Goal: Communication & Community: Answer question/provide support

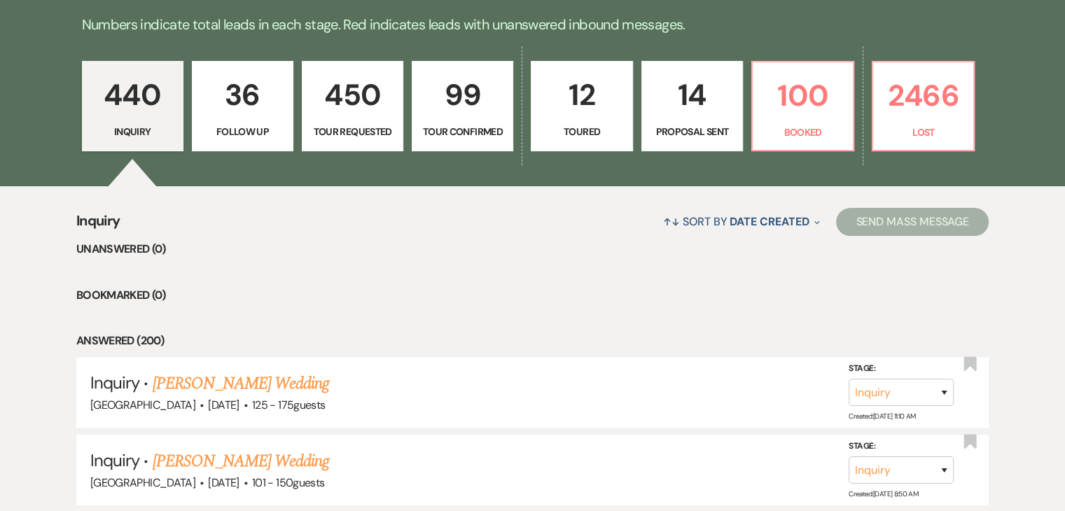
scroll to position [490, 0]
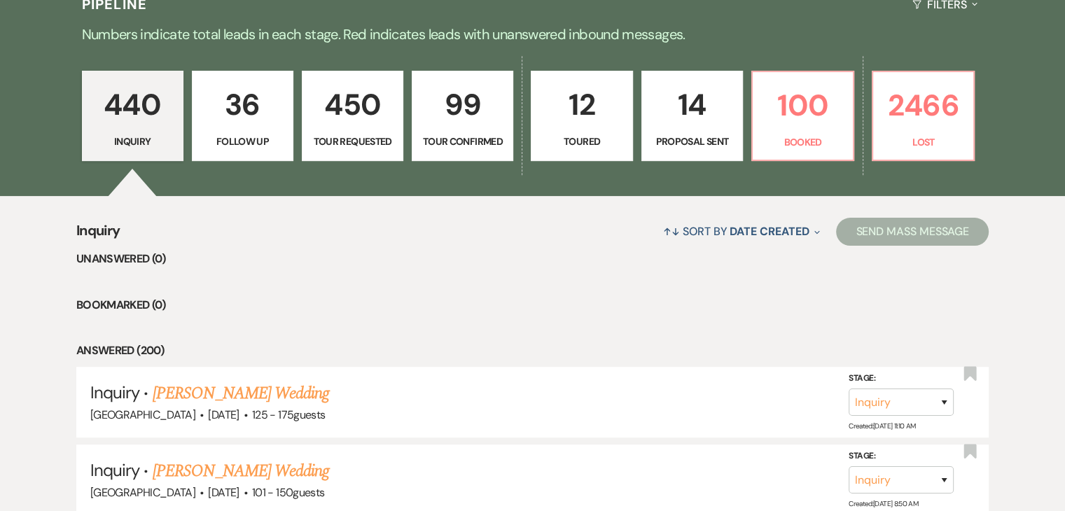
click at [209, 98] on p "36" at bounding box center [242, 104] width 83 height 47
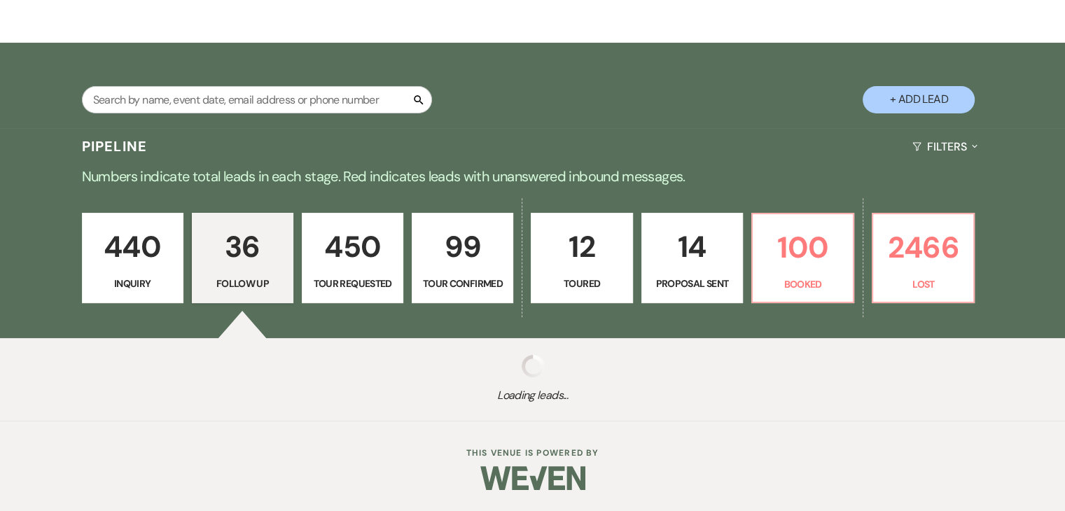
select select "9"
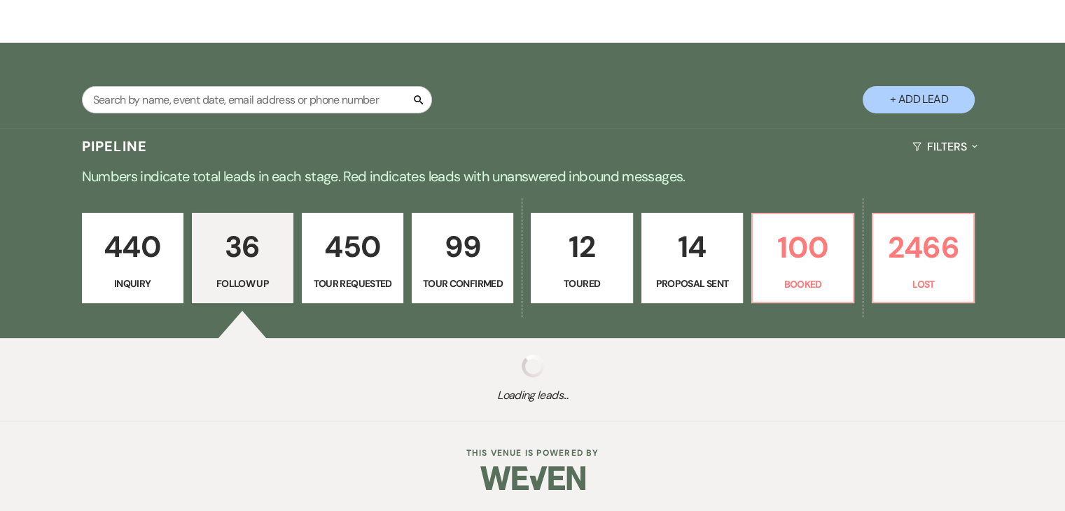
select select "9"
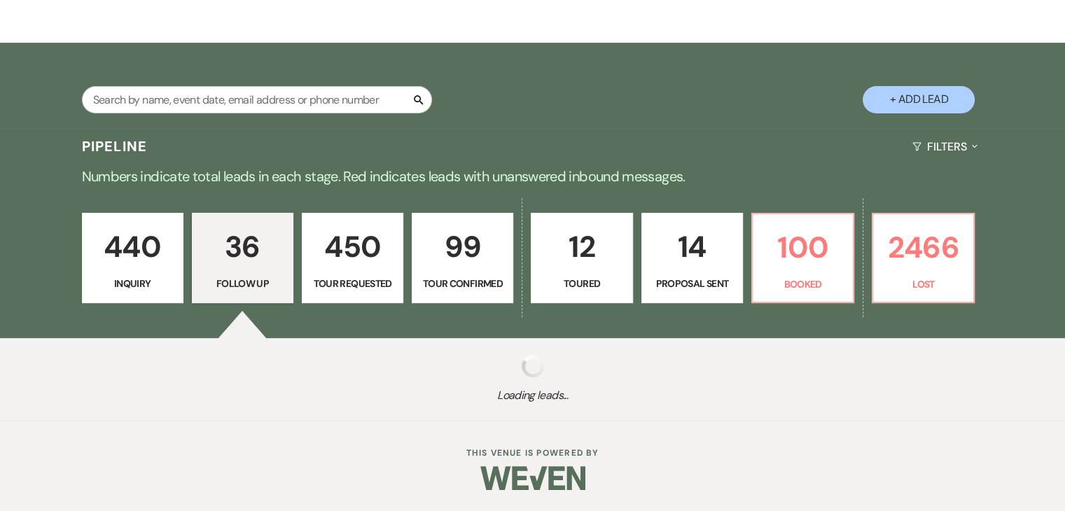
select select "9"
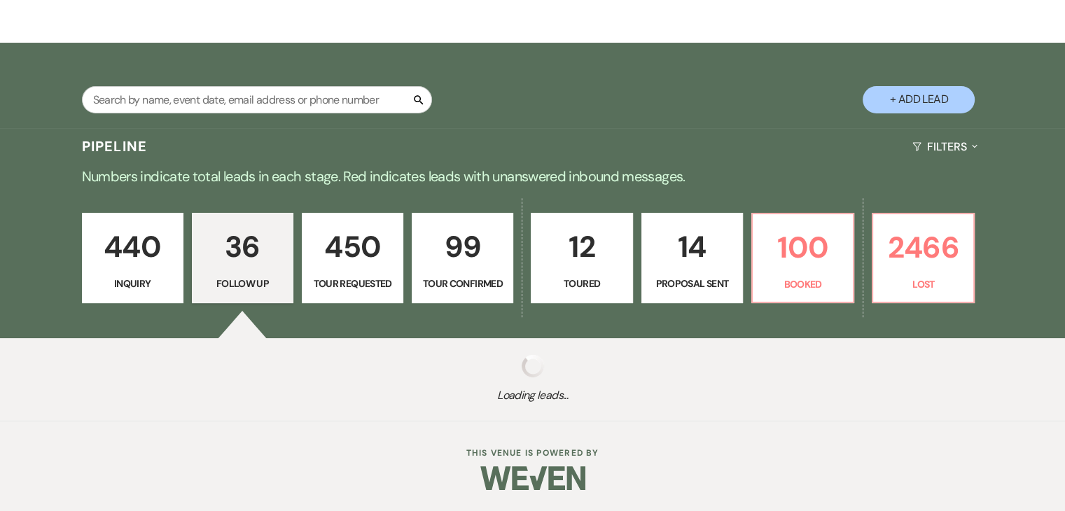
select select "9"
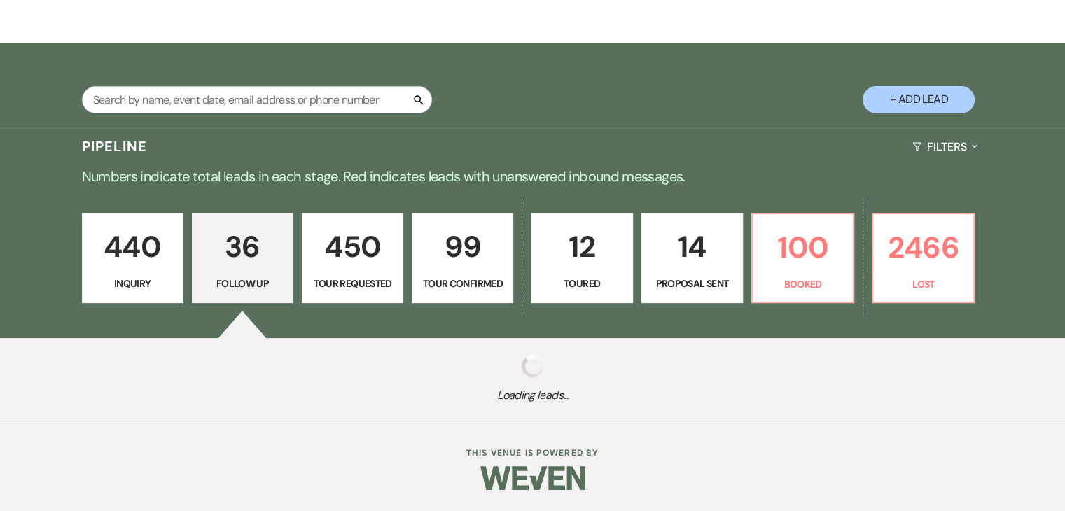
select select "9"
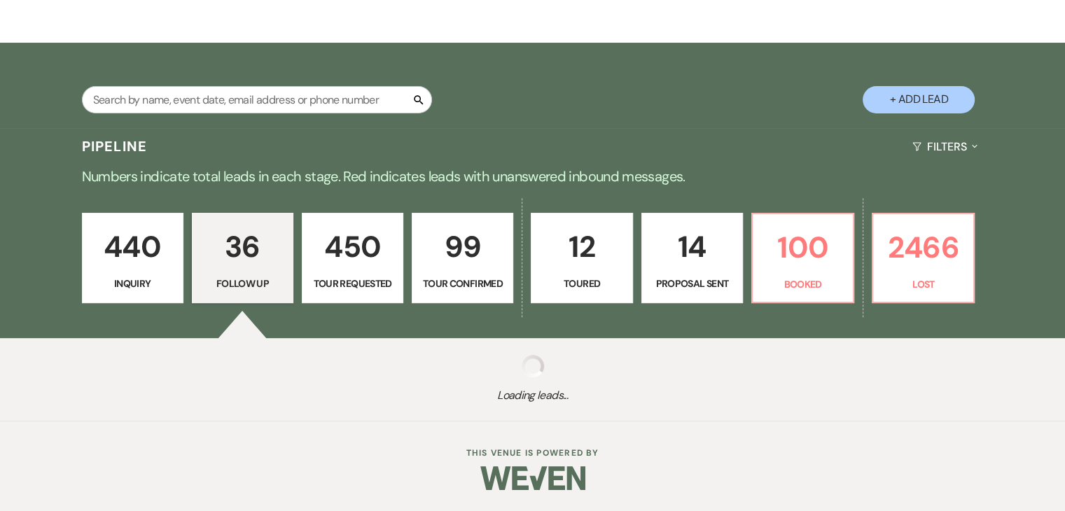
select select "9"
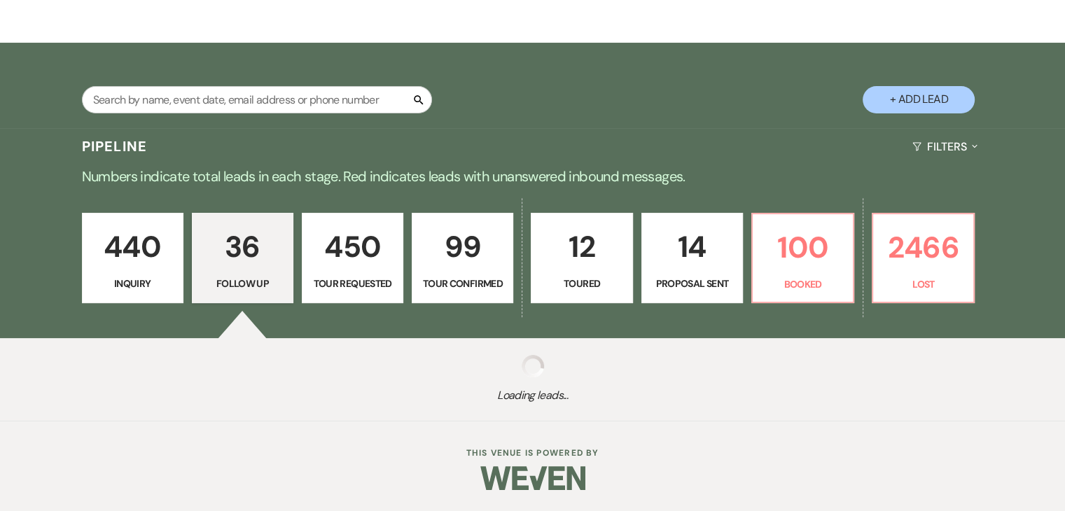
select select "9"
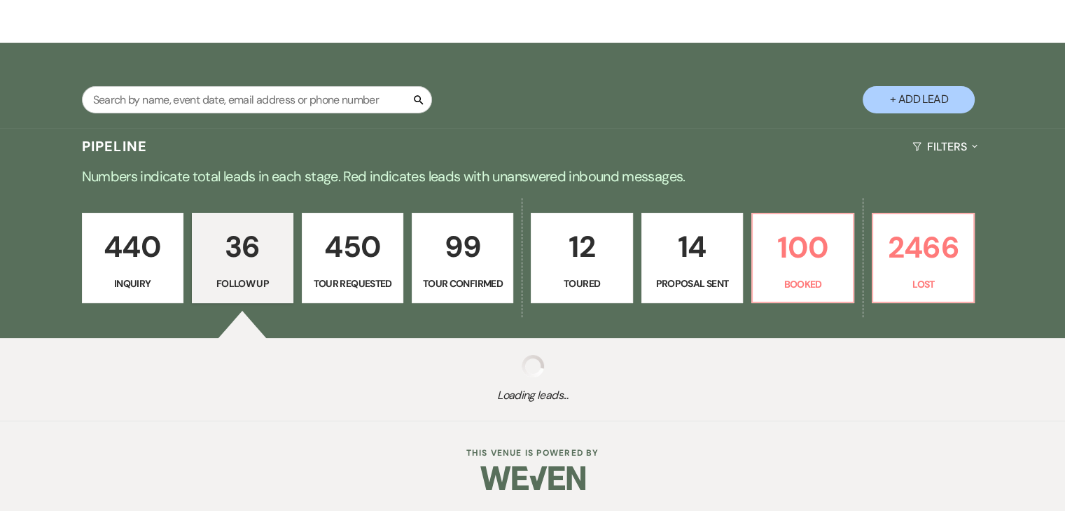
select select "9"
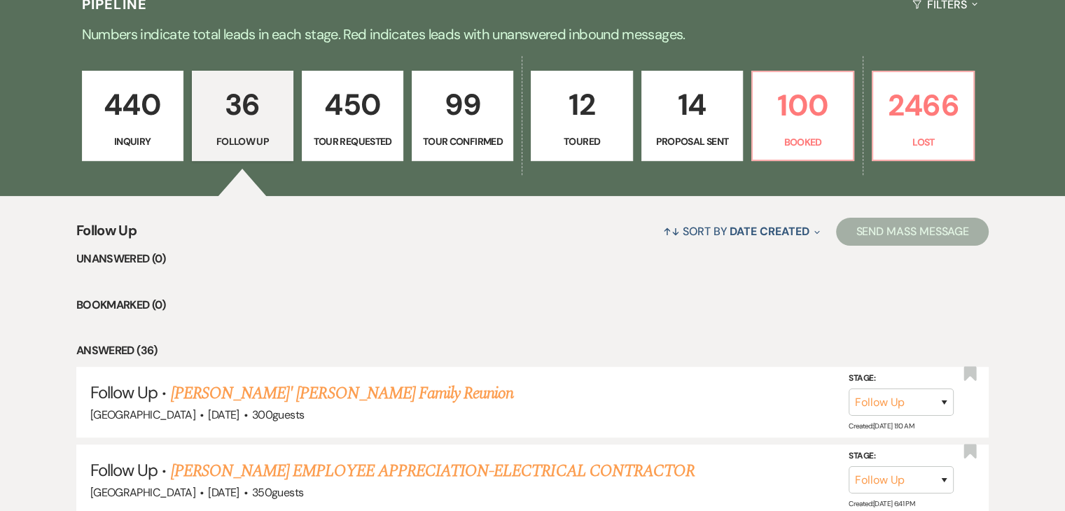
click at [346, 100] on p "450" at bounding box center [352, 104] width 83 height 47
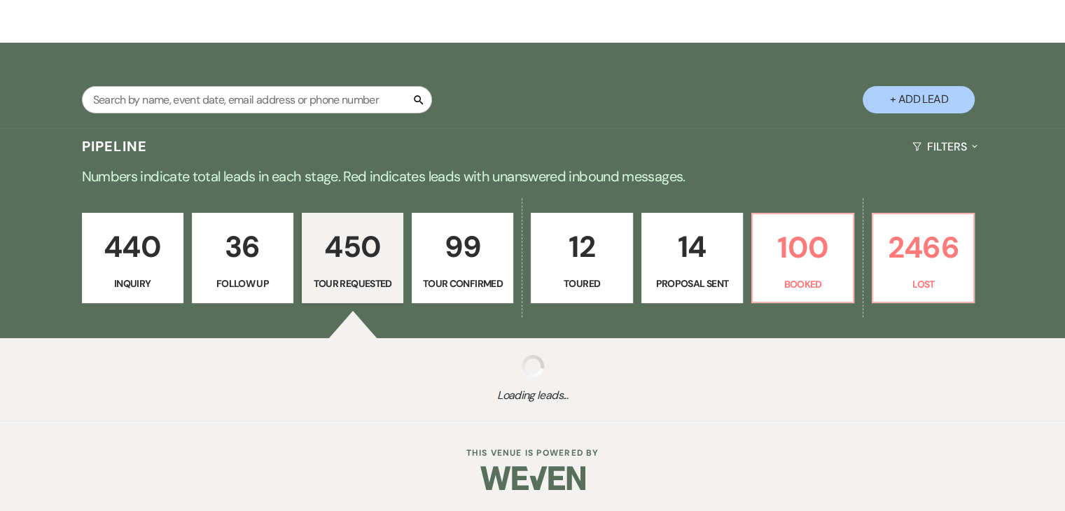
scroll to position [208, 0]
select select "2"
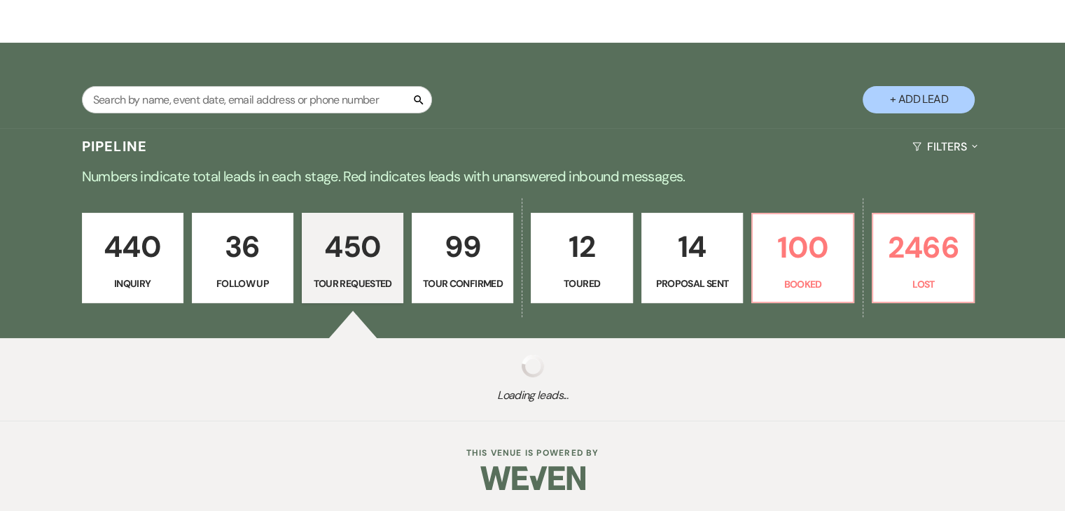
select select "2"
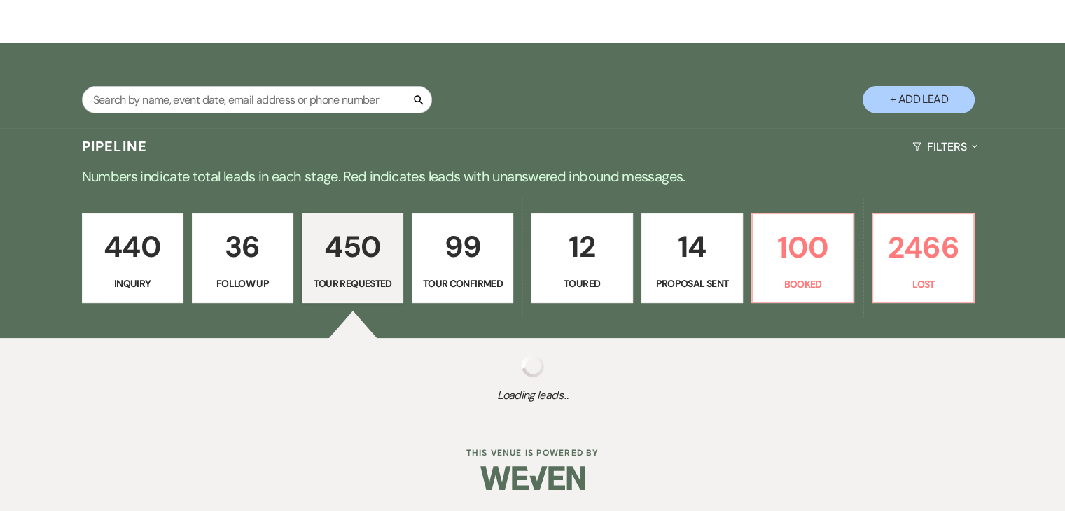
select select "2"
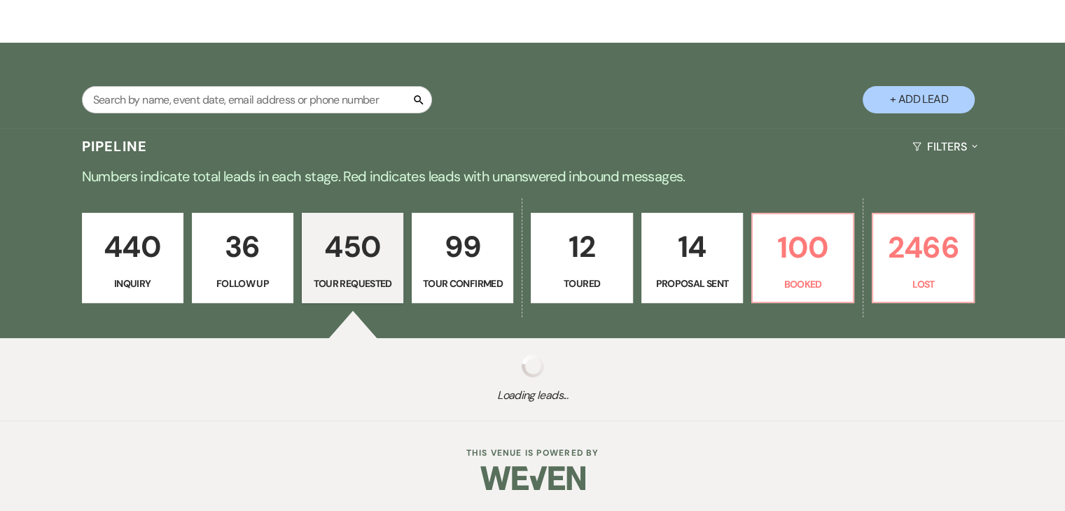
select select "2"
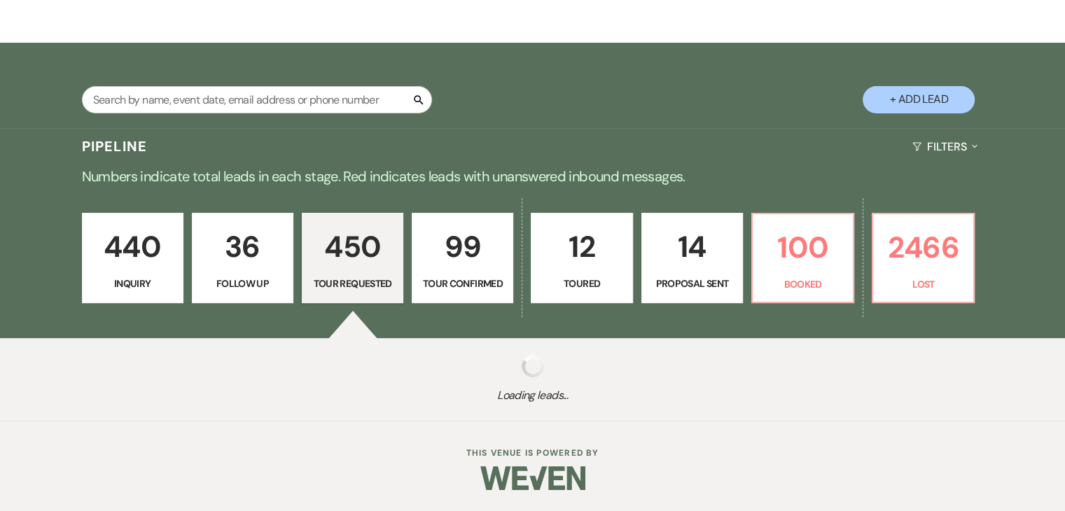
select select "2"
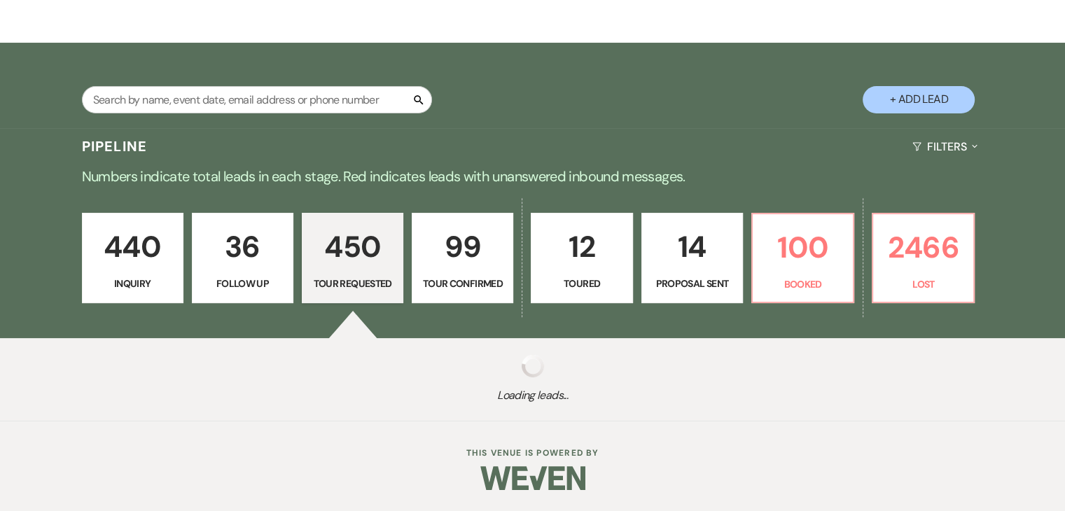
select select "2"
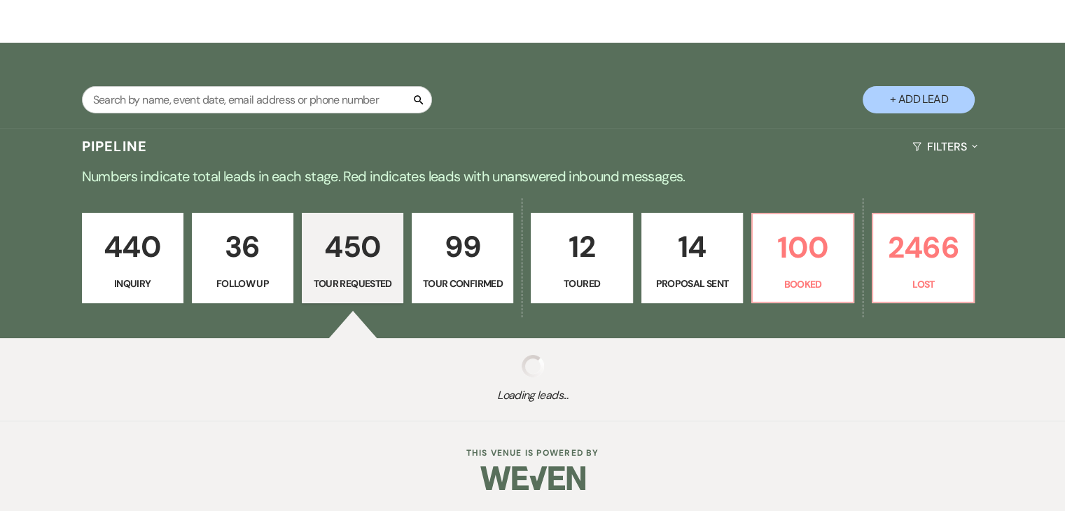
select select "2"
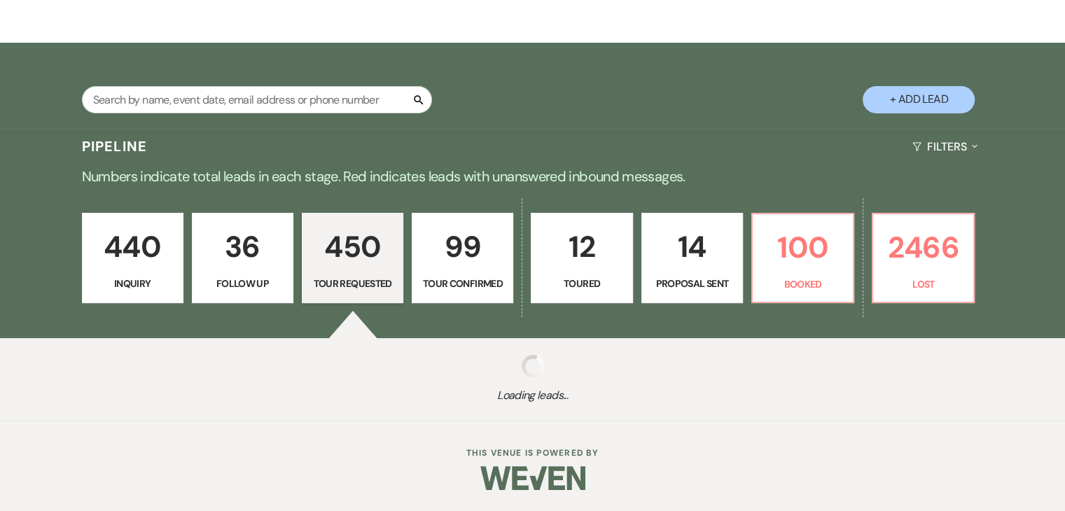
select select "2"
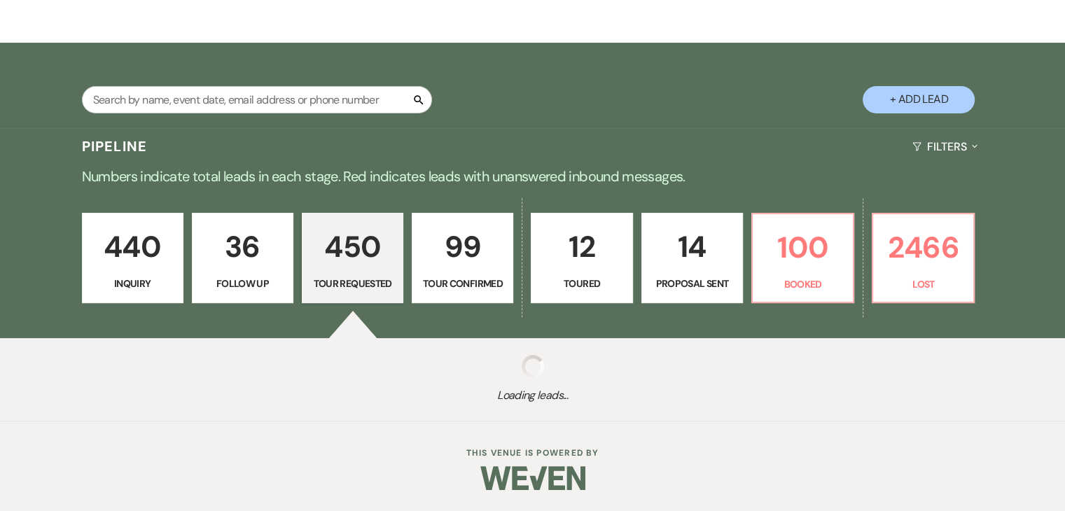
select select "2"
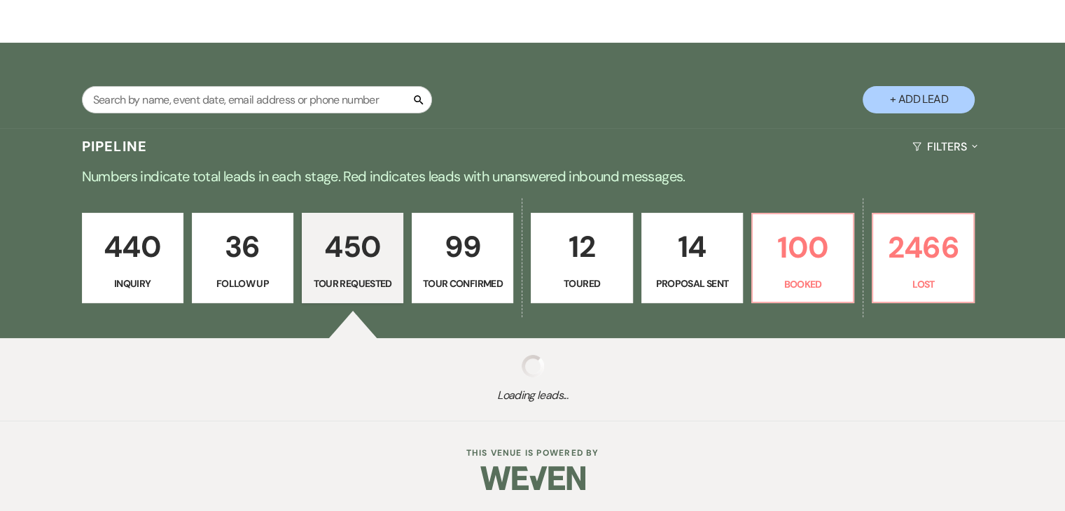
select select "2"
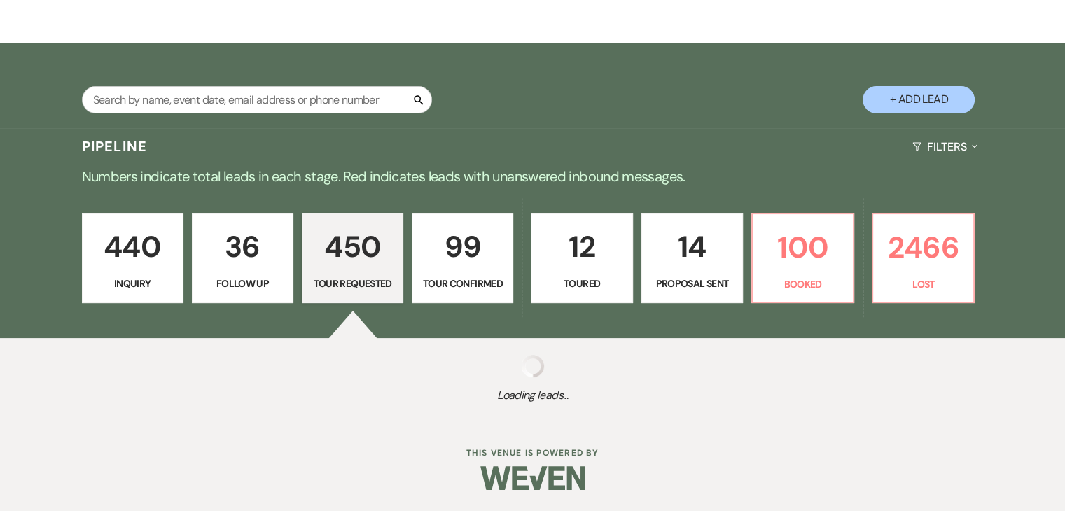
select select "2"
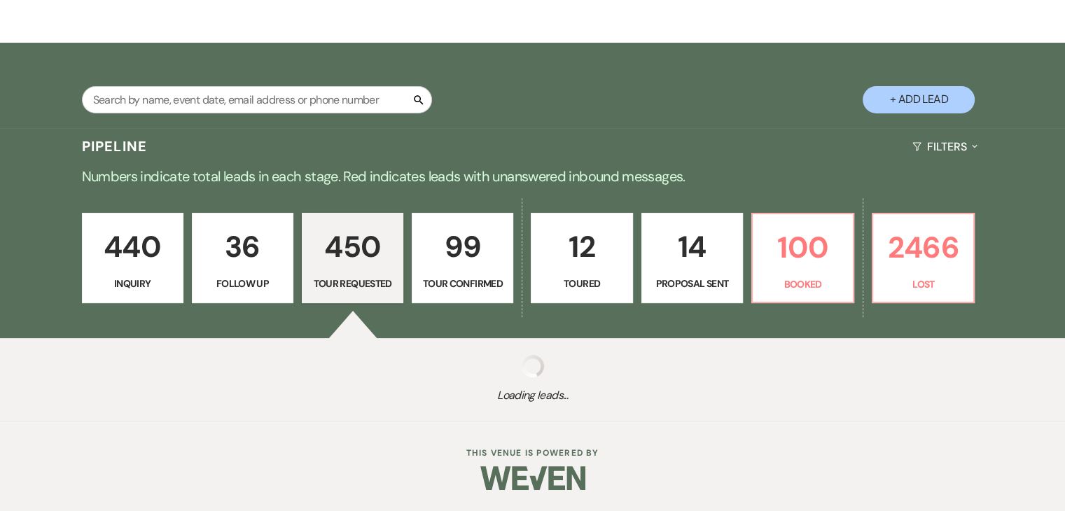
select select "2"
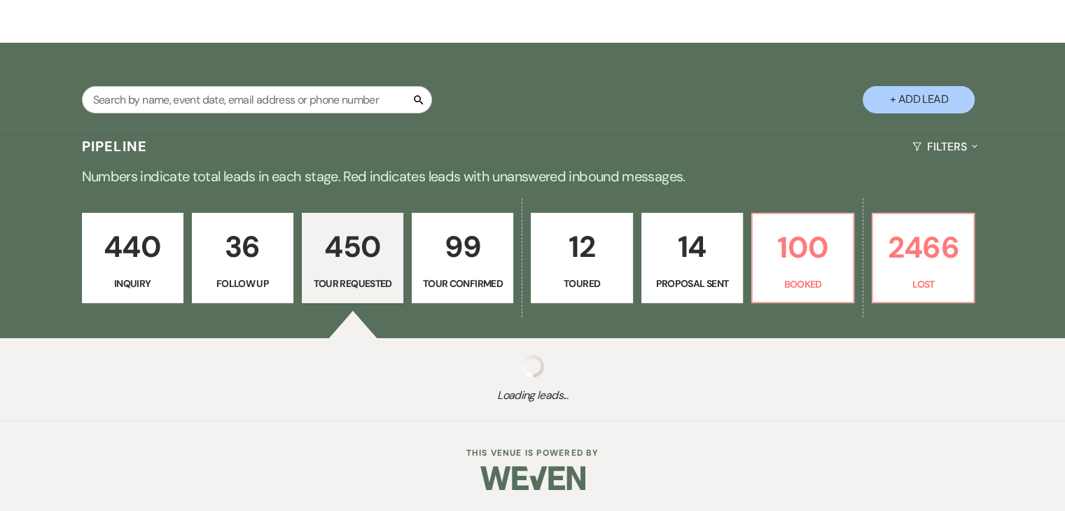
select select "2"
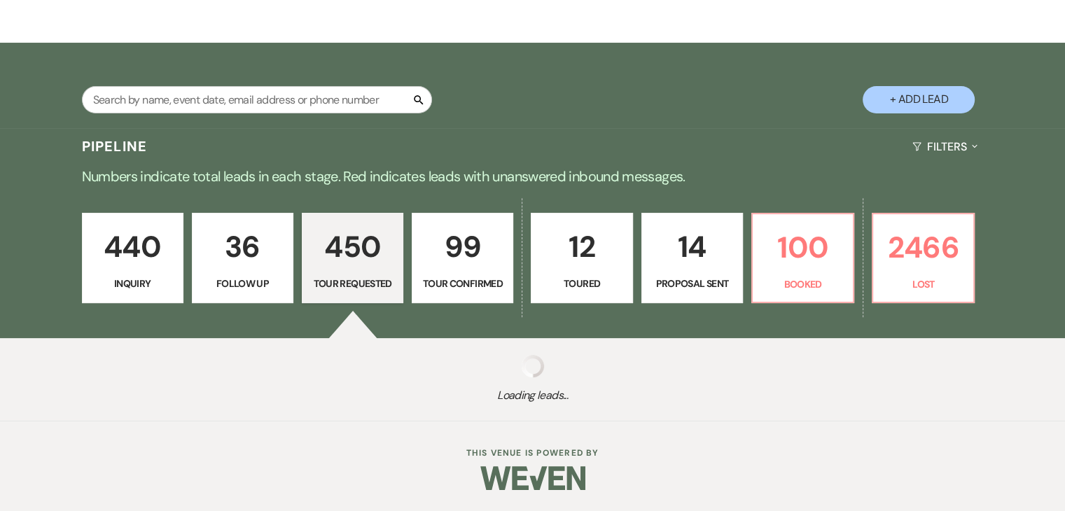
select select "2"
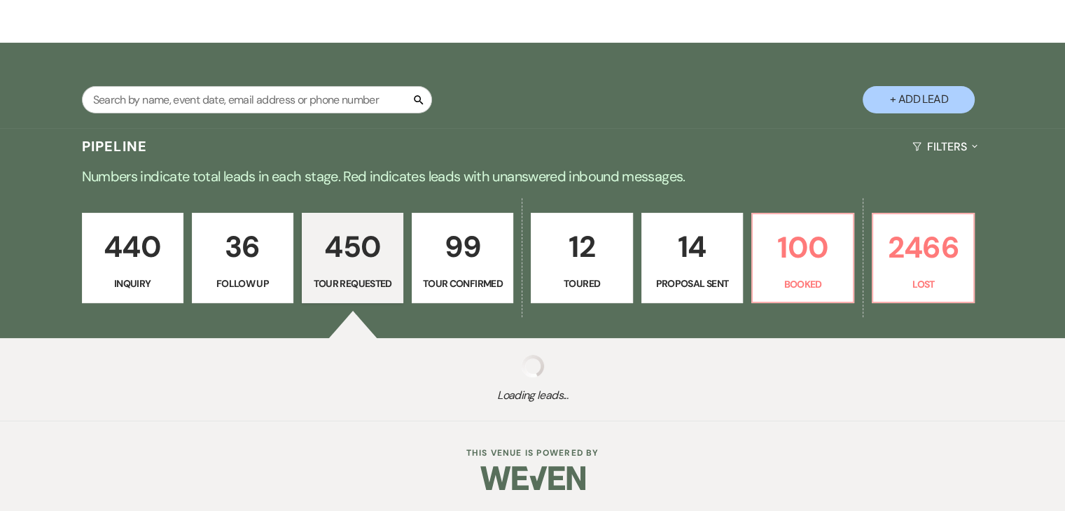
select select "2"
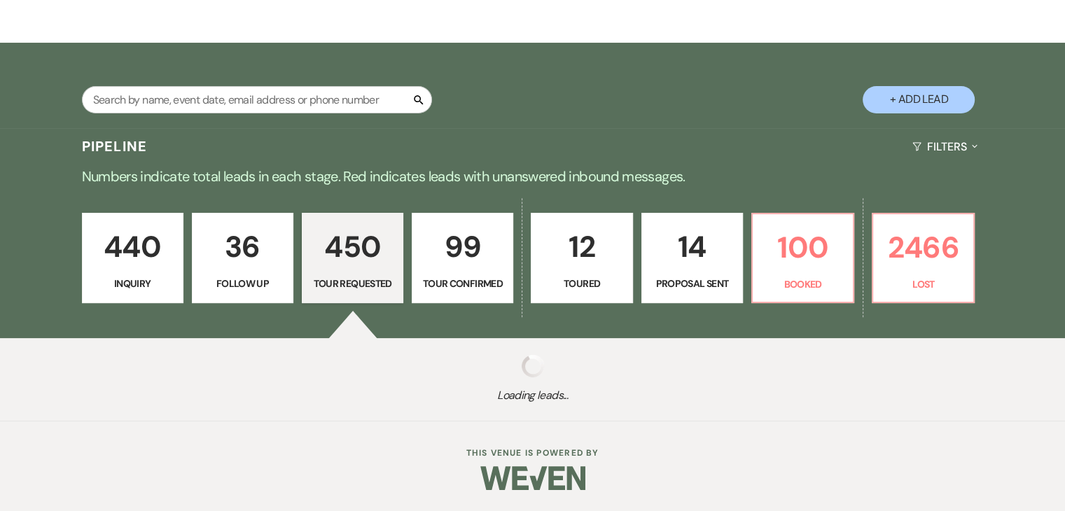
select select "2"
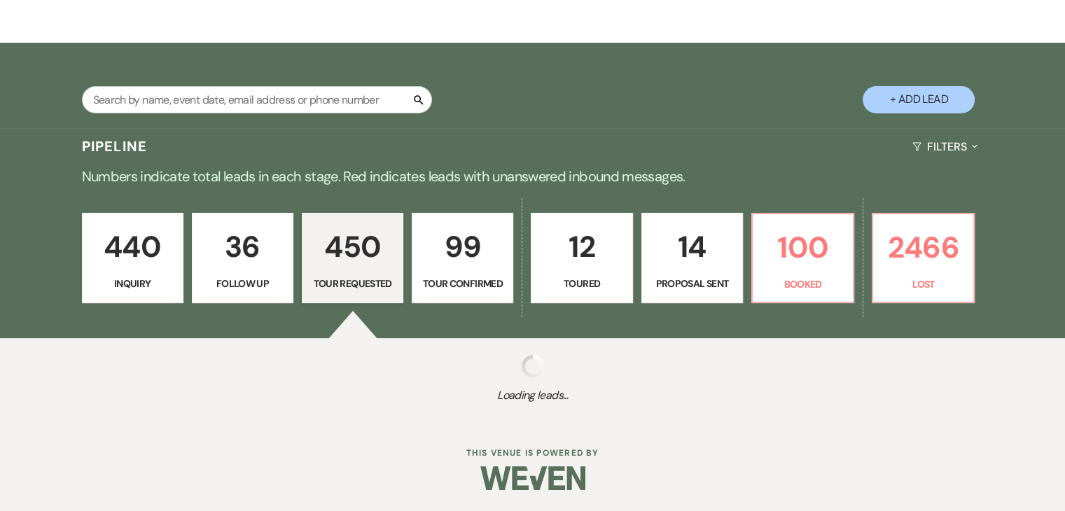
select select "2"
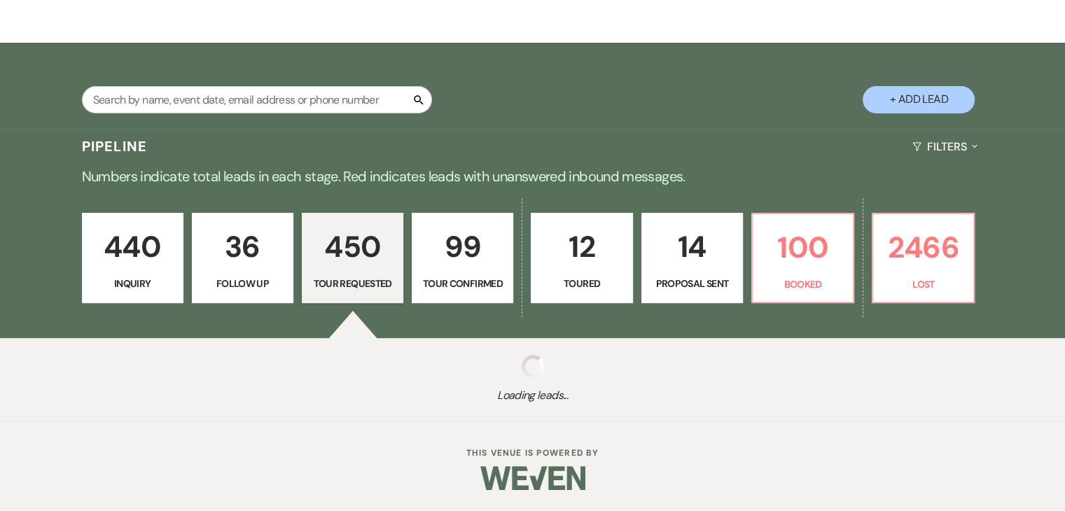
select select "2"
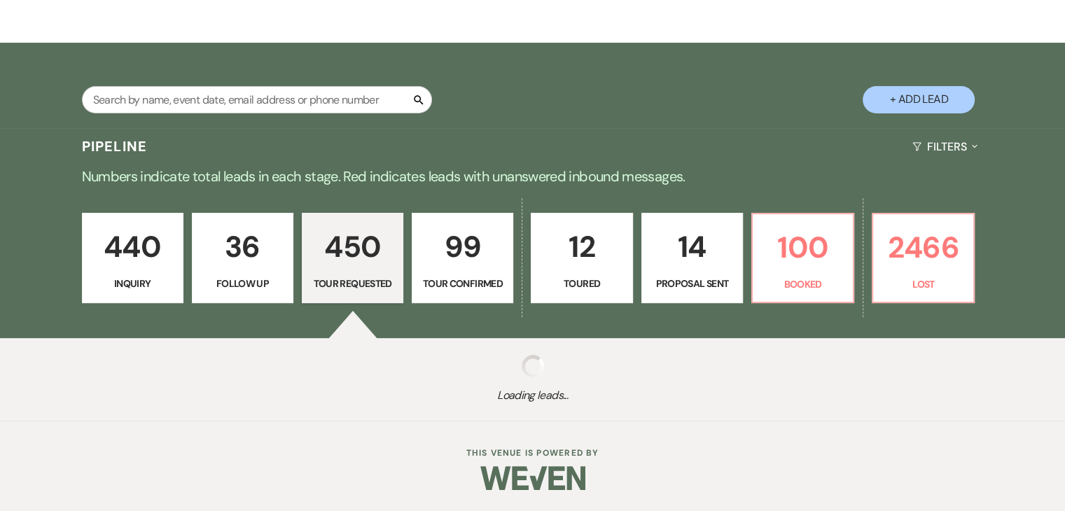
select select "2"
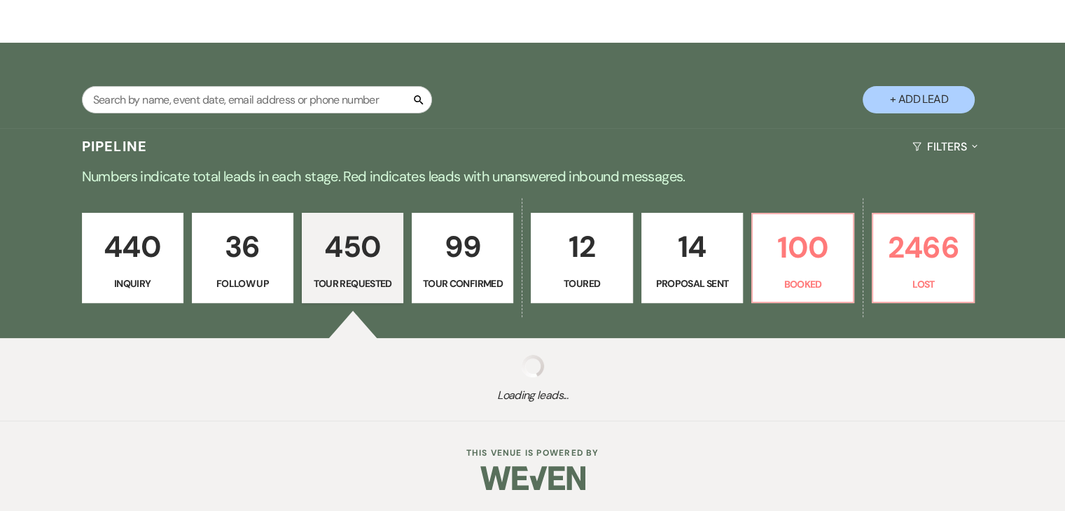
select select "2"
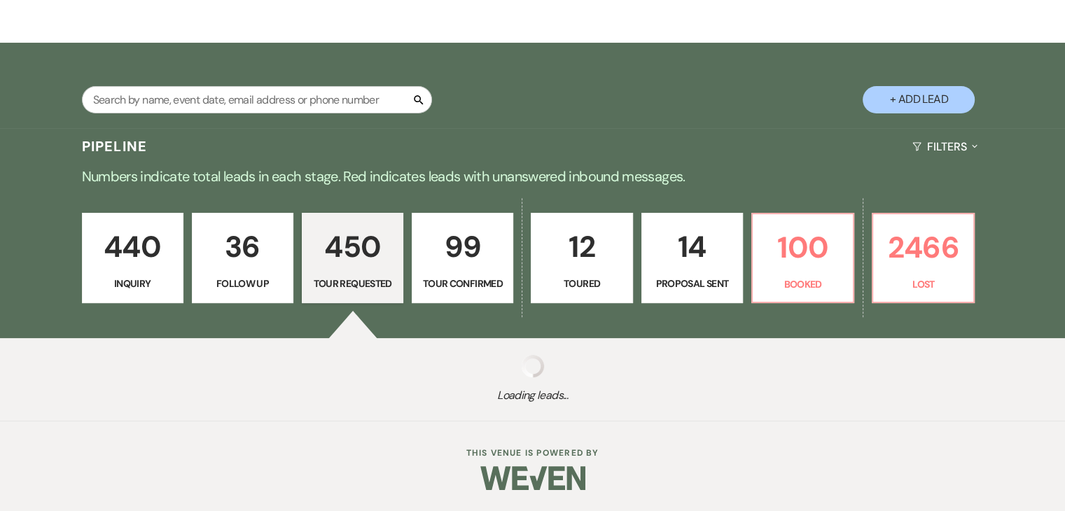
select select "2"
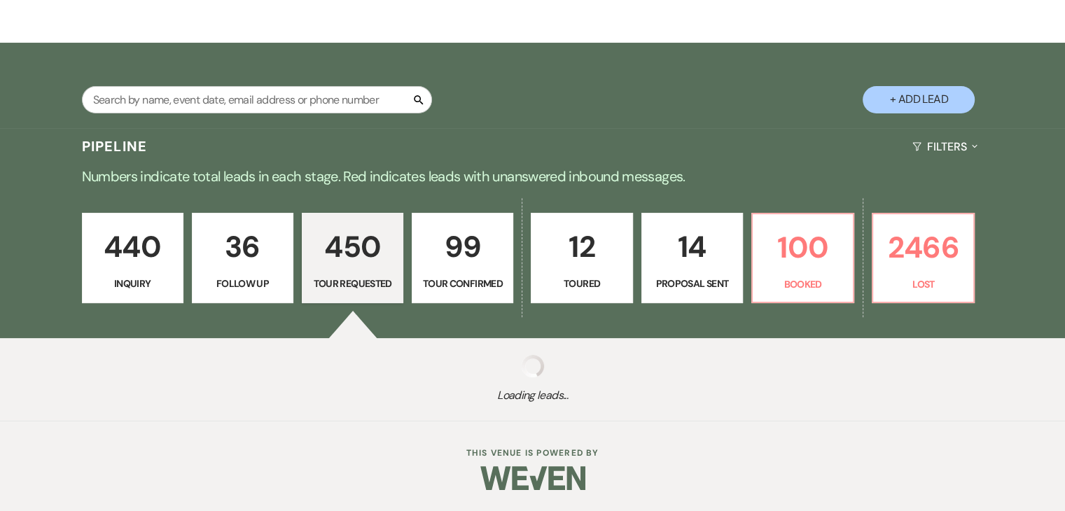
select select "2"
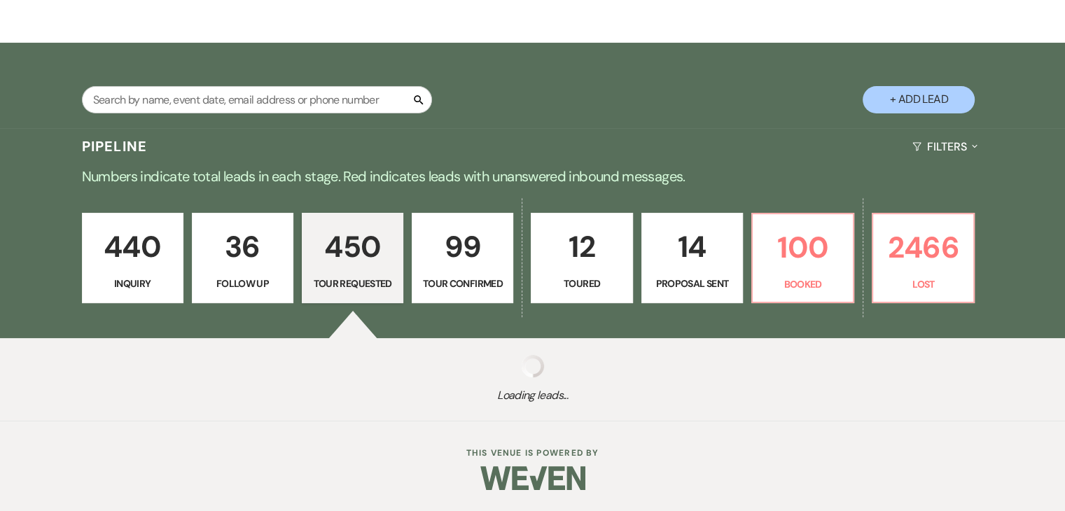
select select "2"
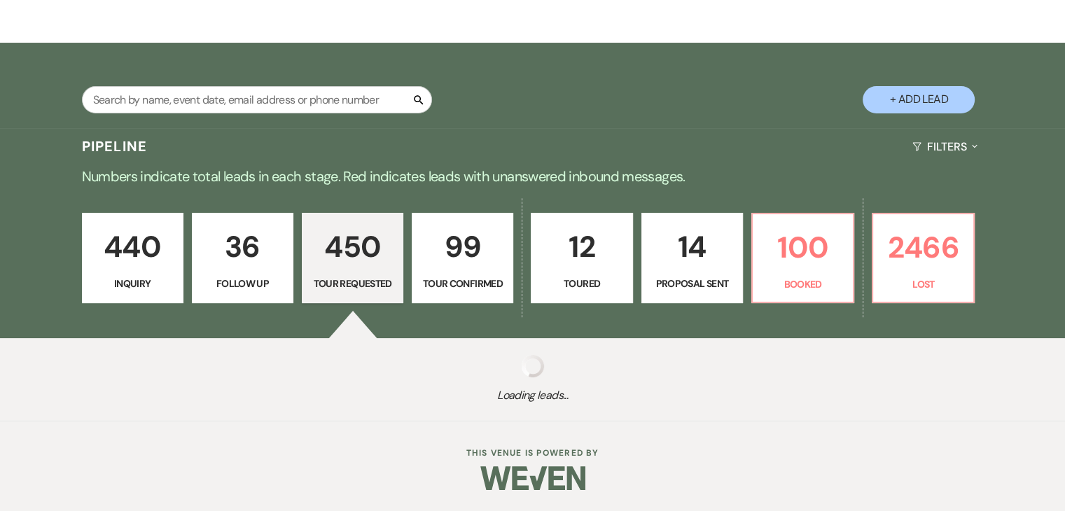
select select "2"
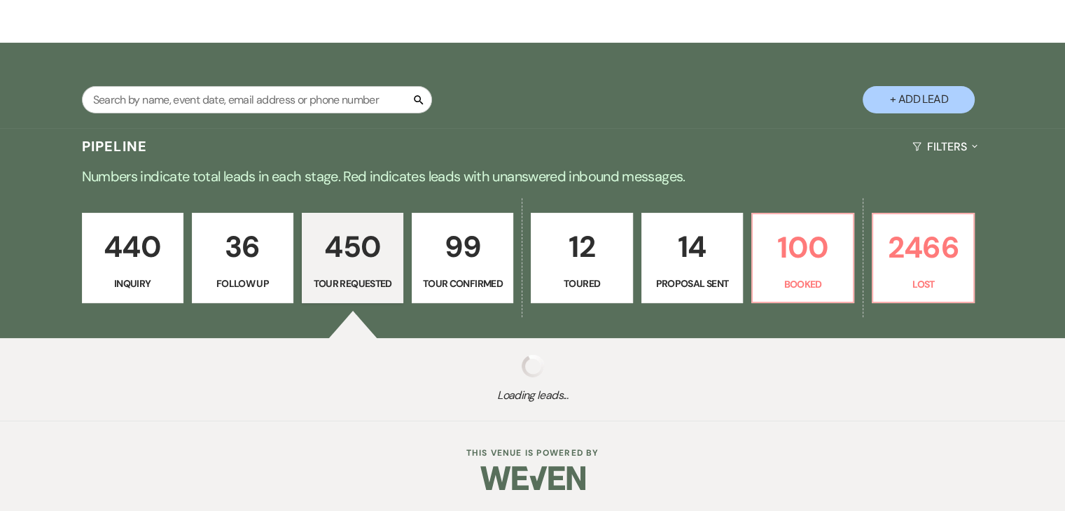
select select "2"
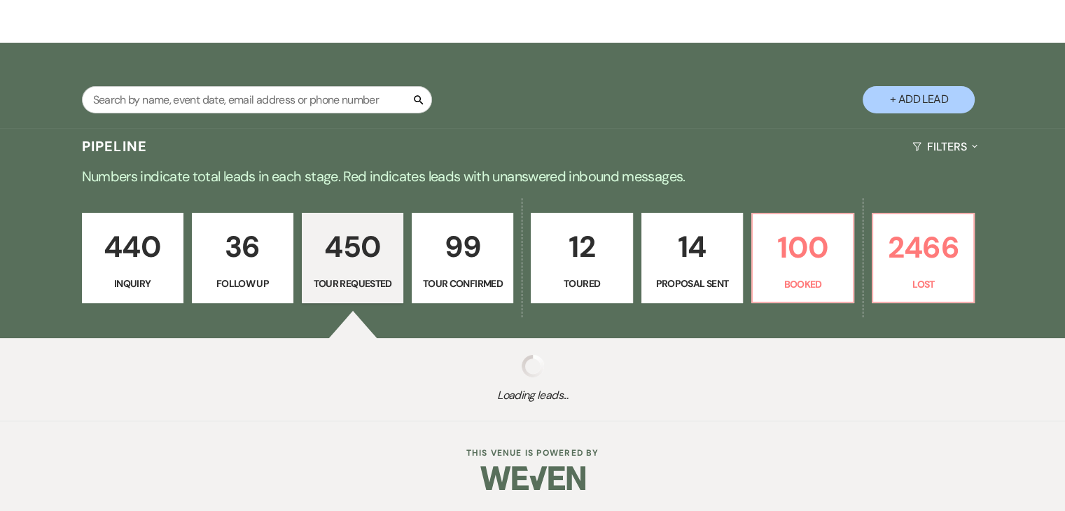
select select "2"
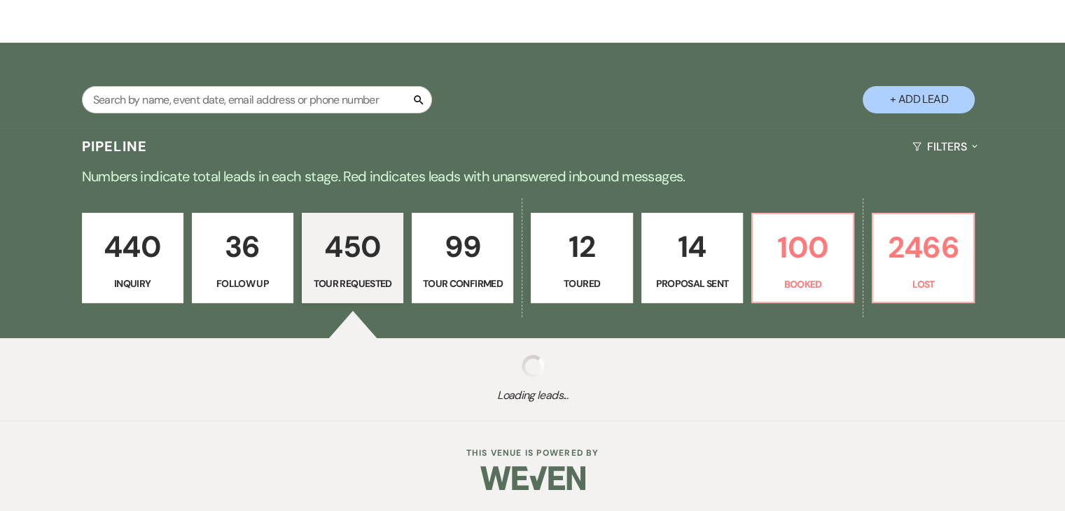
select select "2"
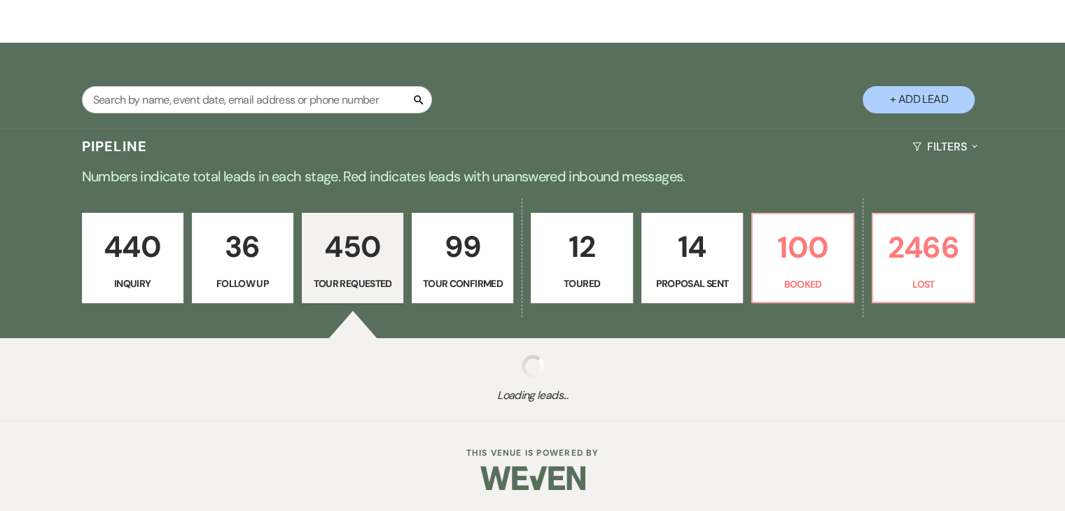
select select "2"
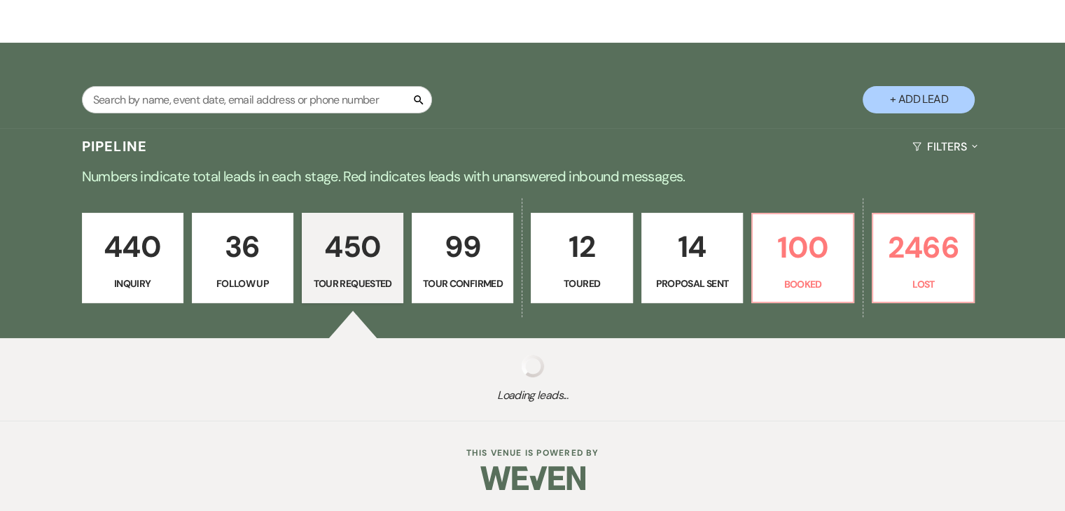
select select "2"
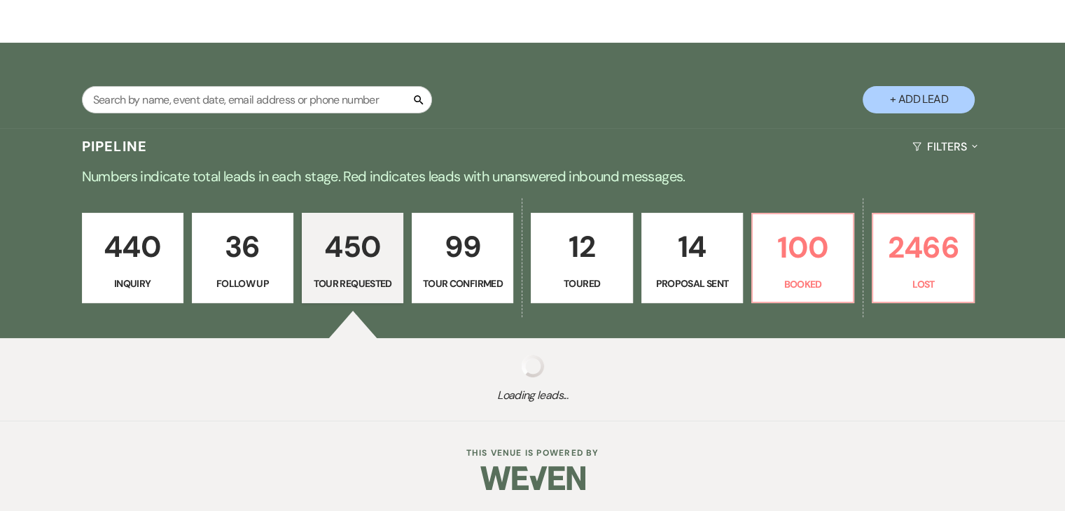
select select "2"
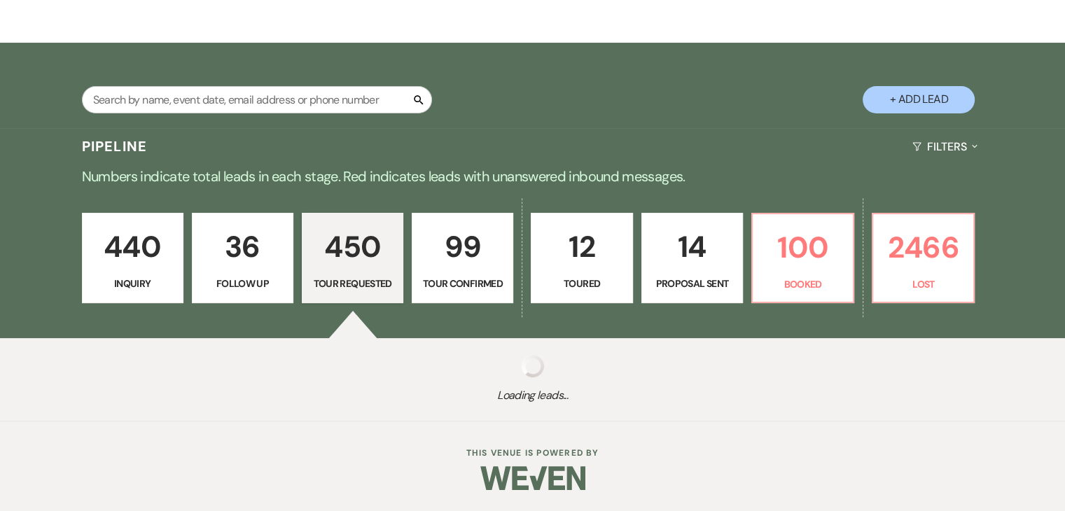
select select "2"
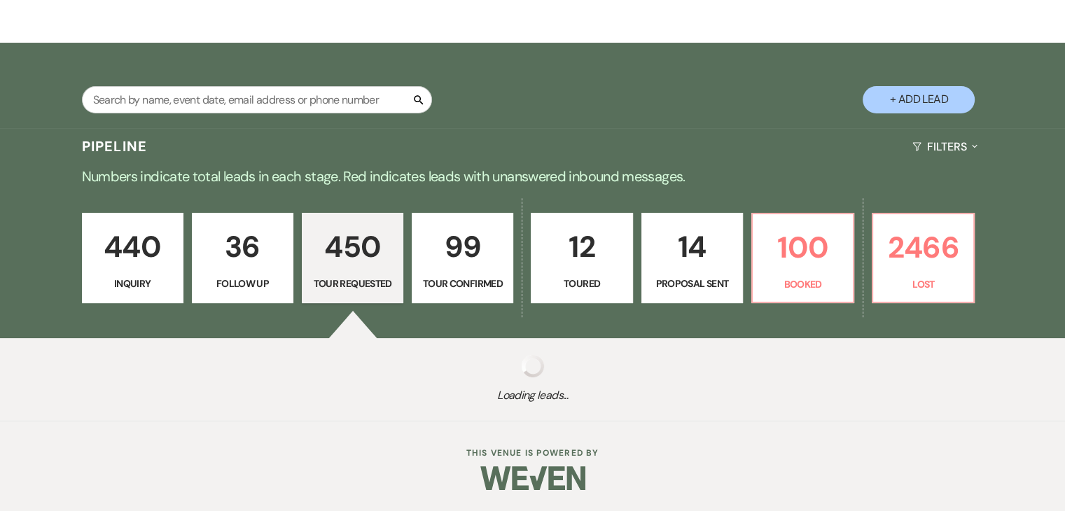
select select "2"
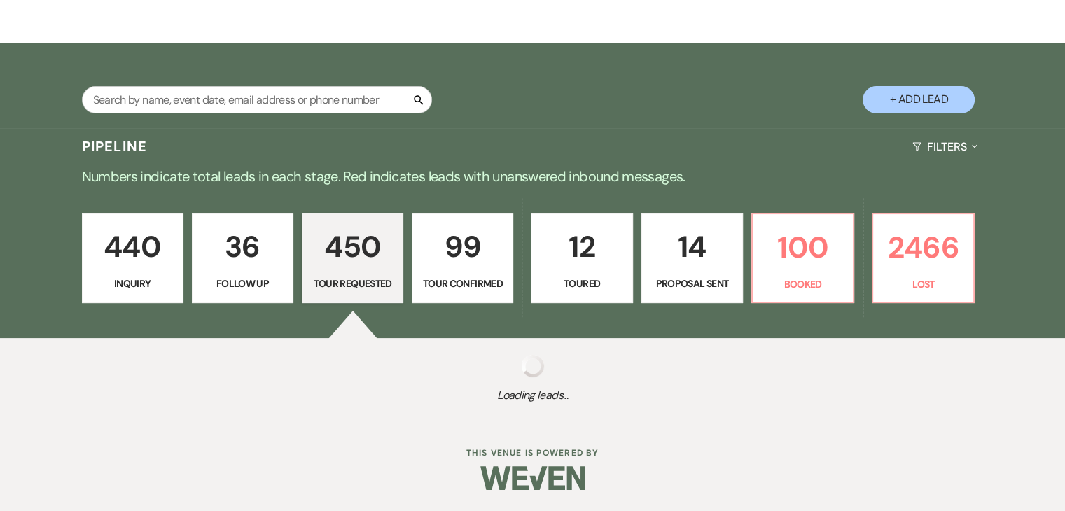
select select "2"
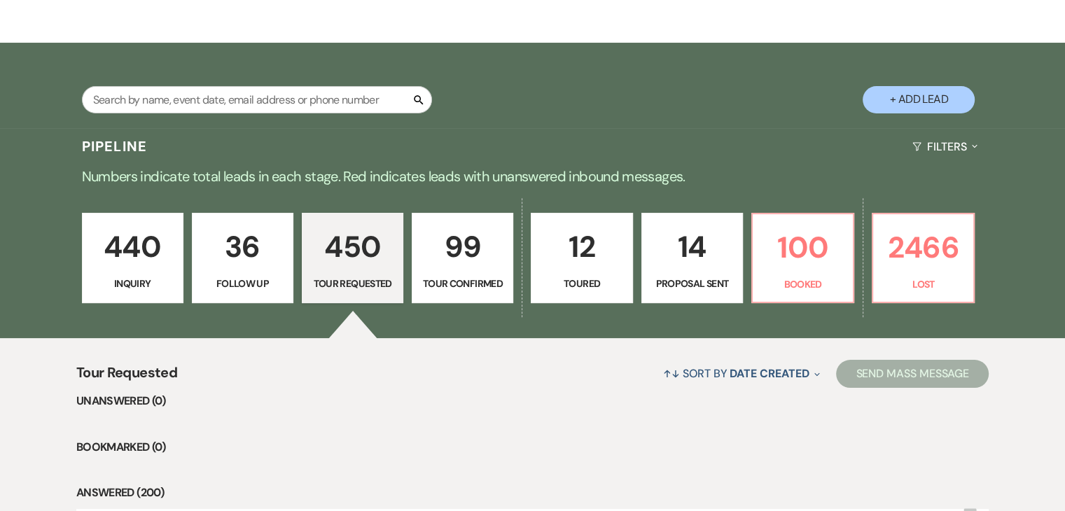
scroll to position [350, 0]
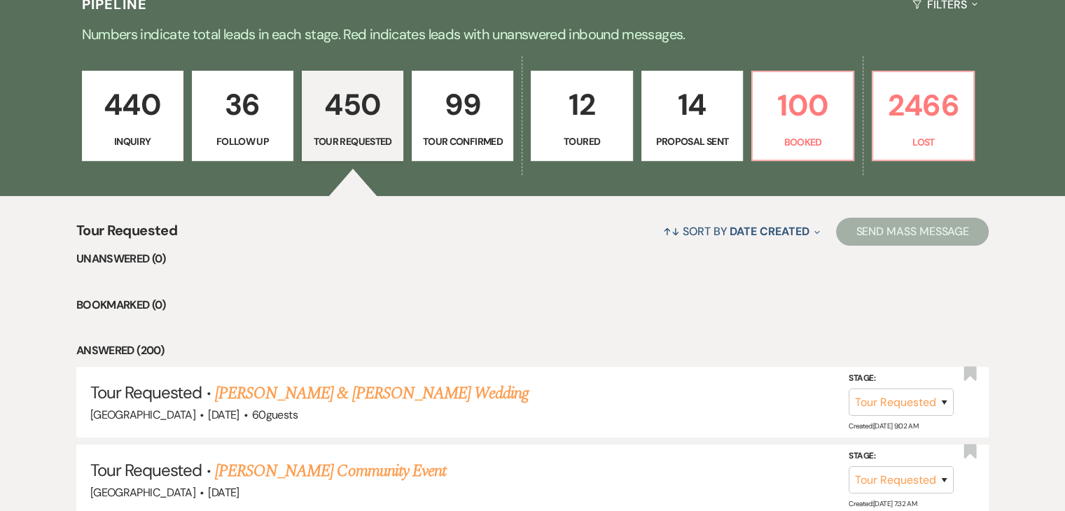
click at [458, 103] on p "99" at bounding box center [462, 104] width 83 height 47
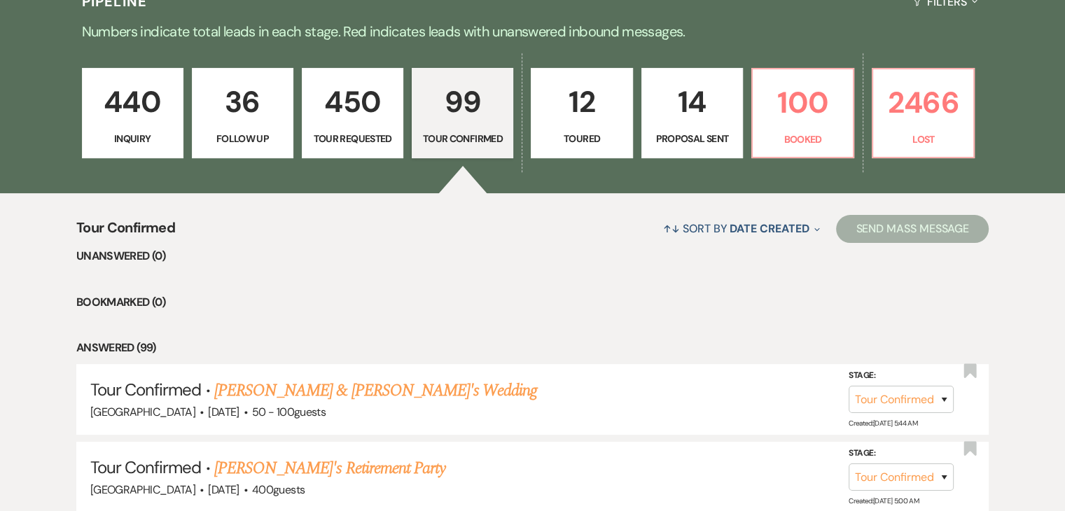
scroll to position [350, 0]
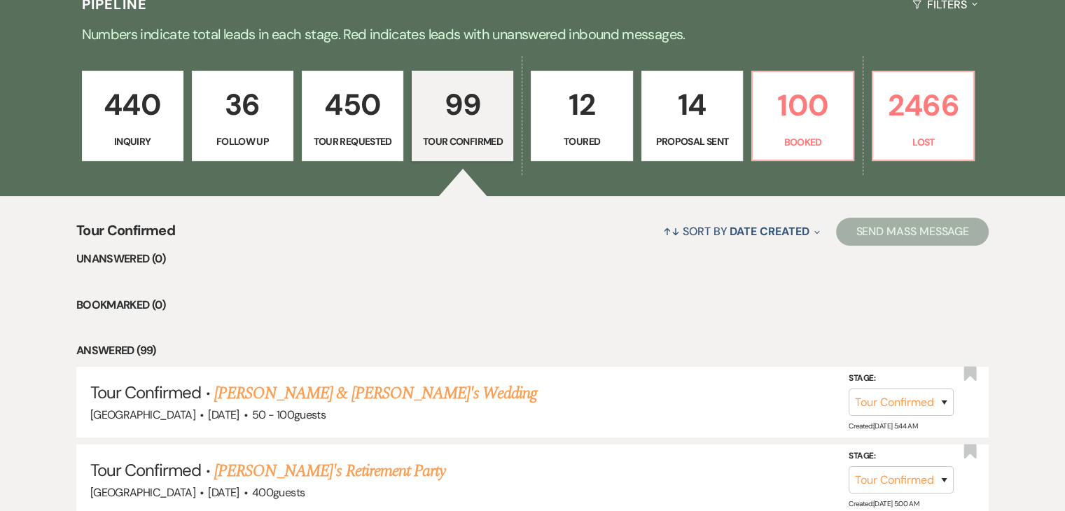
click at [174, 109] on link "440 Inquiry" at bounding box center [133, 116] width 102 height 91
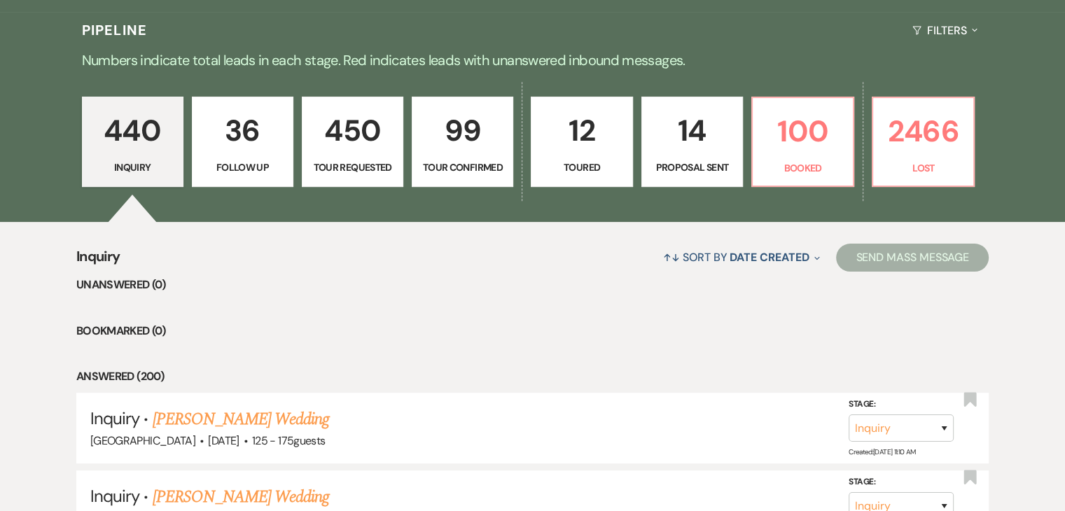
scroll to position [280, 0]
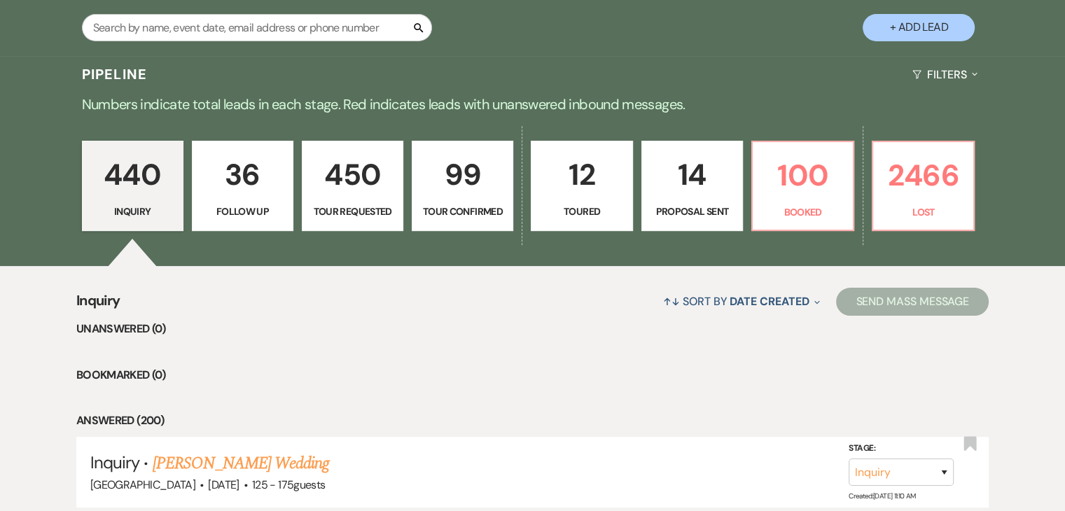
click at [263, 197] on p "36" at bounding box center [242, 174] width 83 height 47
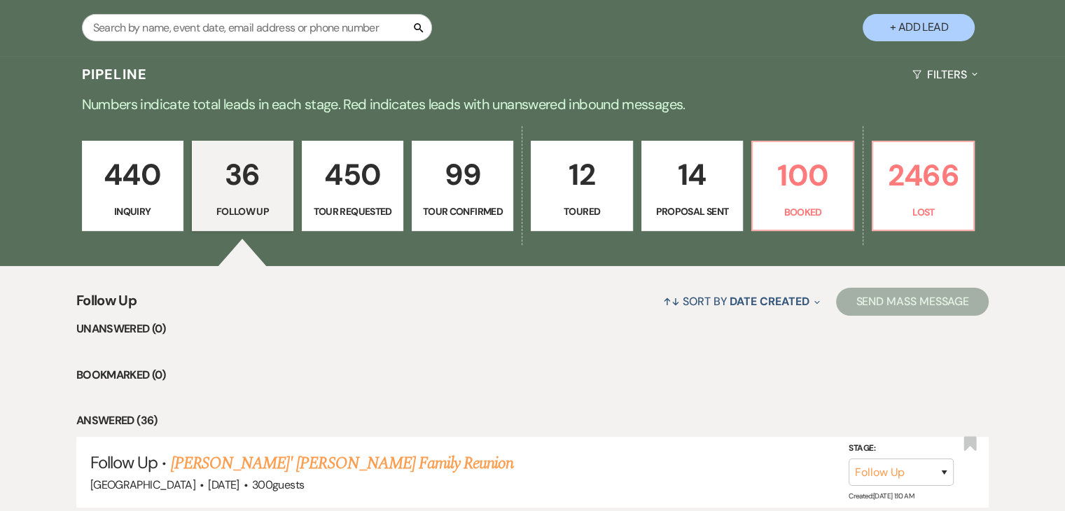
click at [70, 148] on div "440 Inquiry 36 Follow Up 450 Tour Requested 99 Tour Confirmed 12 Toured 14 Prop…" at bounding box center [533, 195] width 1009 height 143
click at [95, 159] on p "440" at bounding box center [132, 174] width 83 height 47
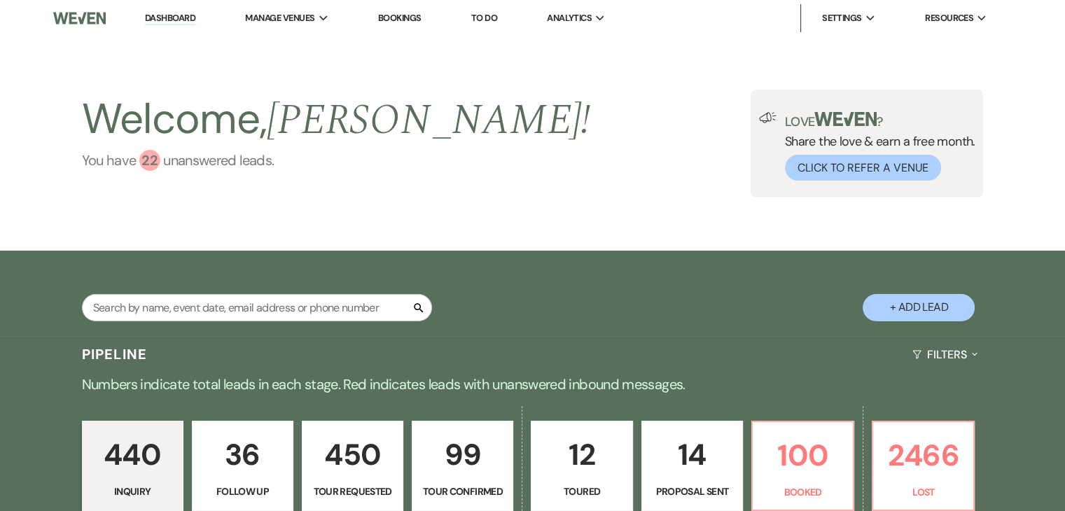
click at [144, 167] on div "22" at bounding box center [149, 160] width 21 height 21
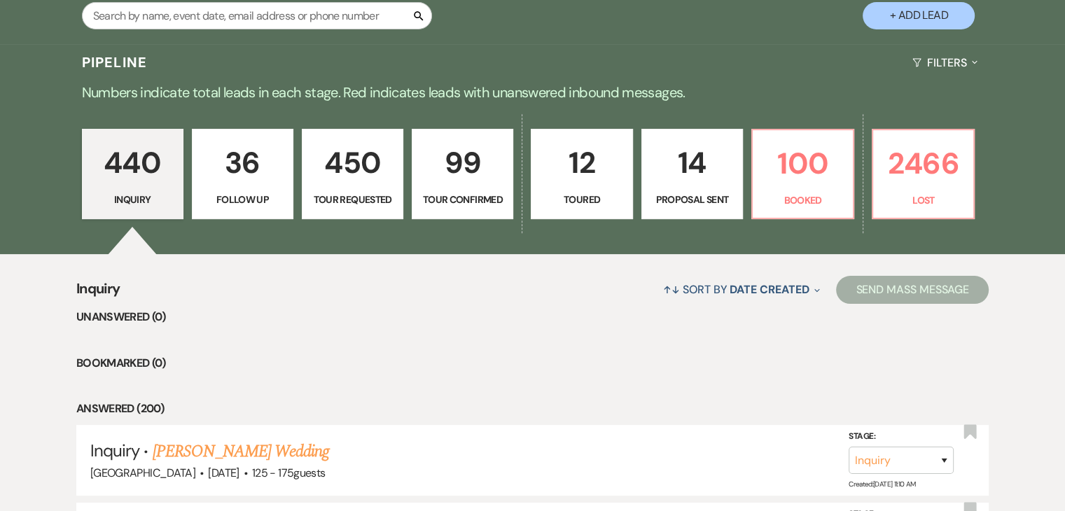
scroll to position [251, 0]
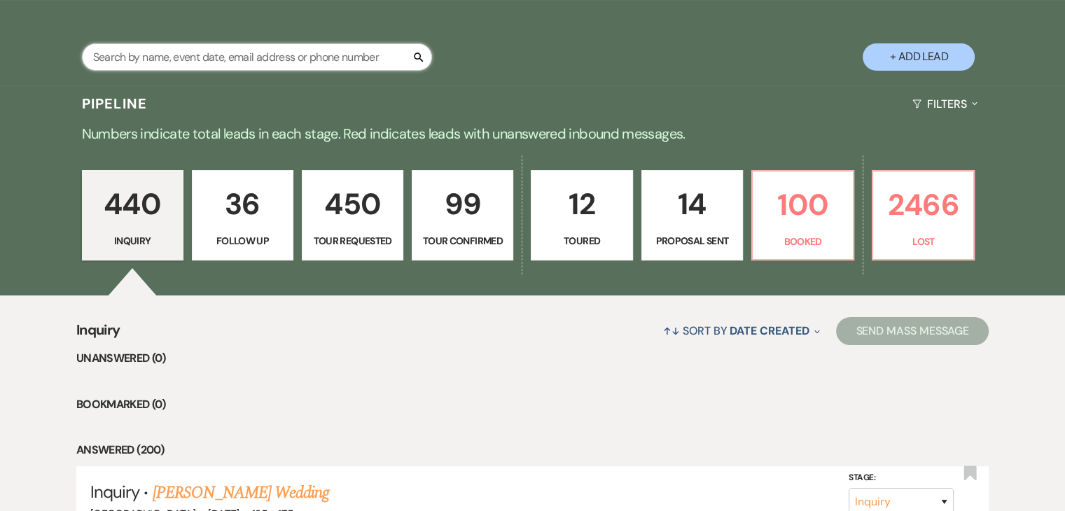
click at [219, 55] on input "text" at bounding box center [257, 56] width 350 height 27
paste input "celinaandjaqiviouswise@gmail.com"
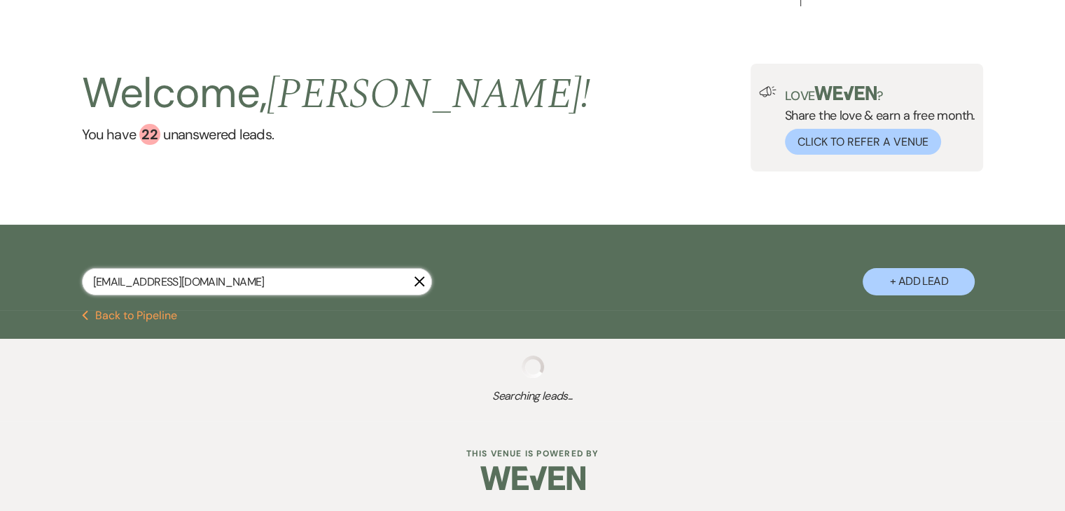
scroll to position [62, 0]
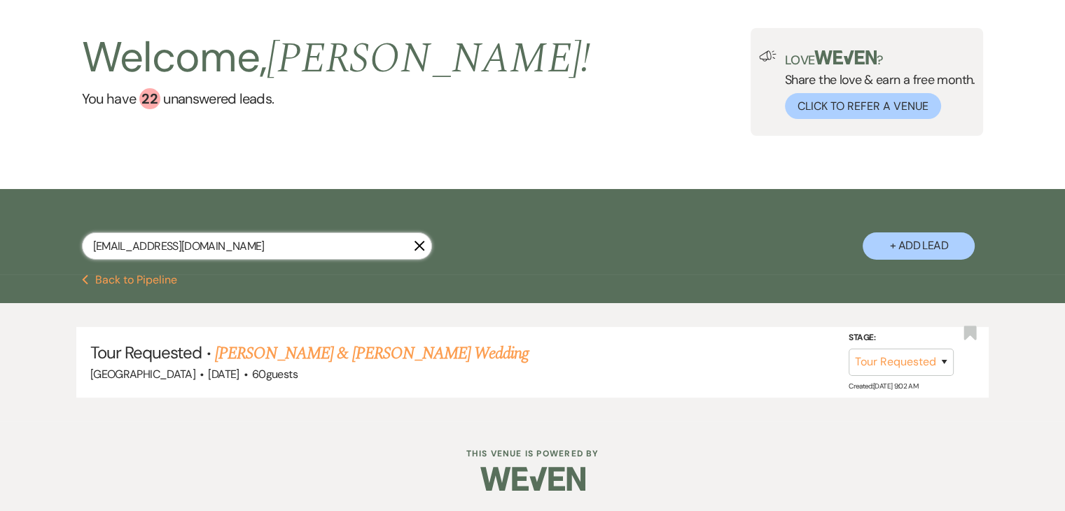
drag, startPoint x: 277, startPoint y: 236, endPoint x: 0, endPoint y: 256, distance: 278.1
click at [0, 256] on div "celinaandjaqiviouswise@gmail.com X + Add Lead" at bounding box center [532, 231] width 1065 height 85
paste input "raigaaronmcki"
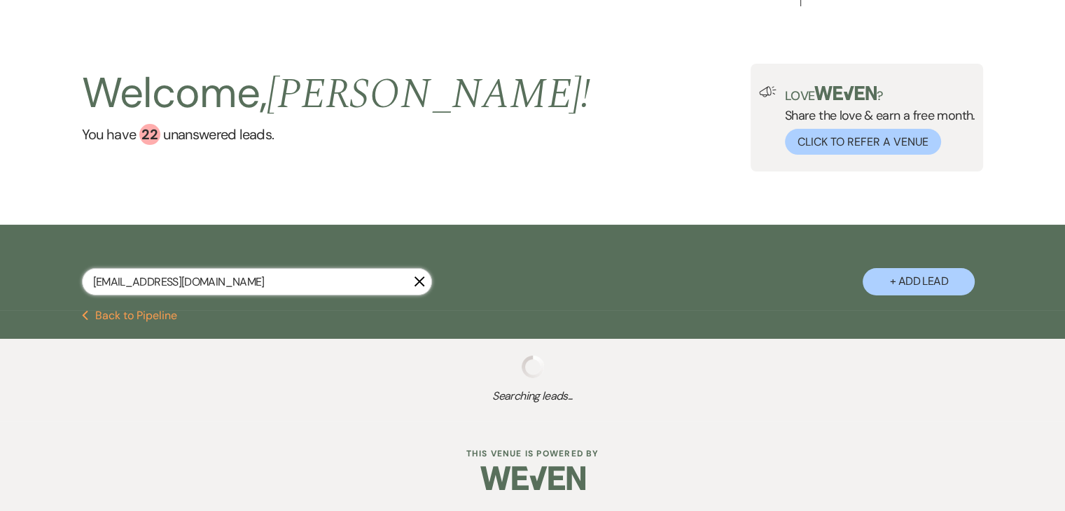
scroll to position [62, 0]
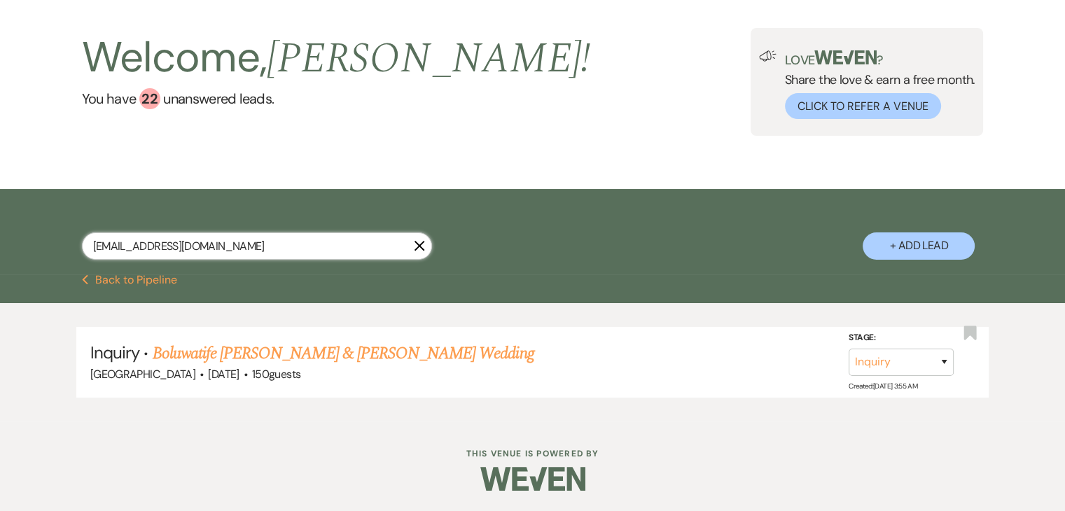
drag, startPoint x: 235, startPoint y: 247, endPoint x: 0, endPoint y: 185, distance: 243.3
click at [0, 185] on main "Welcome, Irene ! You have 22 unanswered lead s . Love ? Share the love & earn a…" at bounding box center [532, 198] width 1065 height 447
paste input "sheldynmoor"
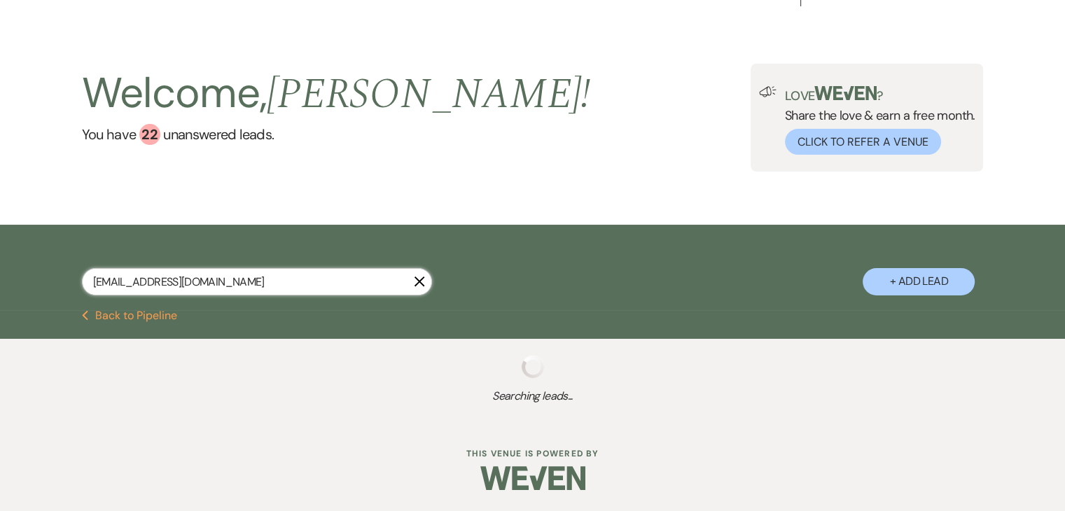
scroll to position [62, 0]
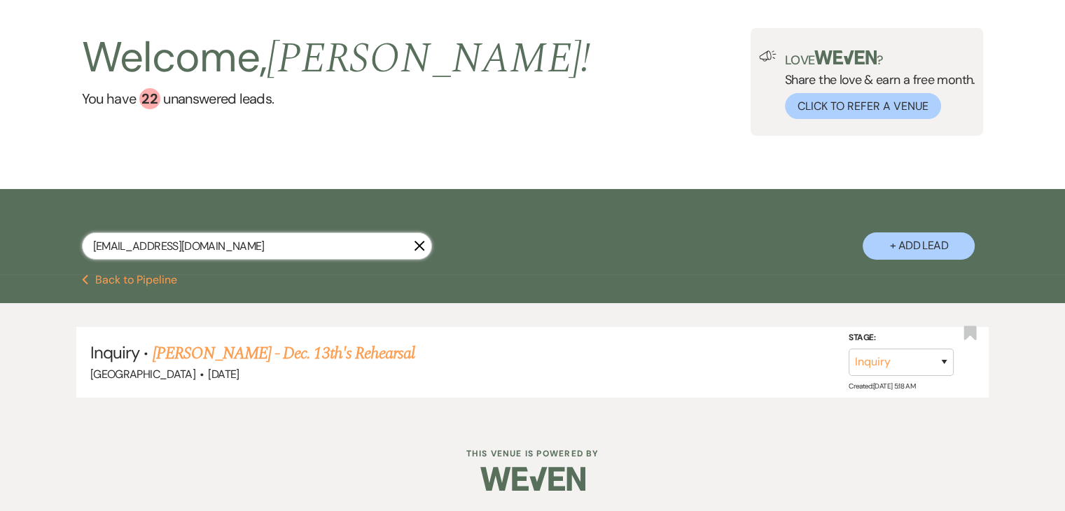
drag, startPoint x: 224, startPoint y: 240, endPoint x: 60, endPoint y: 203, distance: 168.8
click at [60, 203] on div "sheldynmoore@gmail.com X + Add Lead" at bounding box center [533, 233] width 1009 height 75
paste input "perla.olguin06@yahoo"
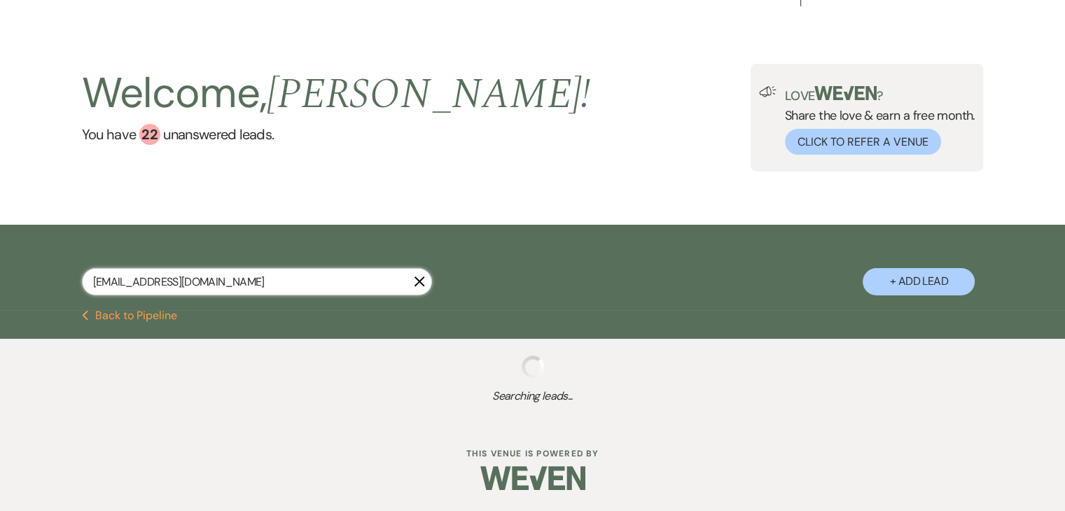
scroll to position [62, 0]
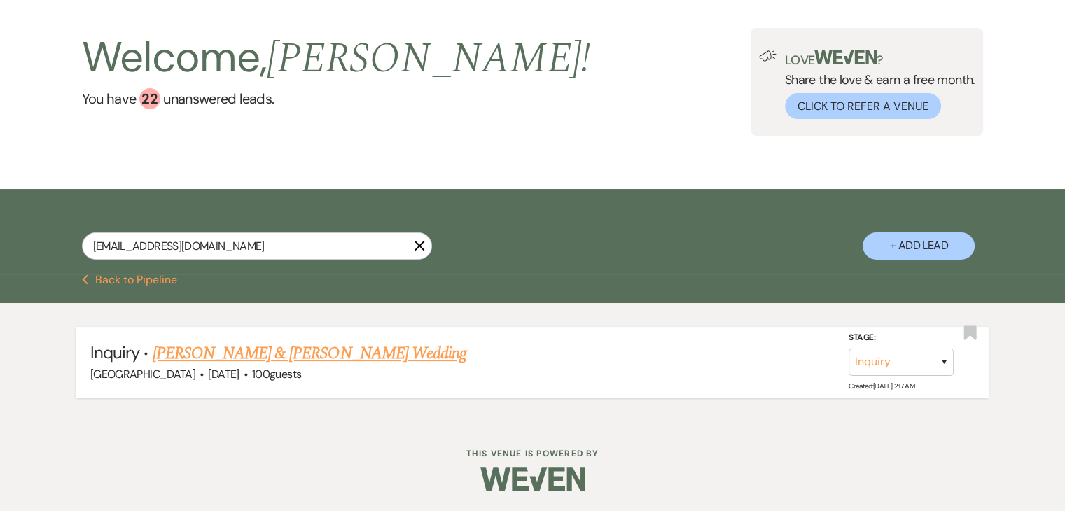
drag, startPoint x: 200, startPoint y: 339, endPoint x: 181, endPoint y: 349, distance: 21.9
drag, startPoint x: 237, startPoint y: 250, endPoint x: 39, endPoint y: 247, distance: 198.3
click at [41, 243] on div "perla.olguin06@yahoo.com X + Add Lead" at bounding box center [533, 233] width 1009 height 75
paste input "nicolemack64"
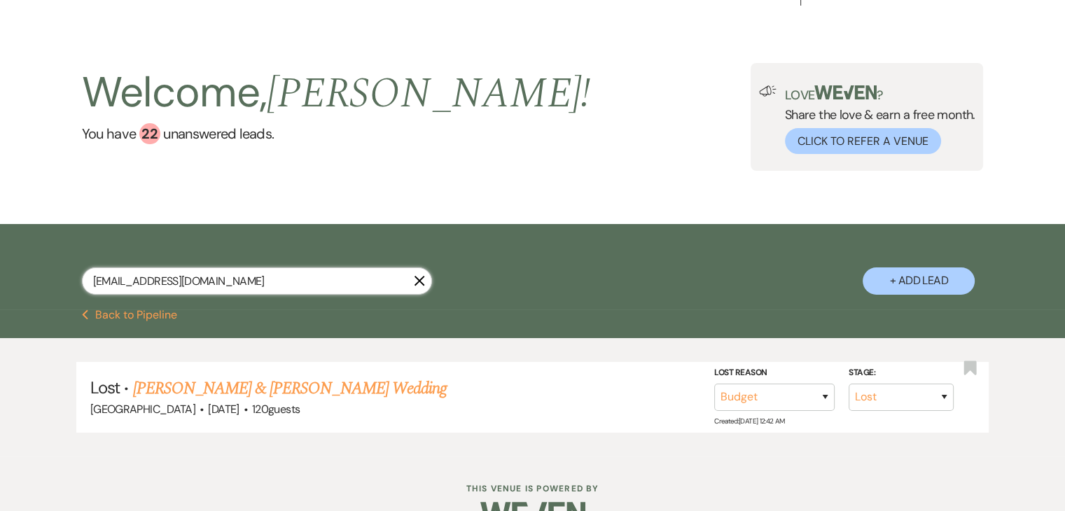
scroll to position [62, 0]
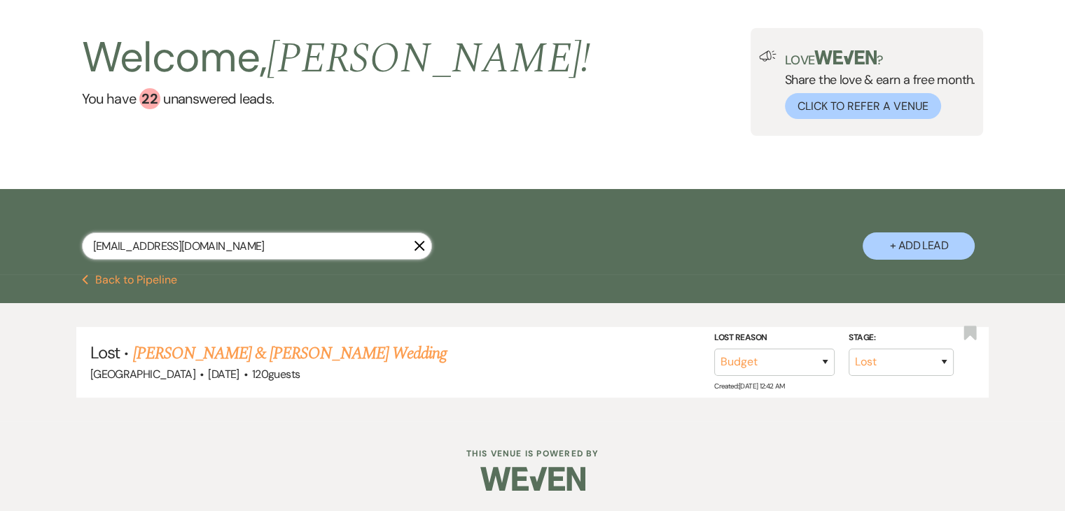
drag, startPoint x: 275, startPoint y: 250, endPoint x: 0, endPoint y: 225, distance: 275.8
click at [0, 223] on div "nicolemack64@yahoo.com X + Add Lead" at bounding box center [532, 231] width 1065 height 85
paste input "carrollcrystal83@gmail"
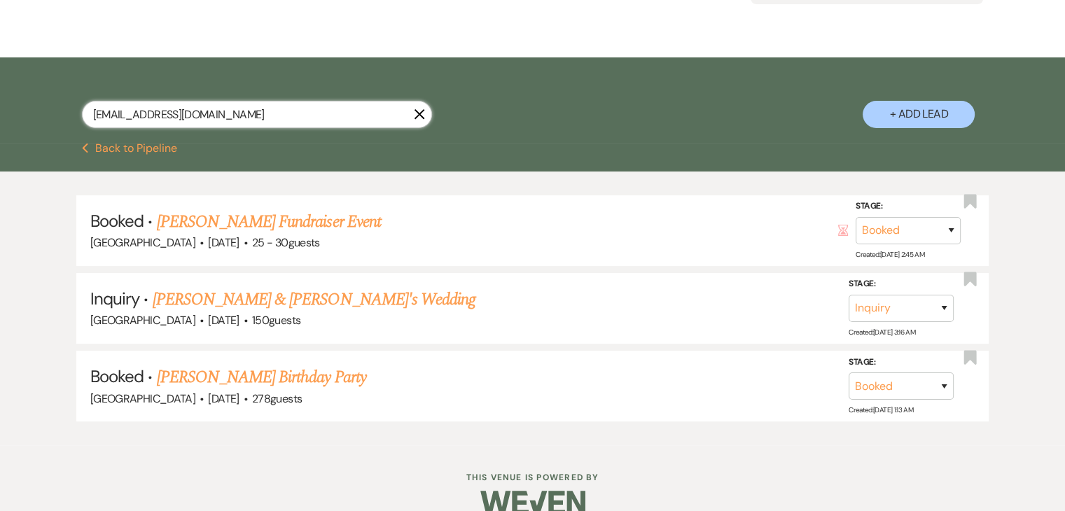
scroll to position [202, 0]
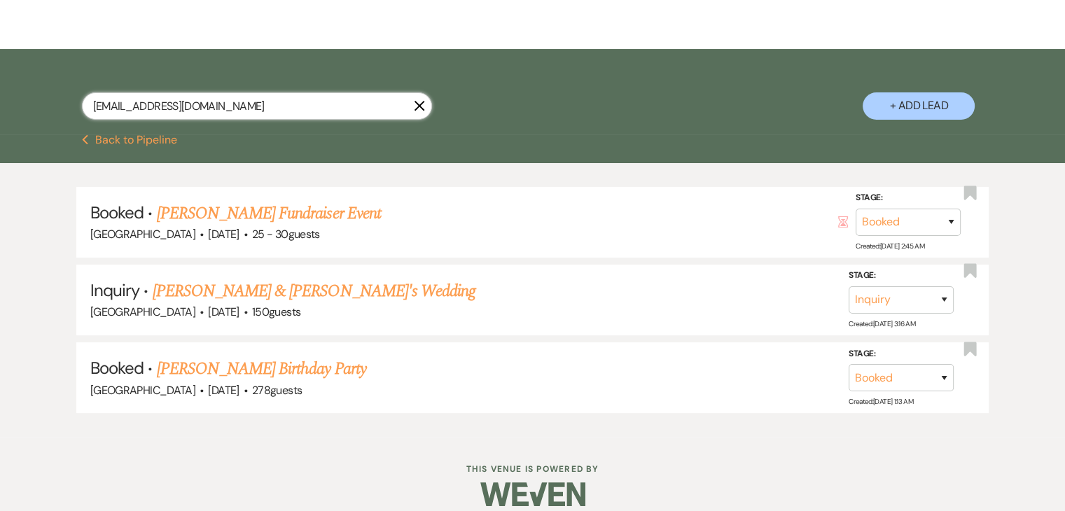
drag, startPoint x: 255, startPoint y: 110, endPoint x: 0, endPoint y: 113, distance: 255.0
click at [0, 113] on div "carrollcrystal83@gmail.com X + Add Lead" at bounding box center [532, 91] width 1065 height 85
paste input "lajechanel"
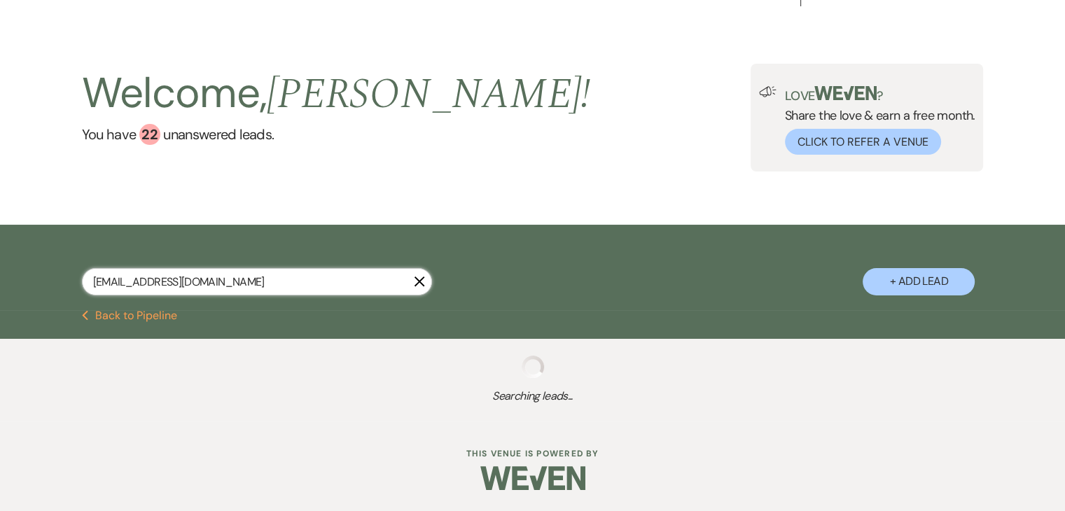
scroll to position [62, 0]
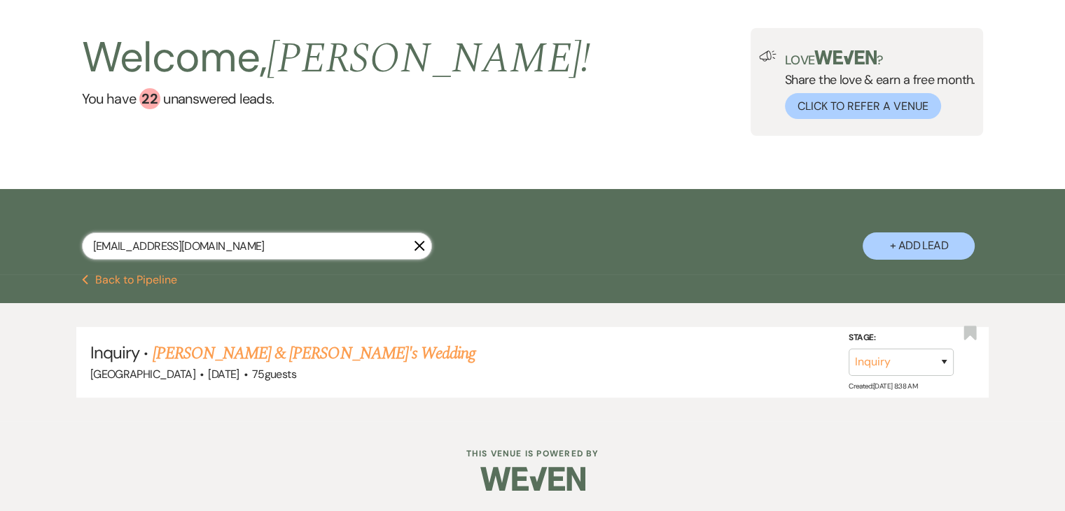
drag, startPoint x: 223, startPoint y: 233, endPoint x: 8, endPoint y: 190, distance: 219.4
click at [8, 190] on div "lajechanel@gmail.com X + Add Lead" at bounding box center [532, 231] width 1065 height 85
paste input "chelseycrisp4"
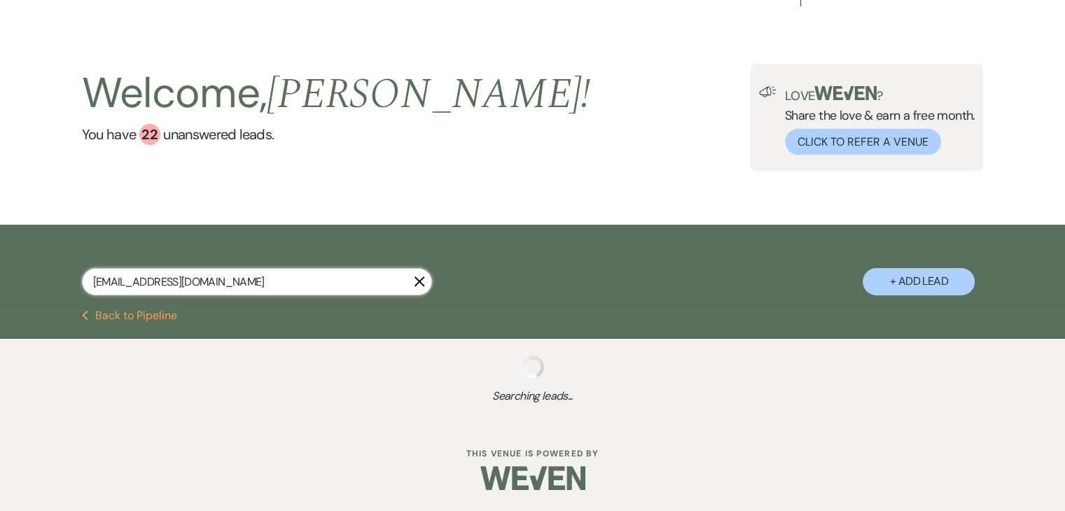
scroll to position [62, 0]
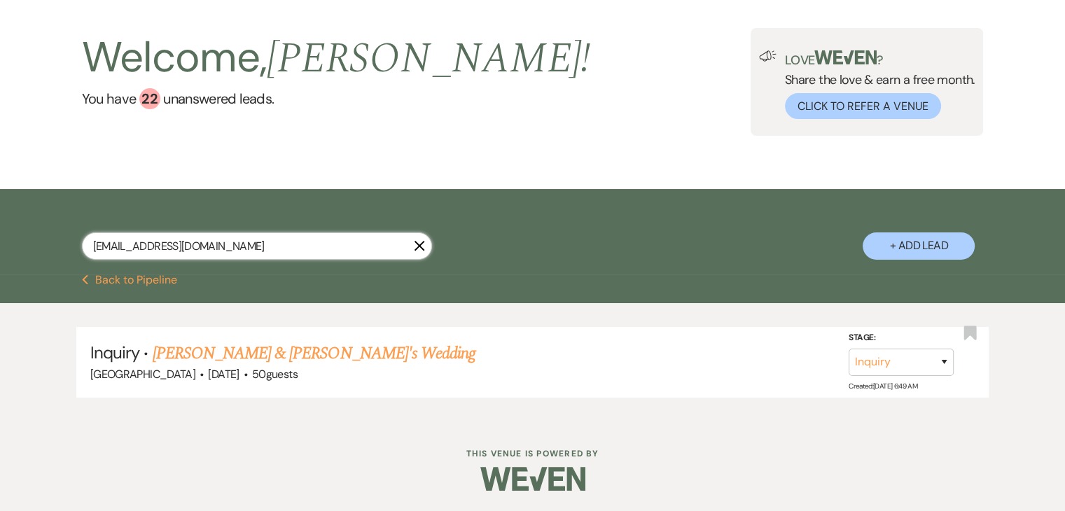
drag, startPoint x: 240, startPoint y: 235, endPoint x: 8, endPoint y: 209, distance: 233.3
click at [8, 209] on div "chelseycrisp4@gmail.com X + Add Lead" at bounding box center [532, 231] width 1065 height 85
paste input "aheath8482"
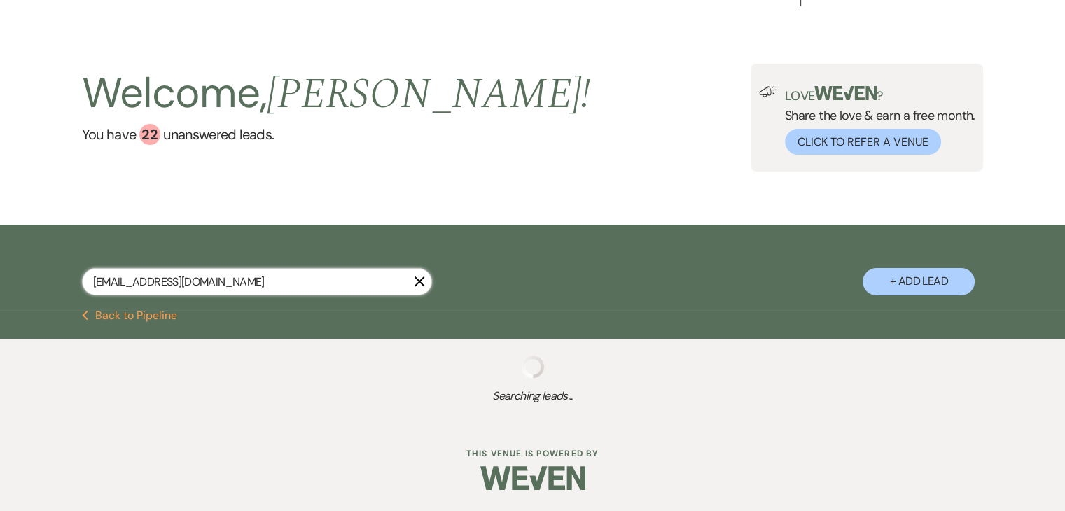
scroll to position [62, 0]
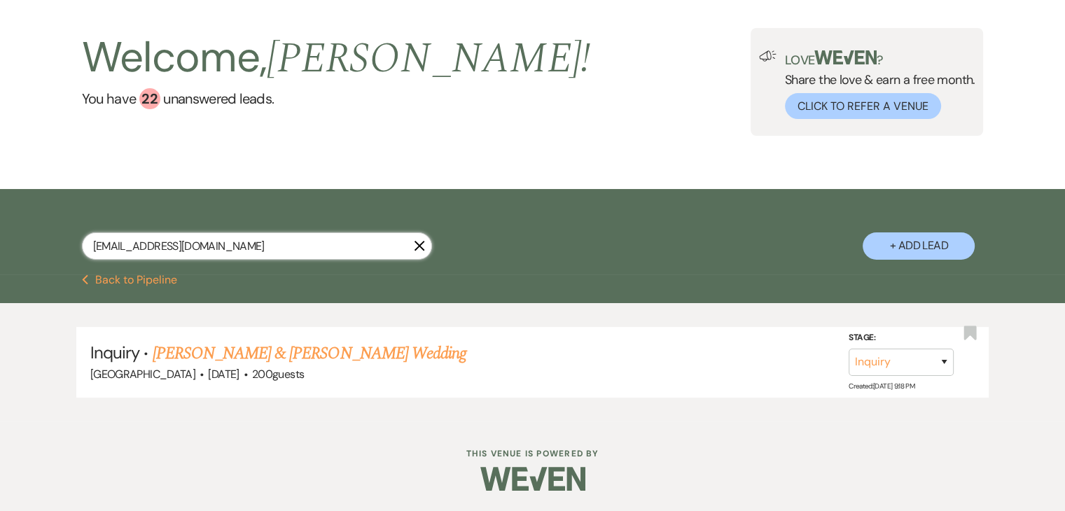
drag, startPoint x: 244, startPoint y: 249, endPoint x: 0, endPoint y: 247, distance: 243.8
click at [0, 247] on div "aheath8482@gmail.com X + Add Lead" at bounding box center [532, 231] width 1065 height 85
paste input "miajanae0629"
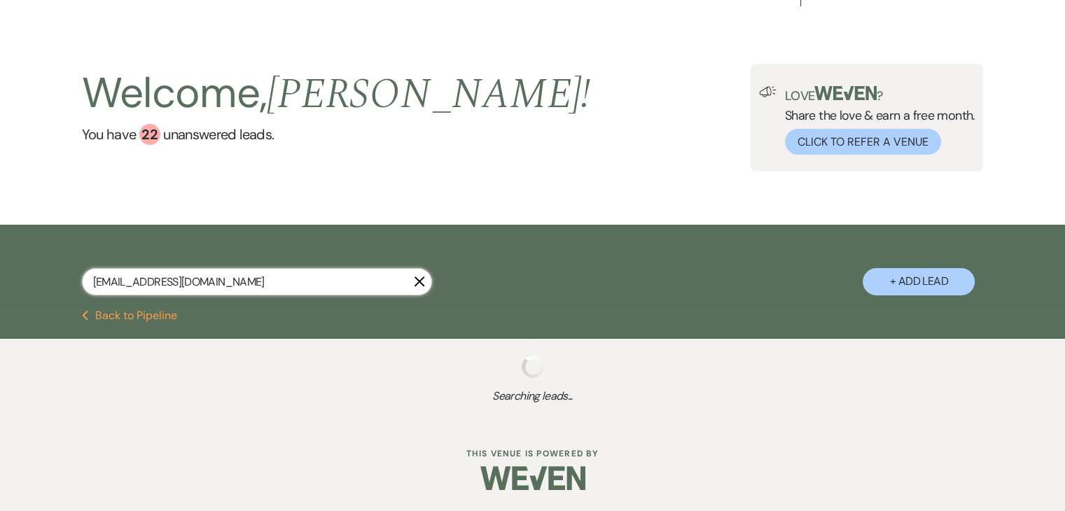
scroll to position [62, 0]
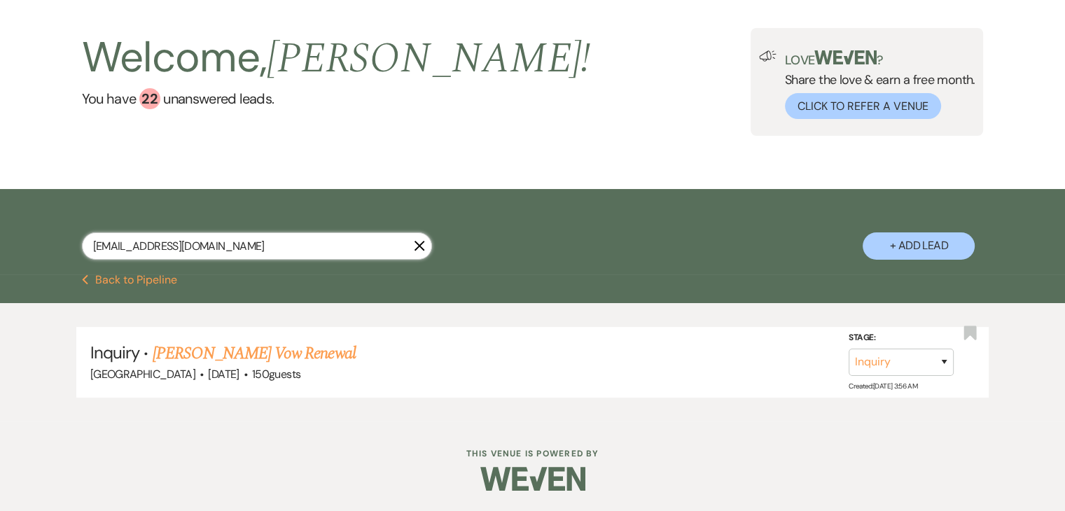
drag, startPoint x: 256, startPoint y: 251, endPoint x: 33, endPoint y: 223, distance: 224.4
click at [33, 223] on div "miajanae0629@gmail.com X + Add Lead" at bounding box center [533, 233] width 1009 height 75
paste input "jfdixon7780"
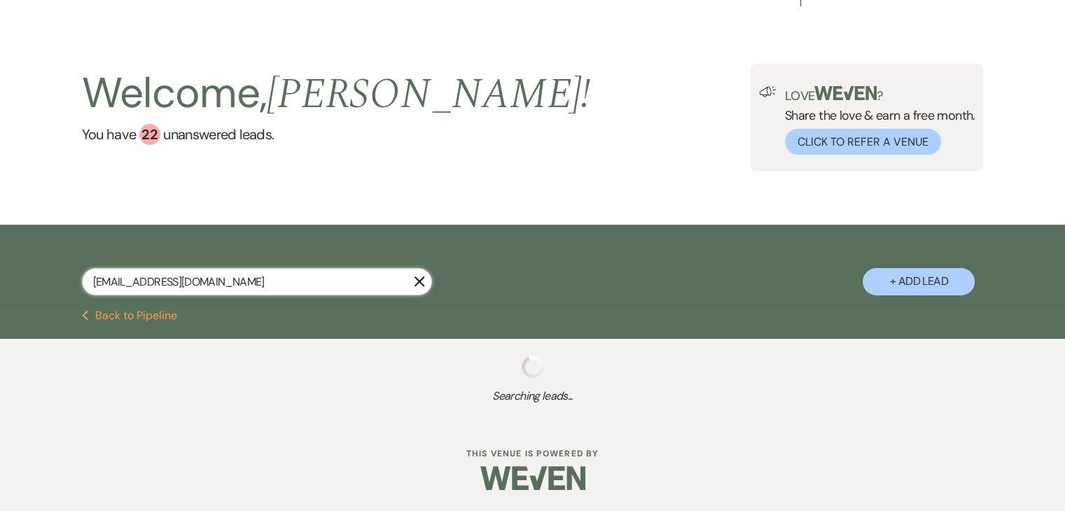
scroll to position [62, 0]
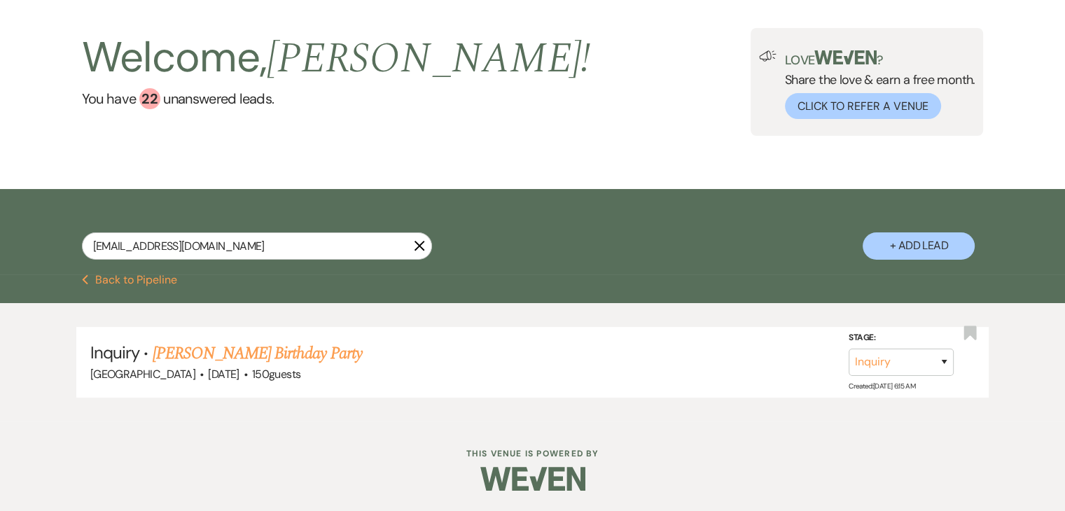
click at [84, 277] on icon "Previous" at bounding box center [85, 280] width 7 height 11
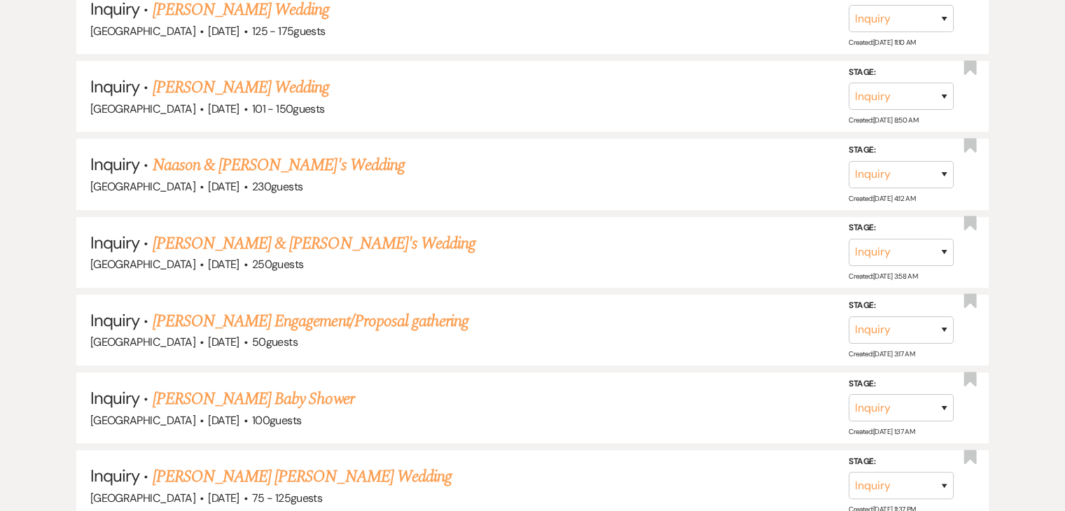
scroll to position [736, 0]
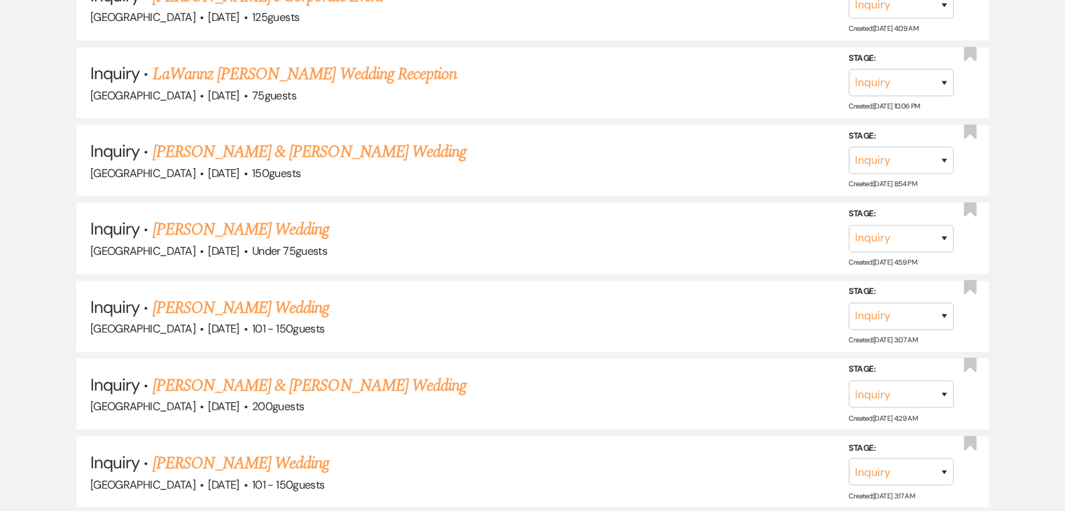
scroll to position [2774, 0]
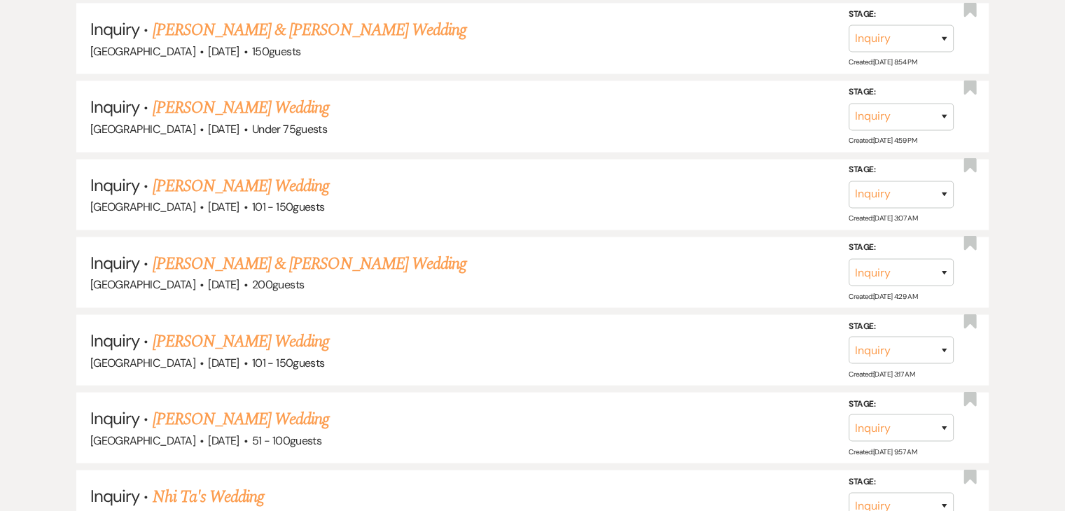
scroll to position [2894, 0]
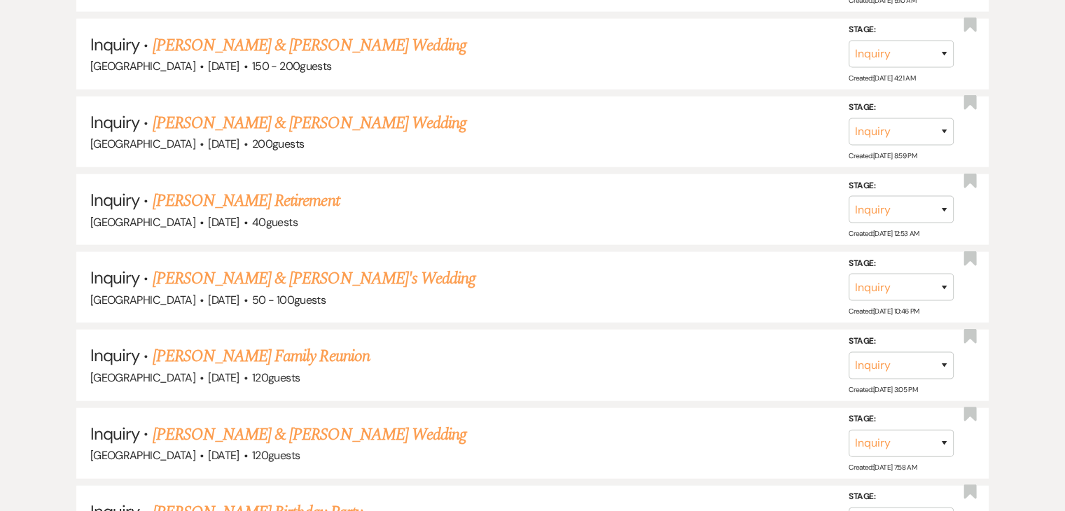
scroll to position [3448, 0]
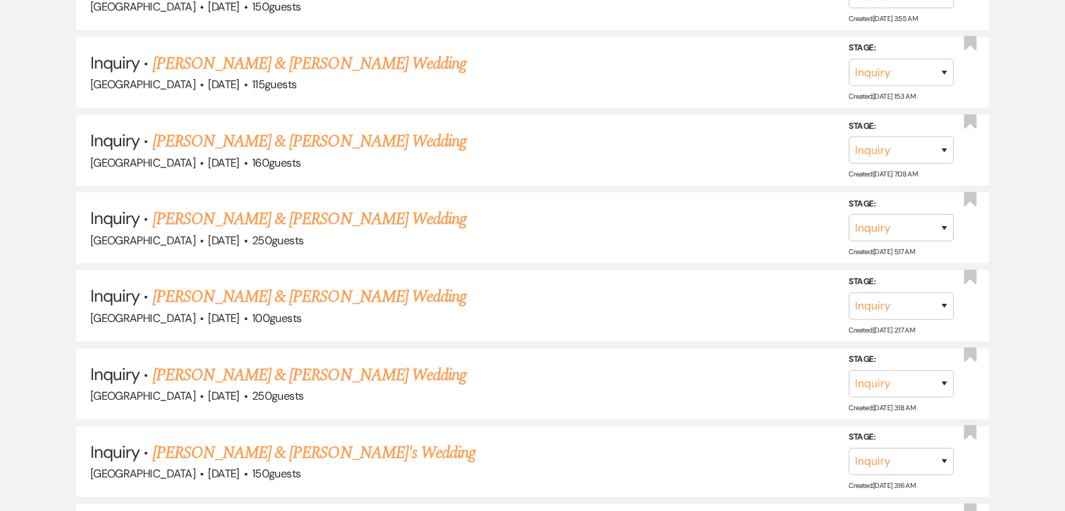
scroll to position [4342, 0]
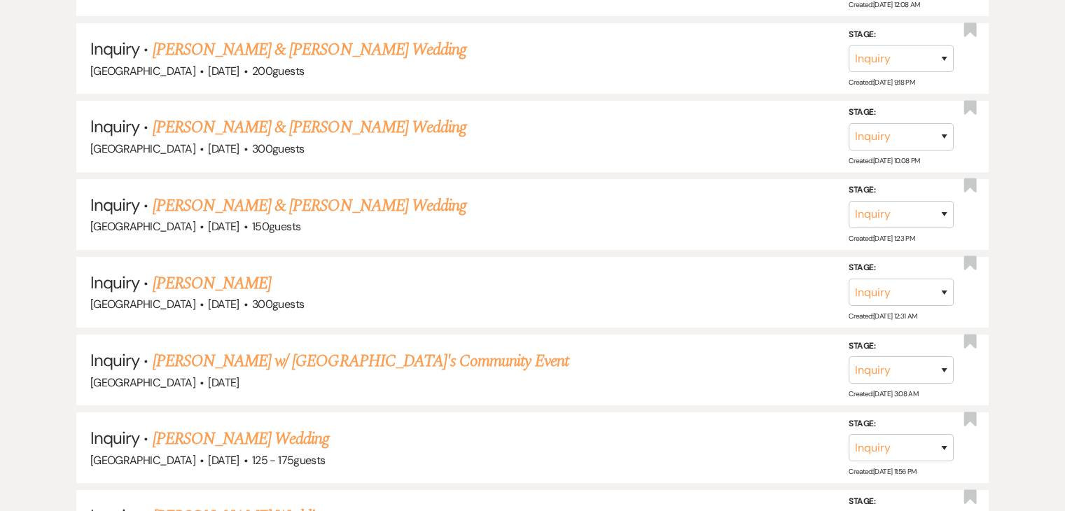
scroll to position [5376, 0]
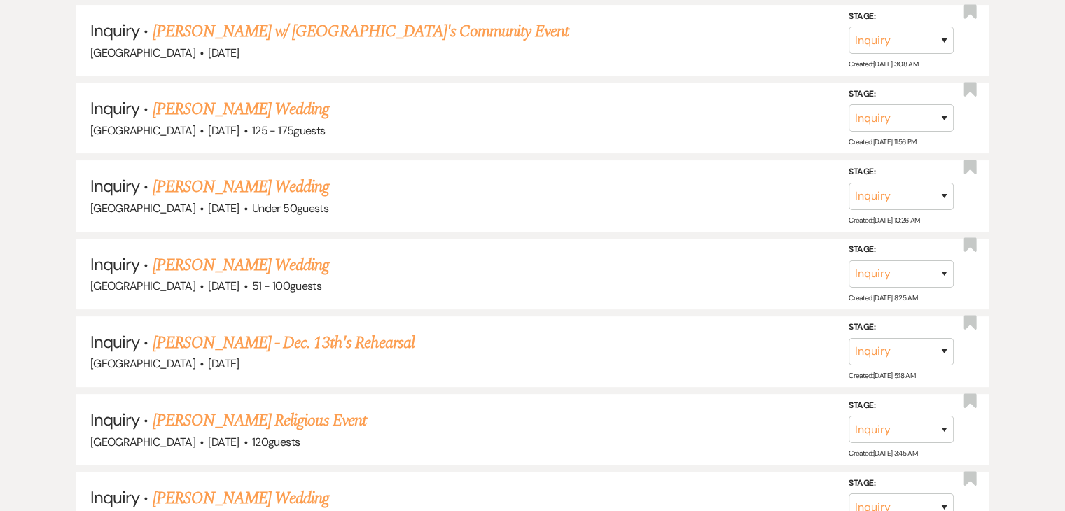
scroll to position [5699, 0]
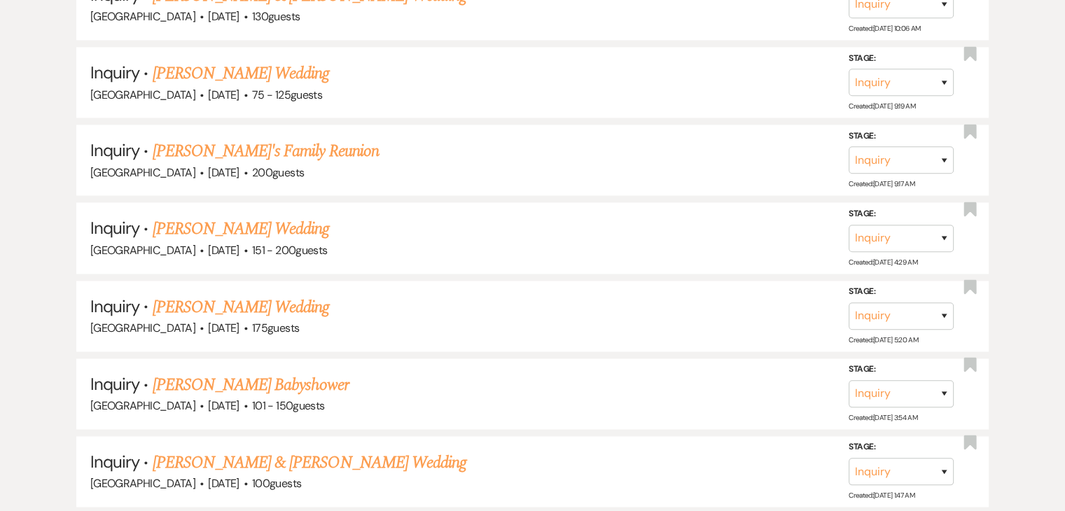
scroll to position [7292, 0]
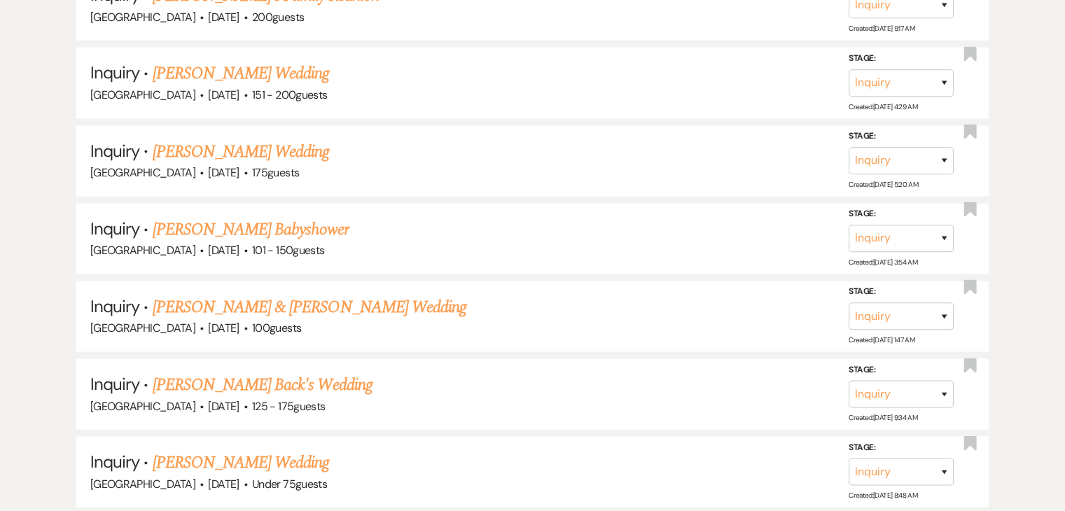
scroll to position [7458, 0]
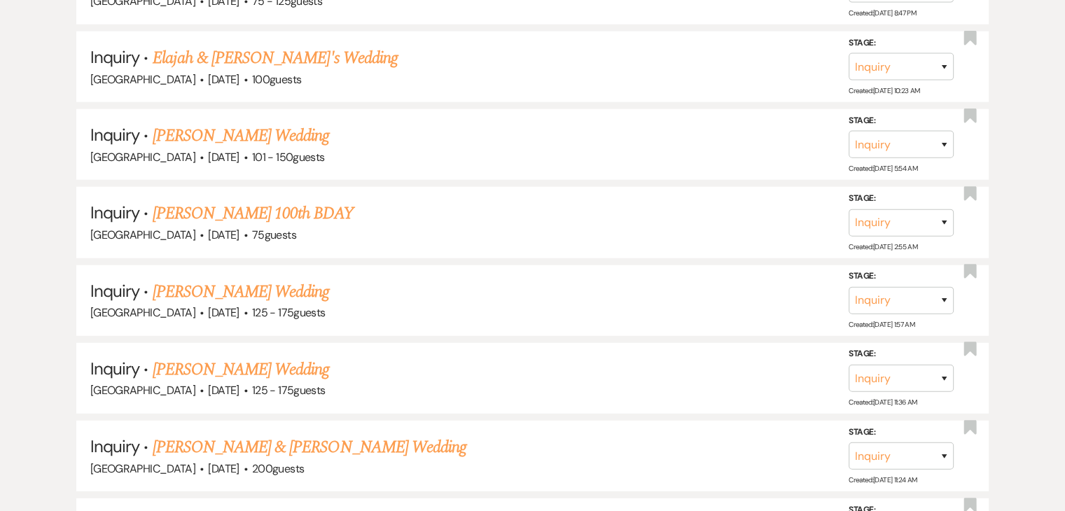
scroll to position [9020, 0]
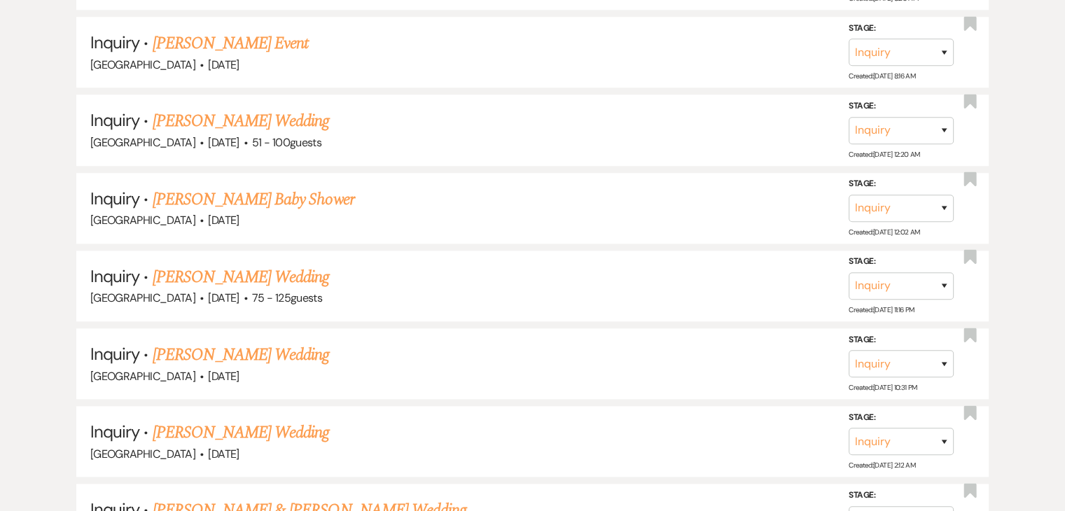
scroll to position [12079, 0]
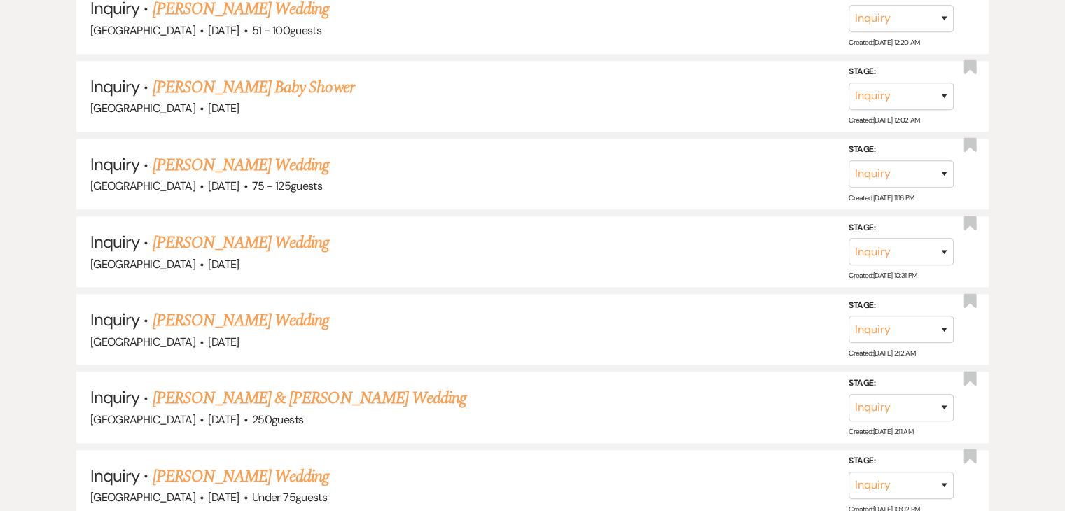
scroll to position [12109, 0]
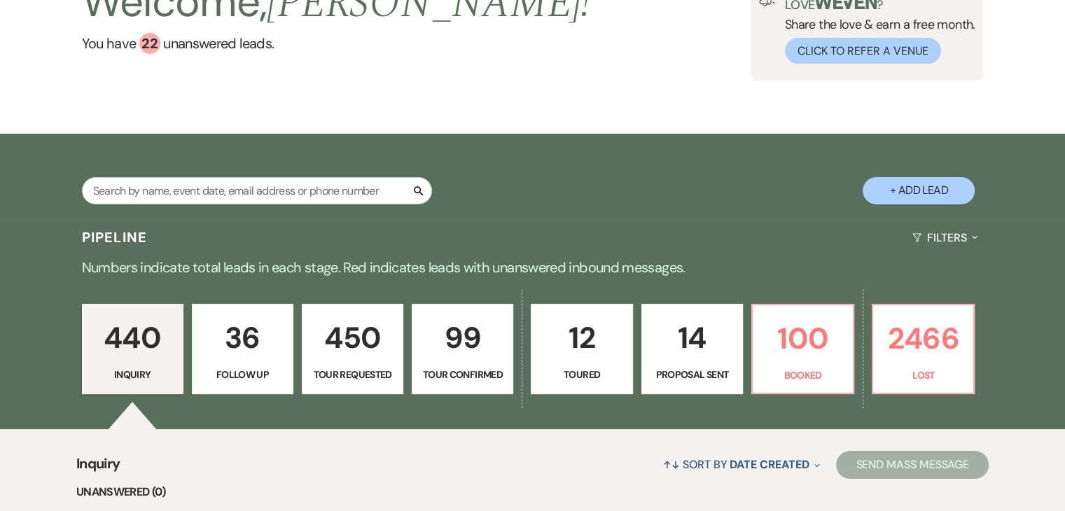
scroll to position [118, 0]
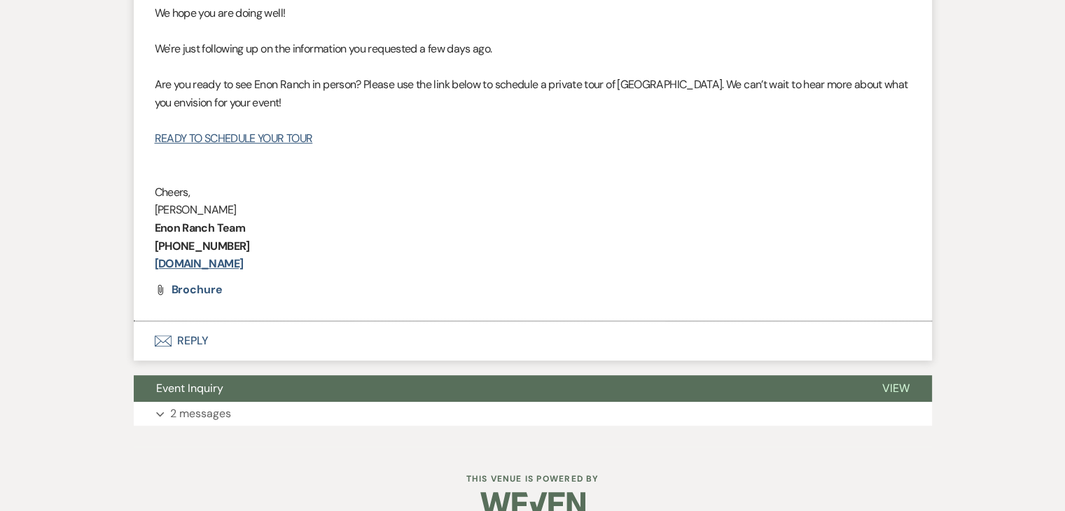
scroll to position [679, 0]
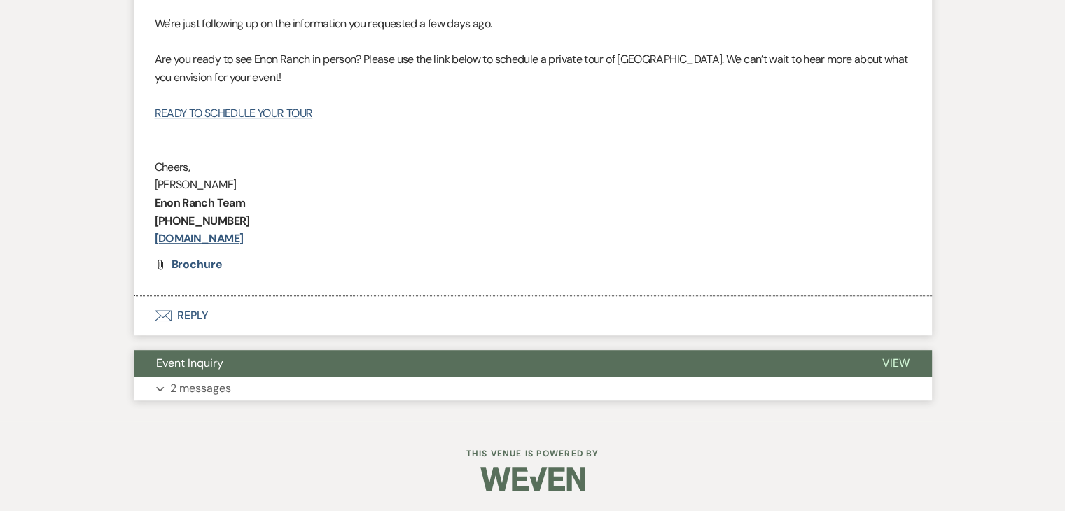
click at [315, 391] on button "Expand 2 messages" at bounding box center [533, 389] width 799 height 24
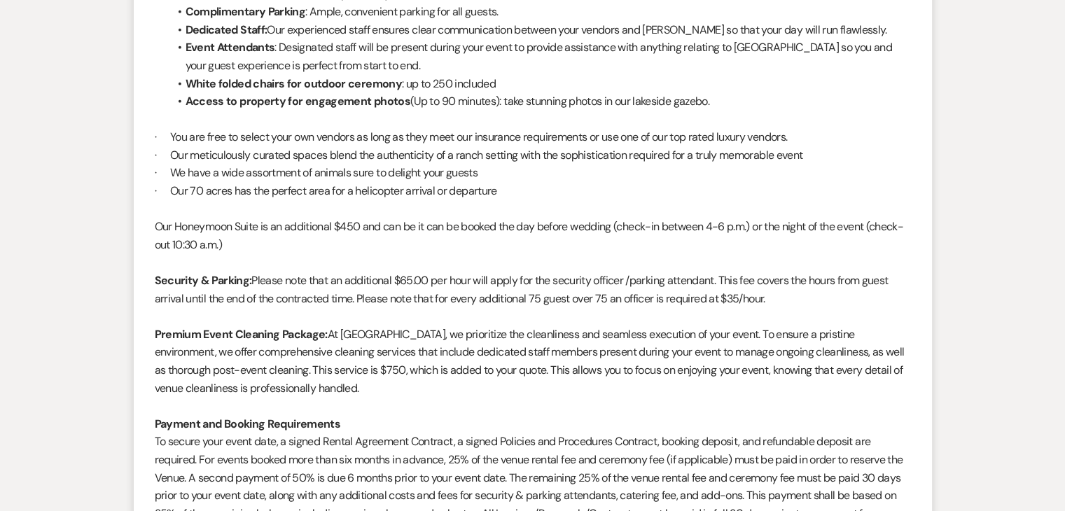
scroll to position [1829, 0]
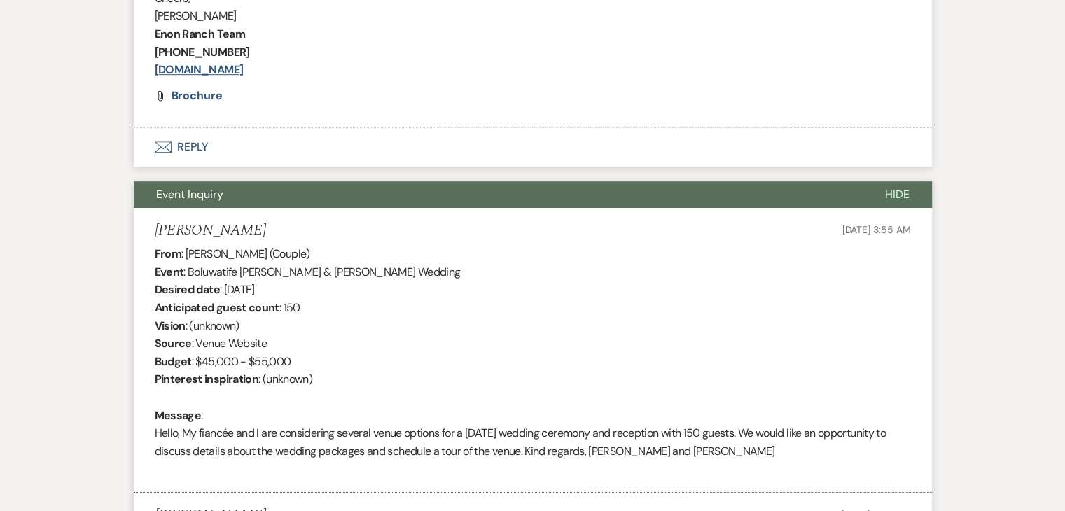
click at [426, 308] on div "From : Craig Mckie (Couple) Event : Boluwatife Aluko & Craig Mckie's Wedding De…" at bounding box center [533, 361] width 757 height 233
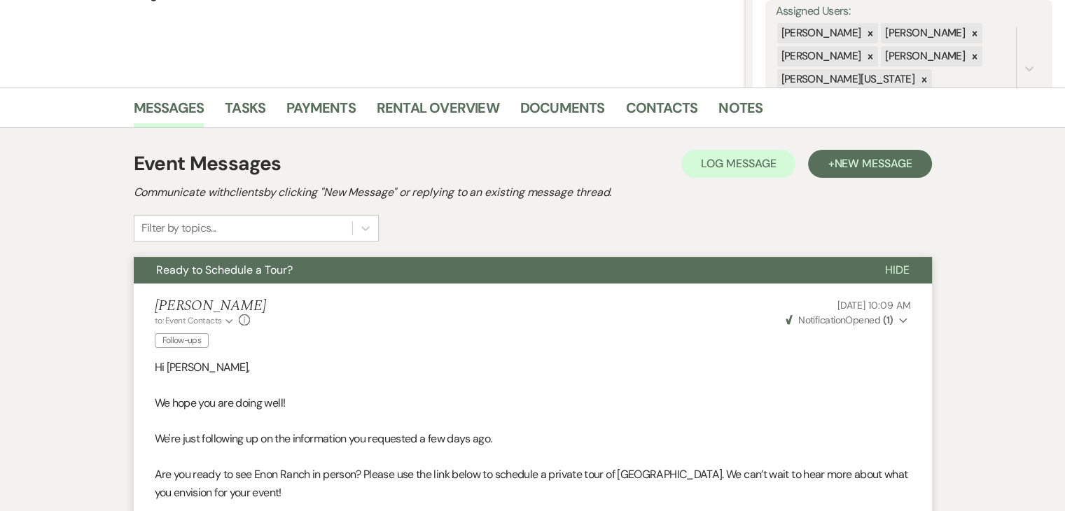
scroll to position [218, 0]
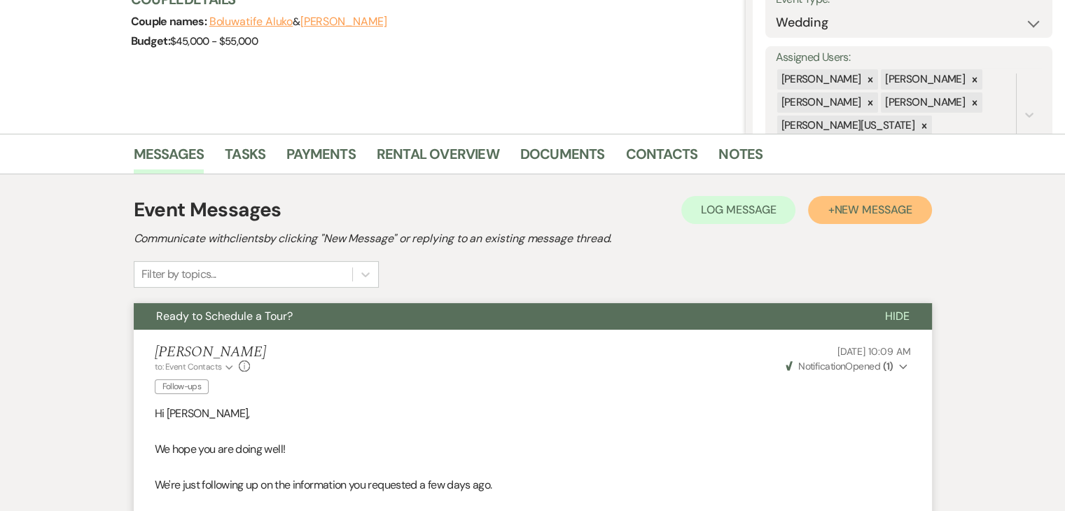
click at [880, 202] on span "New Message" at bounding box center [873, 209] width 78 height 15
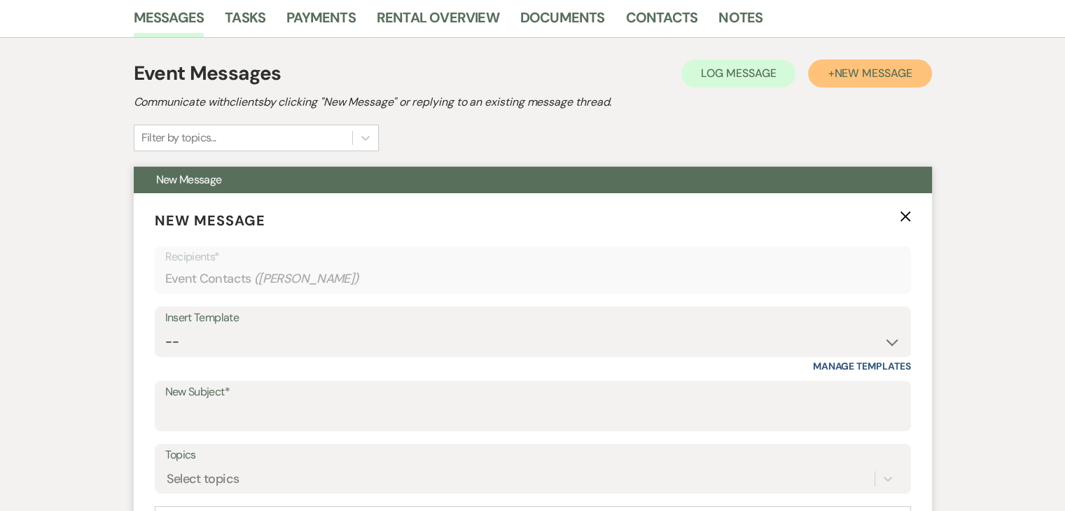
scroll to position [358, 0]
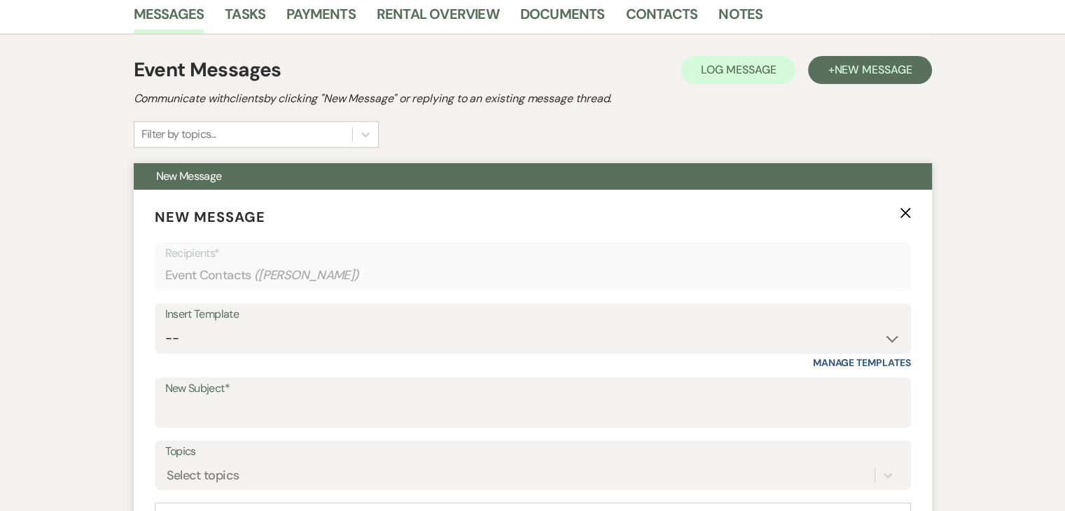
click at [726, 320] on div "Insert Template" at bounding box center [533, 315] width 736 height 20
click at [871, 329] on select "-- Inquiry Follow Up Email #2 Contract Sending Template Payment Template Rental…" at bounding box center [533, 338] width 736 height 27
select select "4603"
click at [165, 325] on select "-- Inquiry Follow Up Email #2 Contract Sending Template Payment Template Rental…" at bounding box center [533, 338] width 736 height 27
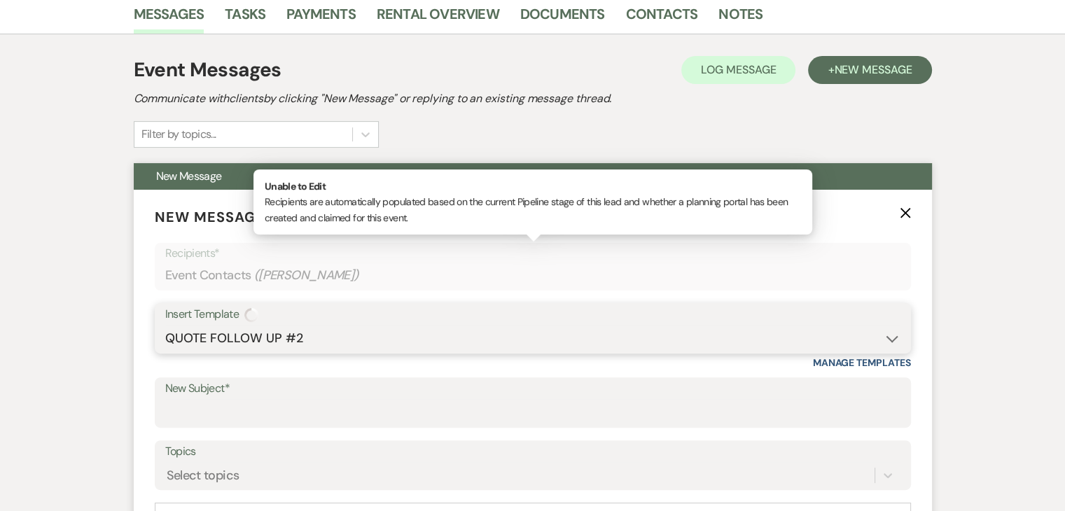
type input "Checking In – Any Assistance Needed for Your Event?"
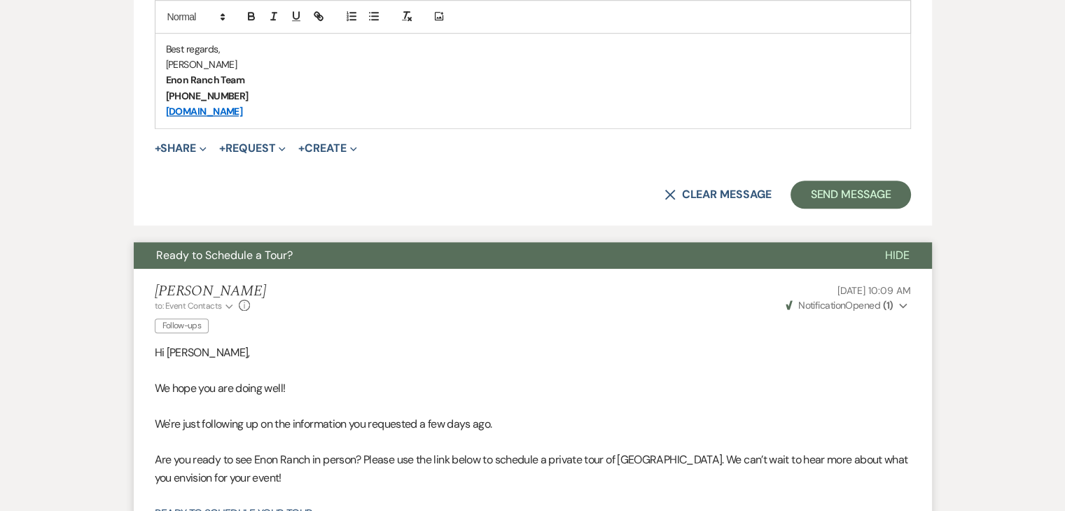
scroll to position [1058, 0]
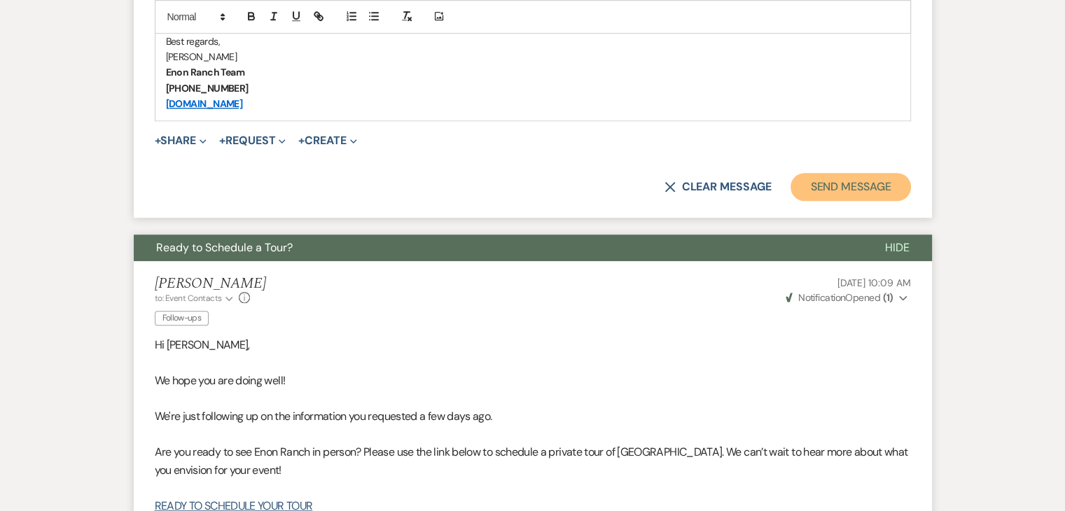
click at [828, 184] on button "Send Message" at bounding box center [851, 187] width 120 height 28
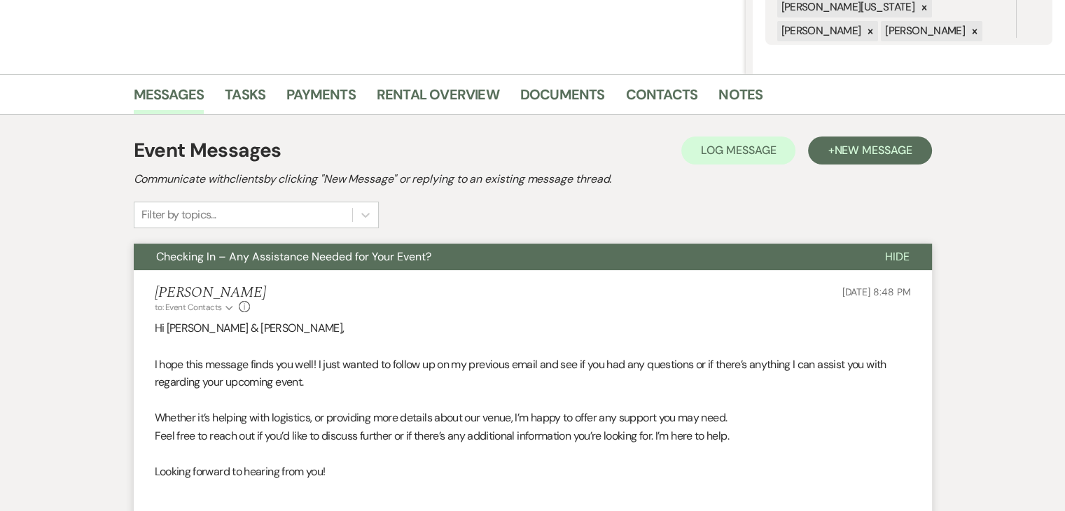
scroll to position [350, 0]
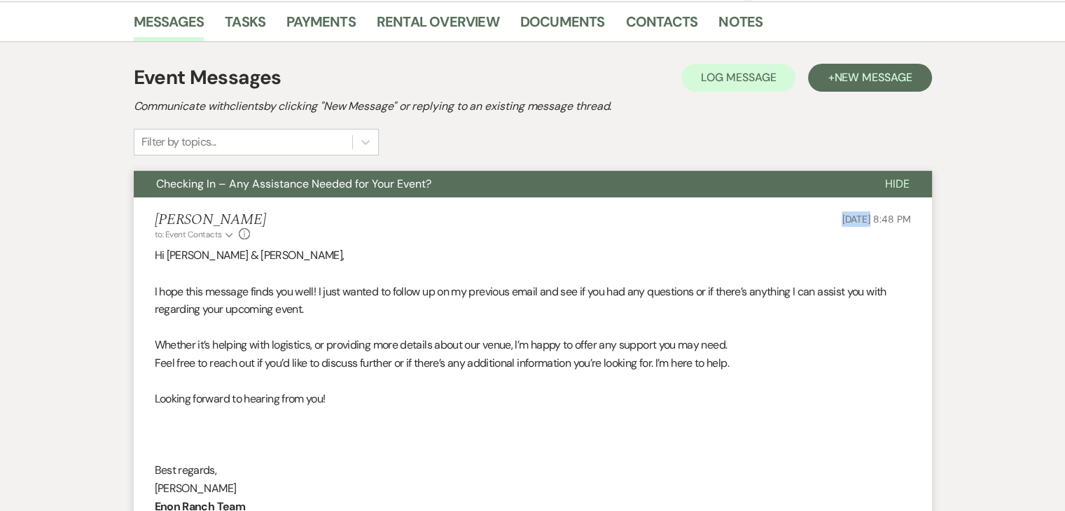
drag, startPoint x: 796, startPoint y: 239, endPoint x: 843, endPoint y: 212, distance: 53.3
click at [843, 212] on div "Irene Ogang to: Event Contacts Expand Info Sep 21, 2025, 8:48 PM" at bounding box center [533, 227] width 757 height 30
copy span "Sep 21"
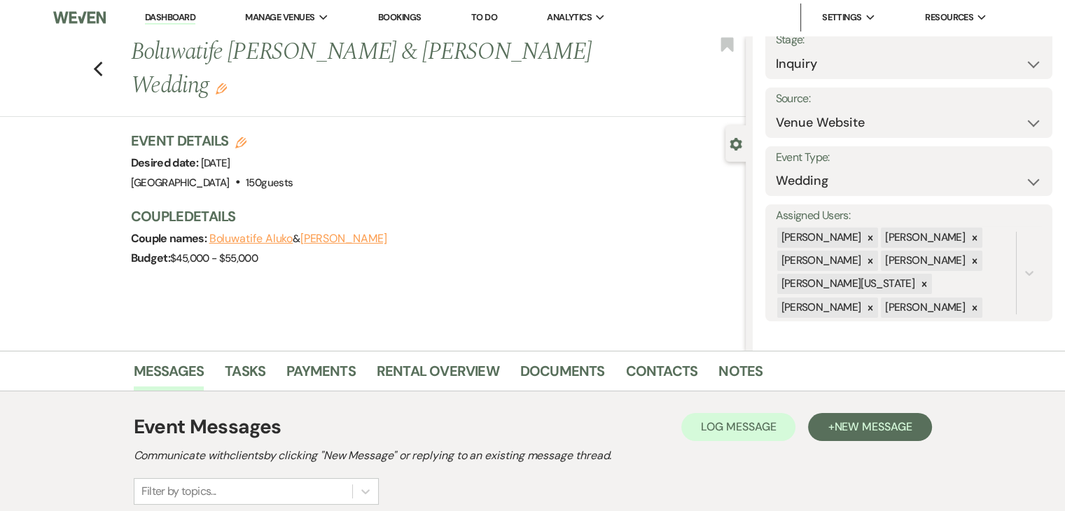
scroll to position [0, 0]
click at [102, 62] on use "button" at bounding box center [97, 69] width 9 height 15
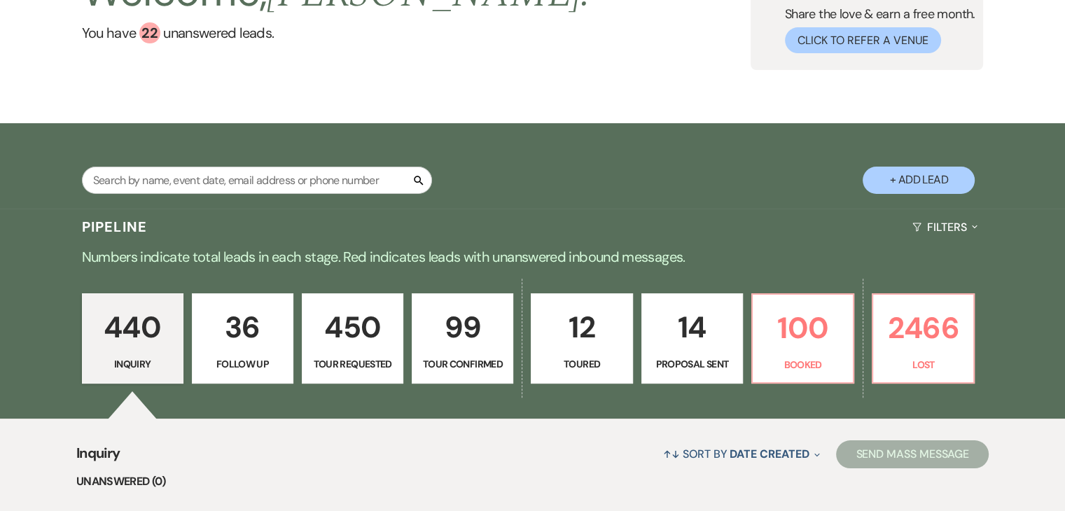
scroll to position [140, 0]
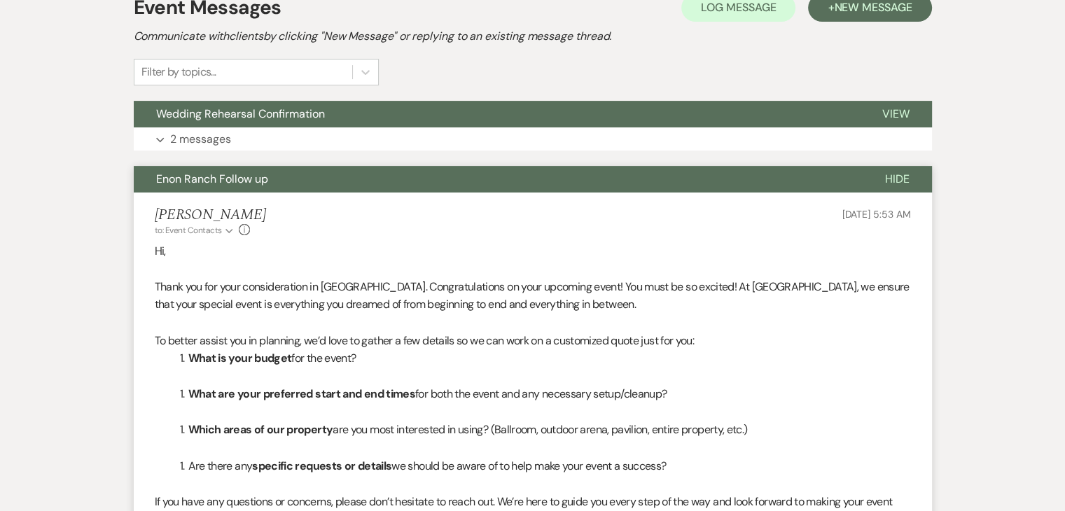
scroll to position [446, 0]
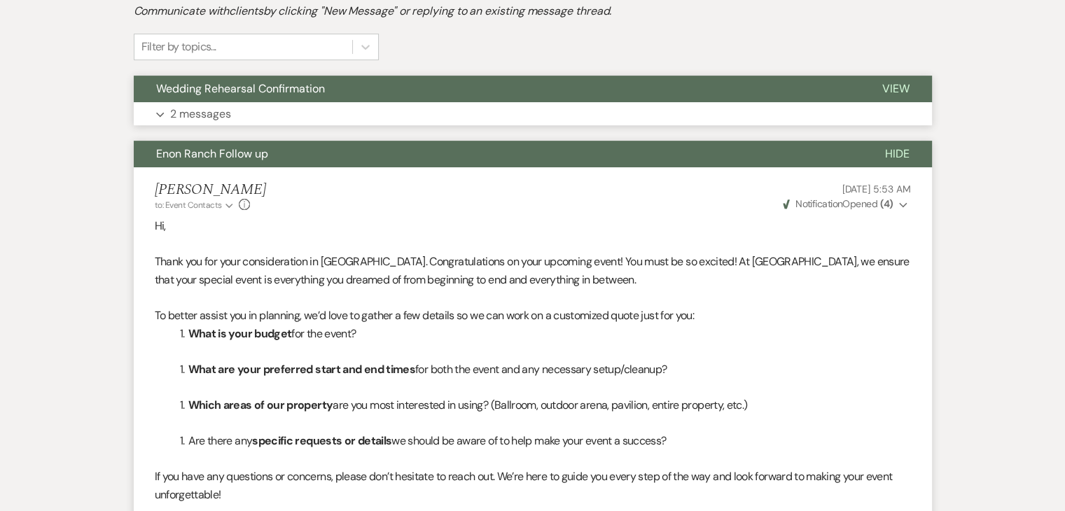
click at [308, 113] on button "Expand 2 messages" at bounding box center [533, 114] width 799 height 24
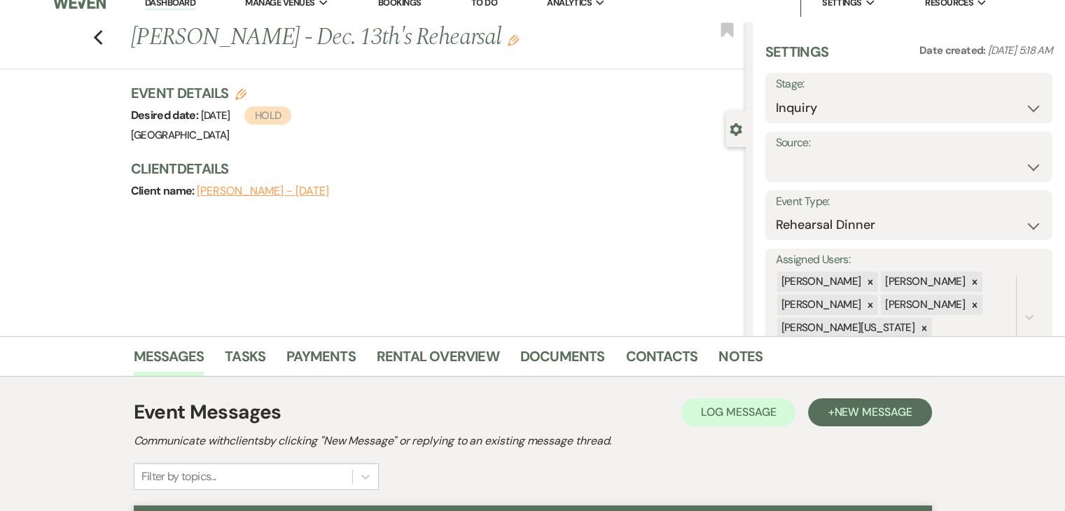
scroll to position [0, 0]
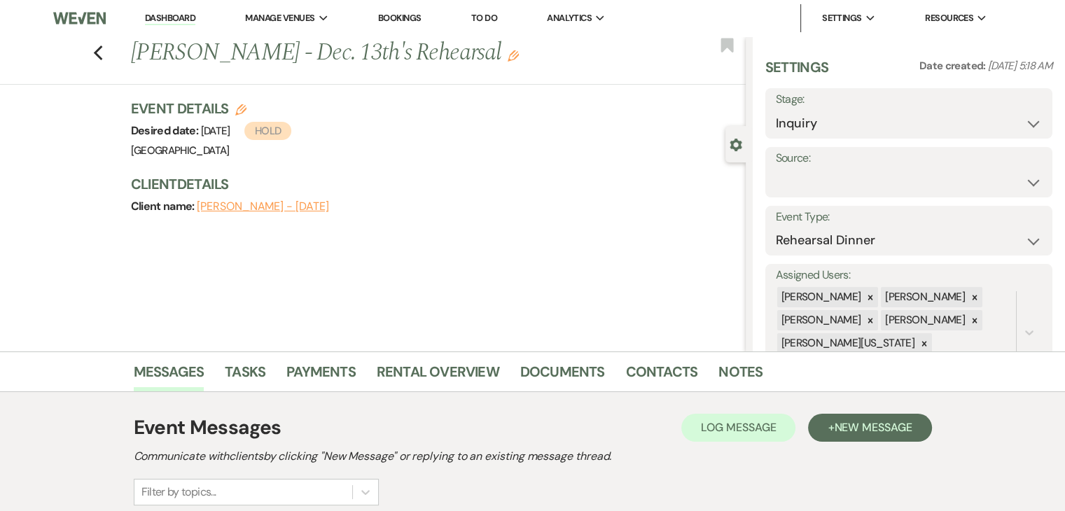
click at [249, 208] on button "Sheldyn Moore - Dec. 13th" at bounding box center [263, 206] width 132 height 11
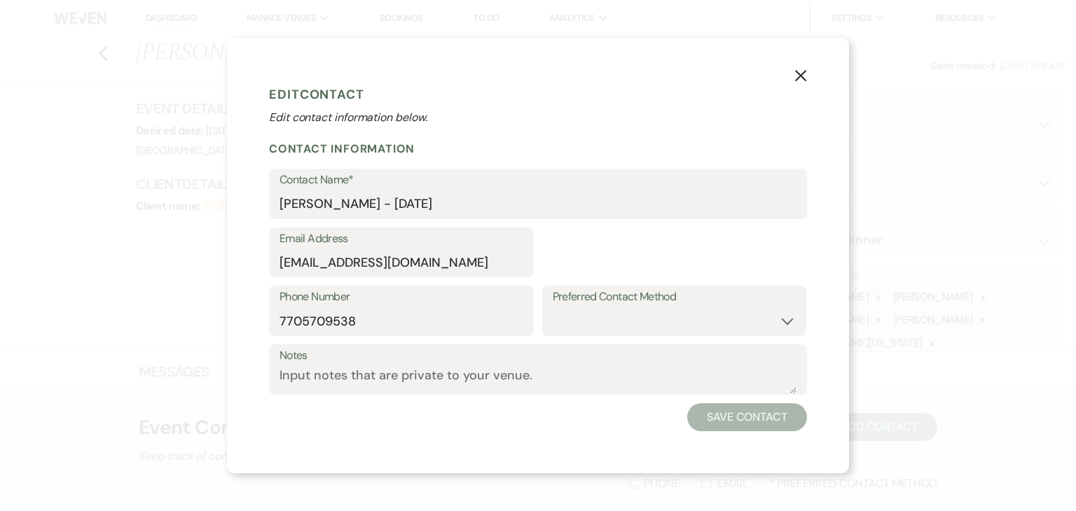
select select "1"
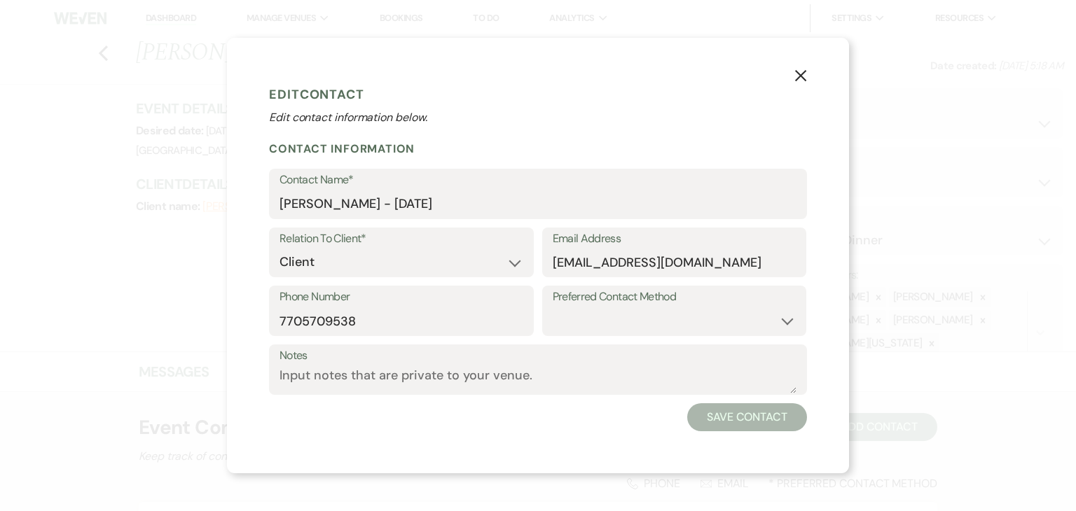
click at [801, 76] on use "button" at bounding box center [800, 75] width 11 height 11
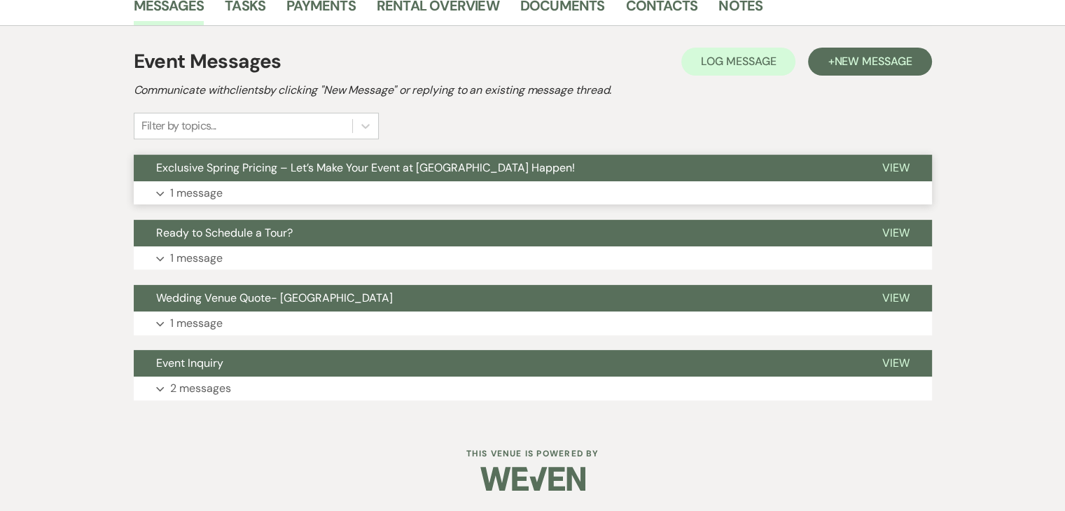
click at [276, 180] on div "Exclusive Spring Pricing – Let’s Make Your Event at Enon Ranch Happen! View Exp…" at bounding box center [533, 180] width 799 height 50
click at [279, 191] on button "Expand 1 message" at bounding box center [533, 193] width 799 height 24
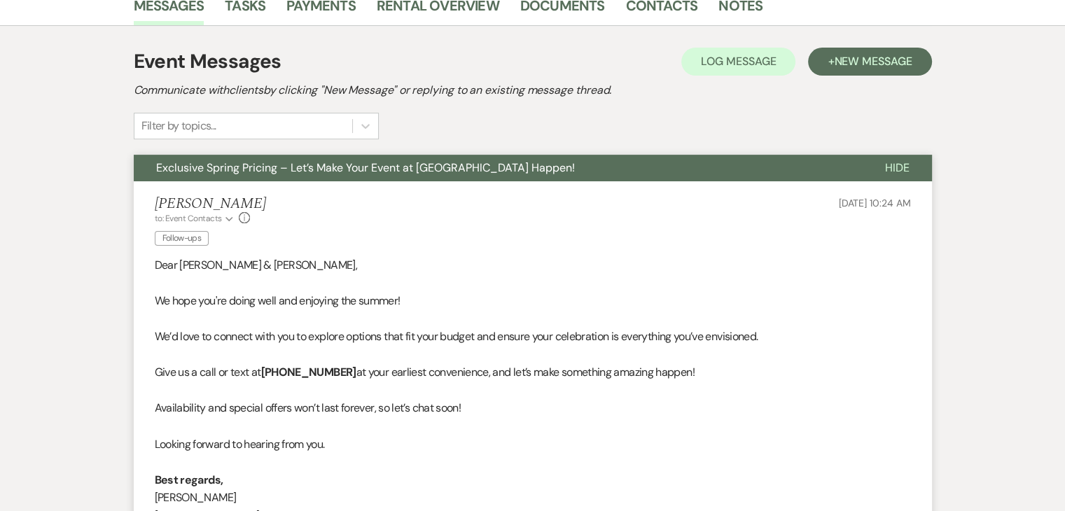
click at [304, 165] on span "Exclusive Spring Pricing – Let’s Make Your Event at Enon Ranch Happen!" at bounding box center [365, 167] width 419 height 15
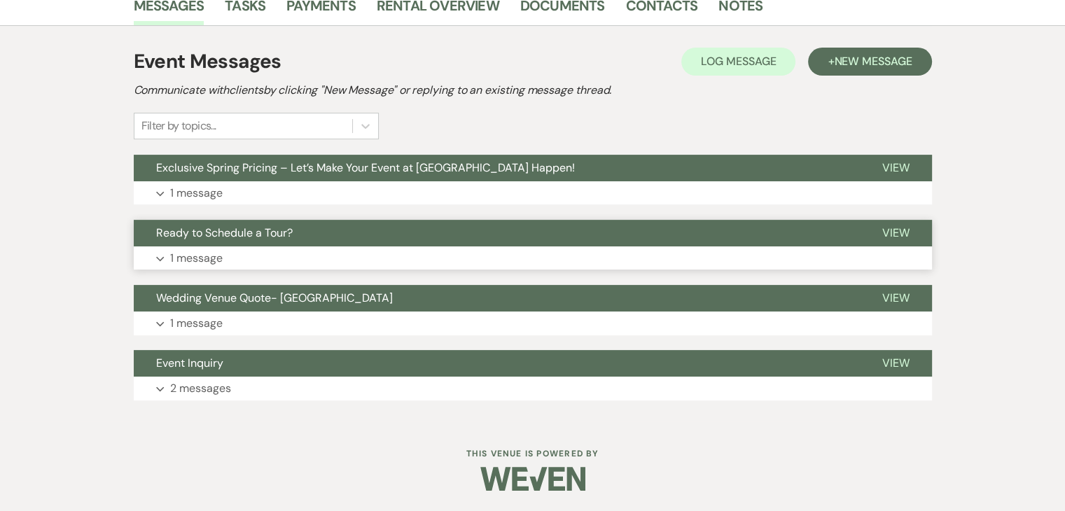
click at [315, 242] on button "Ready to Schedule a Tour?" at bounding box center [497, 233] width 726 height 27
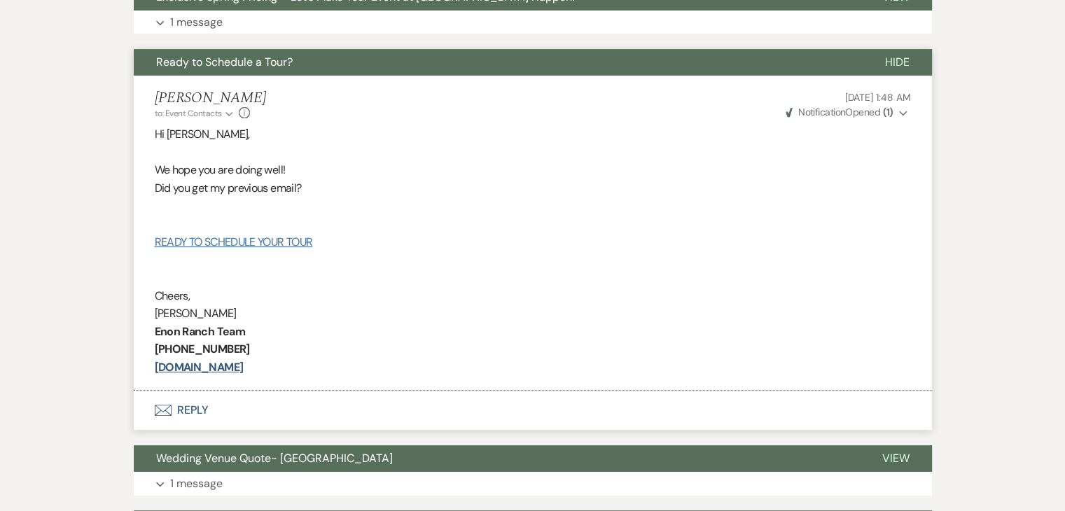
scroll to position [577, 0]
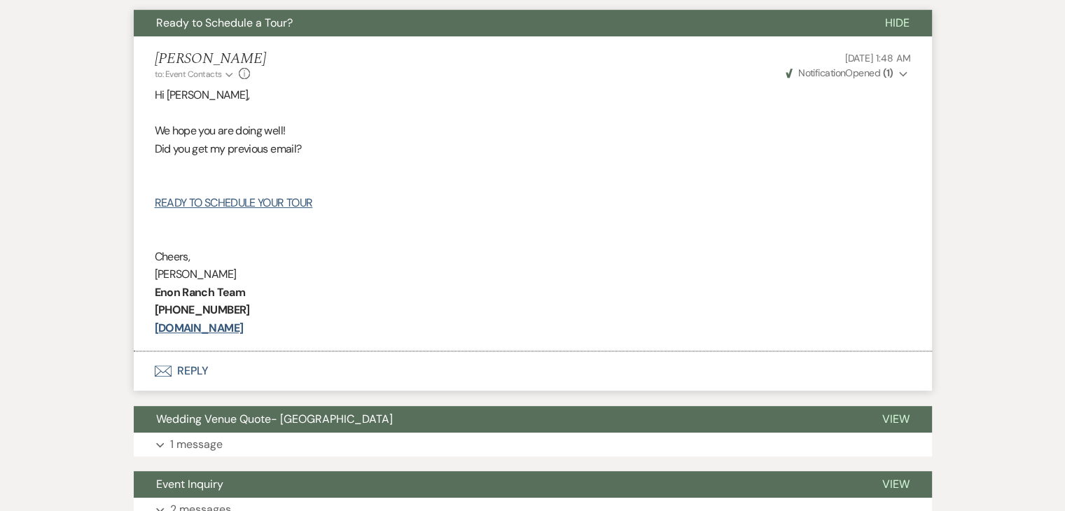
click at [393, 26] on button "Ready to Schedule a Tour?" at bounding box center [498, 23] width 729 height 27
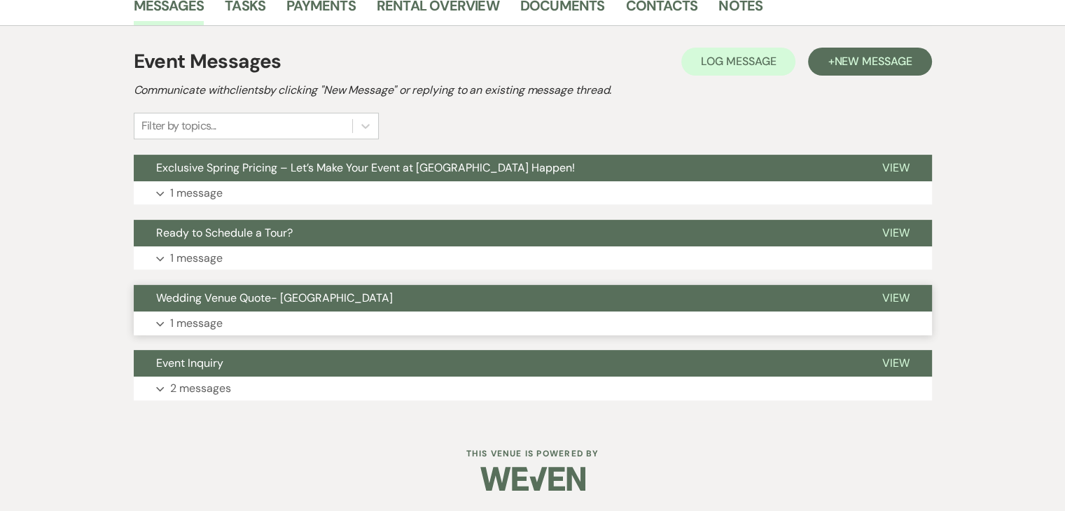
click at [438, 290] on button "Wedding Venue Quote- Enon Ranch" at bounding box center [497, 298] width 726 height 27
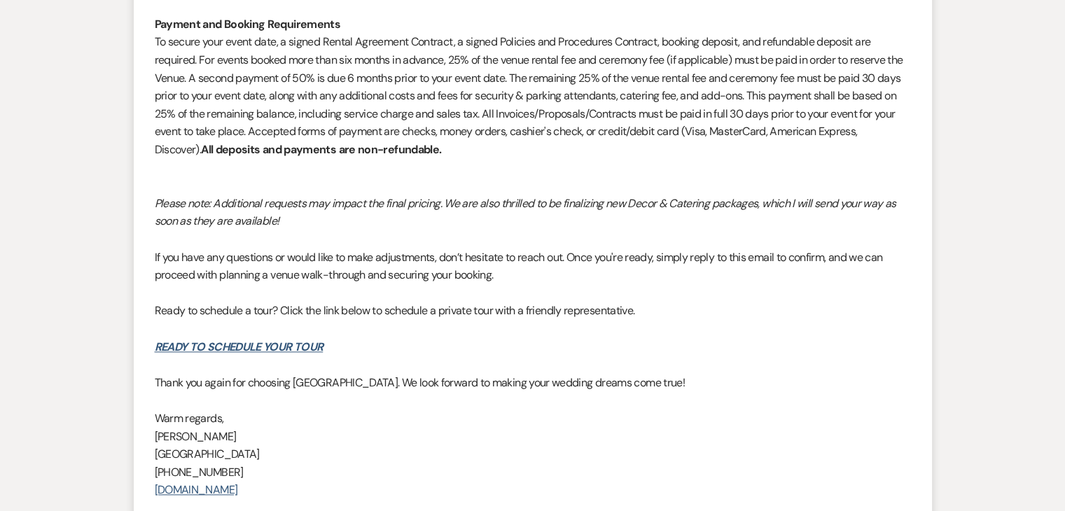
scroll to position [1791, 0]
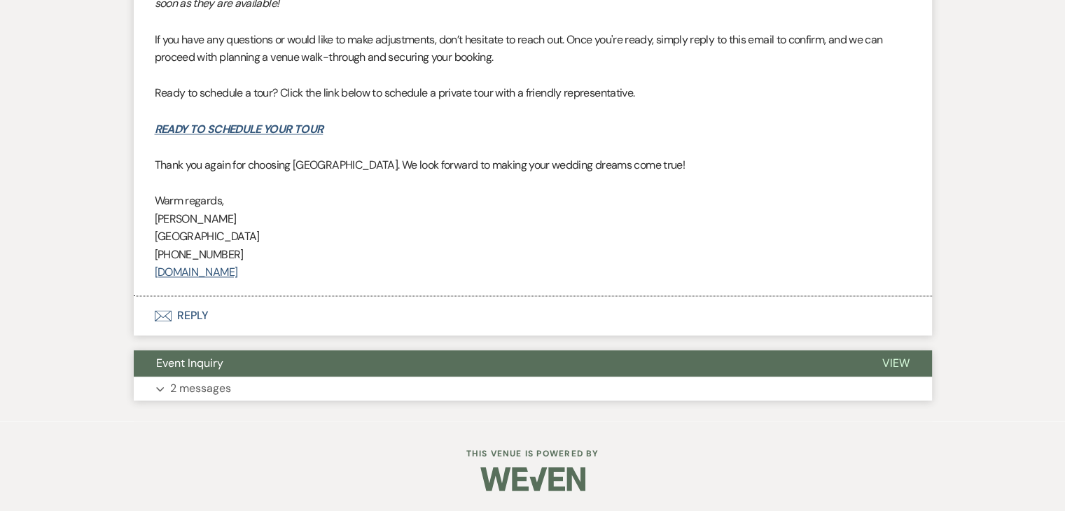
click at [340, 387] on button "Expand 2 messages" at bounding box center [533, 389] width 799 height 24
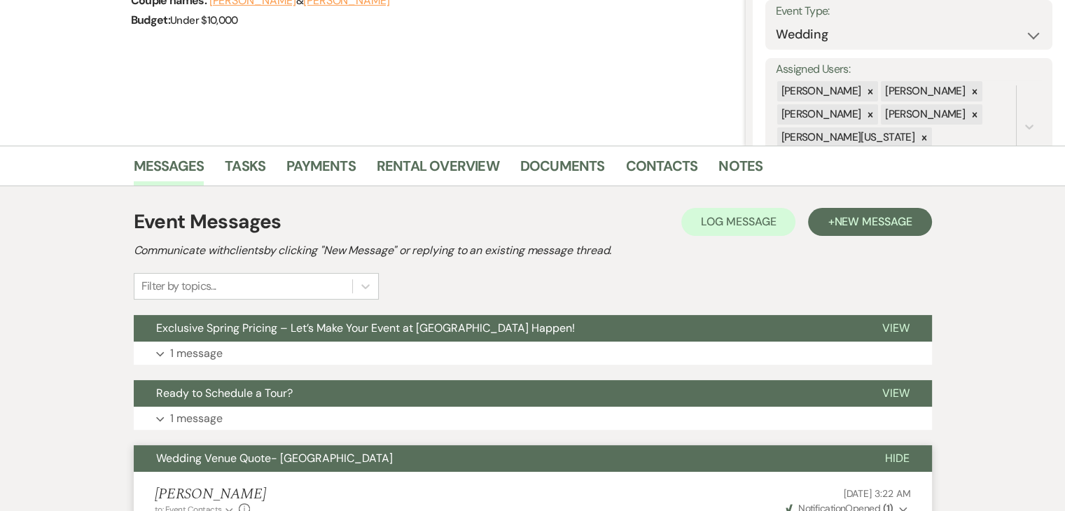
scroll to position [307, 0]
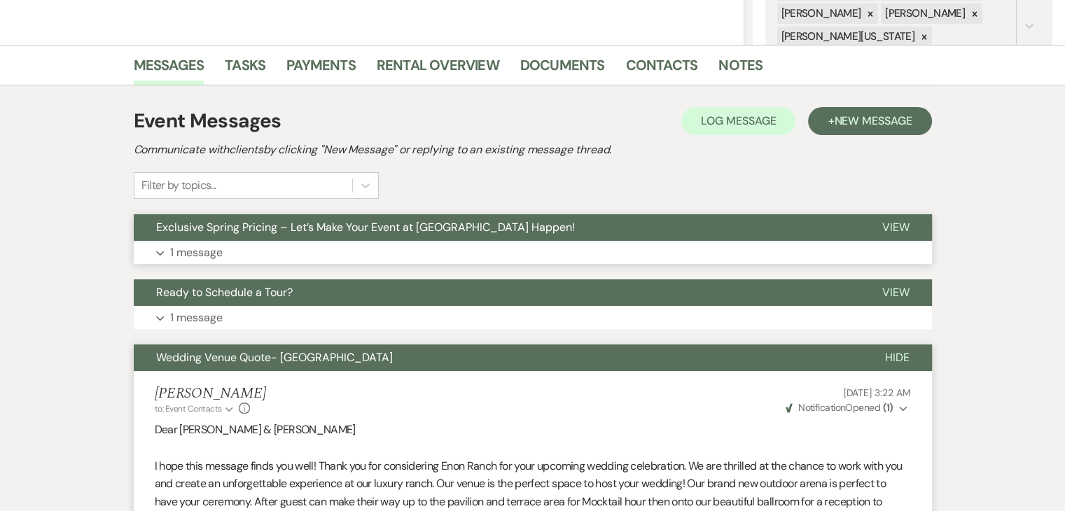
click at [389, 238] on button "Exclusive Spring Pricing – Let’s Make Your Event at [GEOGRAPHIC_DATA] Happen!" at bounding box center [497, 227] width 726 height 27
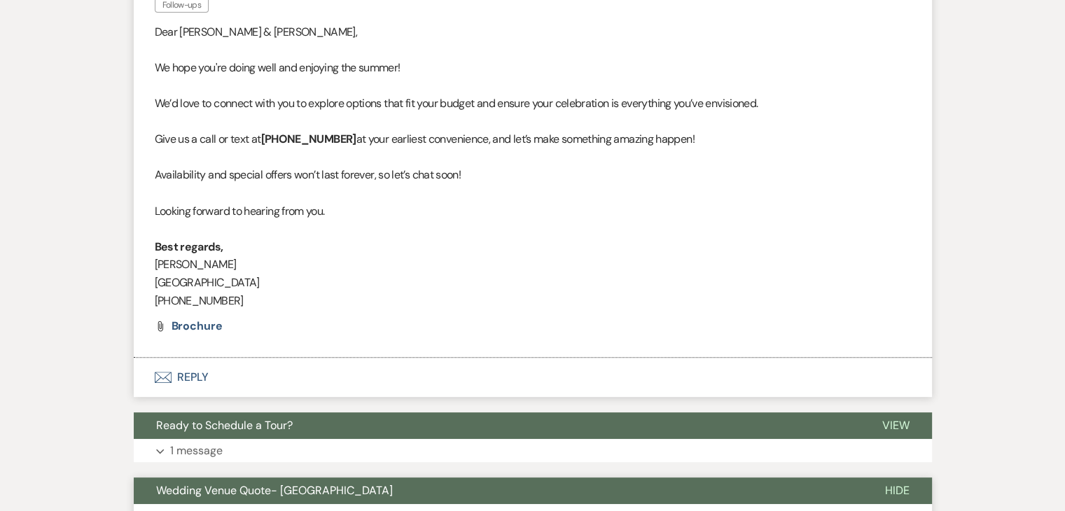
scroll to position [657, 0]
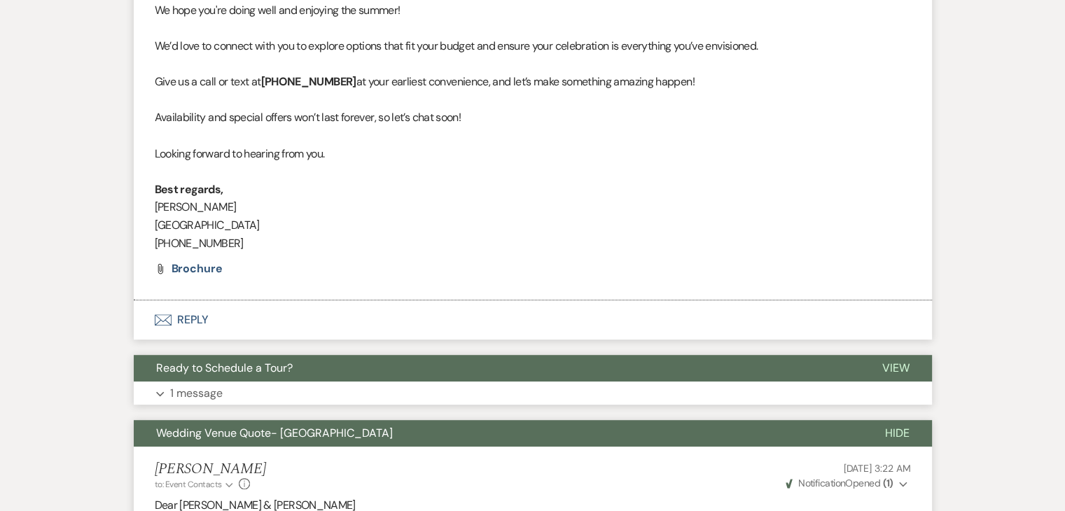
click at [384, 378] on button "Ready to Schedule a Tour?" at bounding box center [497, 368] width 726 height 27
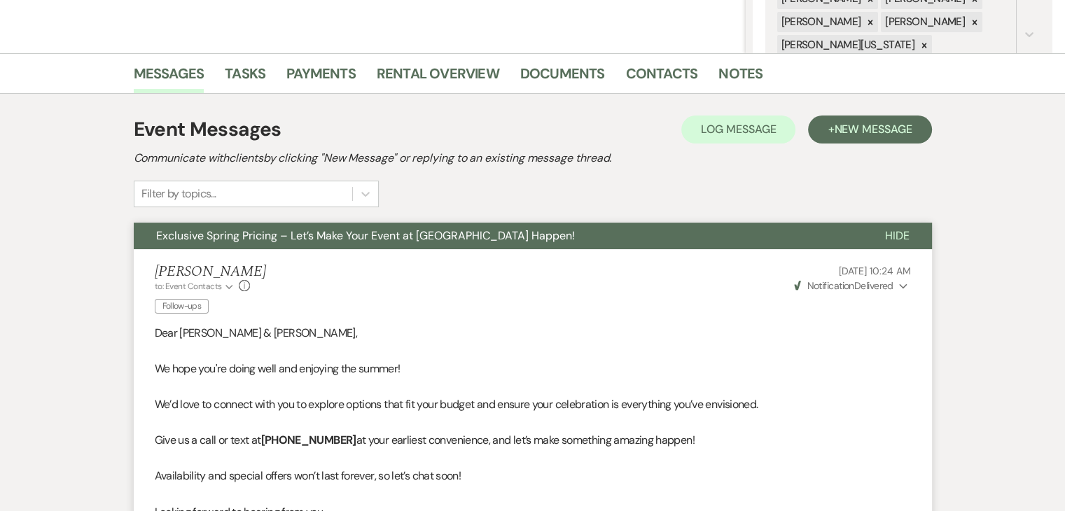
scroll to position [97, 0]
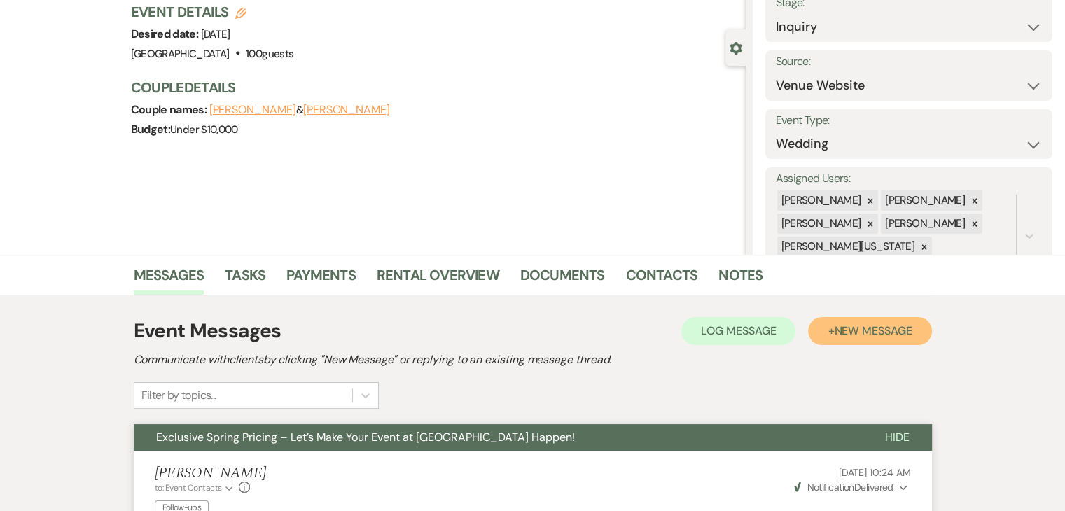
click at [884, 337] on span "New Message" at bounding box center [873, 331] width 78 height 15
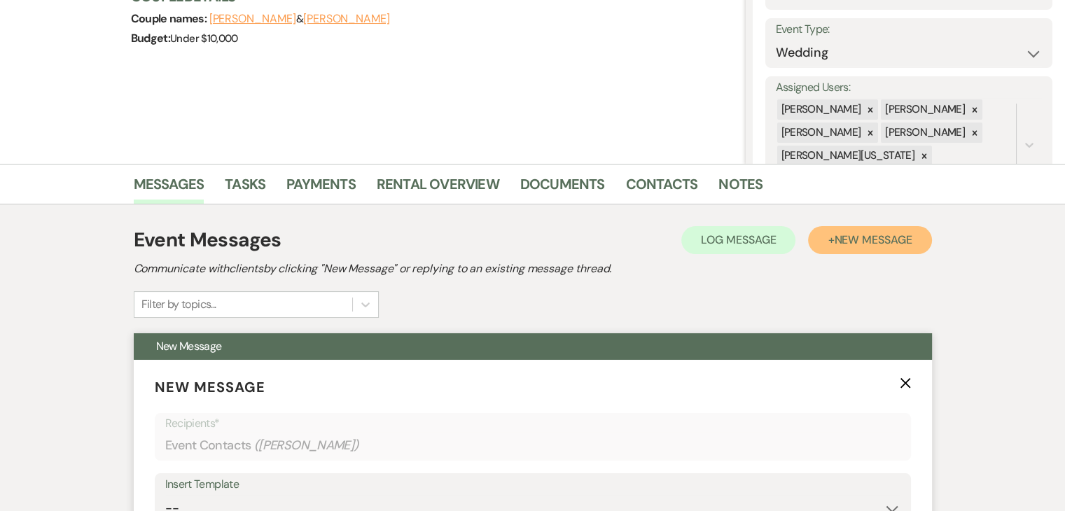
scroll to position [377, 0]
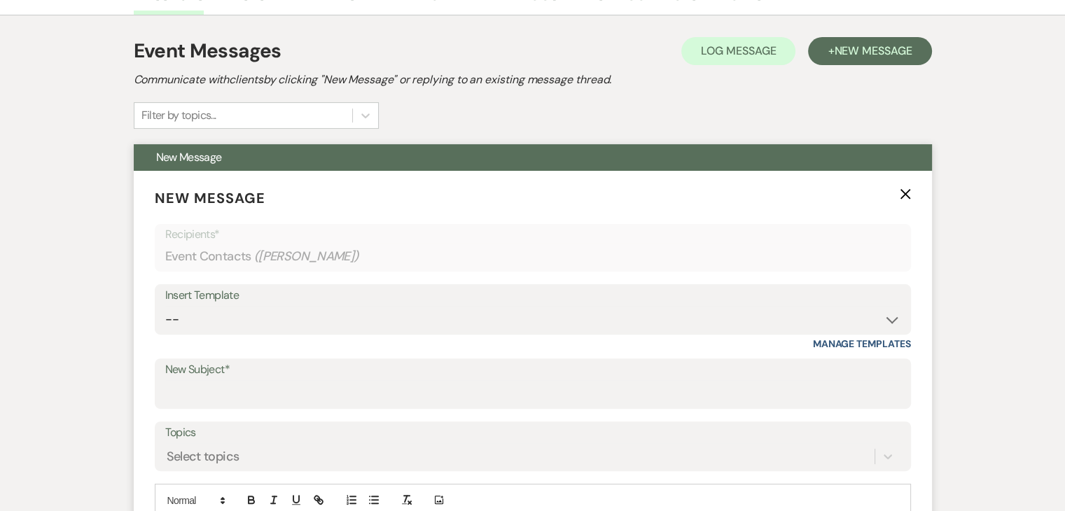
click at [546, 286] on div "Insert Template" at bounding box center [533, 296] width 736 height 20
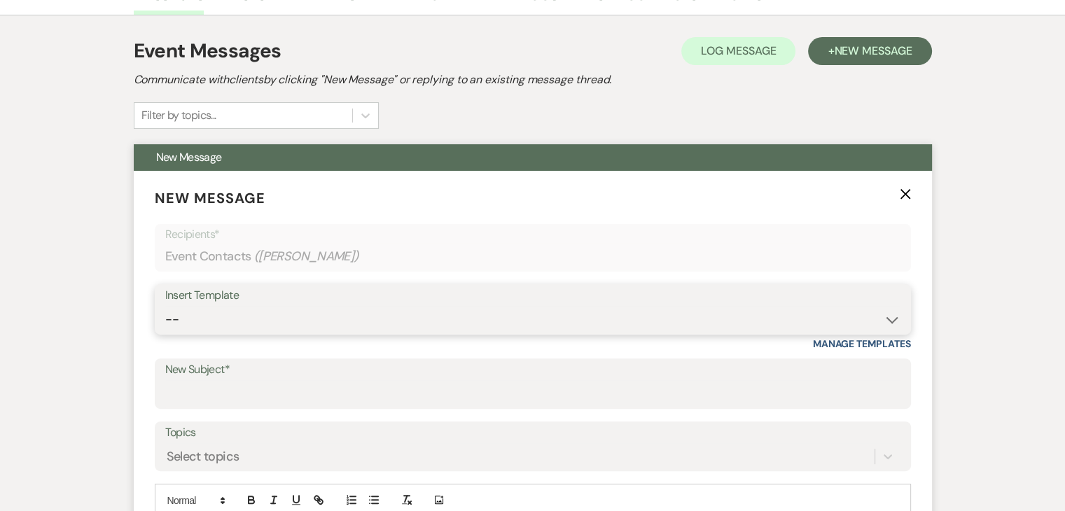
click at [881, 319] on select "-- Inquiry Follow Up Email #2 Contract Sending Template Payment Template Rental…" at bounding box center [533, 319] width 736 height 27
select select "1711"
click at [165, 306] on select "-- Inquiry Follow Up Email #2 Contract Sending Template Payment Template Rental…" at bounding box center [533, 319] width 736 height 27
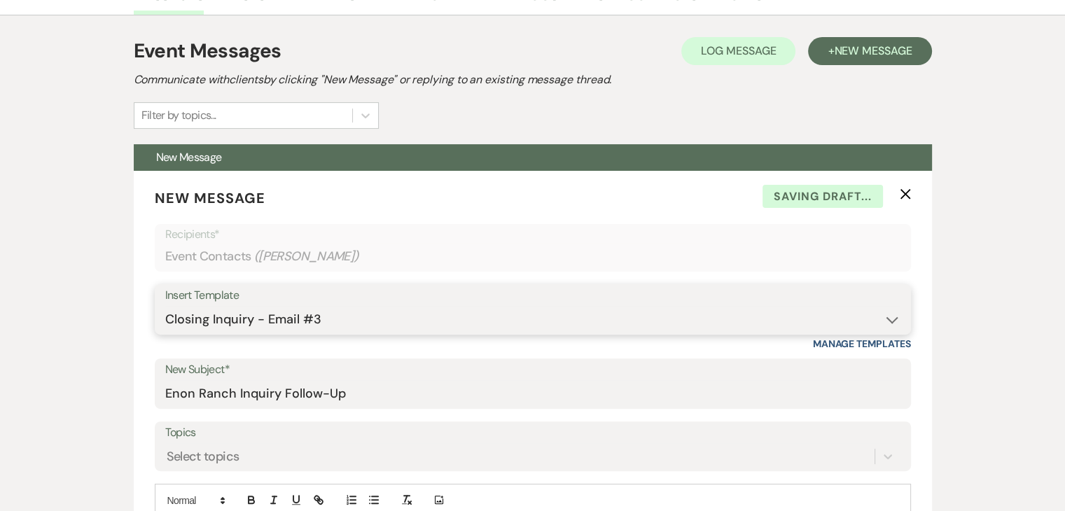
type input "Enon Ranch Inquiry Follow-Up"
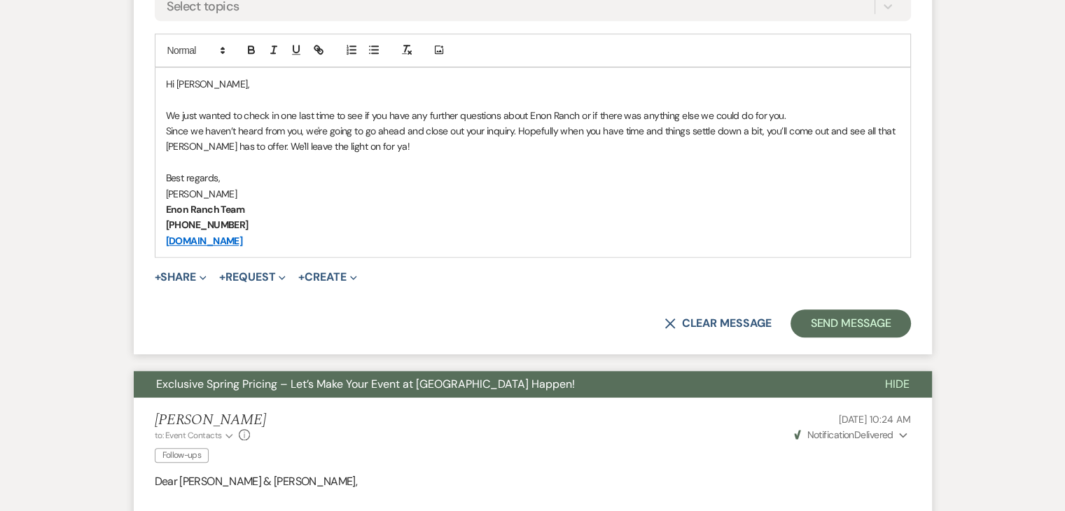
scroll to position [797, 0]
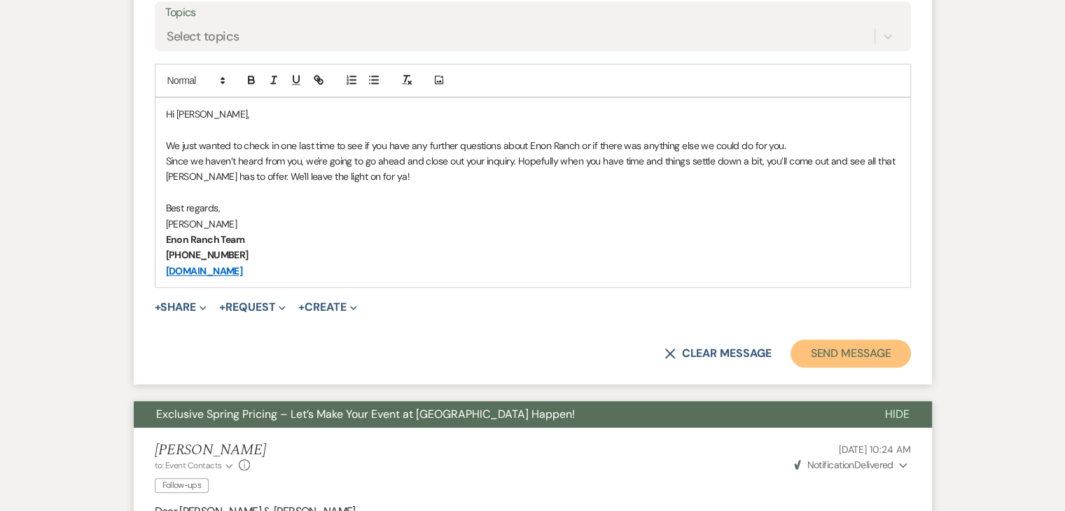
click at [852, 351] on button "Send Message" at bounding box center [851, 354] width 120 height 28
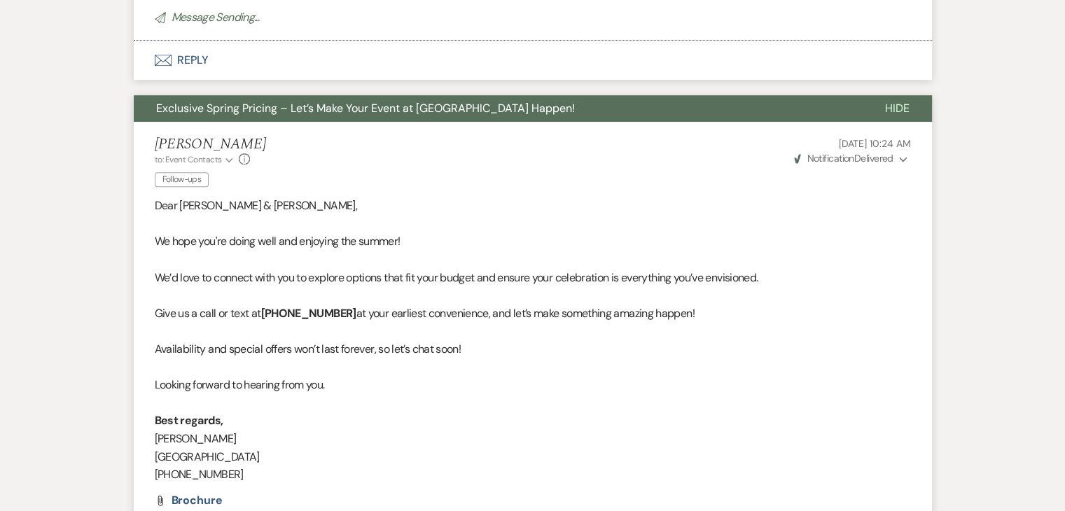
scroll to position [277, 0]
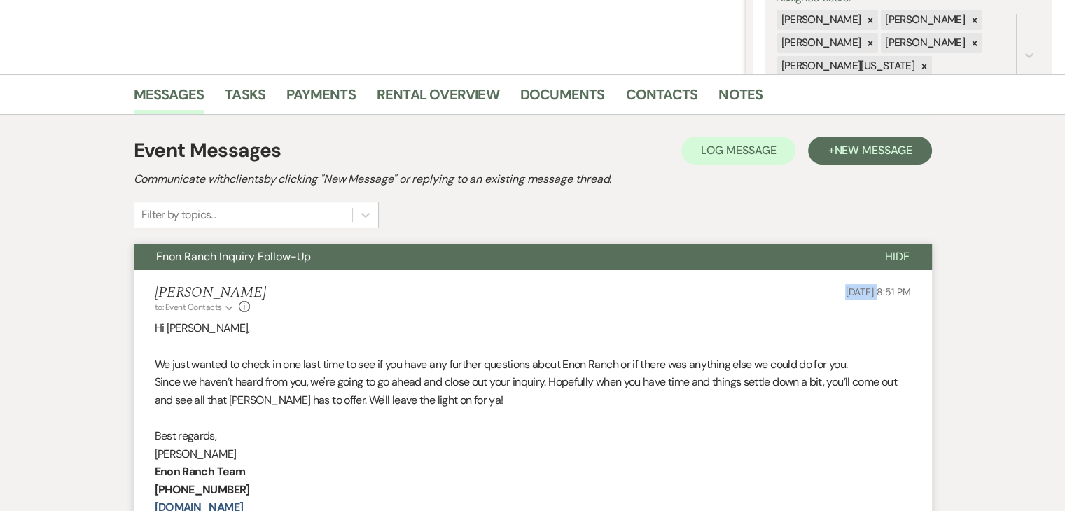
drag, startPoint x: 796, startPoint y: 286, endPoint x: 847, endPoint y: 299, distance: 52.8
click at [847, 299] on div "Irene Ogang to: Event Contacts Expand Info Sep 21, 2025, 8:51 PM" at bounding box center [533, 299] width 757 height 30
click at [838, 382] on p "Since we haven’t heard from you, we're going to go ahead and close out your inq…" at bounding box center [533, 391] width 757 height 36
click at [378, 333] on p "Hi JAZMIN," at bounding box center [533, 328] width 757 height 18
drag, startPoint x: 806, startPoint y: 293, endPoint x: 846, endPoint y: 298, distance: 39.5
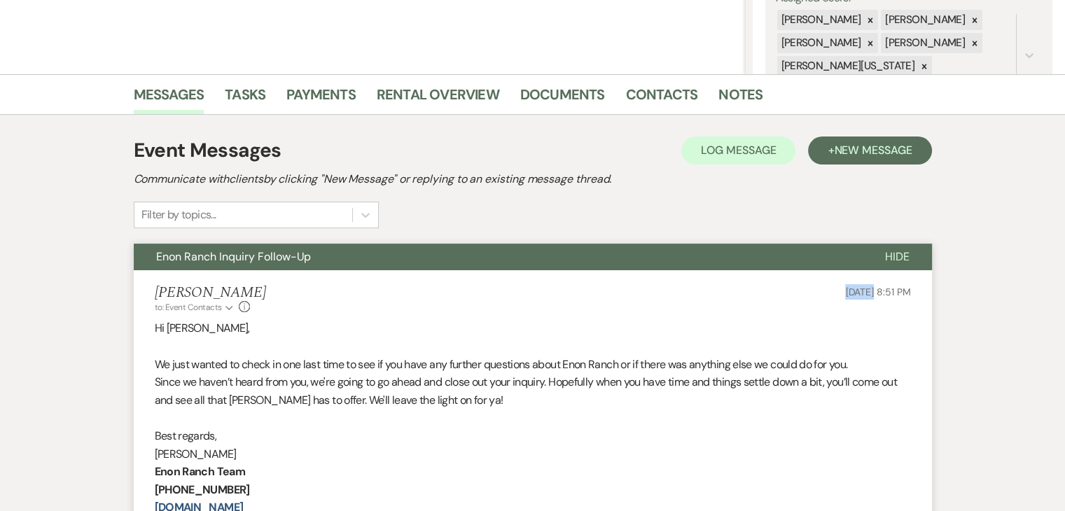
click at [846, 298] on div "Irene Ogang to: Event Contacts Expand Info Sep 21, 2025, 8:51 PM" at bounding box center [533, 299] width 757 height 30
copy span "Sep 21"
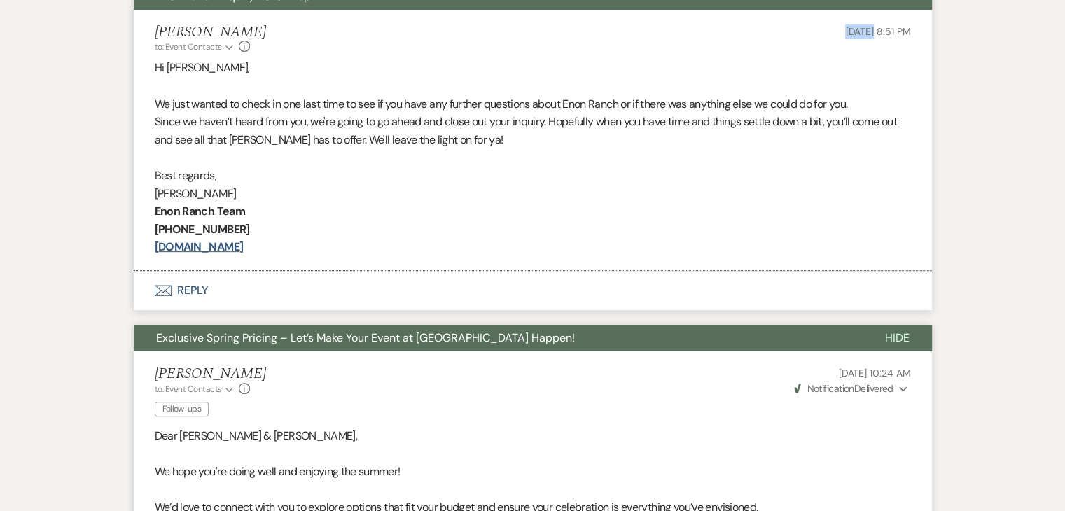
scroll to position [628, 0]
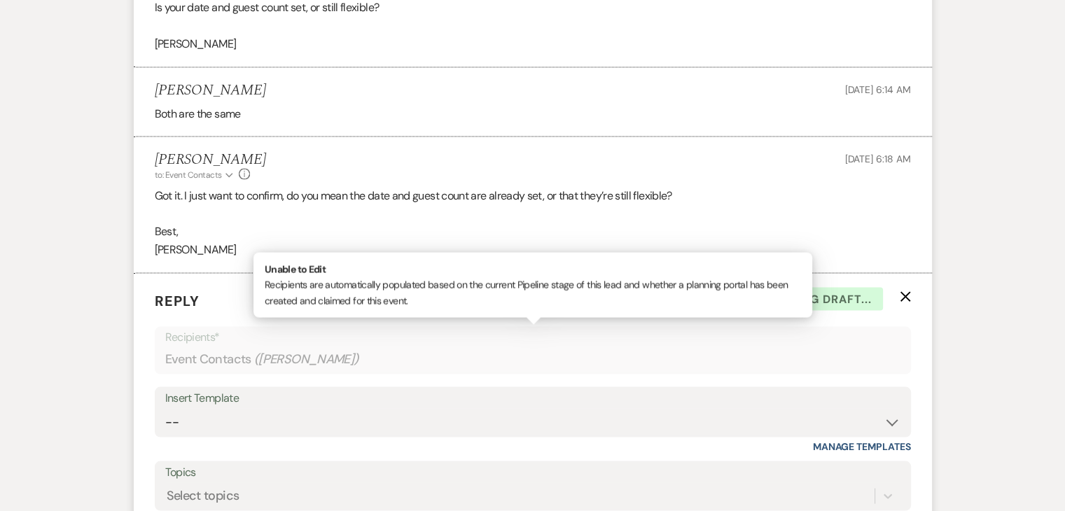
scroll to position [2546, 0]
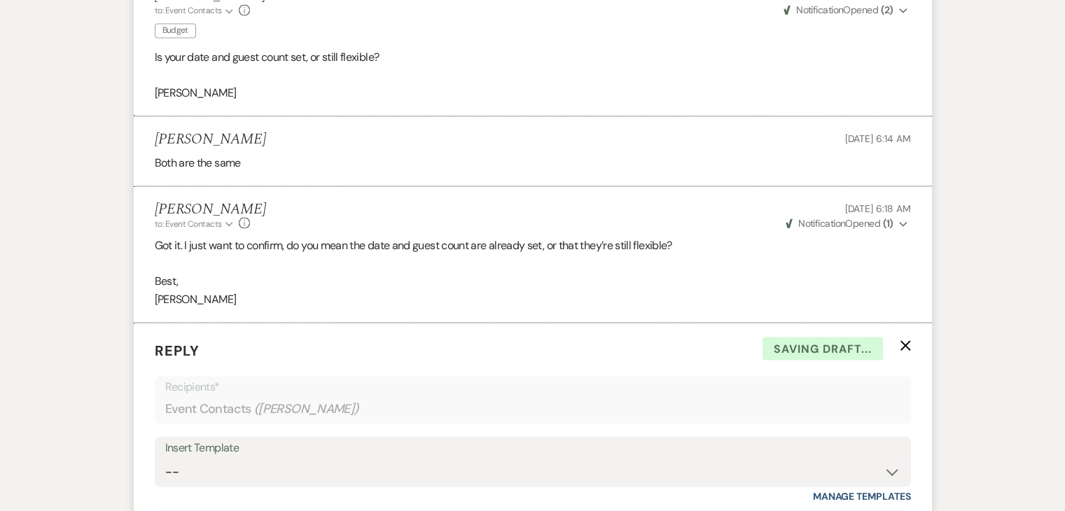
click at [904, 340] on icon "X" at bounding box center [905, 345] width 11 height 11
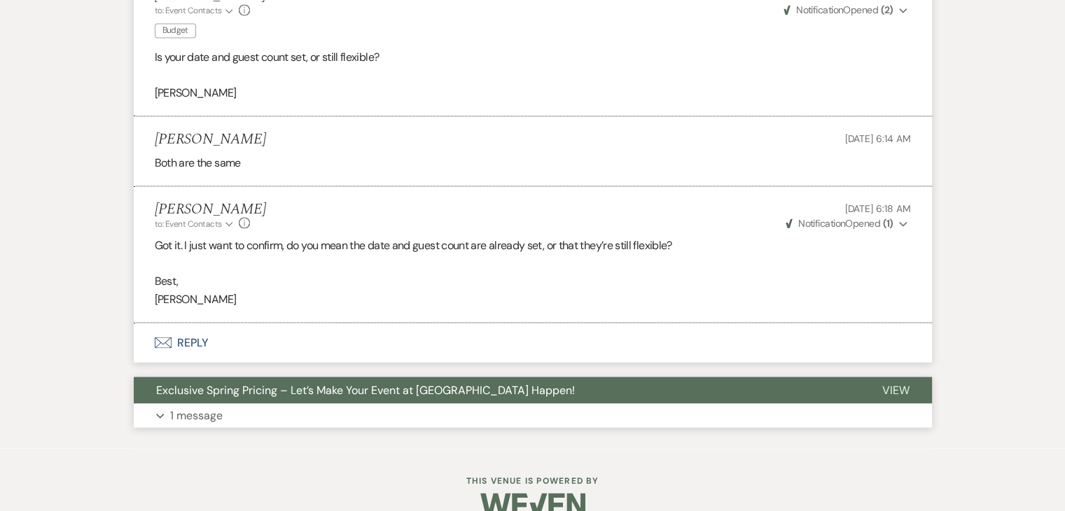
click at [329, 414] on button "Expand 1 message" at bounding box center [533, 415] width 799 height 24
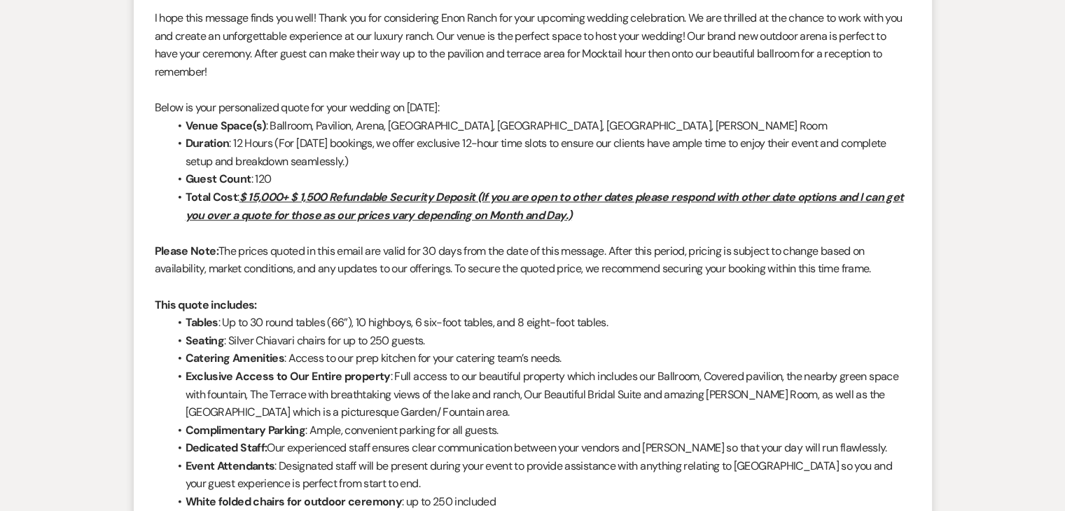
scroll to position [863, 0]
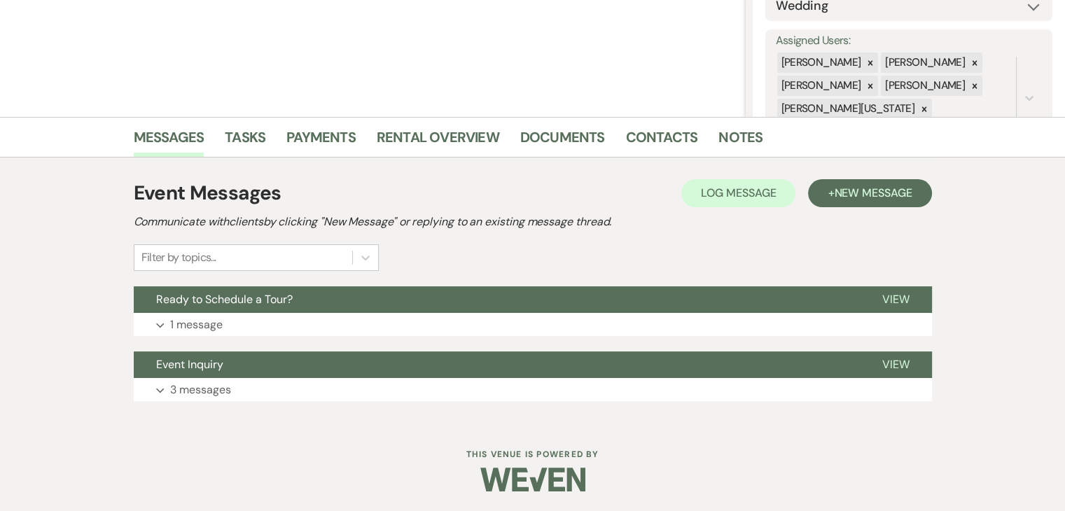
scroll to position [235, 0]
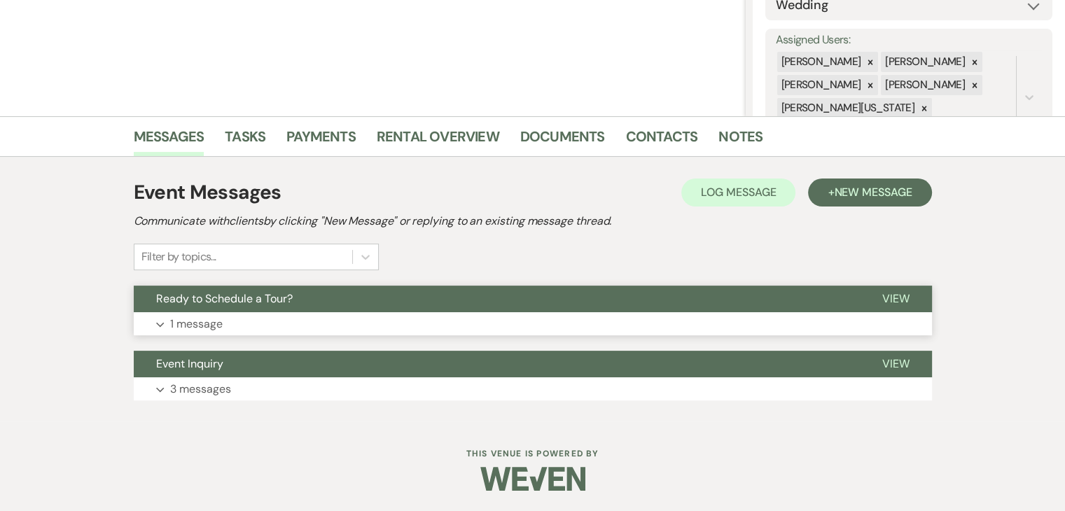
click at [289, 324] on button "Expand 1 message" at bounding box center [533, 324] width 799 height 24
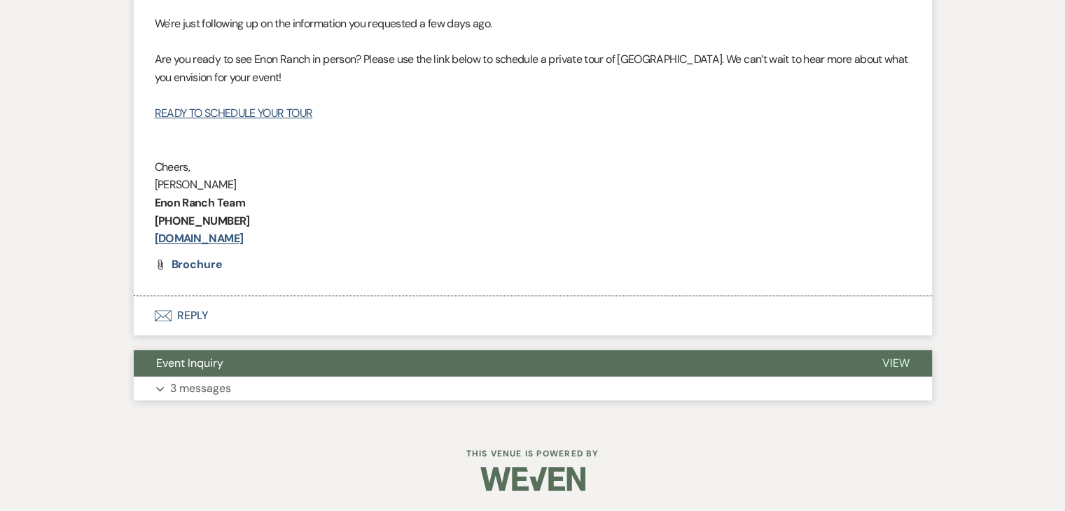
click at [274, 368] on button "Event Inquiry" at bounding box center [497, 363] width 726 height 27
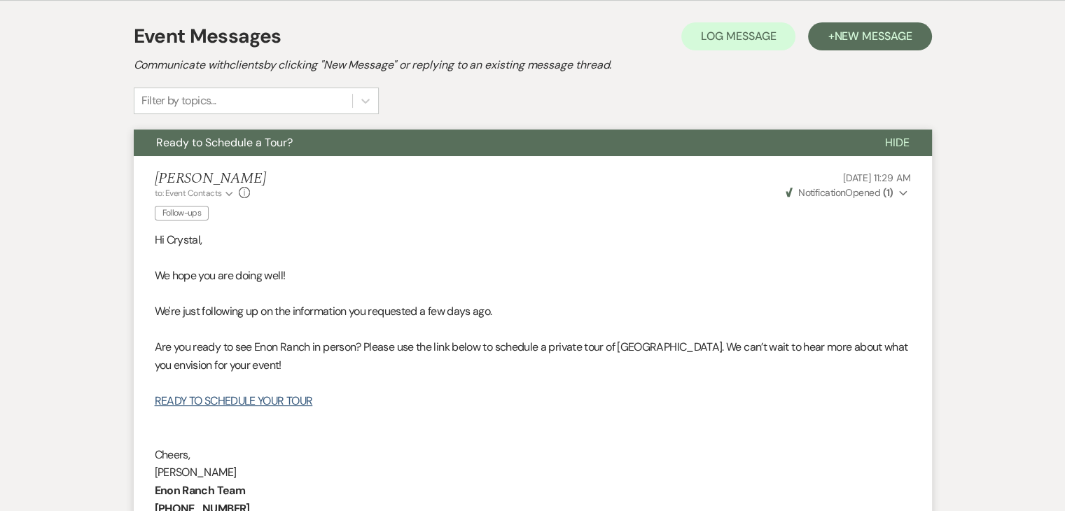
scroll to position [388, 0]
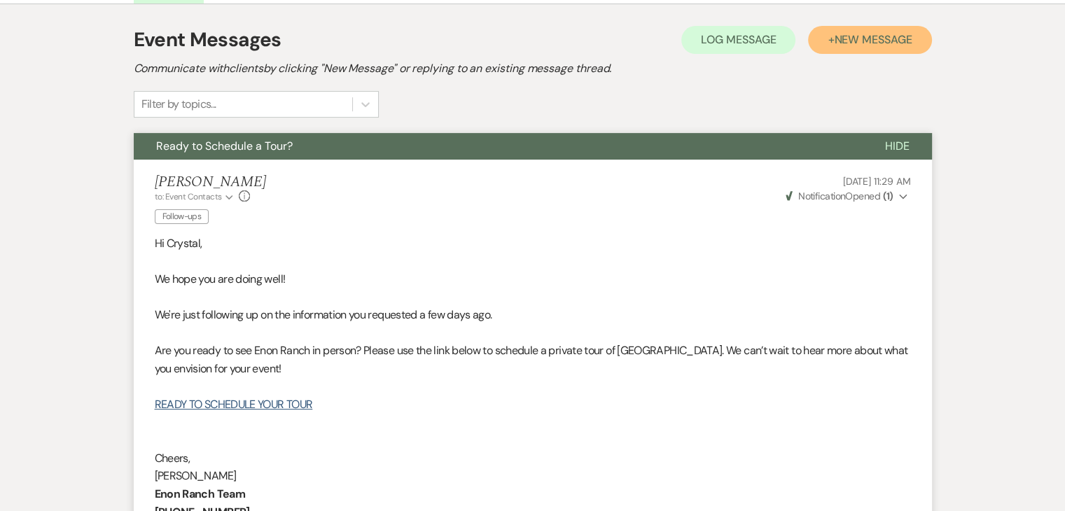
click at [872, 32] on span "New Message" at bounding box center [873, 39] width 78 height 15
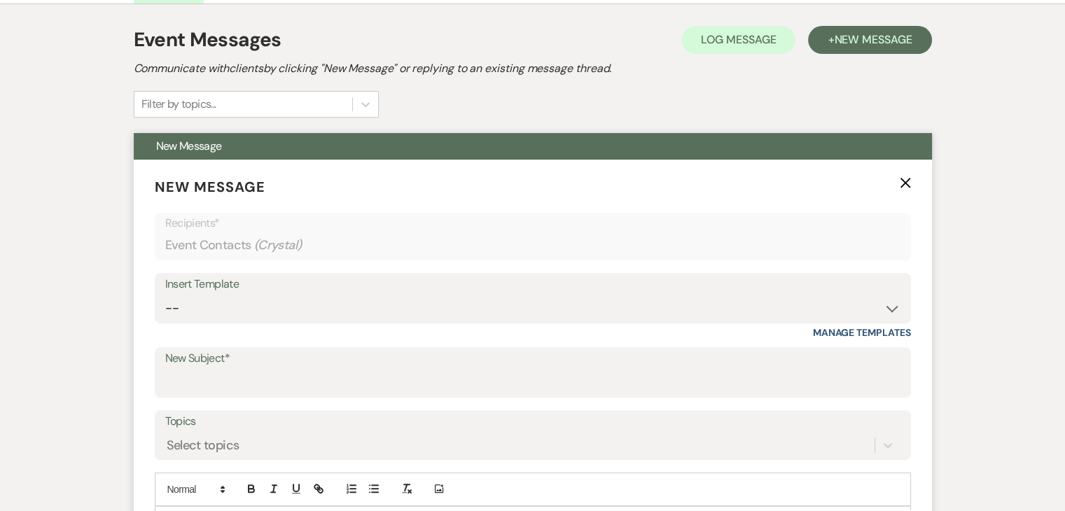
click at [616, 279] on div "Insert Template" at bounding box center [533, 285] width 736 height 20
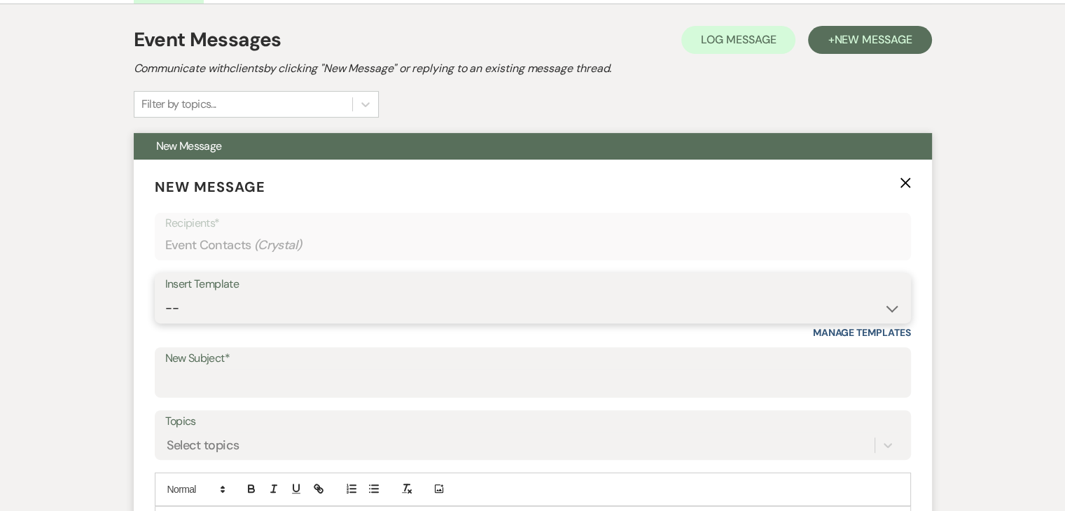
click at [623, 306] on select "-- Inquiry Follow Up Email #2 Contract Sending Template Payment Template Rental…" at bounding box center [533, 308] width 736 height 27
select select "4603"
click at [165, 295] on select "-- Inquiry Follow Up Email #2 Contract Sending Template Payment Template Rental…" at bounding box center [533, 308] width 736 height 27
type input "Checking In – Any Assistance Needed for Your Event?"
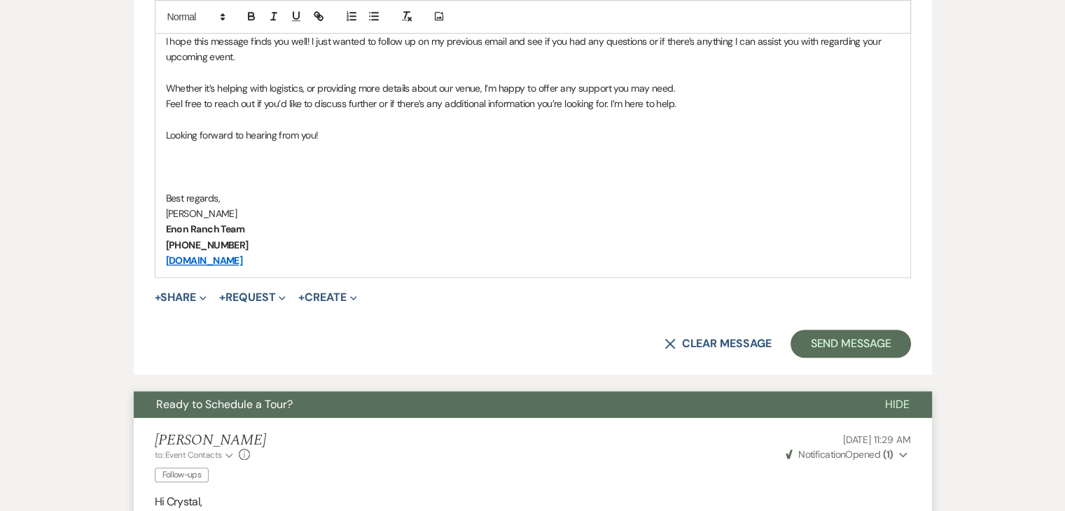
scroll to position [878, 0]
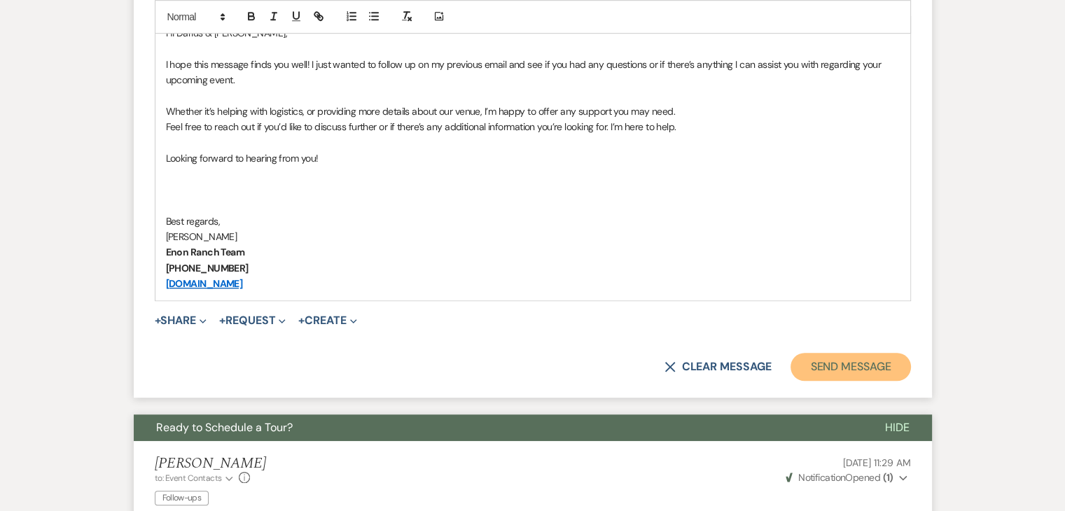
click at [849, 366] on button "Send Message" at bounding box center [851, 367] width 120 height 28
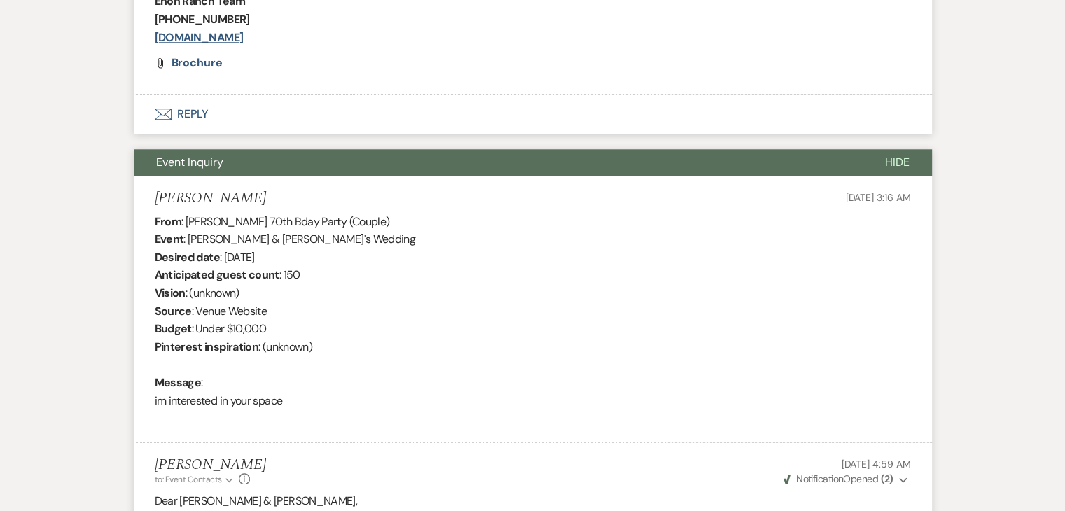
scroll to position [1339, 0]
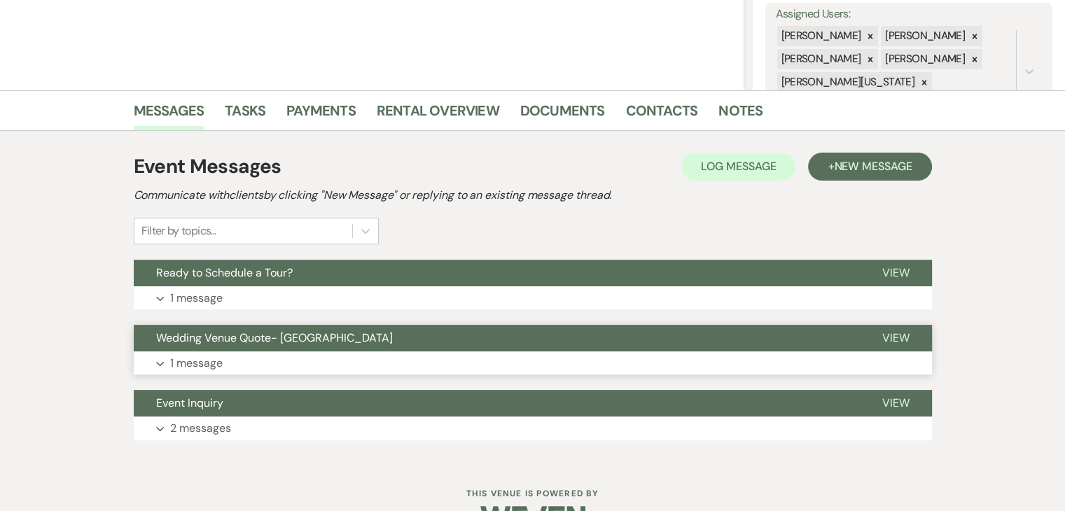
scroll to position [280, 0]
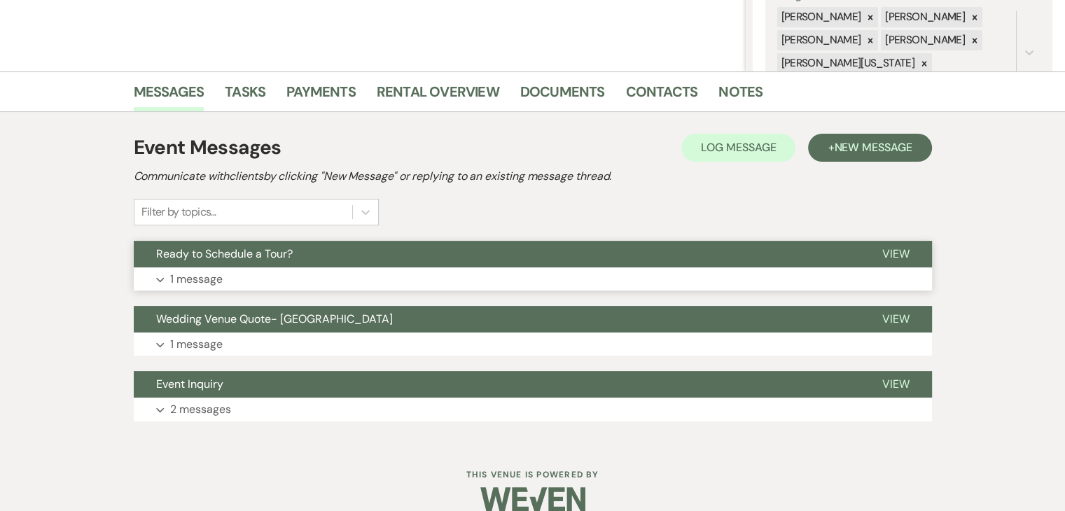
click at [387, 277] on button "Expand 1 message" at bounding box center [533, 280] width 799 height 24
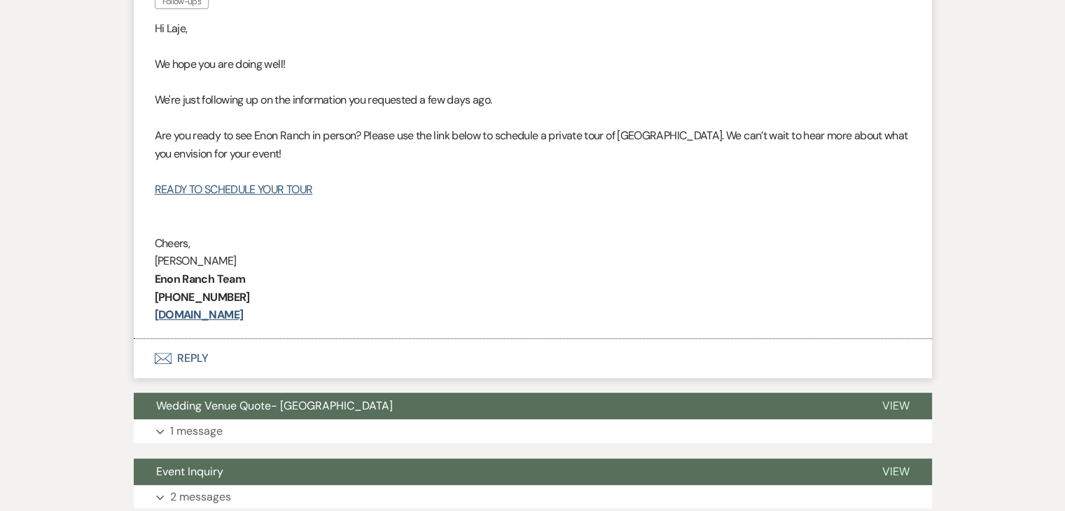
scroll to position [700, 0]
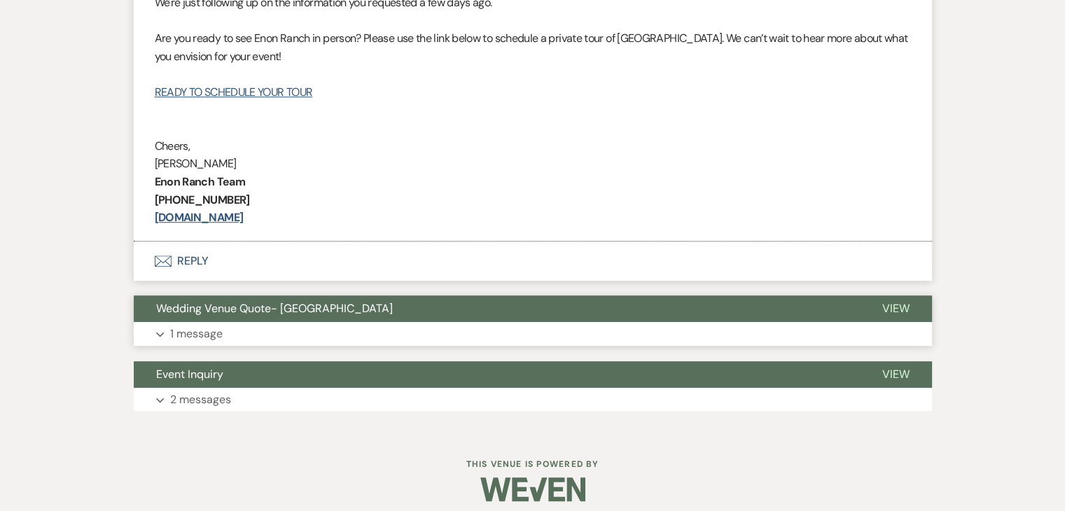
click at [405, 308] on button "Wedding Venue Quote- [GEOGRAPHIC_DATA]" at bounding box center [497, 309] width 726 height 27
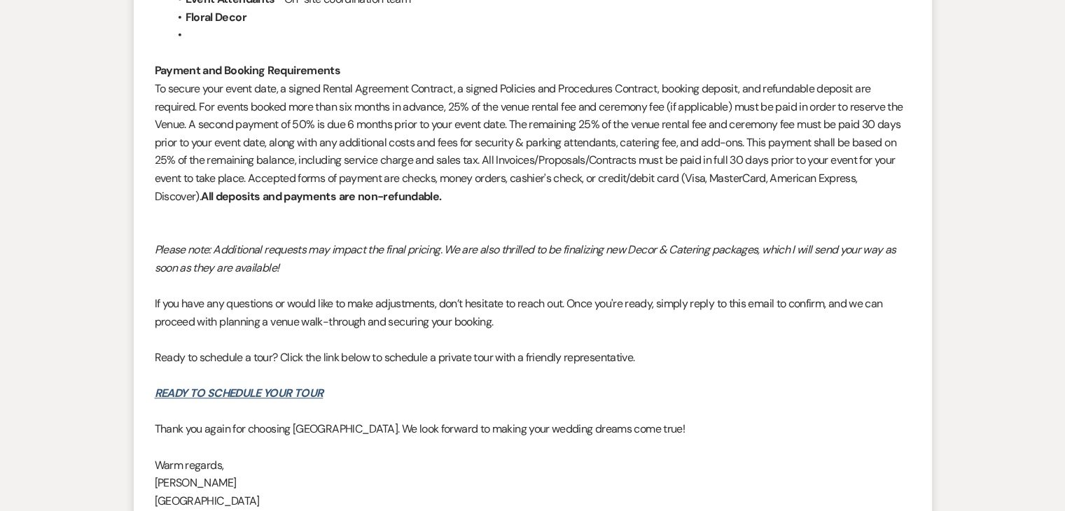
scroll to position [1681, 0]
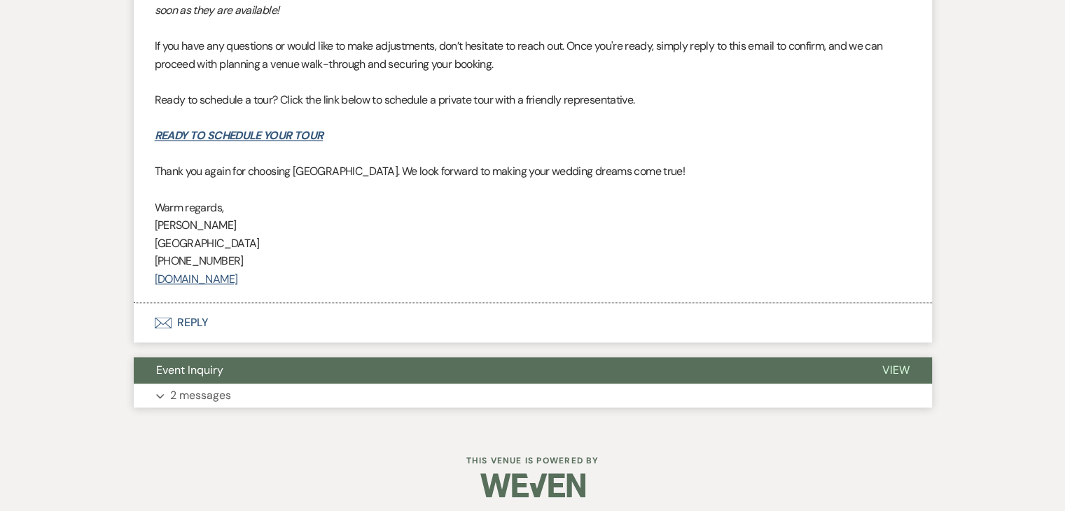
click at [441, 395] on button "Expand 2 messages" at bounding box center [533, 396] width 799 height 24
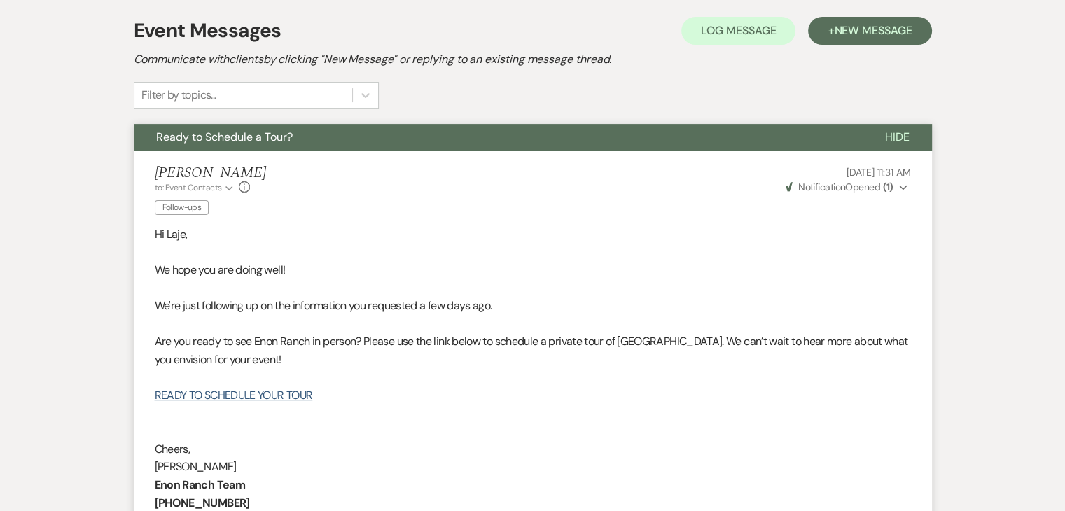
scroll to position [298, 0]
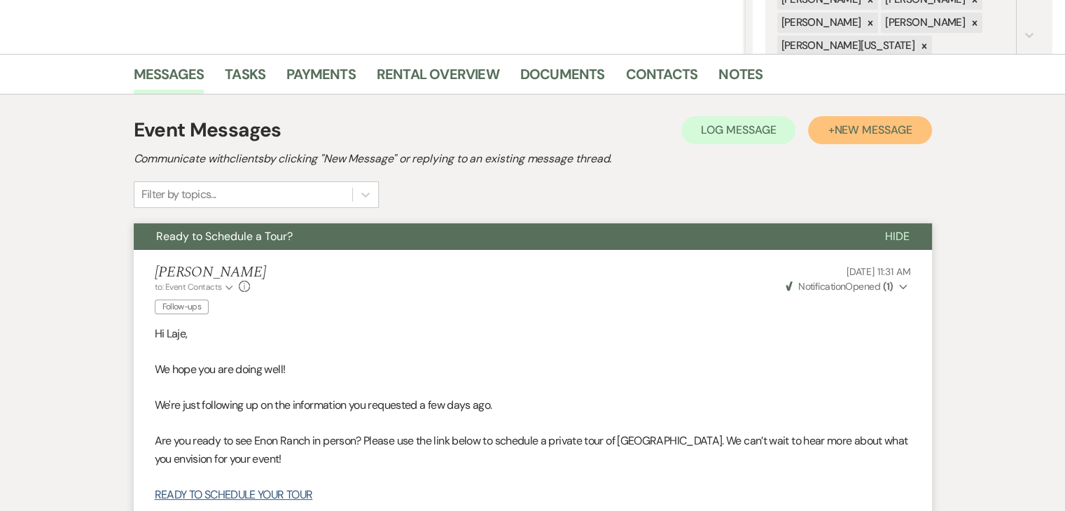
click at [849, 123] on span "New Message" at bounding box center [873, 130] width 78 height 15
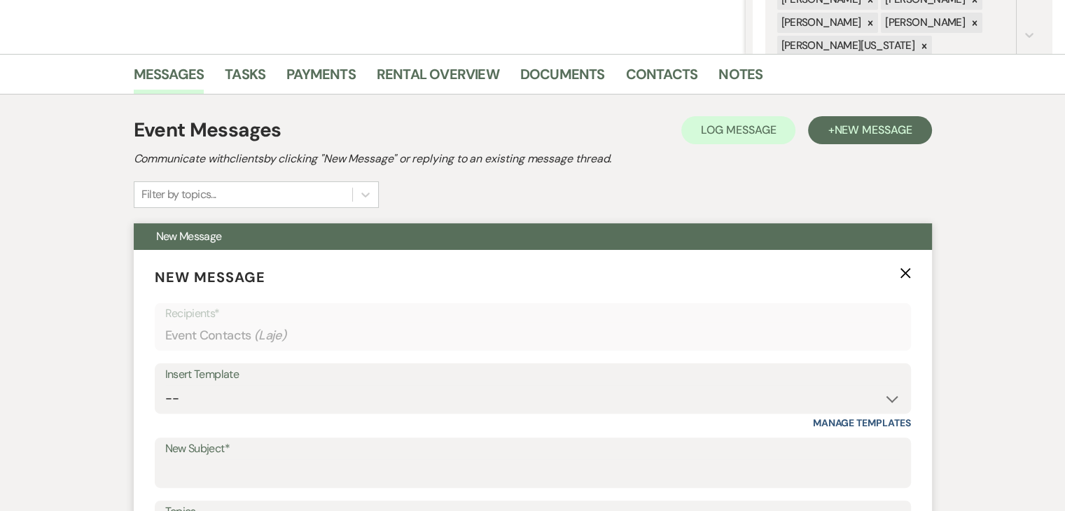
click at [503, 368] on div "Insert Template" at bounding box center [533, 375] width 736 height 20
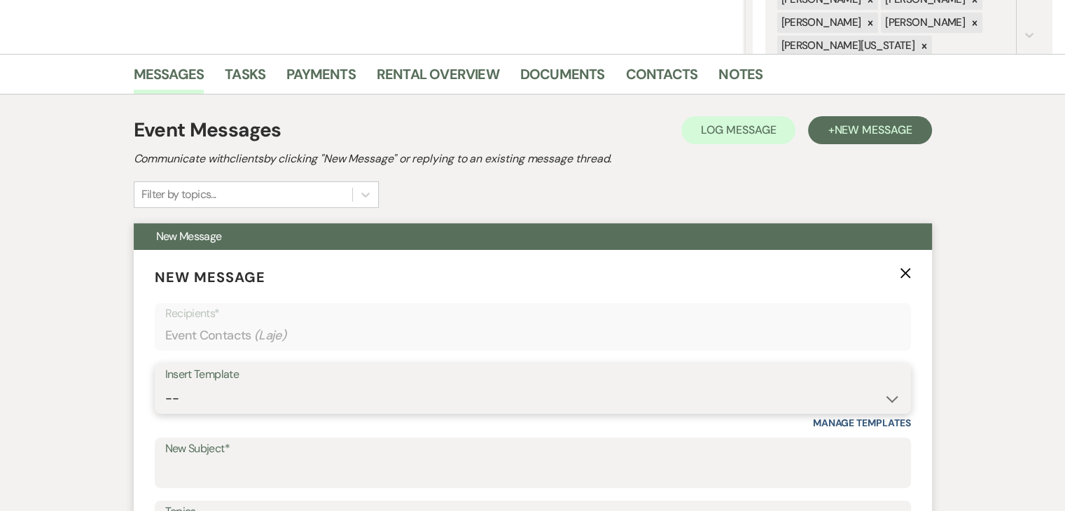
click at [507, 385] on select "-- Inquiry Follow Up Email #2 Contract Sending Template Payment Template Rental…" at bounding box center [533, 398] width 736 height 27
select select "1402"
click at [165, 385] on select "-- Inquiry Follow Up Email #2 Contract Sending Template Payment Template Rental…" at bounding box center [533, 398] width 736 height 27
type input "Ready to Schedule a Tour?"
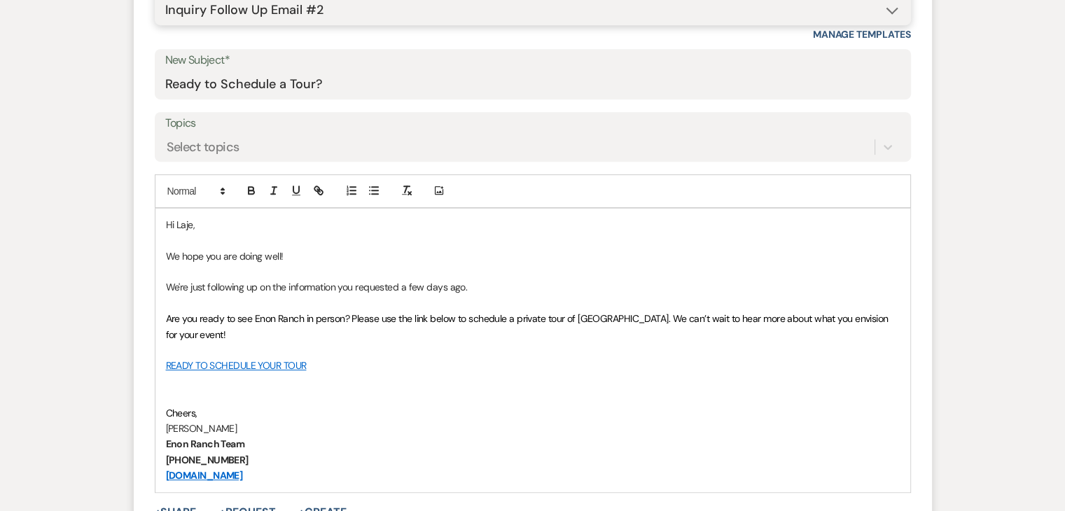
scroll to position [648, 0]
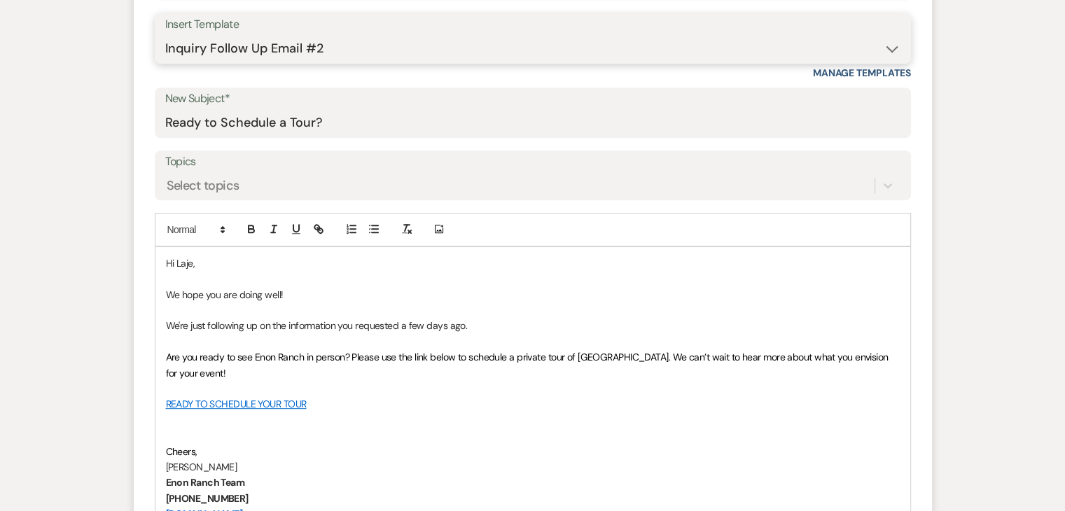
click at [602, 39] on select "-- Inquiry Follow Up Email #2 Contract Sending Template Payment Template Rental…" at bounding box center [533, 48] width 736 height 27
select select "1711"
click at [165, 35] on select "-- Inquiry Follow Up Email #2 Contract Sending Template Payment Template Rental…" at bounding box center [533, 48] width 736 height 27
type input "Enon Ranch Inquiry Follow-Up"
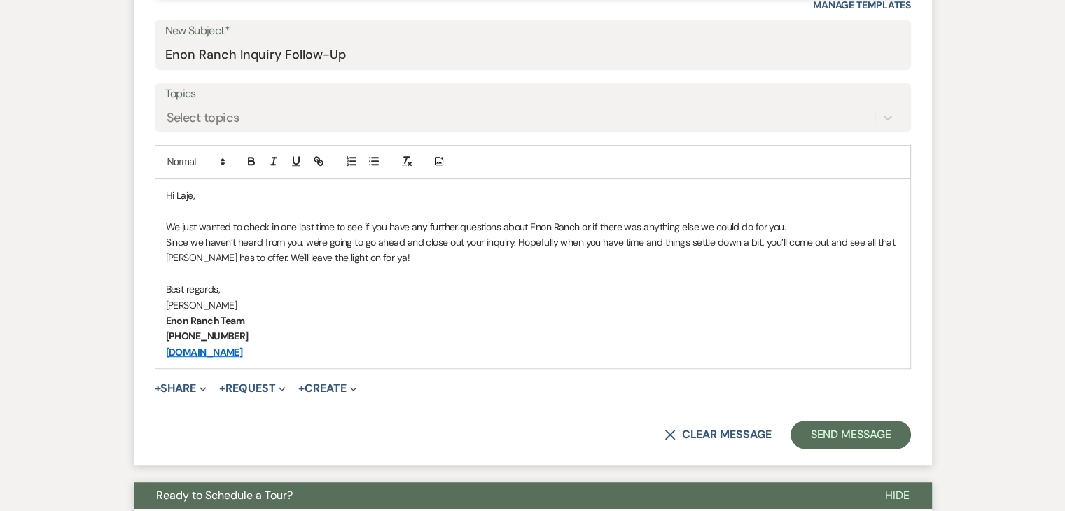
scroll to position [788, 0]
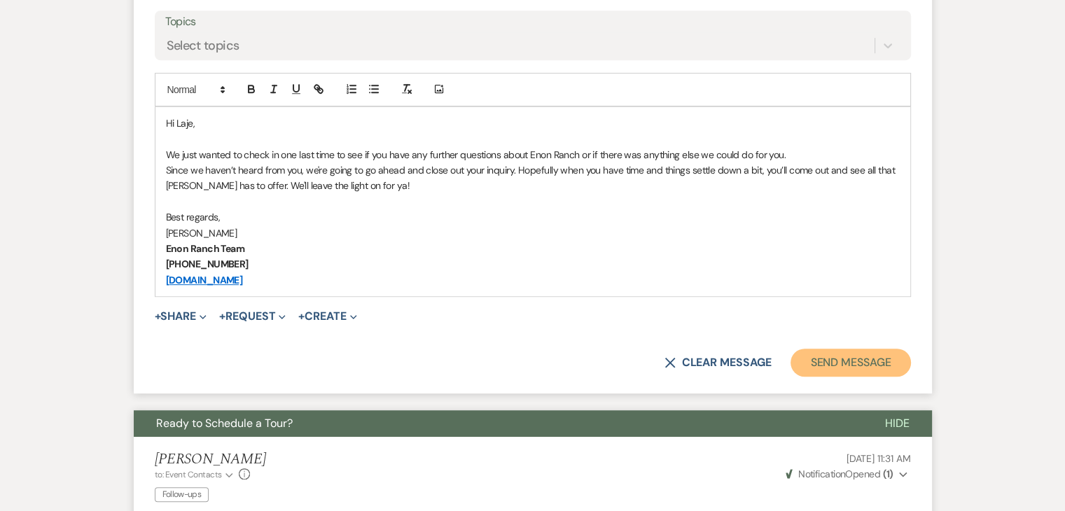
click at [867, 358] on button "Send Message" at bounding box center [851, 363] width 120 height 28
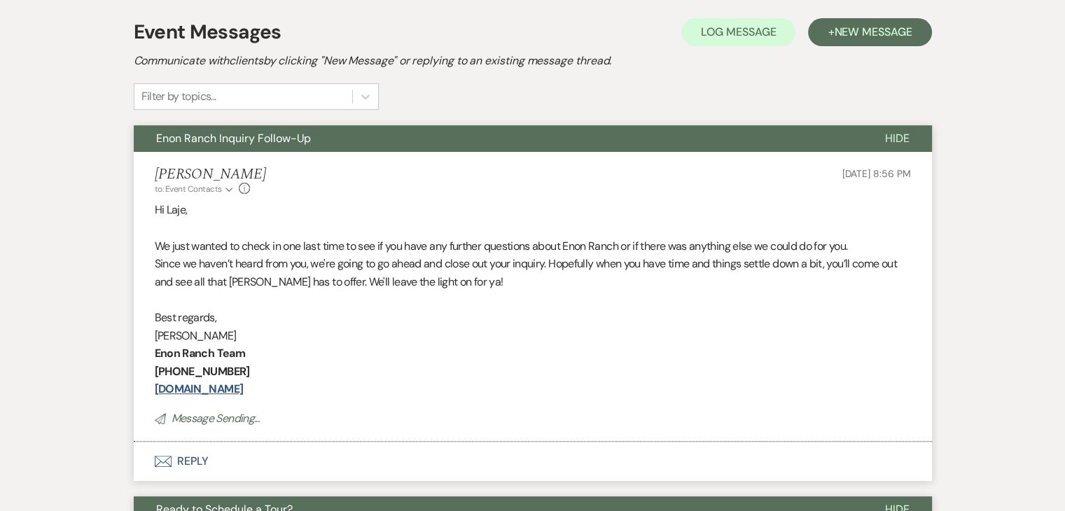
scroll to position [409, 0]
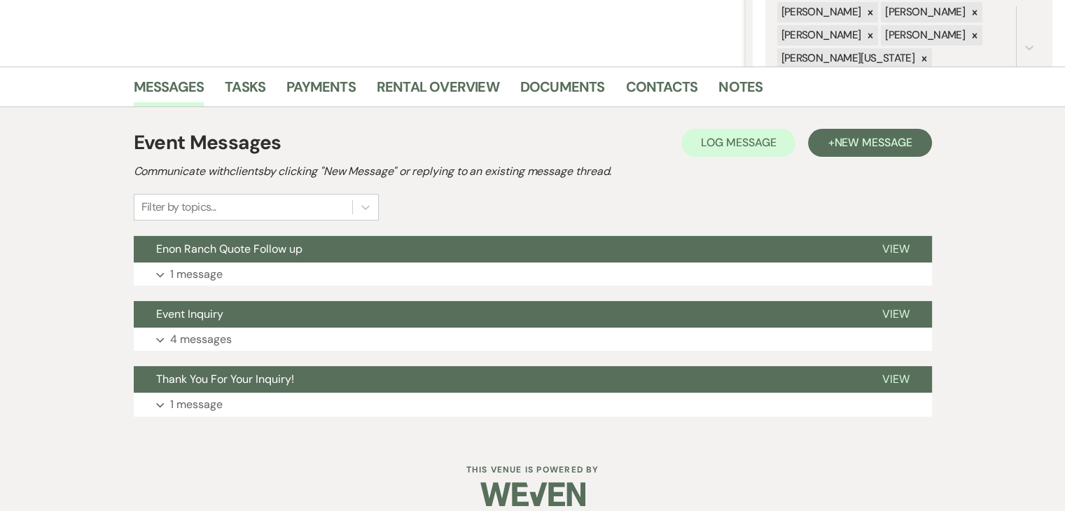
scroll to position [301, 0]
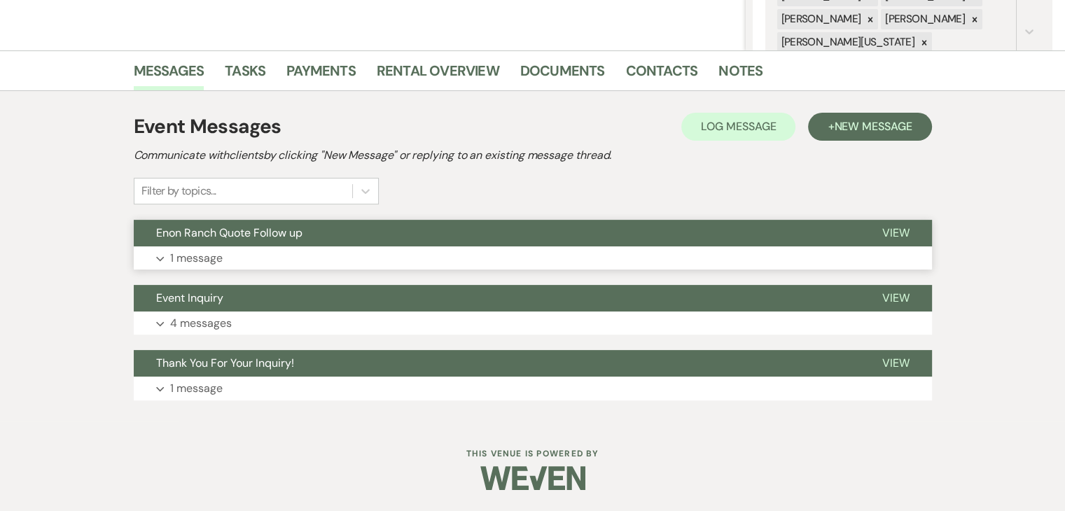
click at [303, 255] on button "Expand 1 message" at bounding box center [533, 259] width 799 height 24
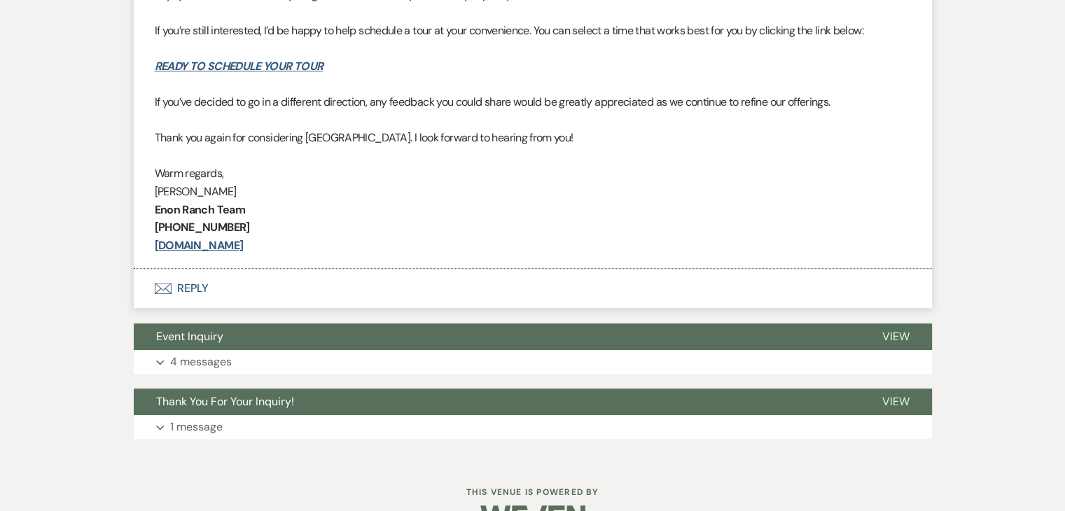
scroll to position [729, 0]
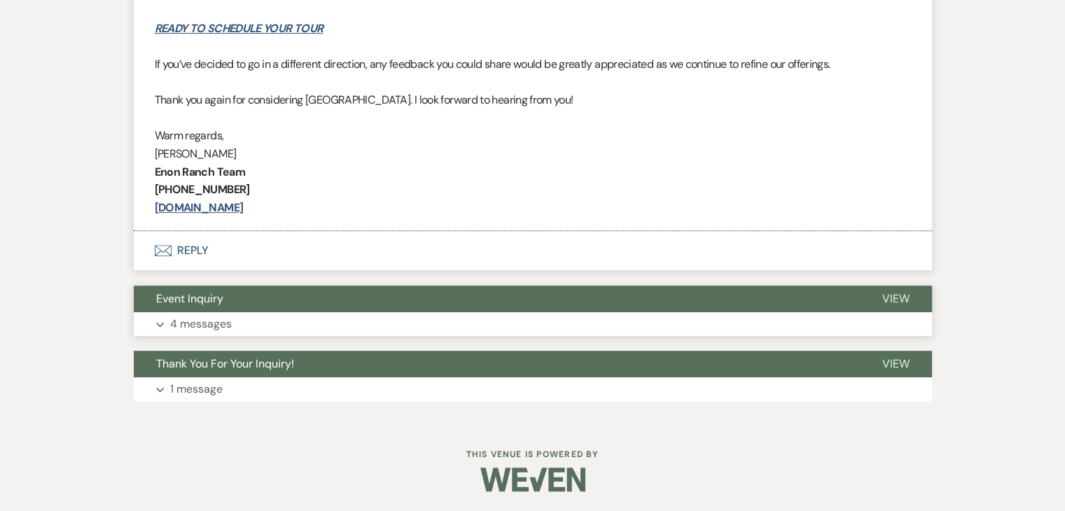
click at [333, 312] on button "Expand 4 messages" at bounding box center [533, 324] width 799 height 24
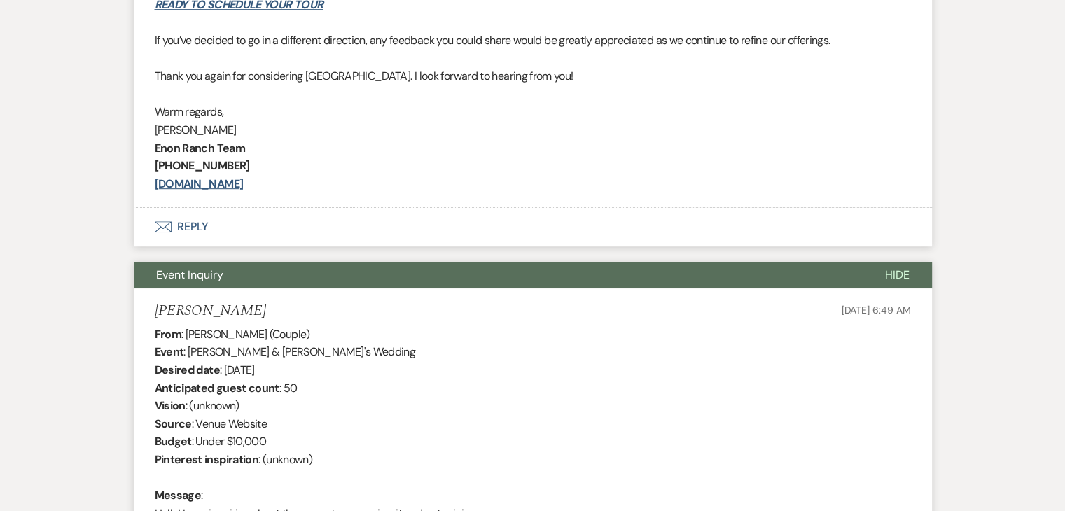
scroll to position [1009, 0]
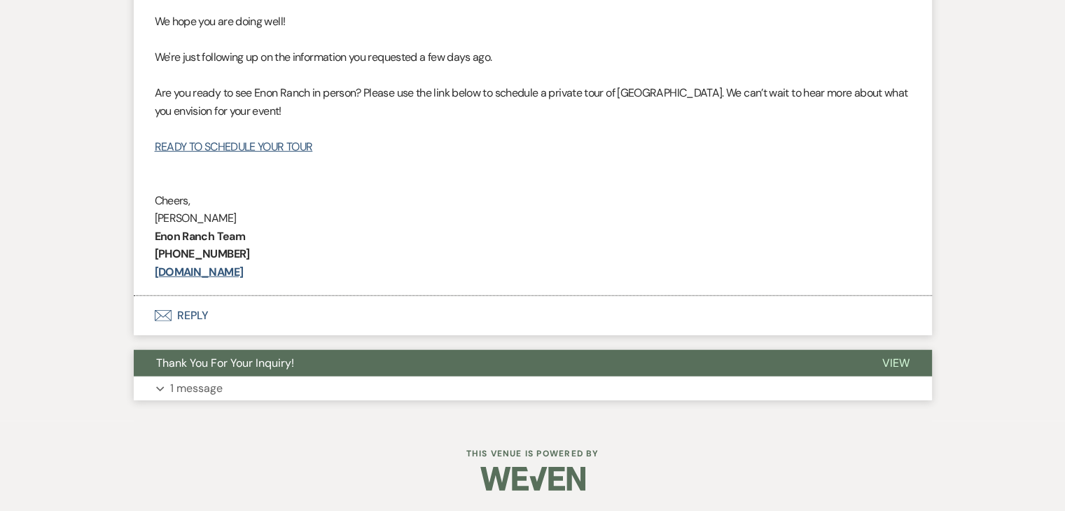
click at [332, 388] on button "Expand 1 message" at bounding box center [533, 389] width 799 height 24
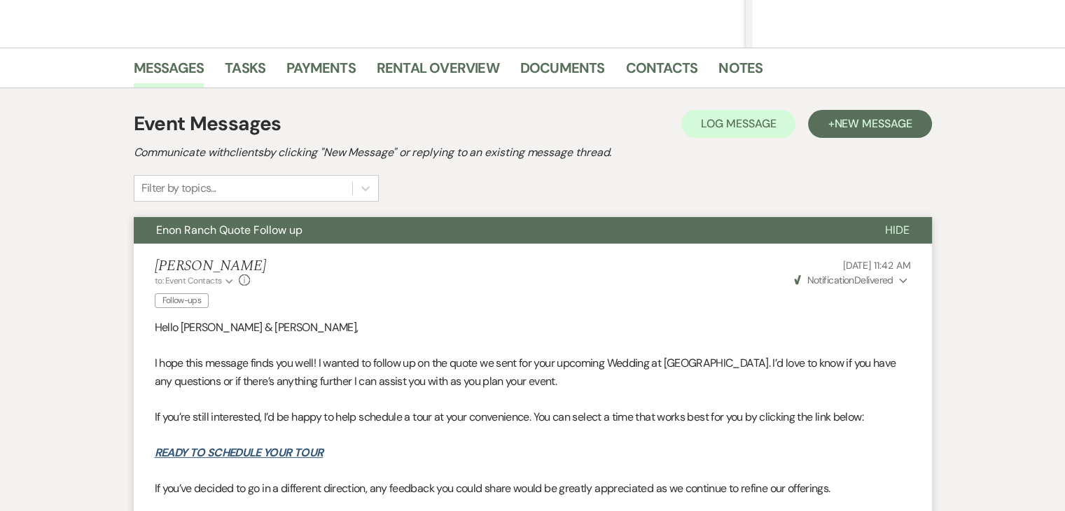
scroll to position [299, 0]
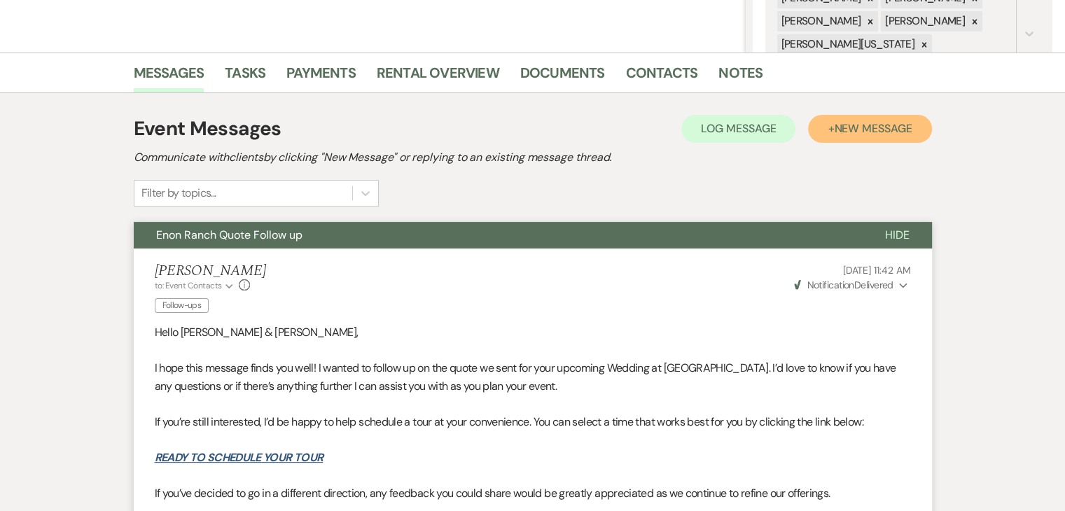
click at [870, 135] on button "+ New Message" at bounding box center [869, 129] width 123 height 28
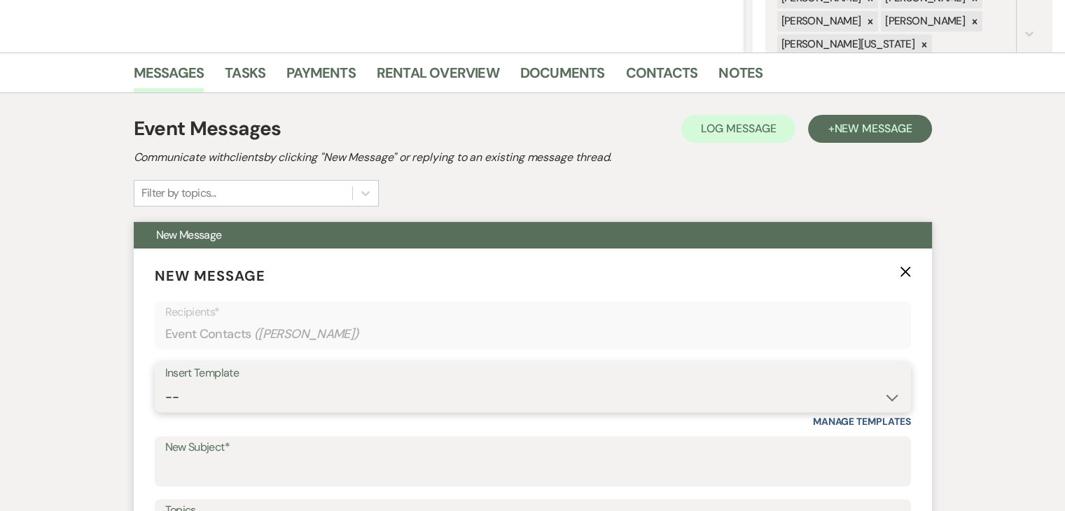
click at [287, 390] on select "-- Inquiry Follow Up Email #2 Contract Sending Template Payment Template Rental…" at bounding box center [533, 397] width 736 height 27
select select "1711"
click at [165, 384] on select "-- Inquiry Follow Up Email #2 Contract Sending Template Payment Template Rental…" at bounding box center [533, 397] width 736 height 27
type input "Enon Ranch Inquiry Follow-Up"
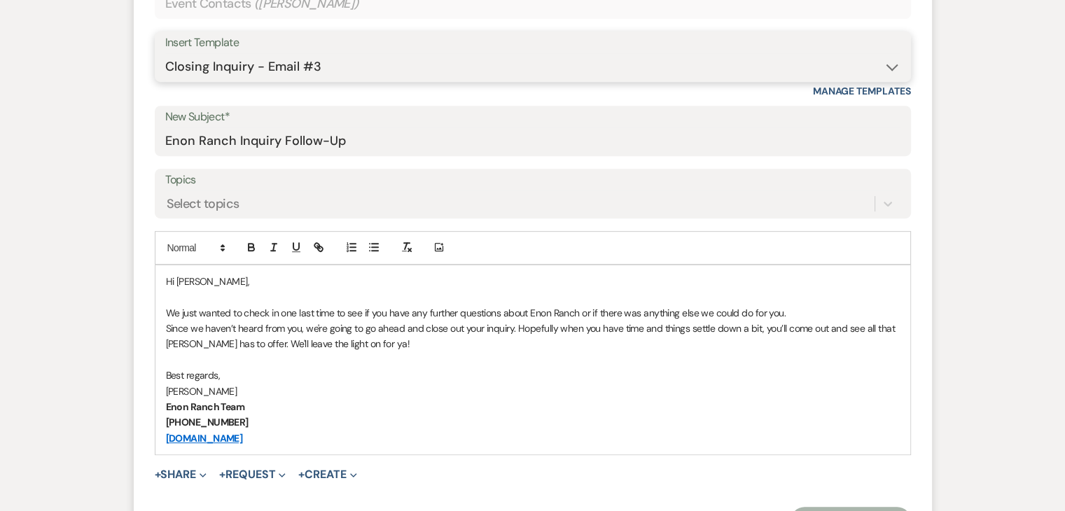
scroll to position [649, 0]
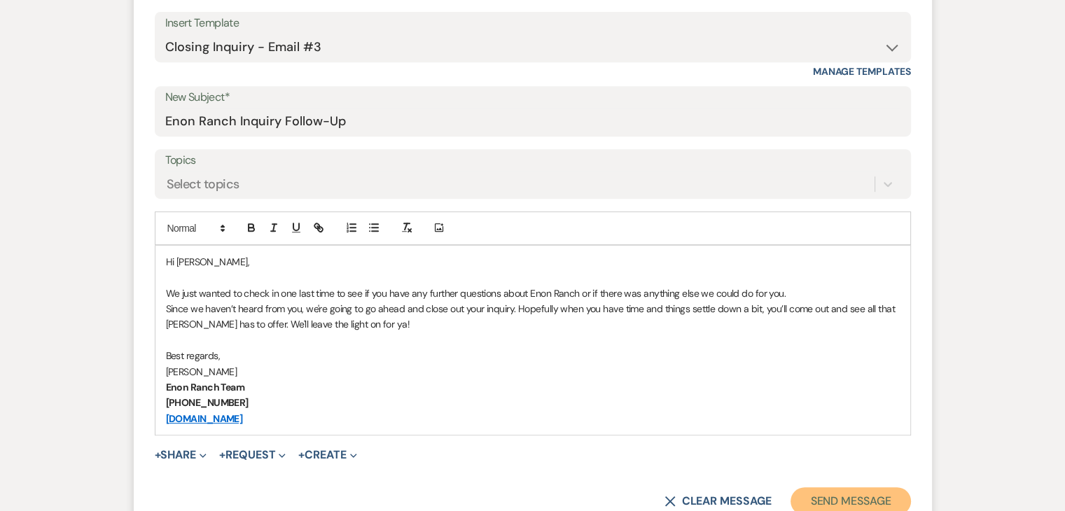
click at [836, 504] on button "Send Message" at bounding box center [851, 502] width 120 height 28
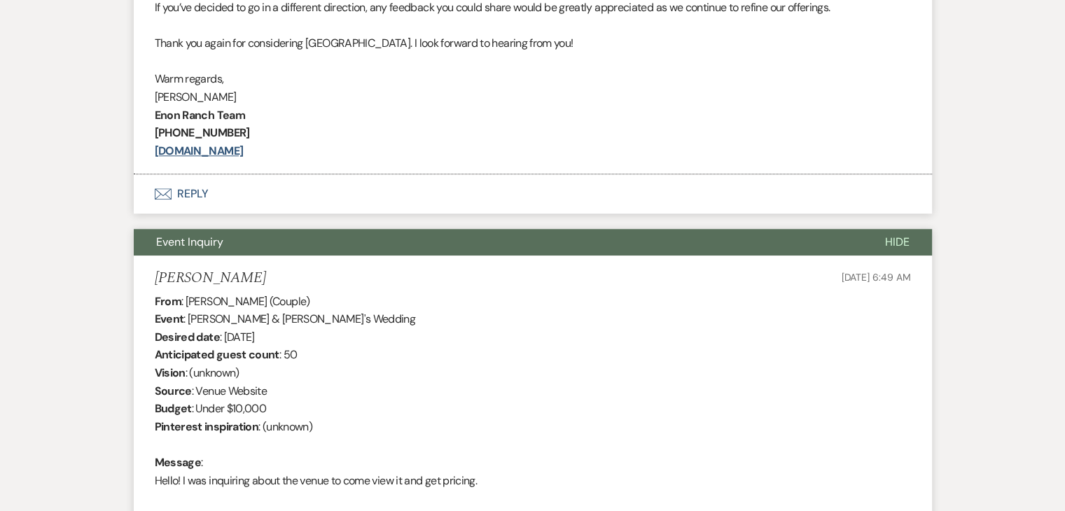
scroll to position [1175, 0]
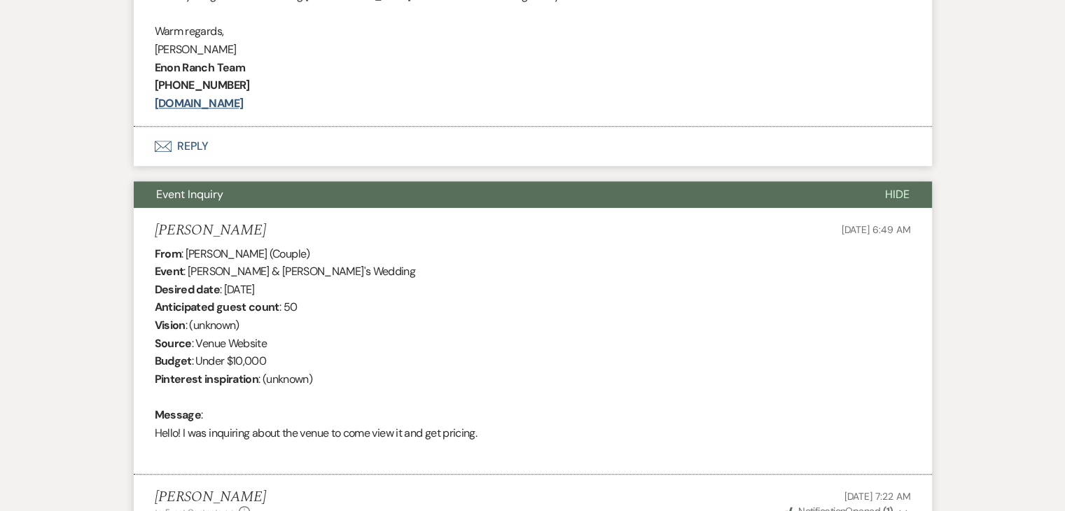
click at [499, 26] on p "Warm regards," at bounding box center [533, 31] width 757 height 18
click at [429, 100] on p "[DOMAIN_NAME]" at bounding box center [533, 104] width 757 height 18
click at [425, 98] on p "[DOMAIN_NAME]" at bounding box center [533, 104] width 757 height 18
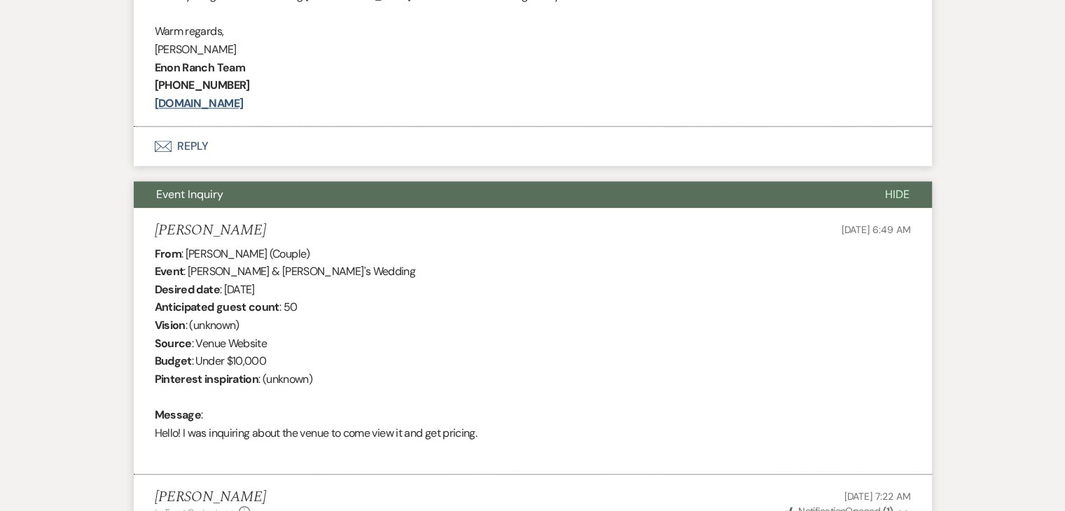
click at [425, 98] on p "[DOMAIN_NAME]" at bounding box center [533, 104] width 757 height 18
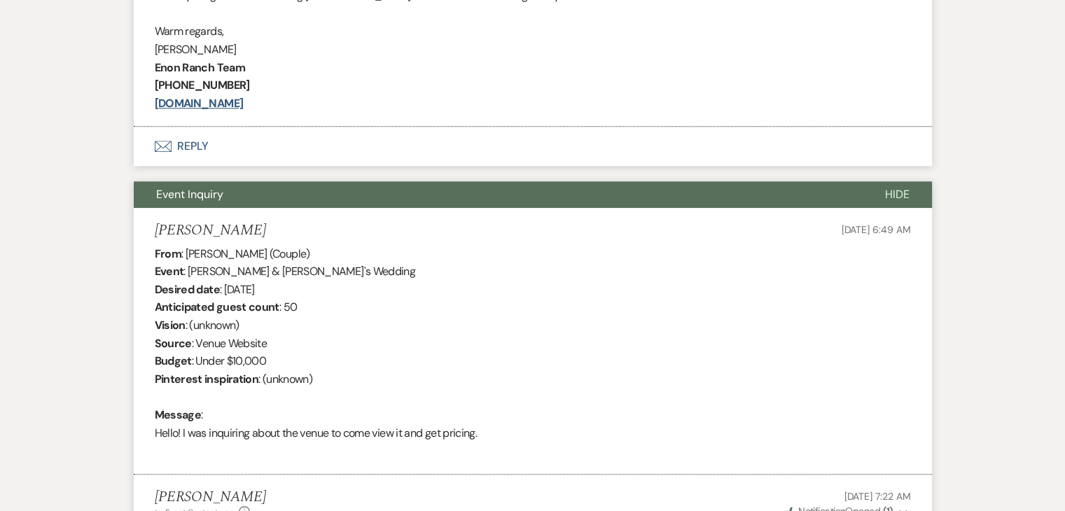
click at [425, 98] on p "[DOMAIN_NAME]" at bounding box center [533, 104] width 757 height 18
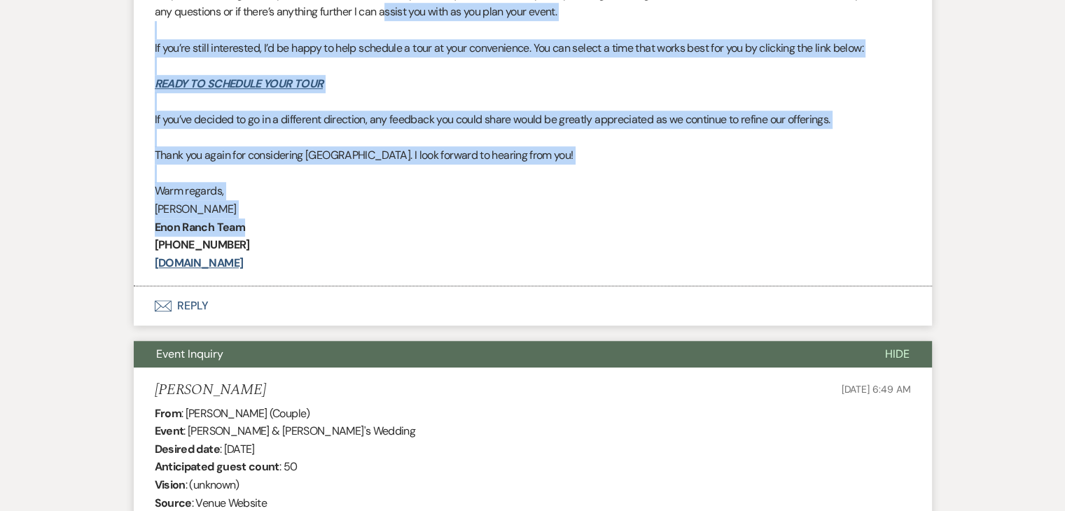
scroll to position [897, 0]
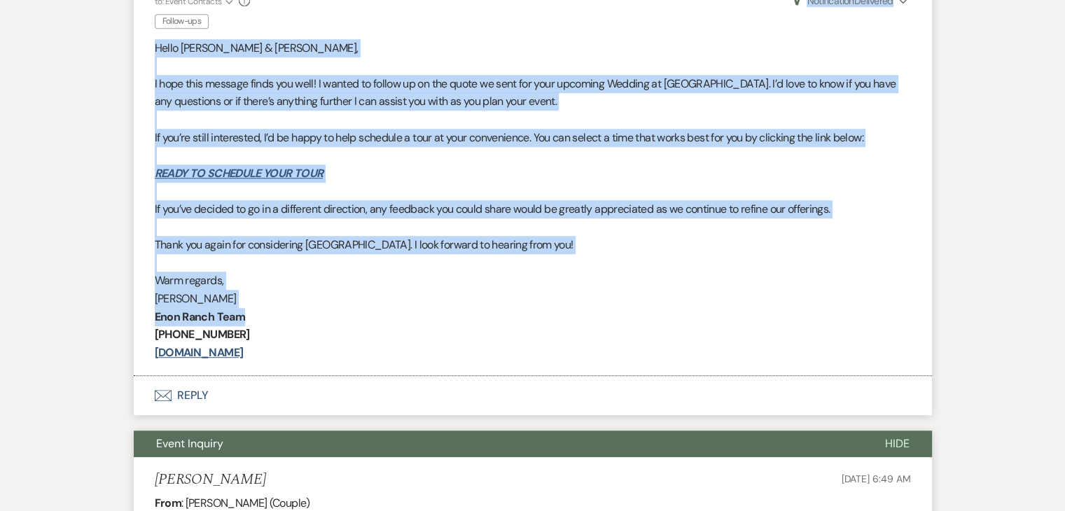
drag, startPoint x: 425, startPoint y: 68, endPoint x: 395, endPoint y: -9, distance: 82.7
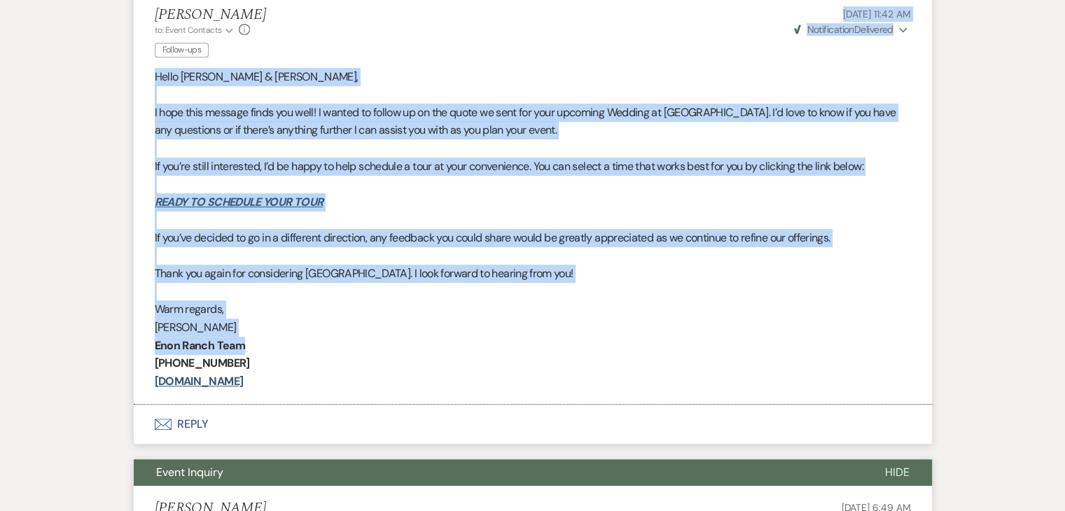
click at [408, 98] on p at bounding box center [533, 94] width 757 height 18
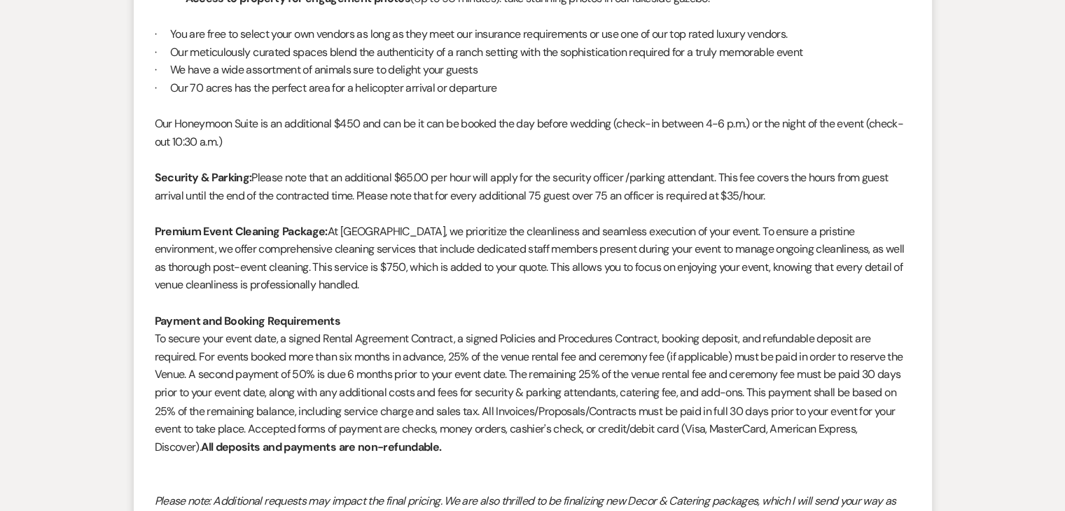
scroll to position [2256, 0]
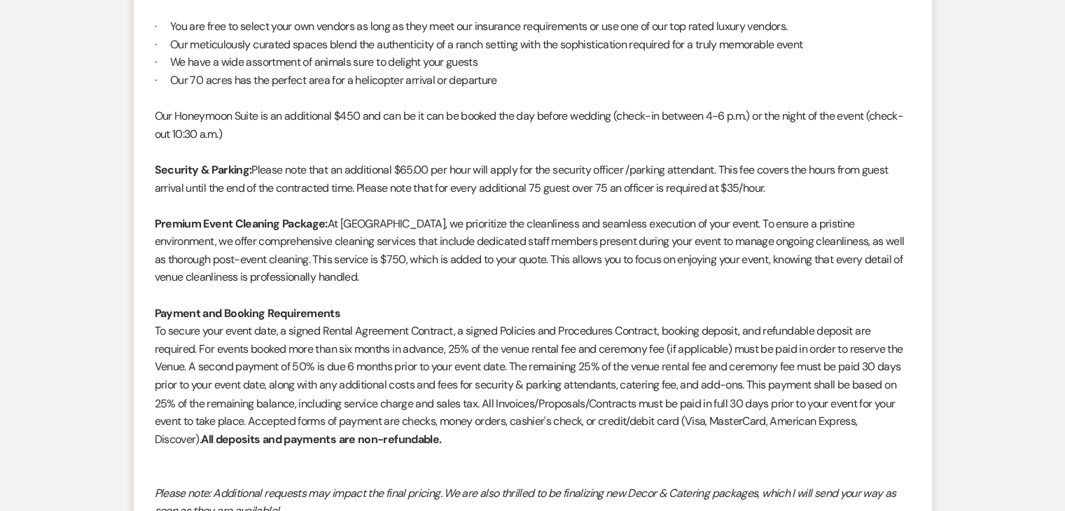
click at [423, 201] on p at bounding box center [533, 206] width 757 height 18
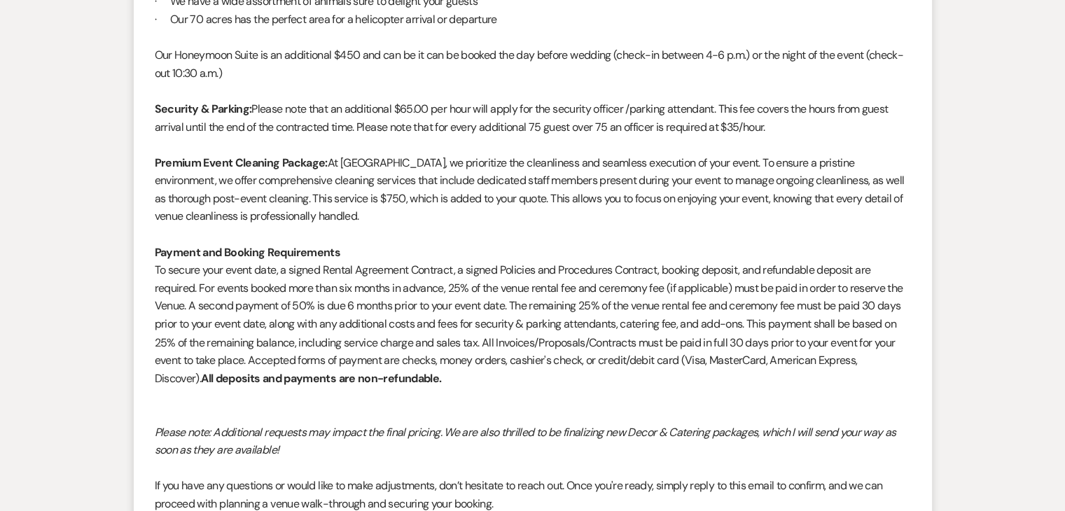
scroll to position [2342, 0]
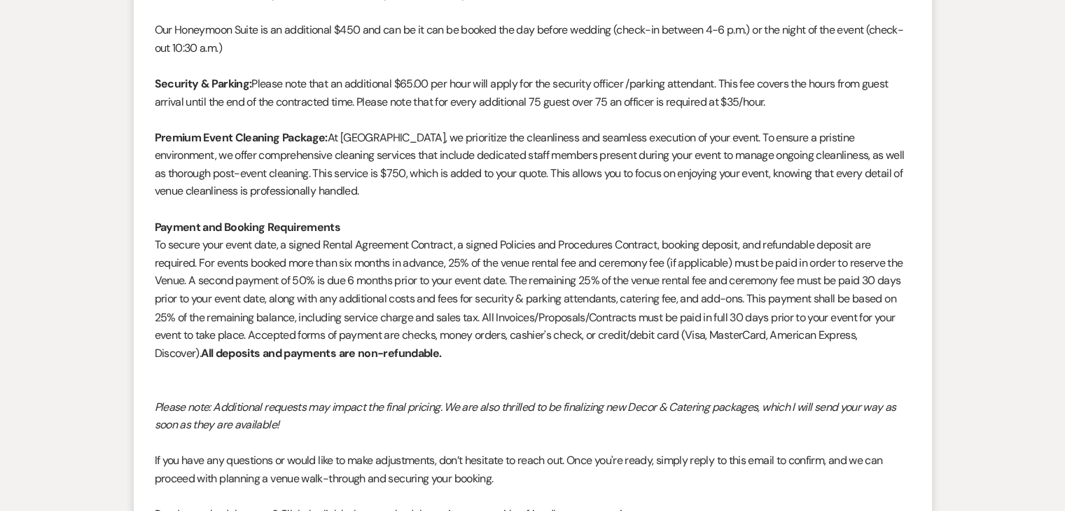
click at [423, 201] on p at bounding box center [533, 209] width 757 height 18
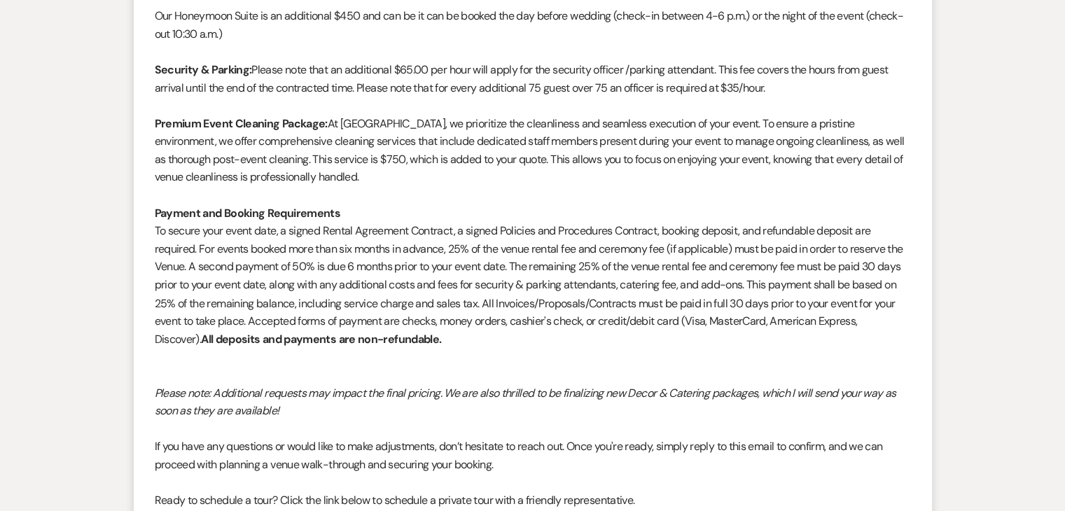
scroll to position [2357, 0]
click at [424, 166] on p "Premium Event Cleaning Package: At Enon Ranch, we prioritize the cleanliness an…" at bounding box center [533, 149] width 757 height 71
click at [423, 168] on p "Premium Event Cleaning Package: At Enon Ranch, we prioritize the cleanliness an…" at bounding box center [533, 149] width 757 height 71
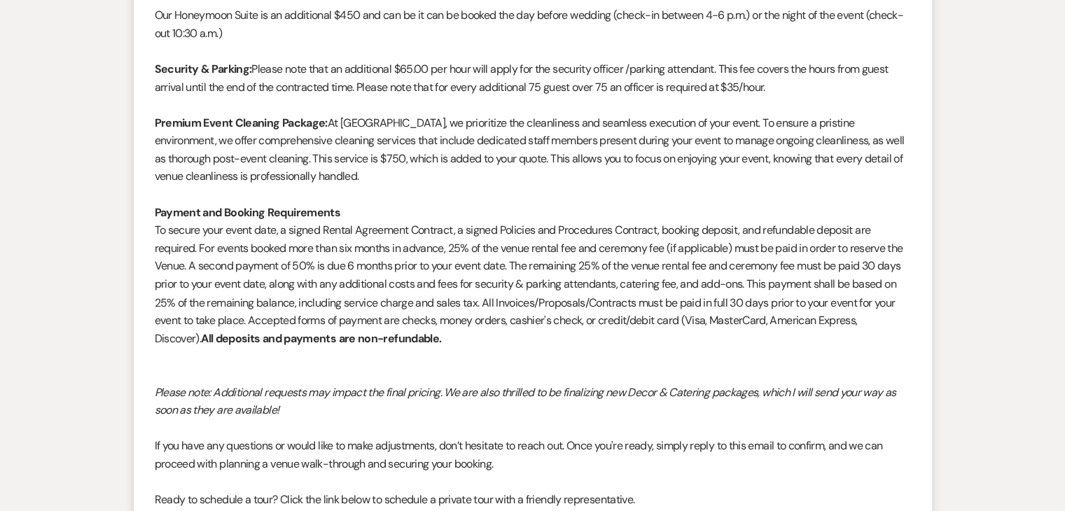
click at [454, 259] on span "To secure your event date, a signed Rental Agreement Contract, a signed Policie…" at bounding box center [529, 284] width 749 height 123
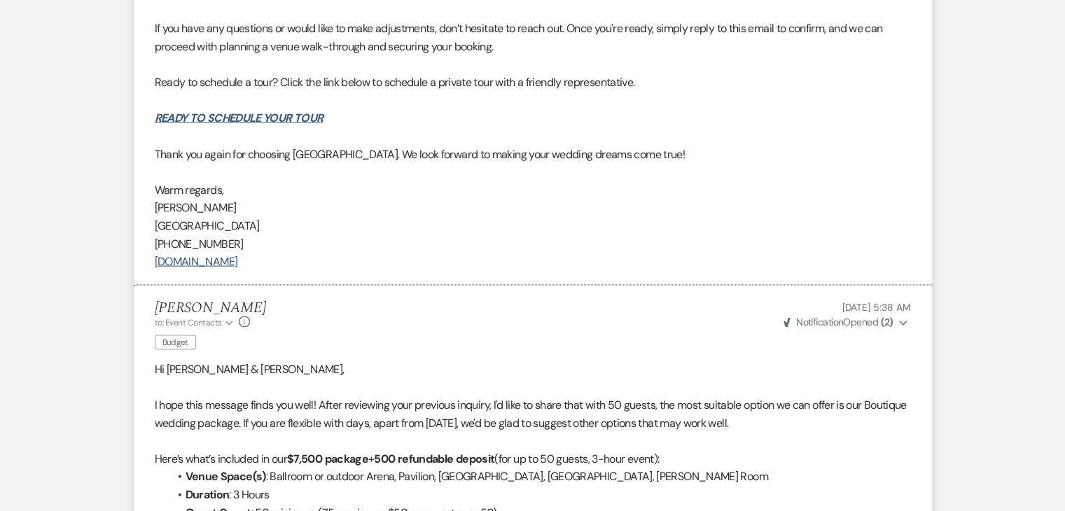
scroll to position [2775, 0]
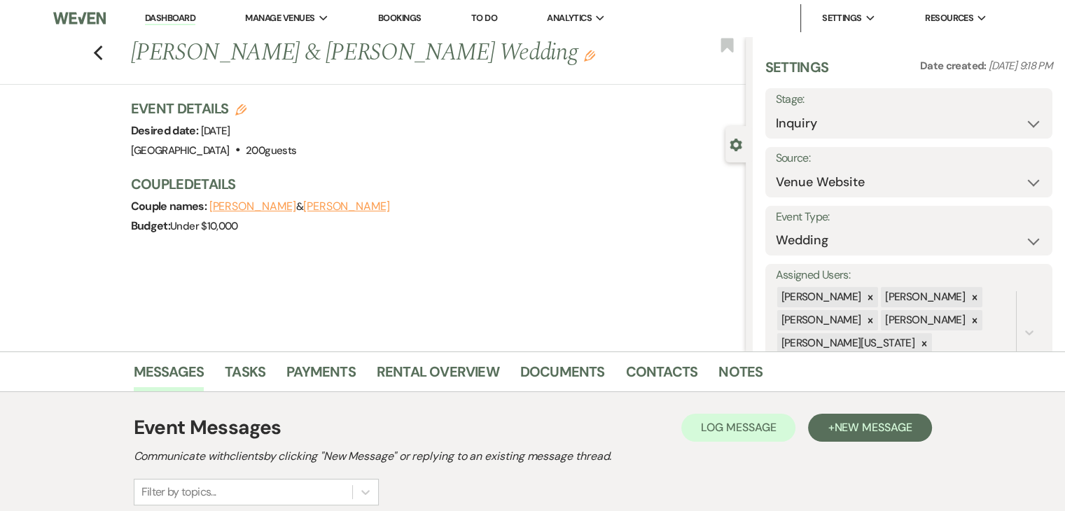
click at [118, 294] on div "Previous [PERSON_NAME] & [PERSON_NAME] Wedding Edit Bookmark Gear Settings Sett…" at bounding box center [373, 193] width 746 height 315
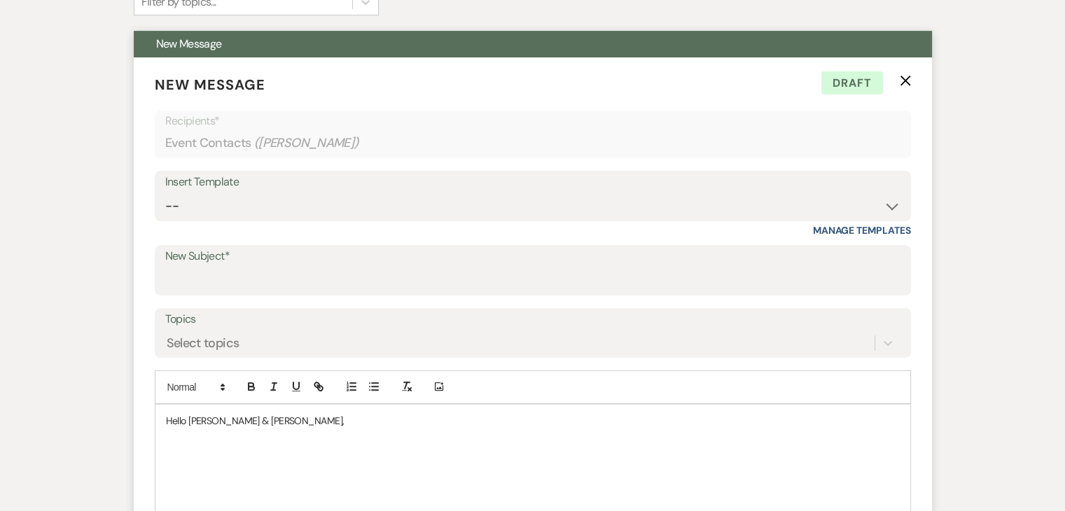
click at [909, 75] on icon "X" at bounding box center [905, 80] width 11 height 11
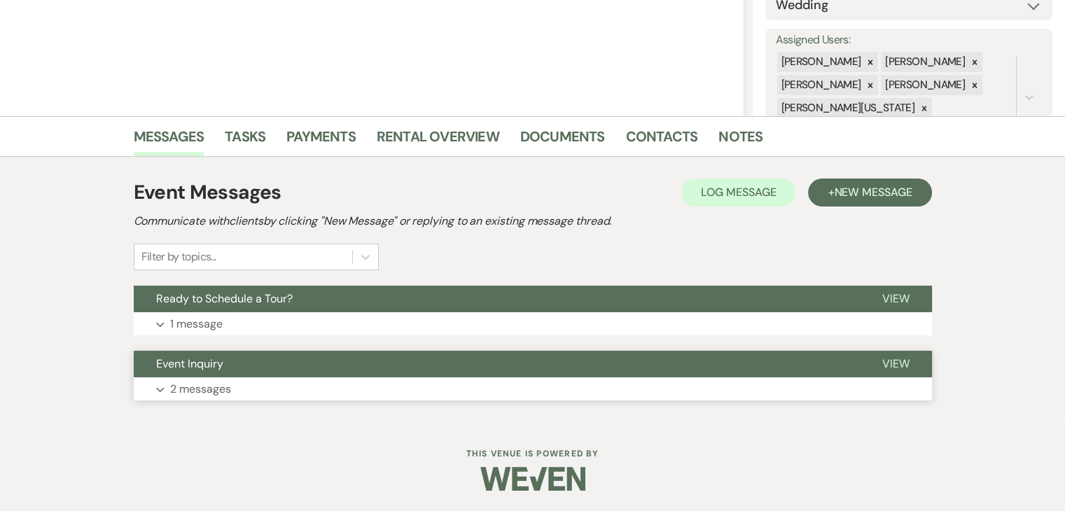
click at [434, 380] on button "Expand 2 messages" at bounding box center [533, 390] width 799 height 24
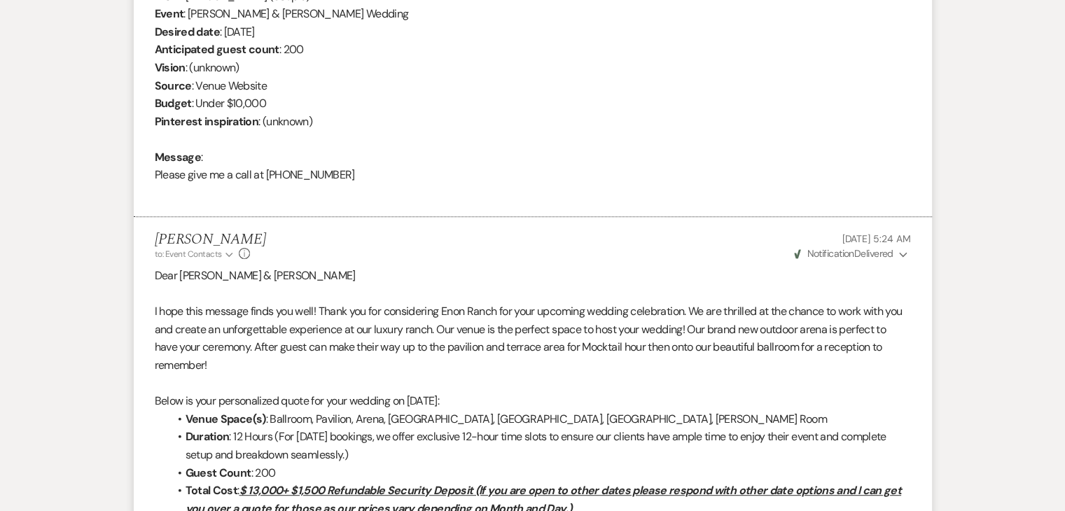
scroll to position [446, 0]
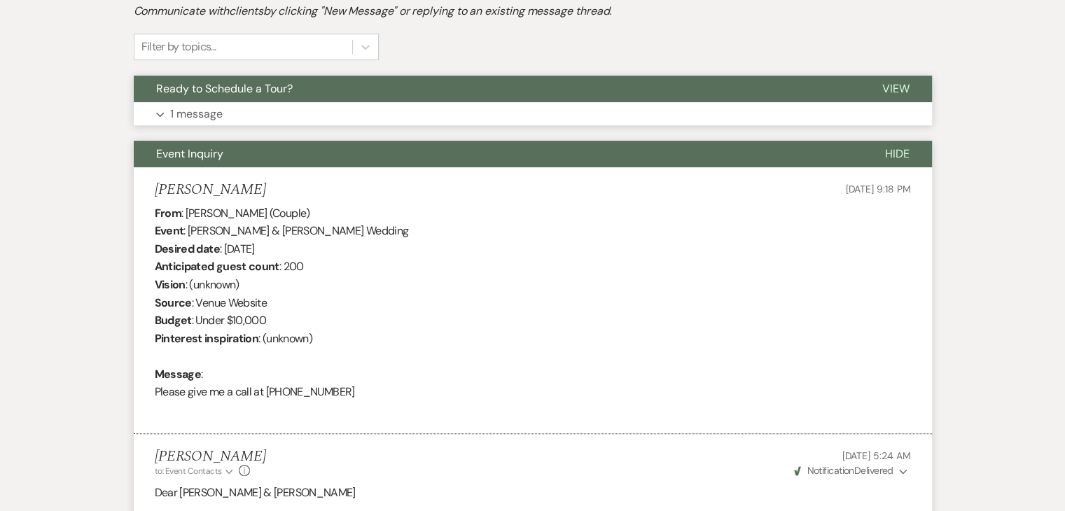
click at [361, 123] on button "Expand 1 message" at bounding box center [533, 114] width 799 height 24
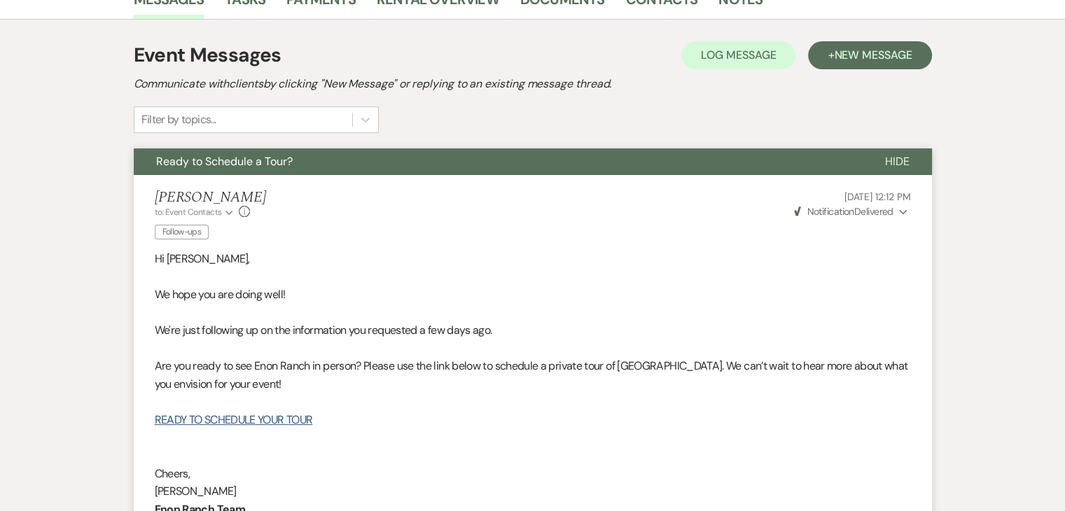
scroll to position [375, 0]
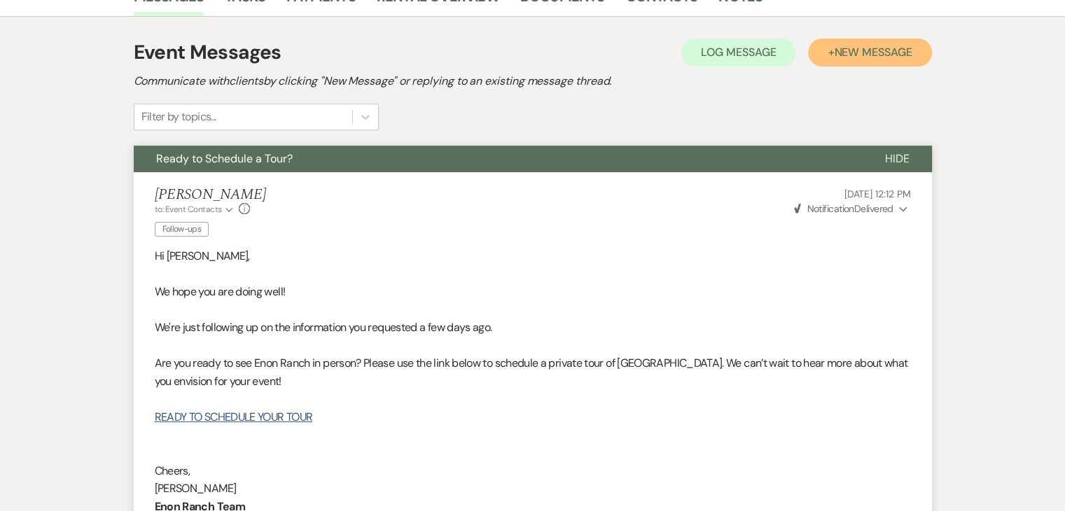
click at [874, 60] on button "+ New Message" at bounding box center [869, 53] width 123 height 28
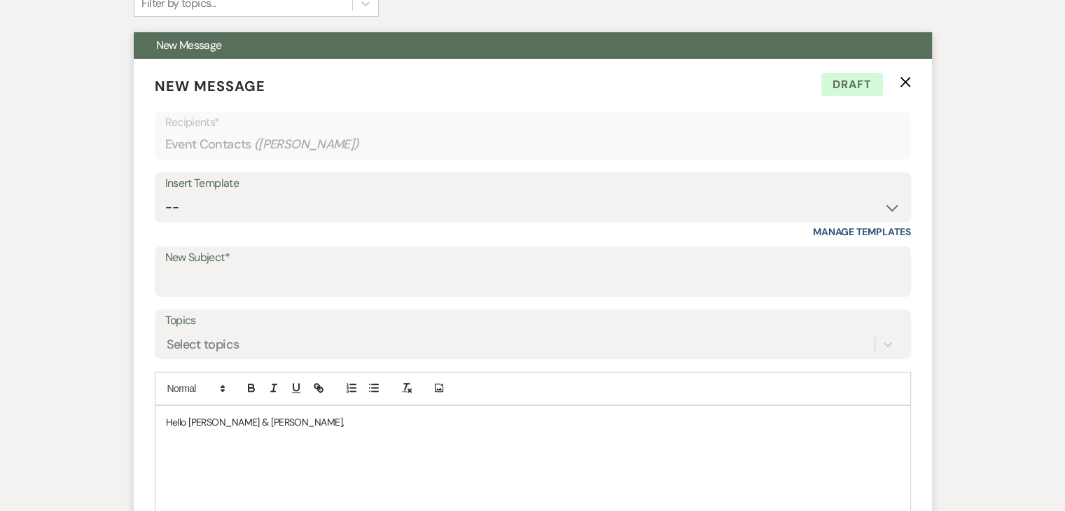
scroll to position [586, 0]
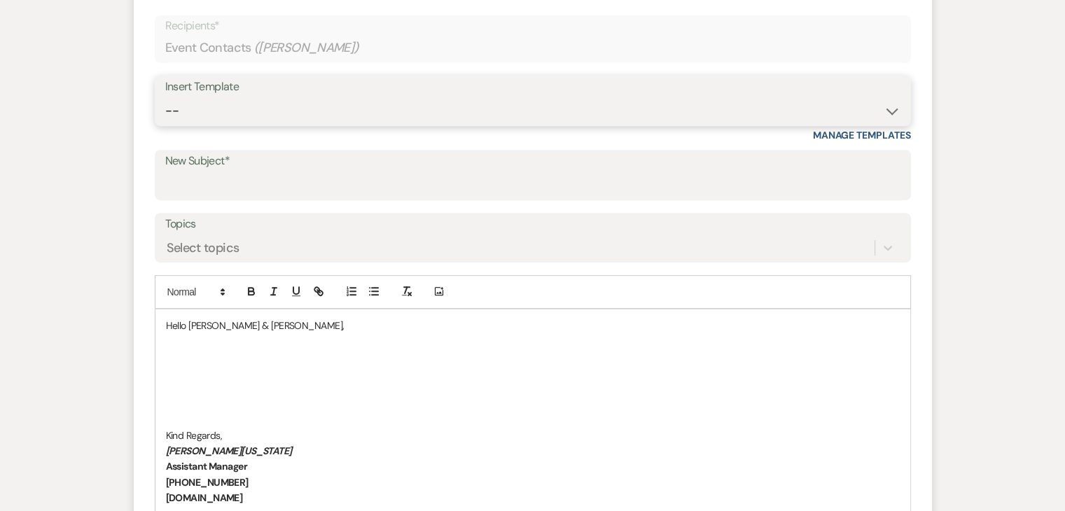
click at [727, 110] on select "-- Inquiry Follow Up Email #2 Contract Sending Template Payment Template Rental…" at bounding box center [533, 110] width 736 height 27
select select "1402"
click at [165, 97] on select "-- Inquiry Follow Up Email #2 Contract Sending Template Payment Template Rental…" at bounding box center [533, 110] width 736 height 27
type input "Ready to Schedule a Tour?"
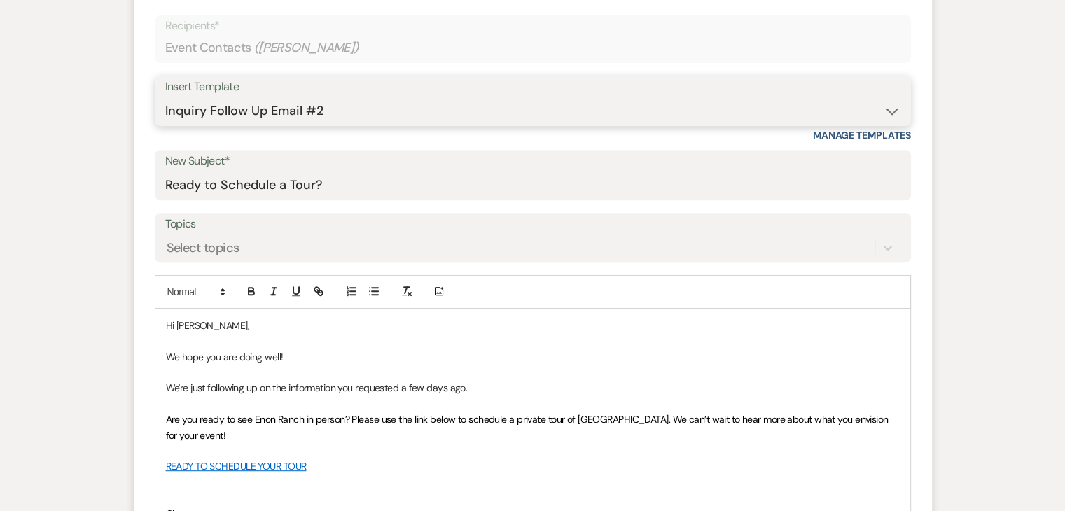
click at [778, 108] on select "-- Inquiry Follow Up Email #2 Contract Sending Template Payment Template Rental…" at bounding box center [533, 110] width 736 height 27
select select "4539"
click at [165, 97] on select "-- Inquiry Follow Up Email #2 Contract Sending Template Payment Template Rental…" at bounding box center [533, 110] width 736 height 27
type input "We're Reaching Out One Final Time!"
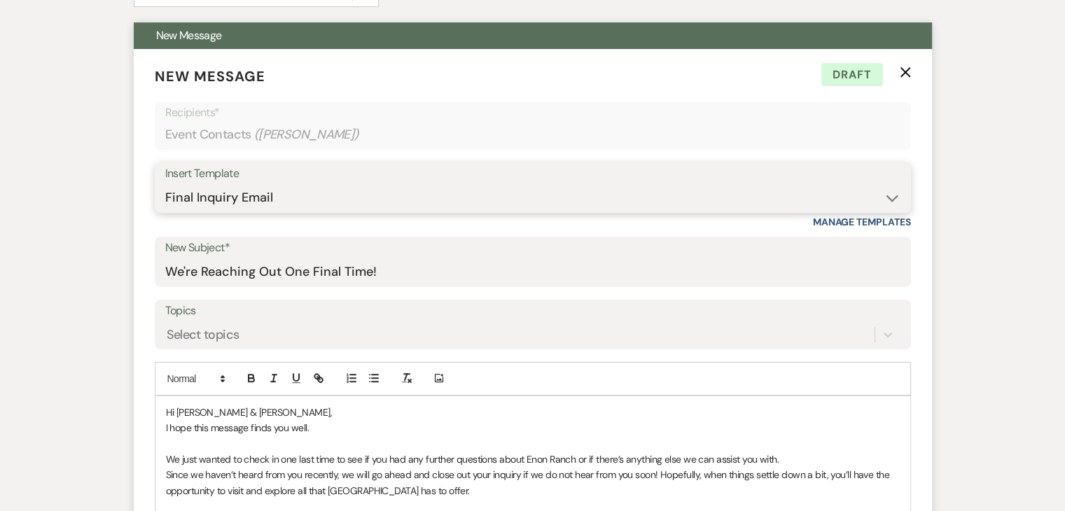
scroll to position [476, 0]
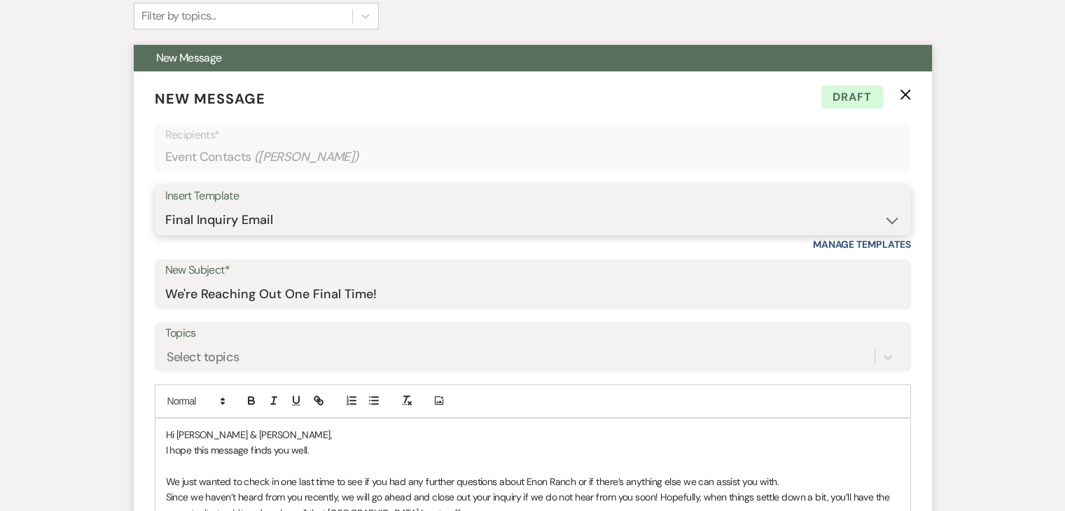
click at [848, 215] on select "-- Inquiry Follow Up Email #2 Contract Sending Template Payment Template Rental…" at bounding box center [533, 220] width 736 height 27
click at [165, 207] on select "-- Inquiry Follow Up Email #2 Contract Sending Template Payment Template Rental…" at bounding box center [533, 220] width 736 height 27
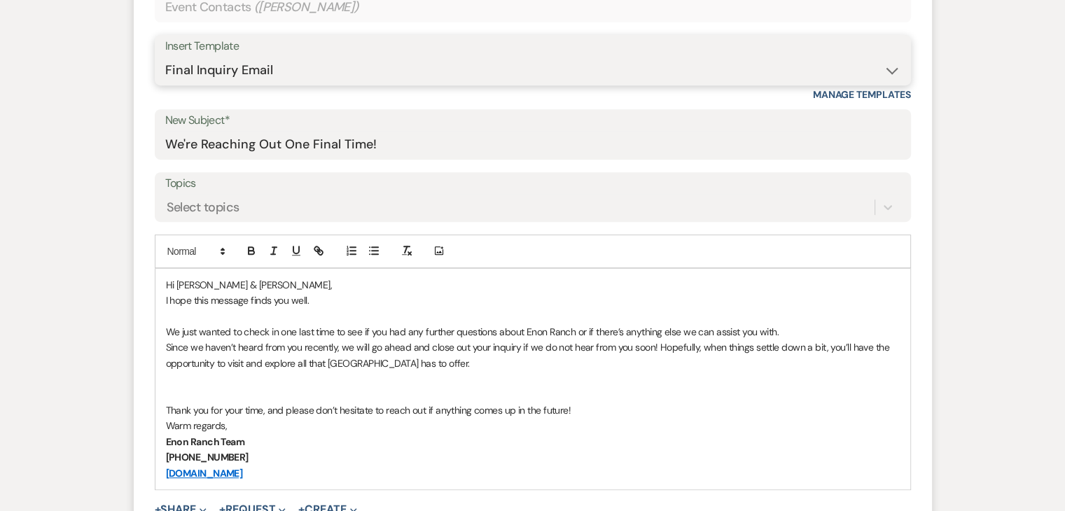
scroll to position [616, 0]
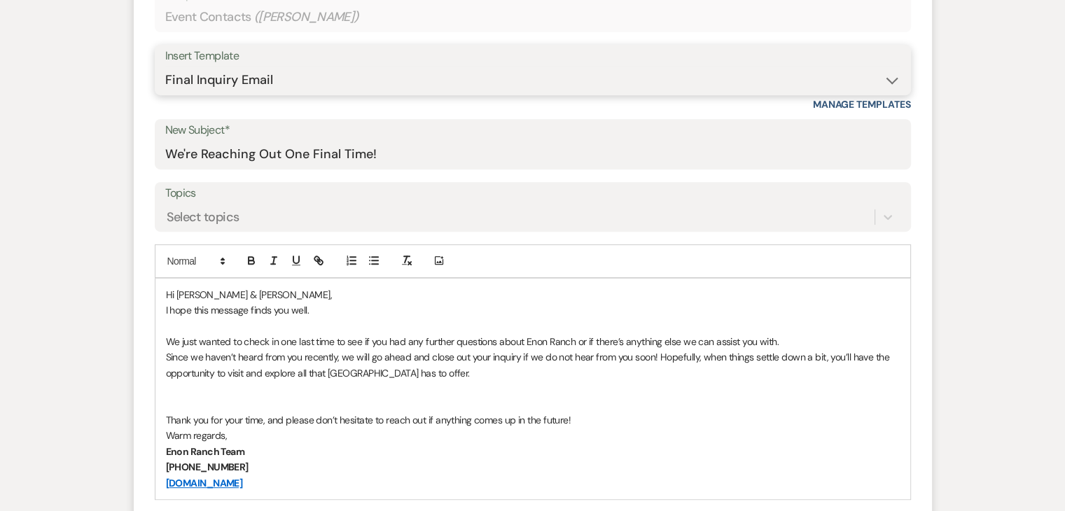
click at [834, 85] on select "-- Inquiry Follow Up Email #2 Contract Sending Template Payment Template Rental…" at bounding box center [533, 80] width 736 height 27
select select "1711"
click at [165, 67] on select "-- Inquiry Follow Up Email #2 Contract Sending Template Payment Template Rental…" at bounding box center [533, 80] width 736 height 27
type input "Enon Ranch Inquiry Follow-Up"
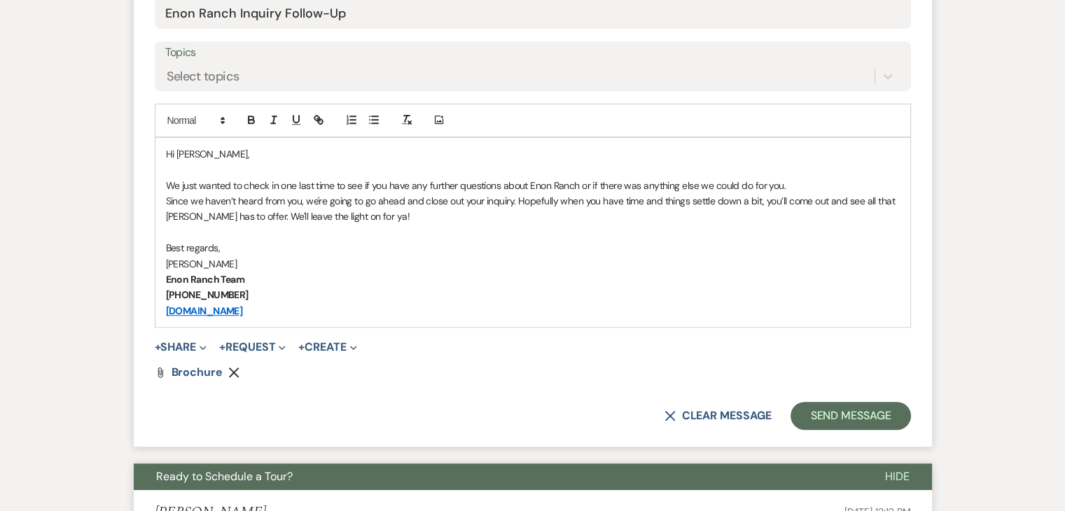
scroll to position [827, 0]
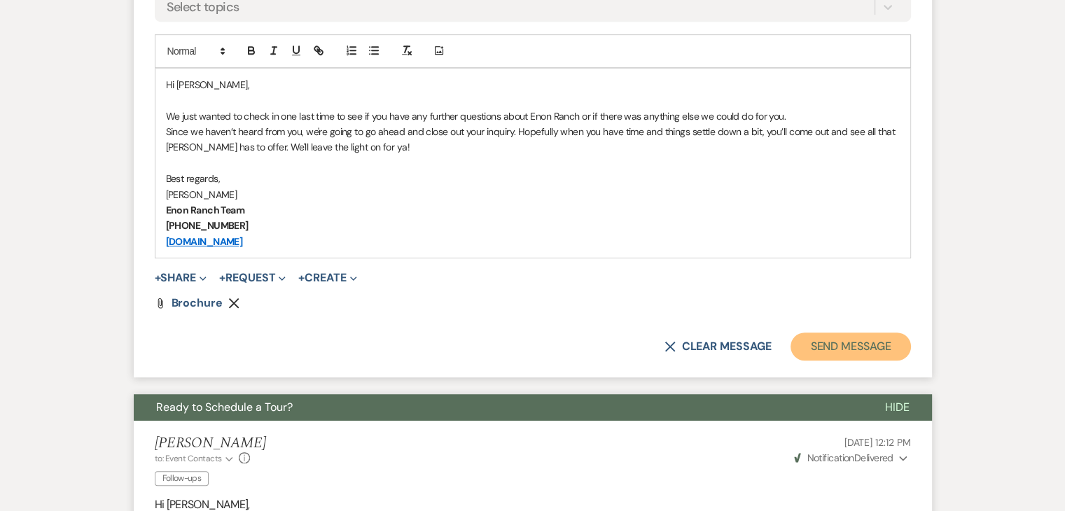
click at [835, 338] on button "Send Message" at bounding box center [851, 347] width 120 height 28
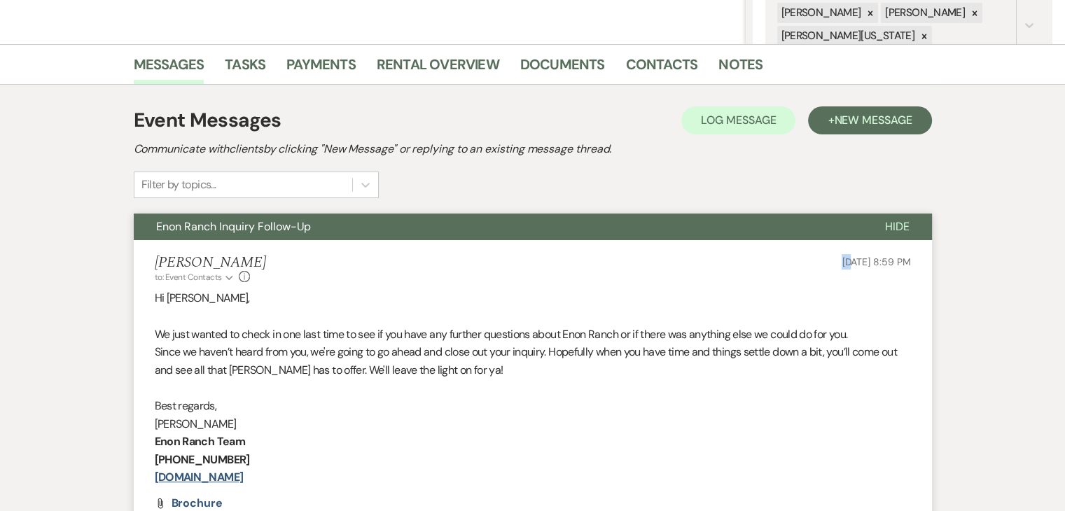
drag, startPoint x: 788, startPoint y: 268, endPoint x: 828, endPoint y: 269, distance: 39.9
click at [828, 269] on div "[PERSON_NAME] to: Event Contacts Expand Info [DATE] 8:59 PM" at bounding box center [533, 269] width 757 height 30
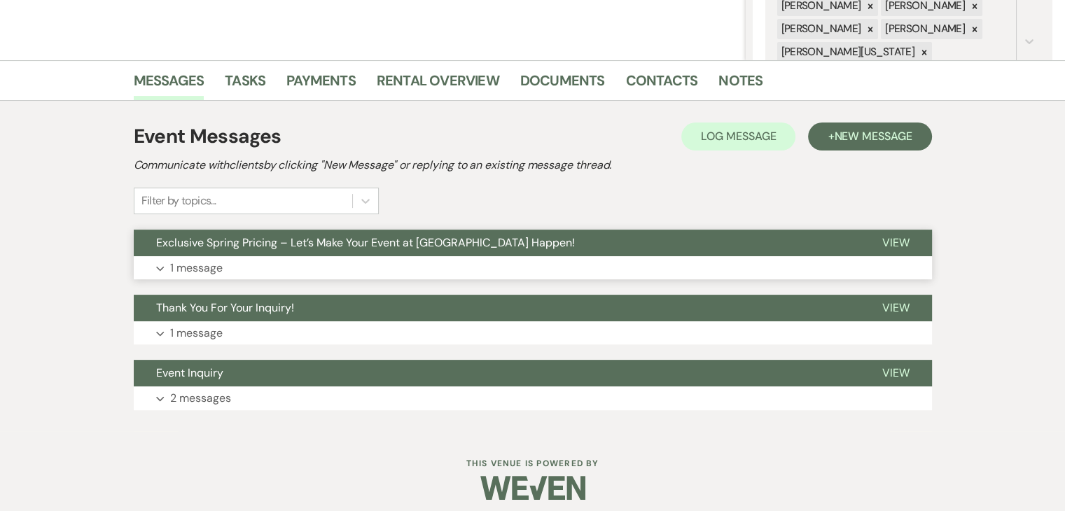
scroll to position [301, 0]
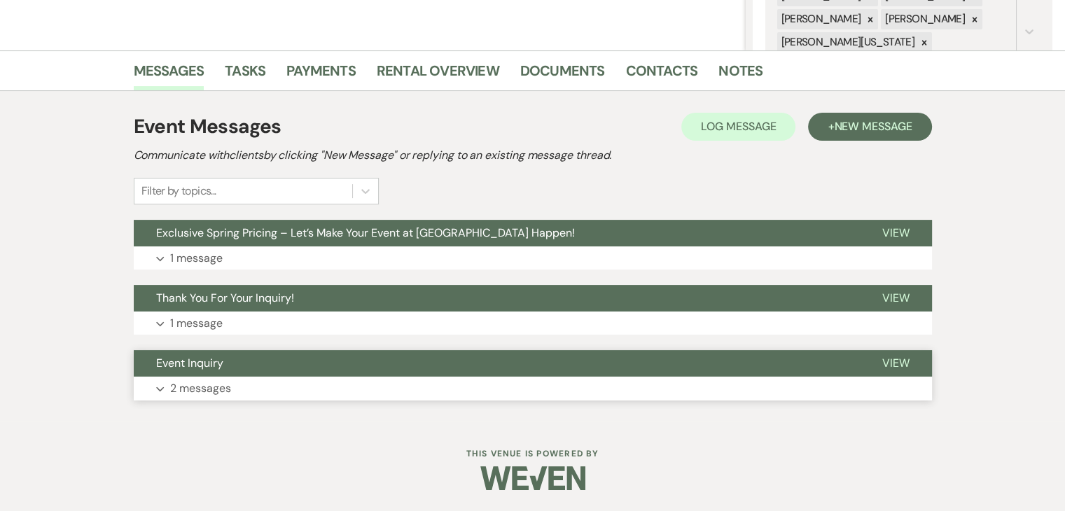
click at [277, 385] on button "Expand 2 messages" at bounding box center [533, 389] width 799 height 24
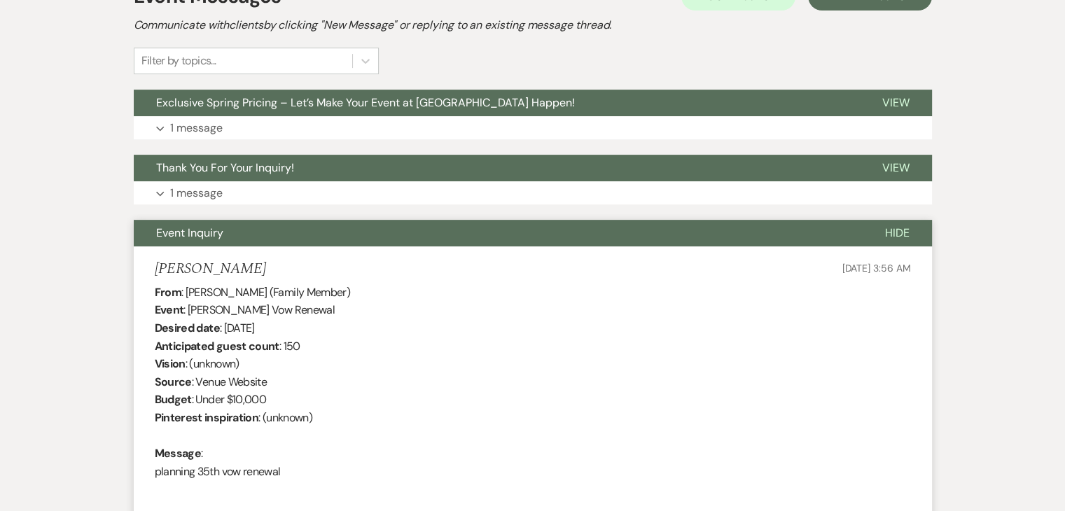
scroll to position [429, 0]
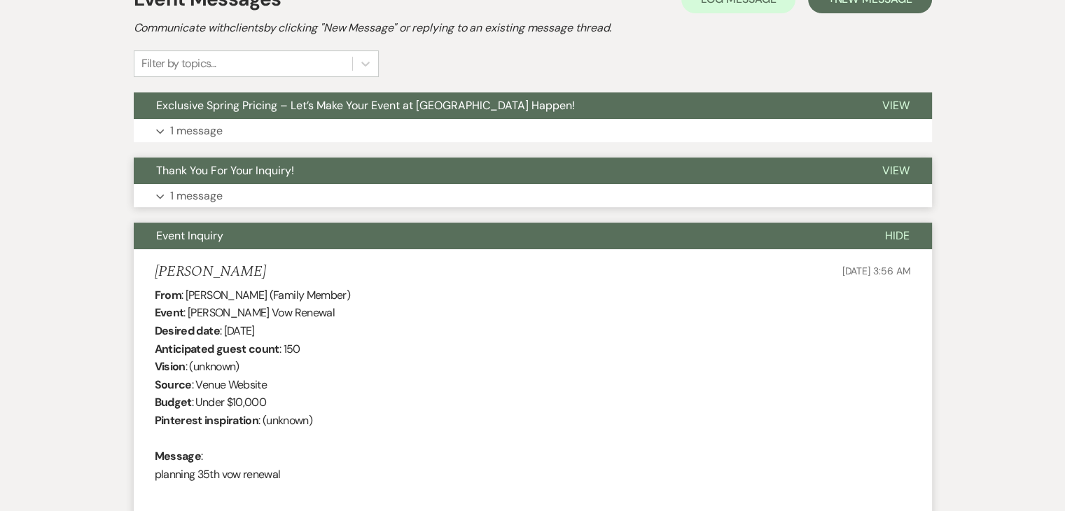
click at [325, 201] on button "Expand 1 message" at bounding box center [533, 196] width 799 height 24
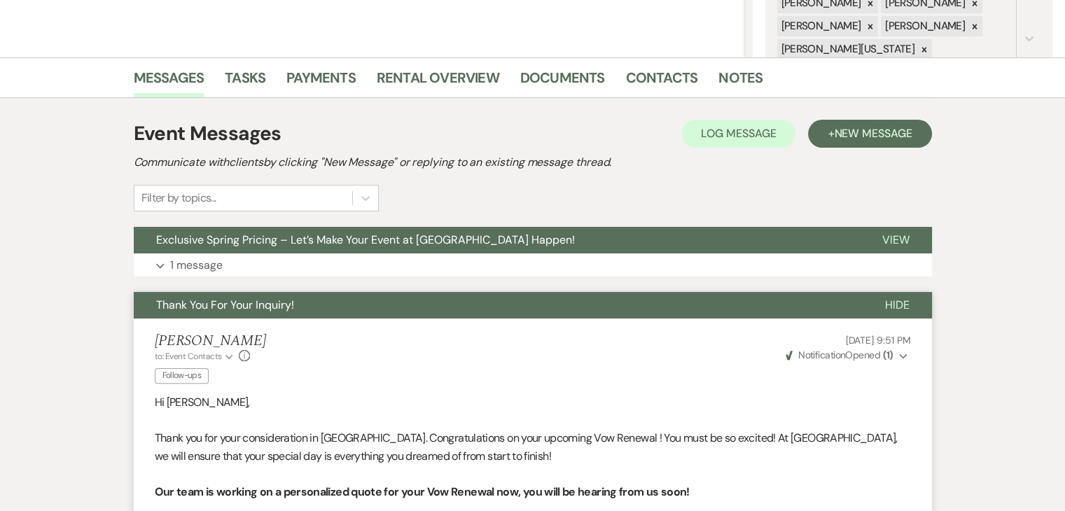
scroll to position [289, 0]
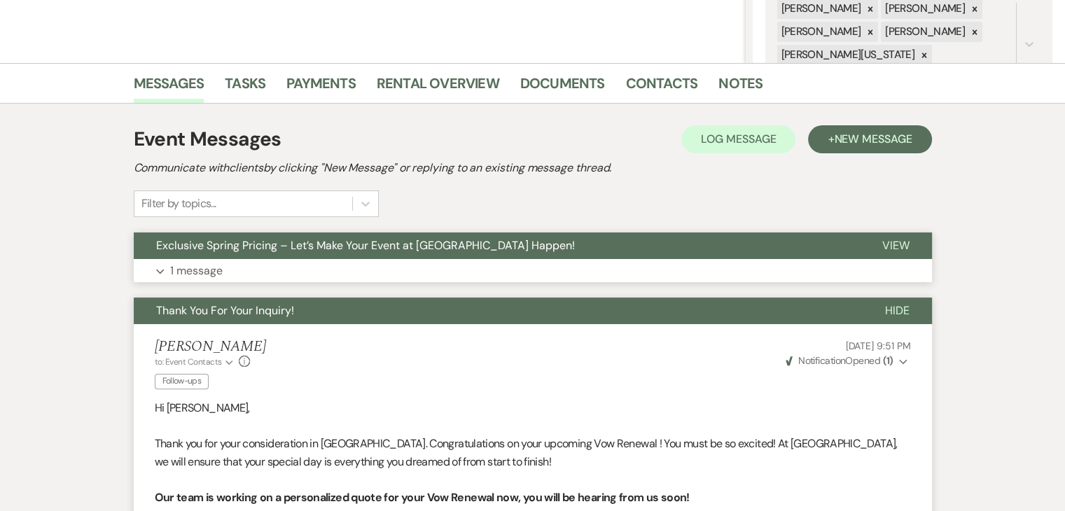
click at [307, 254] on button "Exclusive Spring Pricing – Let’s Make Your Event at Enon Ranch Happen!" at bounding box center [497, 246] width 726 height 27
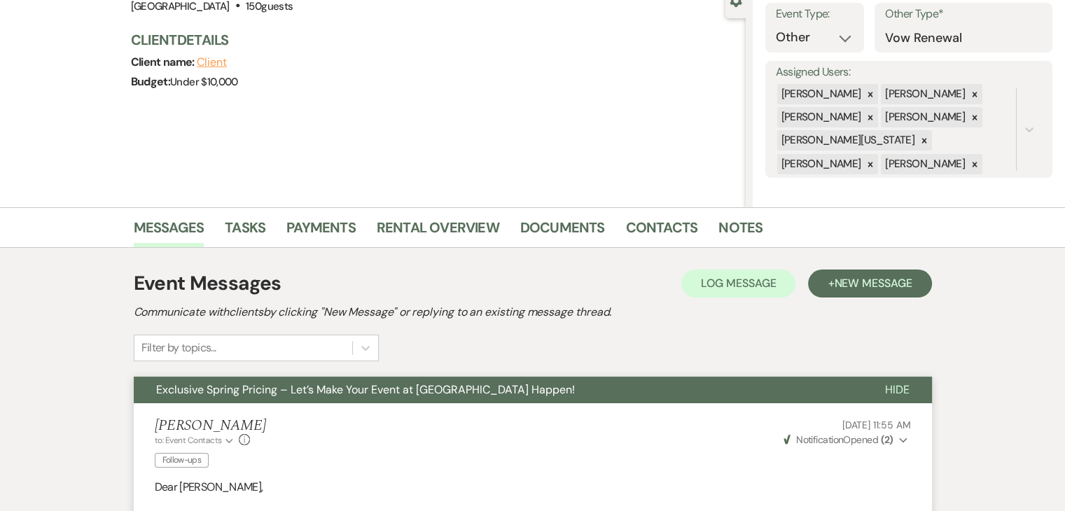
scroll to position [210, 0]
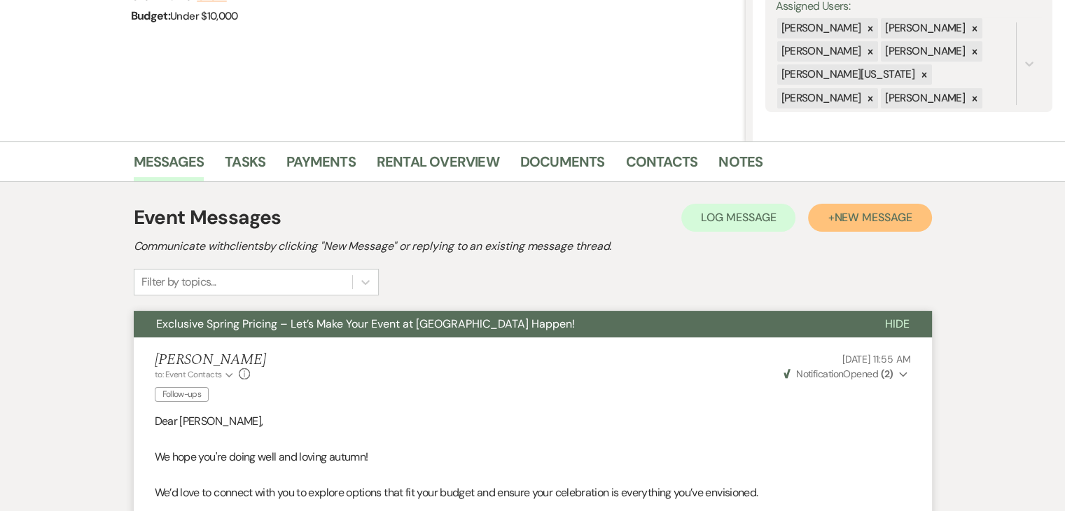
click at [867, 225] on button "+ New Message" at bounding box center [869, 218] width 123 height 28
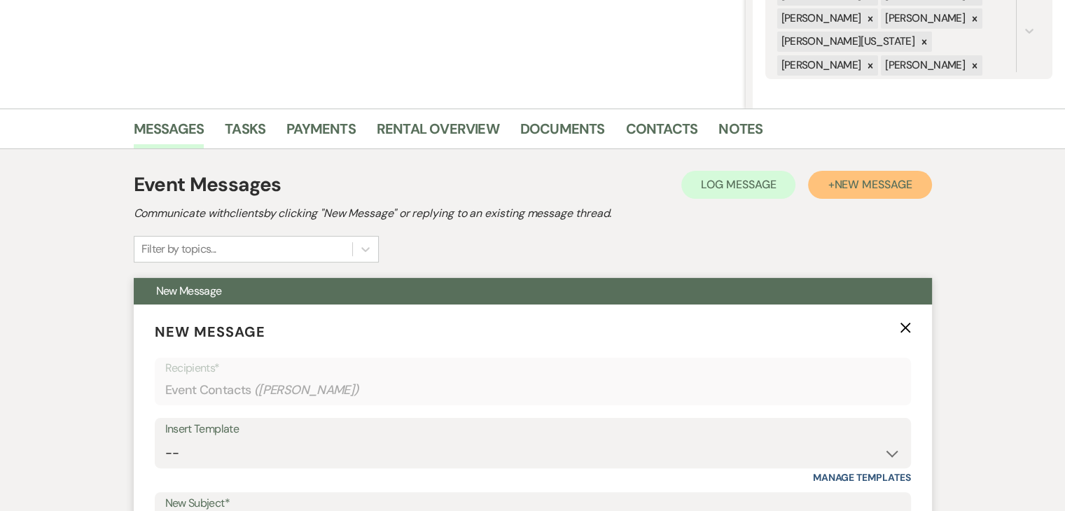
scroll to position [350, 0]
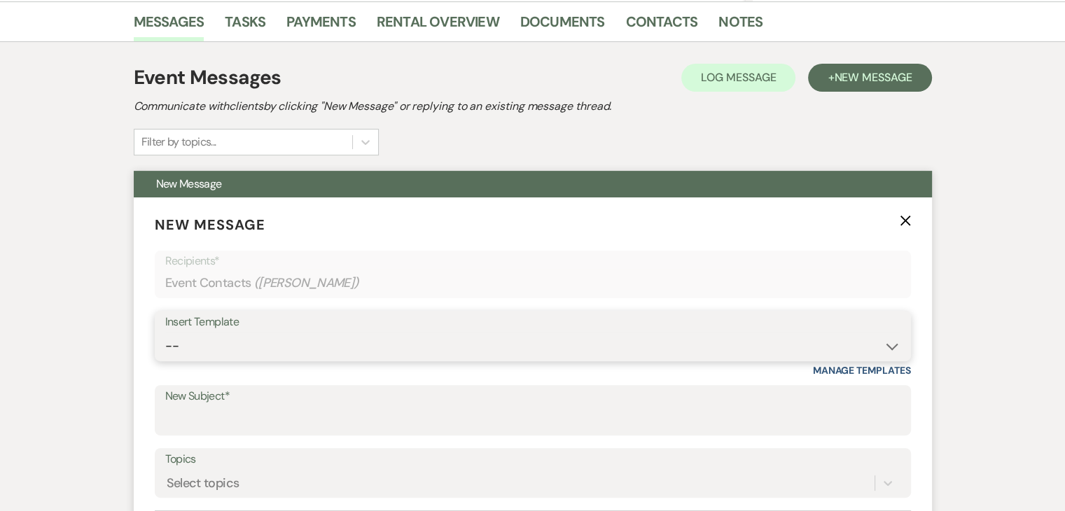
click at [712, 333] on select "-- Inquiry Follow Up Email #2 Contract Sending Template Payment Template Rental…" at bounding box center [533, 346] width 736 height 27
select select "1402"
click at [165, 333] on select "-- Inquiry Follow Up Email #2 Contract Sending Template Payment Template Rental…" at bounding box center [533, 346] width 736 height 27
type input "Ready to Schedule a Tour?"
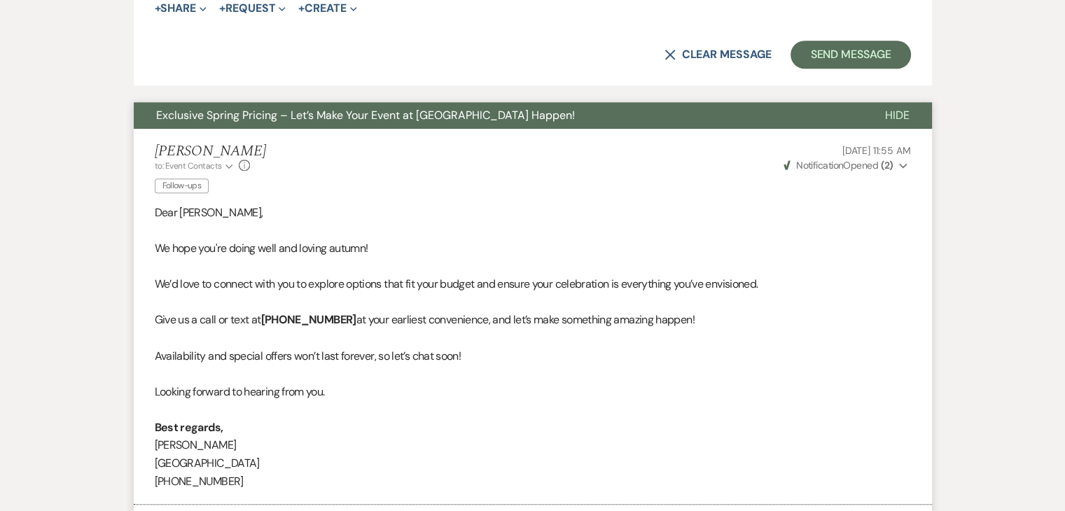
scroll to position [841, 0]
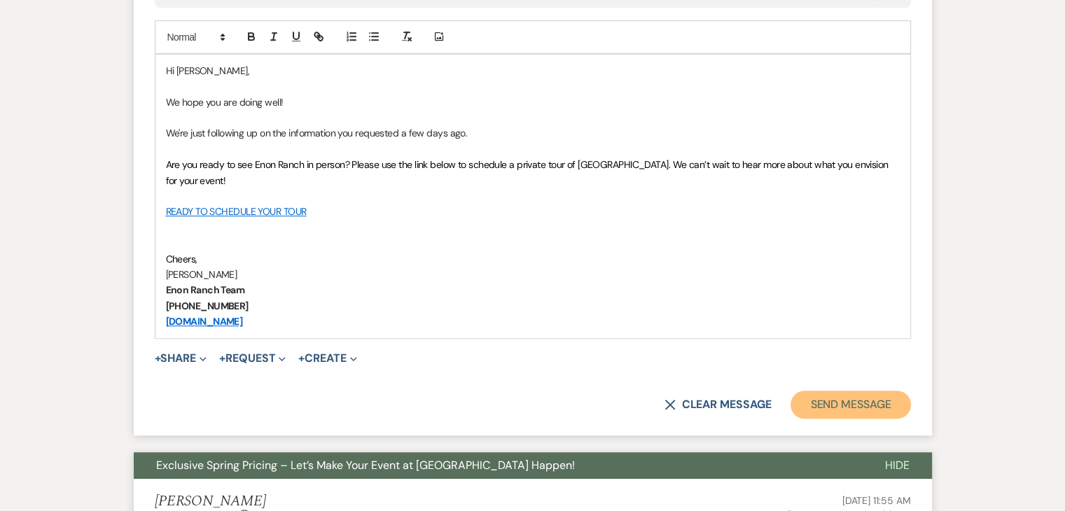
click at [820, 395] on button "Send Message" at bounding box center [851, 405] width 120 height 28
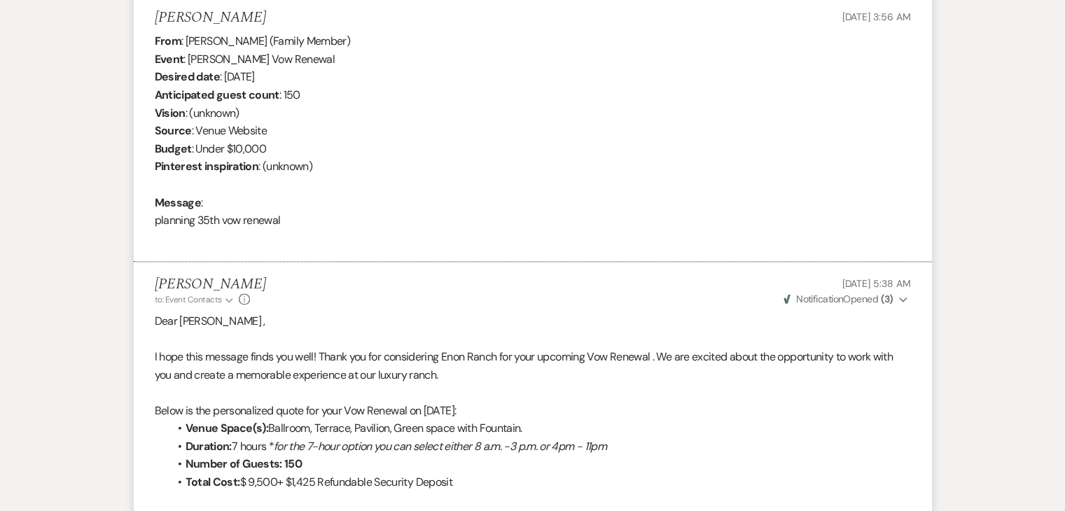
scroll to position [2055, 0]
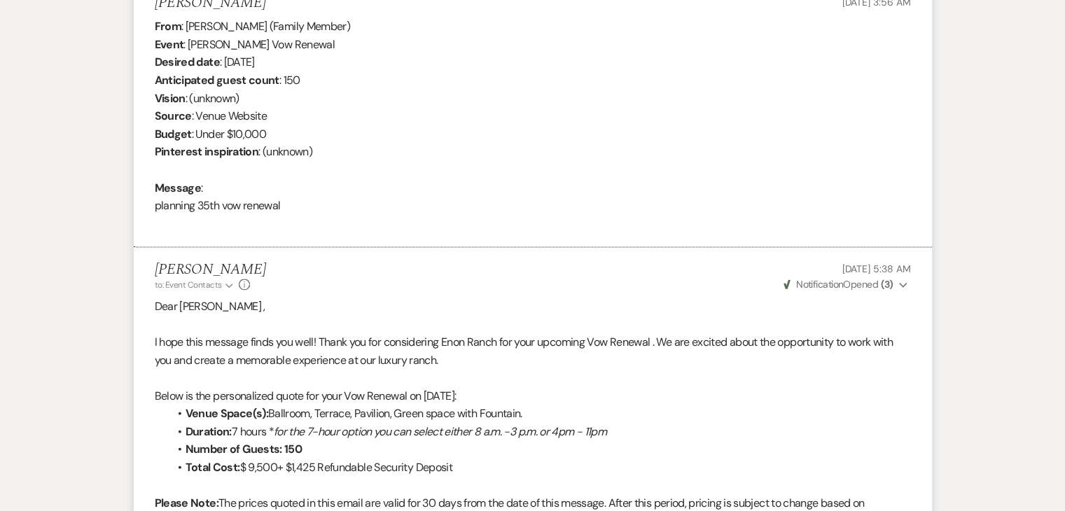
click at [369, 85] on div "From : Mia Jones (Family Member) Event : Mia Jones's Vow Renewal Desired date :…" at bounding box center [533, 125] width 757 height 215
click at [381, 98] on div "From : Mia Jones (Family Member) Event : Mia Jones's Vow Renewal Desired date :…" at bounding box center [533, 125] width 757 height 215
click at [338, 77] on div "From : Mia Jones (Family Member) Event : Mia Jones's Vow Renewal Desired date :…" at bounding box center [533, 125] width 757 height 215
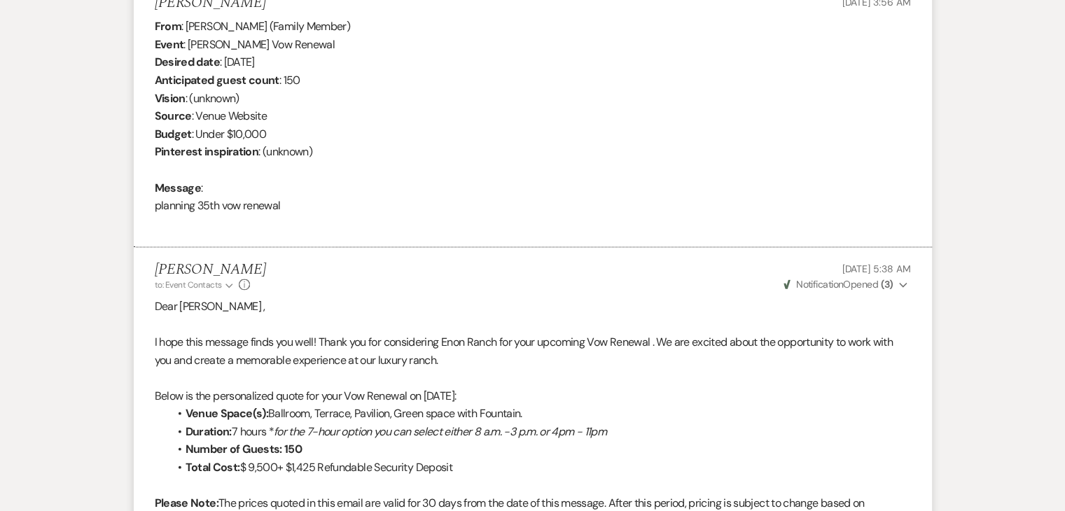
click at [389, 109] on div "From : Mia Jones (Family Member) Event : Mia Jones's Vow Renewal Desired date :…" at bounding box center [533, 125] width 757 height 215
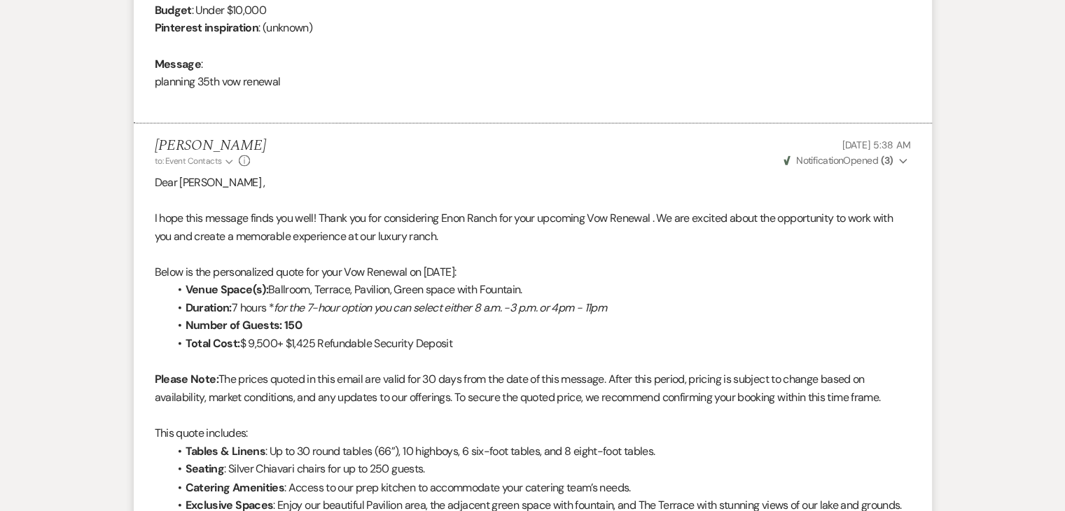
scroll to position [2179, 0]
click at [444, 151] on div "Irene Ogang to: Event Contacts Expand Info Aug 31, 2025, 5:38 AM Weven Check No…" at bounding box center [533, 153] width 757 height 30
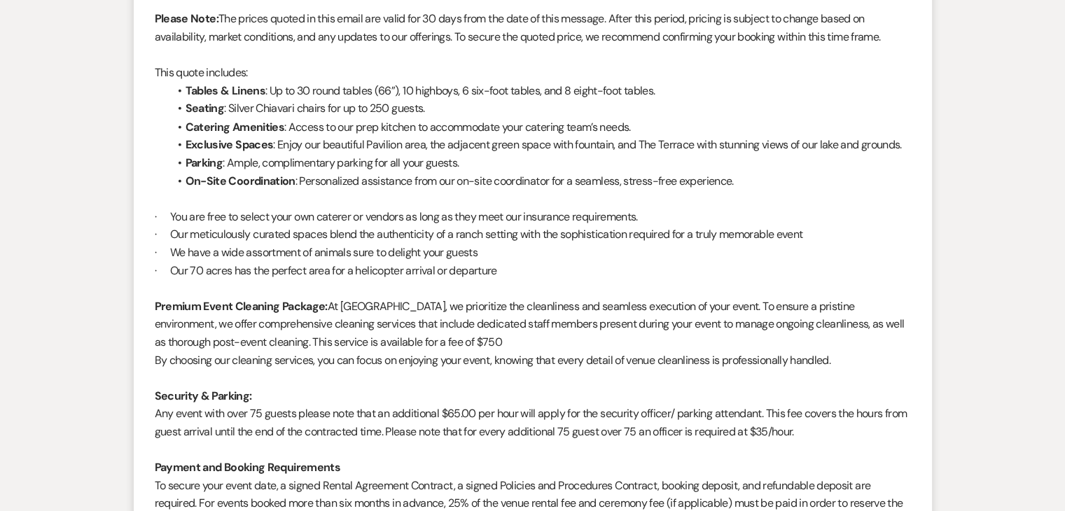
scroll to position [2539, 0]
click at [375, 250] on p "· We have a wide assortment of animals sure to delight your guests" at bounding box center [533, 253] width 757 height 18
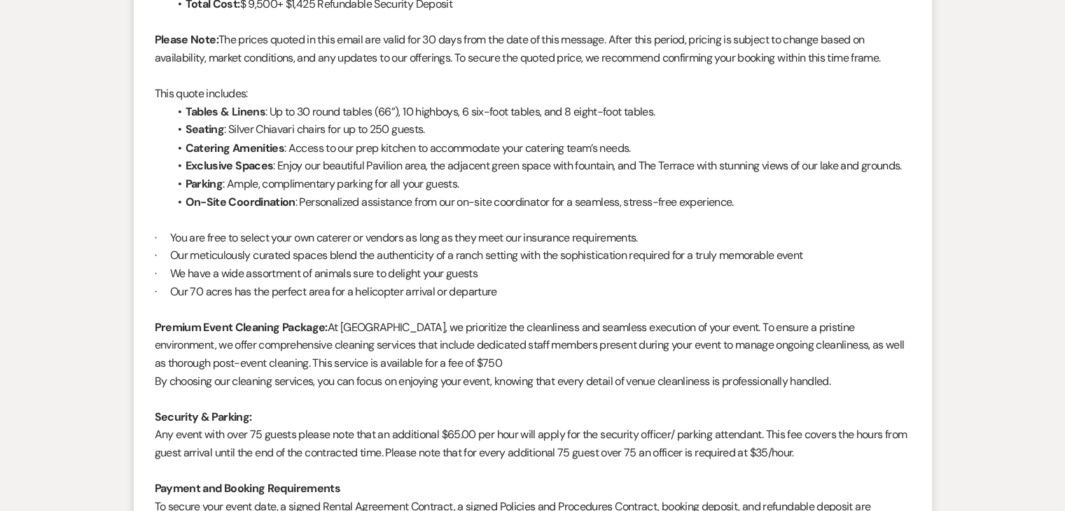
scroll to position [2503, 0]
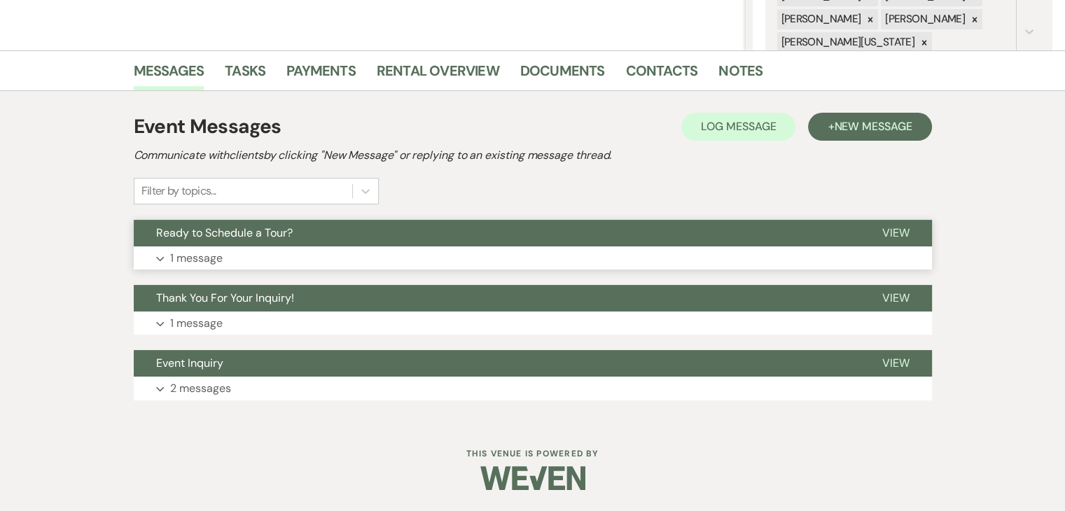
click at [292, 252] on button "Expand 1 message" at bounding box center [533, 259] width 799 height 24
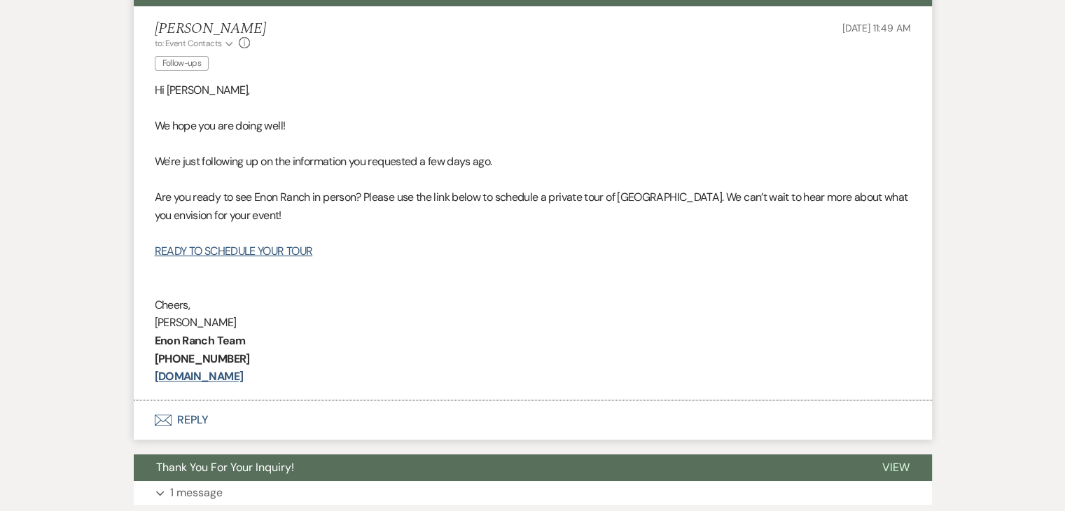
scroll to position [651, 0]
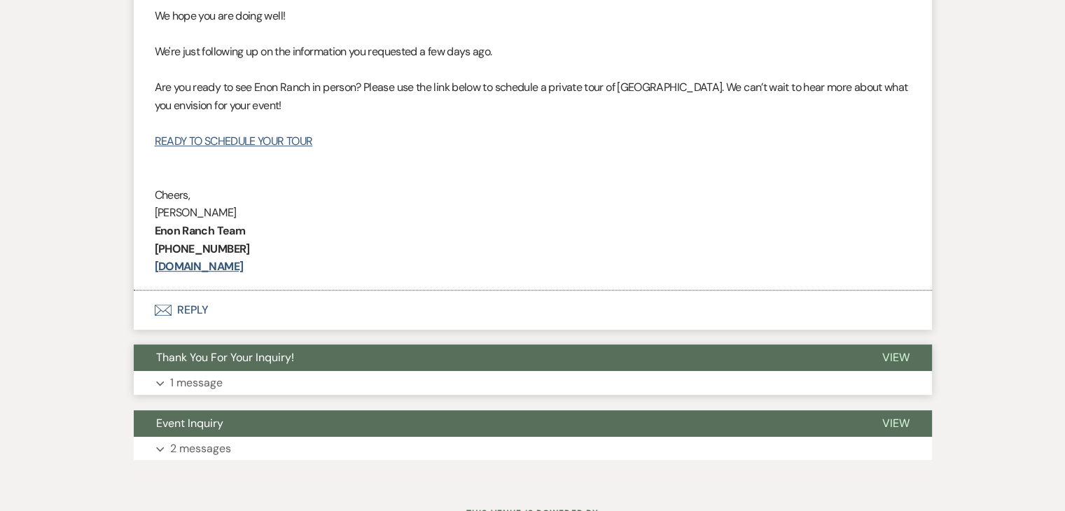
click at [356, 349] on button "Thank You For Your Inquiry!" at bounding box center [497, 358] width 726 height 27
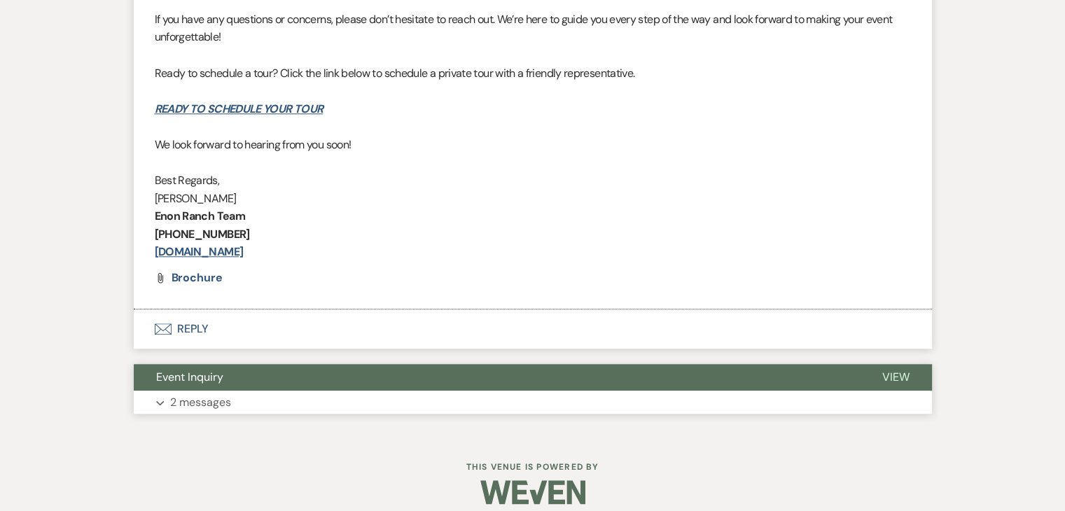
scroll to position [1227, 0]
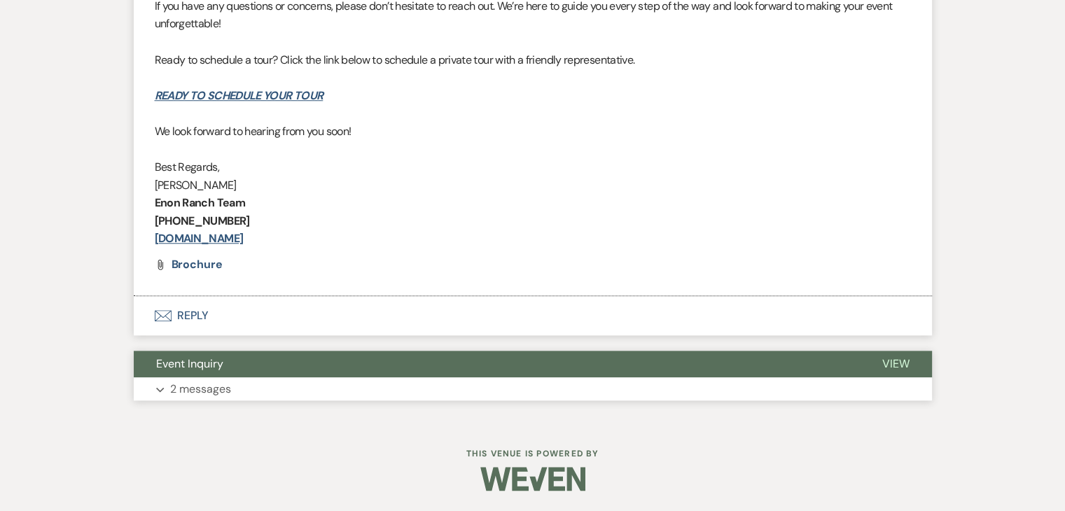
click at [349, 387] on button "Expand 2 messages" at bounding box center [533, 390] width 799 height 24
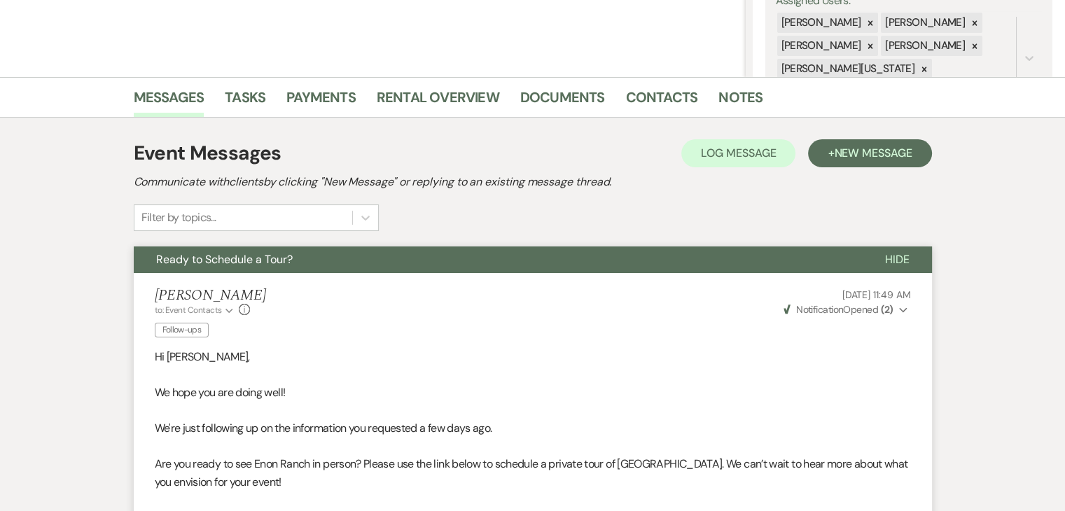
scroll to position [246, 0]
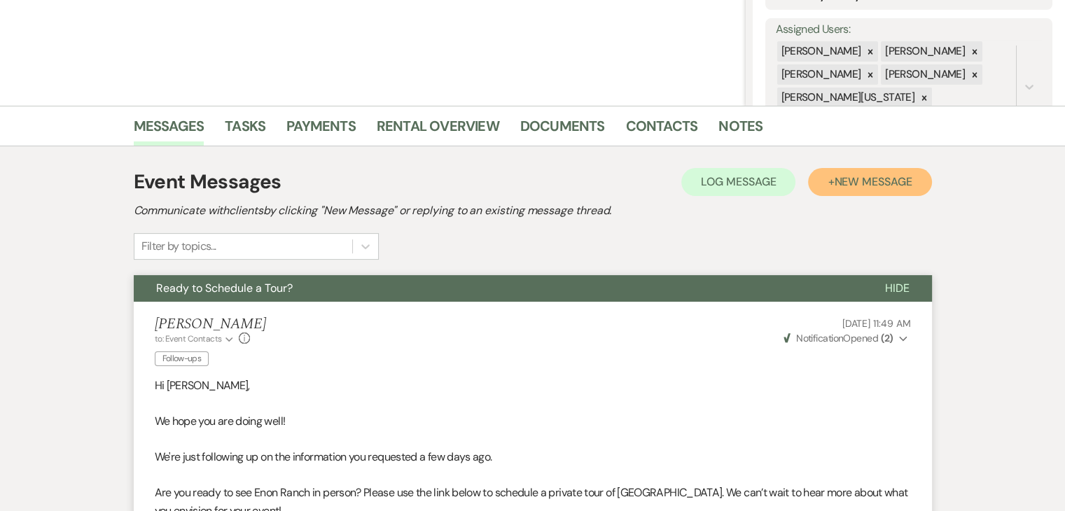
click at [829, 183] on button "+ New Message" at bounding box center [869, 182] width 123 height 28
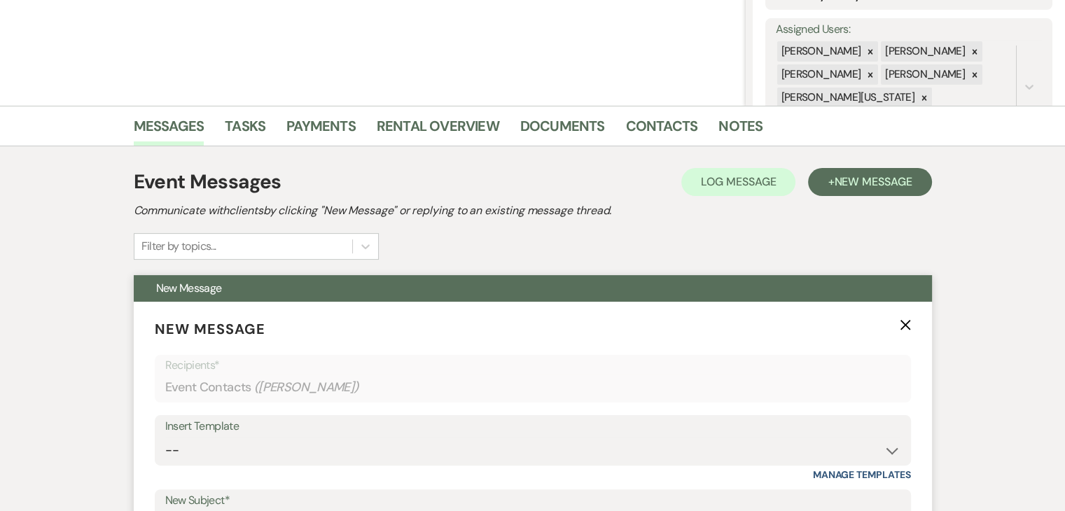
click at [551, 435] on div "Insert Template" at bounding box center [533, 427] width 736 height 20
click at [905, 452] on div "Insert Template -- Inquiry Follow Up Email #2 Contract Sending Template Payment…" at bounding box center [533, 440] width 757 height 50
click at [885, 451] on select "-- Inquiry Follow Up Email #2 Contract Sending Template Payment Template Rental…" at bounding box center [533, 450] width 736 height 27
select select "1711"
click at [165, 437] on select "-- Inquiry Follow Up Email #2 Contract Sending Template Payment Template Rental…" at bounding box center [533, 450] width 736 height 27
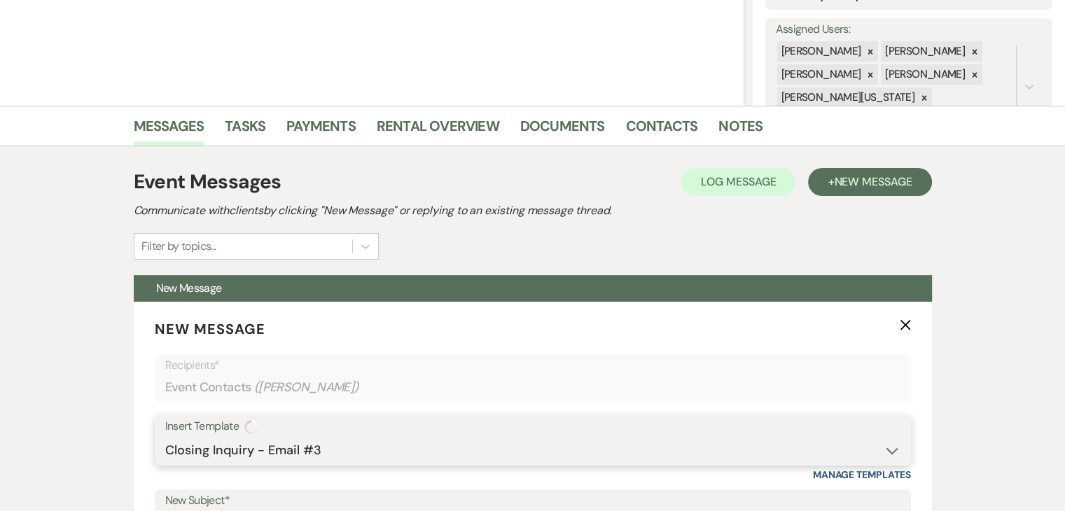
type input "Enon Ranch Inquiry Follow-Up"
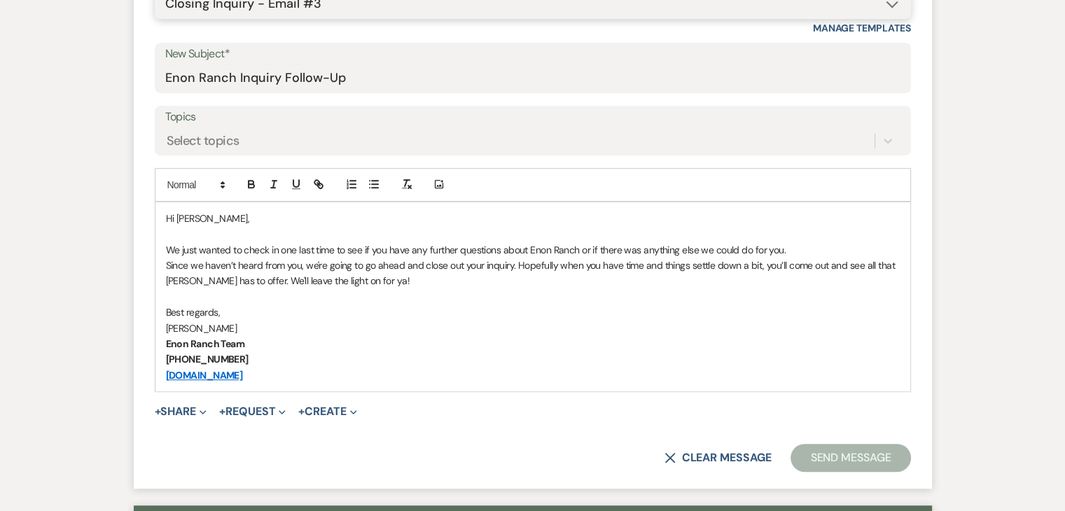
scroll to position [736, 0]
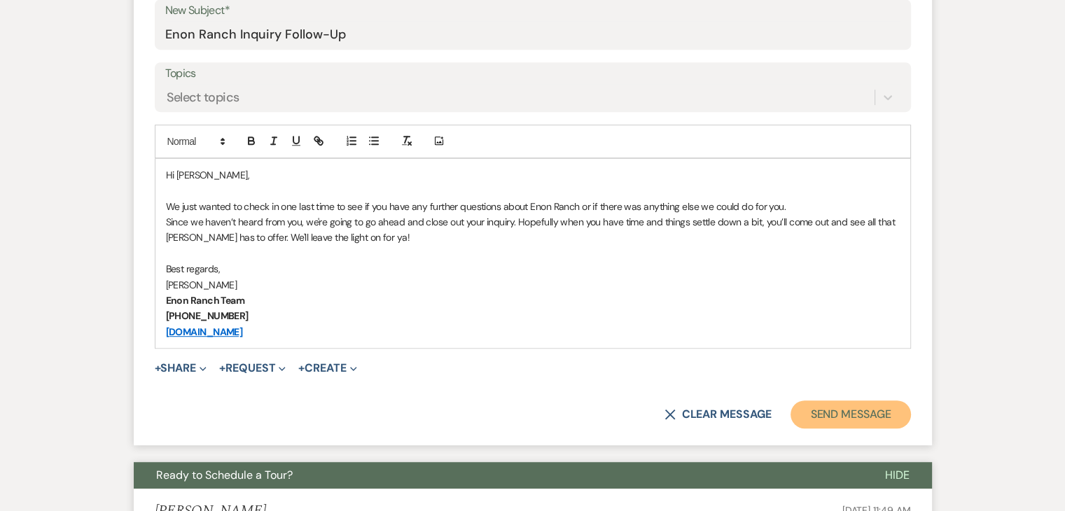
click at [879, 413] on button "Send Message" at bounding box center [851, 415] width 120 height 28
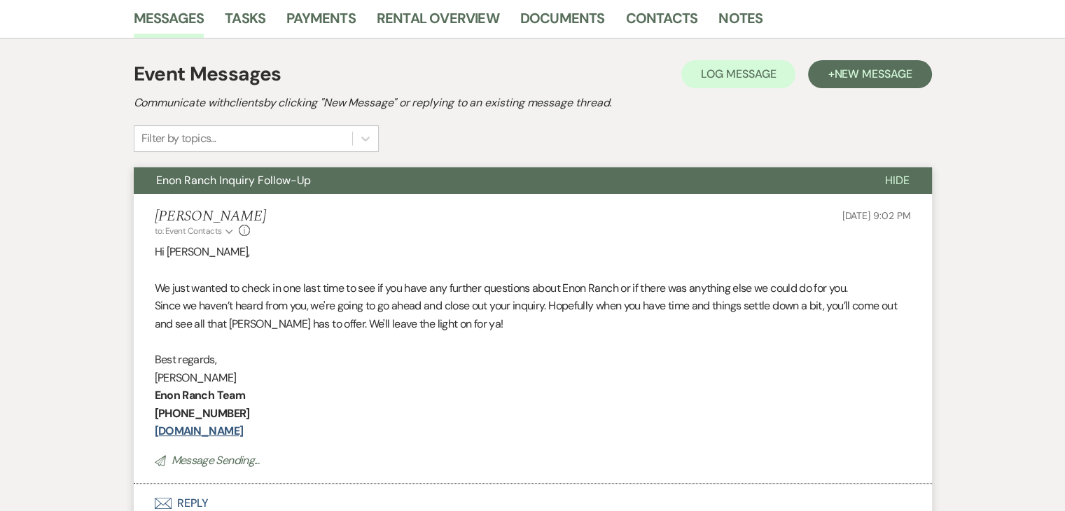
scroll to position [357, 0]
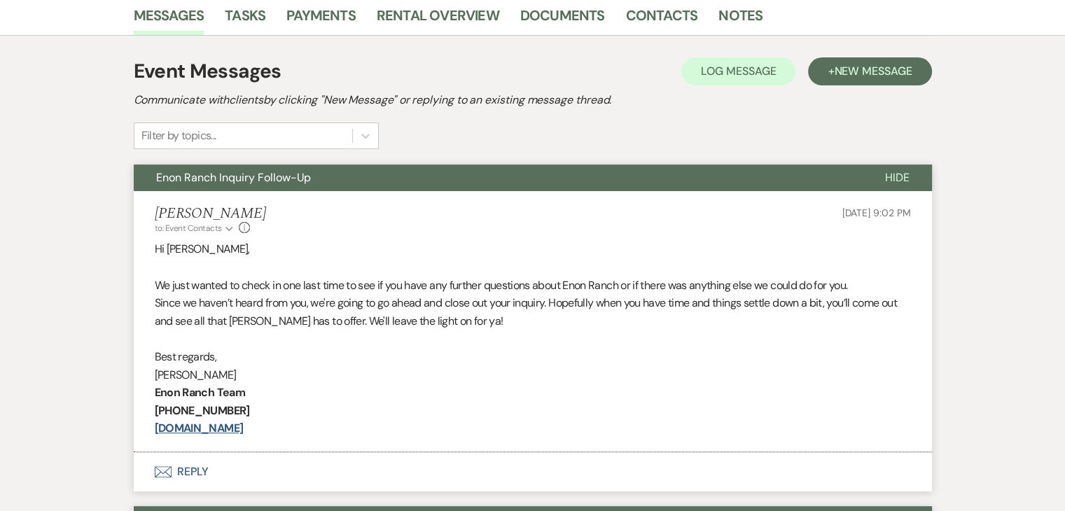
click at [380, 322] on p "Since we haven’t heard from you, we're going to go ahead and close out your inq…" at bounding box center [533, 312] width 757 height 36
click at [412, 286] on p "We just wanted to check in one last time to see if you have any further questio…" at bounding box center [533, 286] width 757 height 18
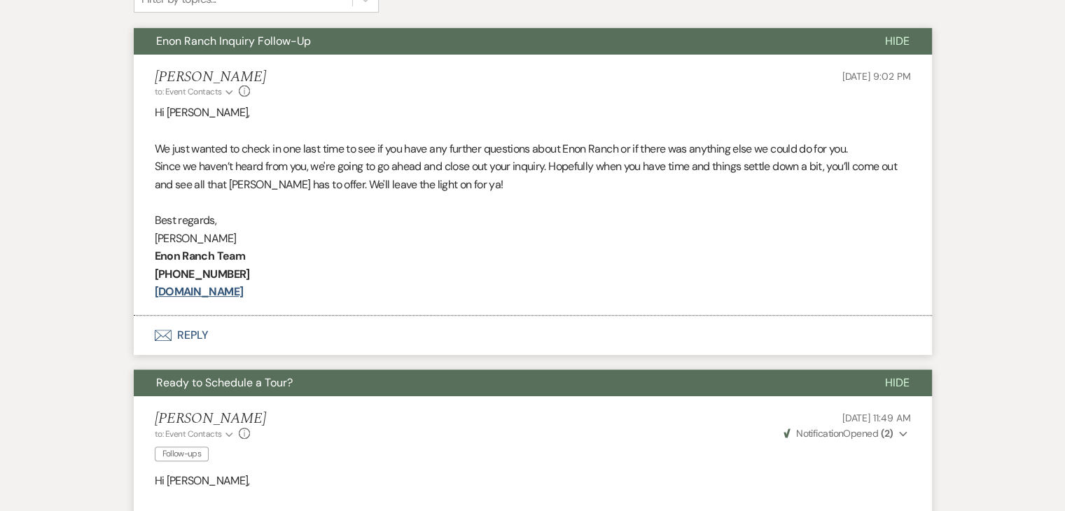
scroll to position [497, 0]
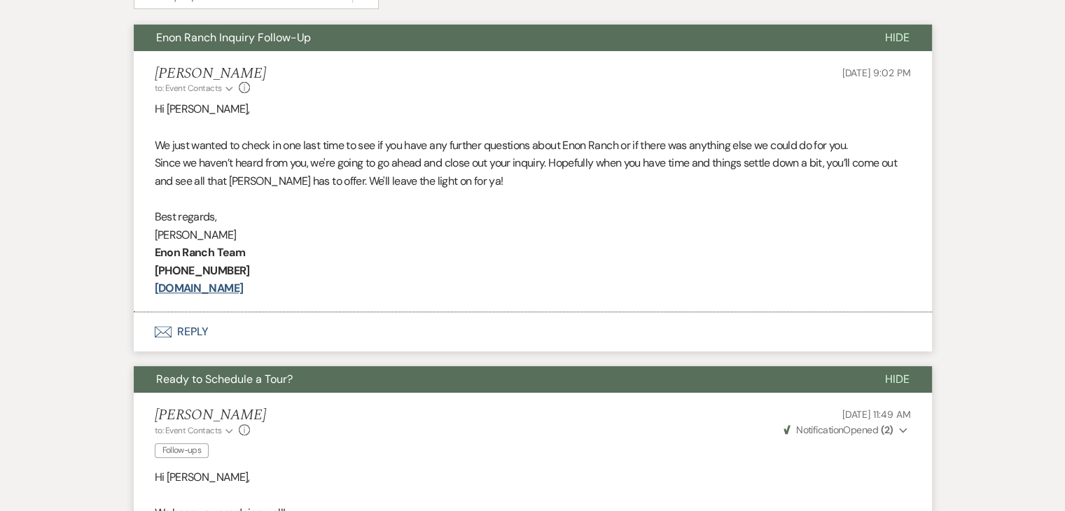
click at [275, 127] on p at bounding box center [533, 127] width 757 height 18
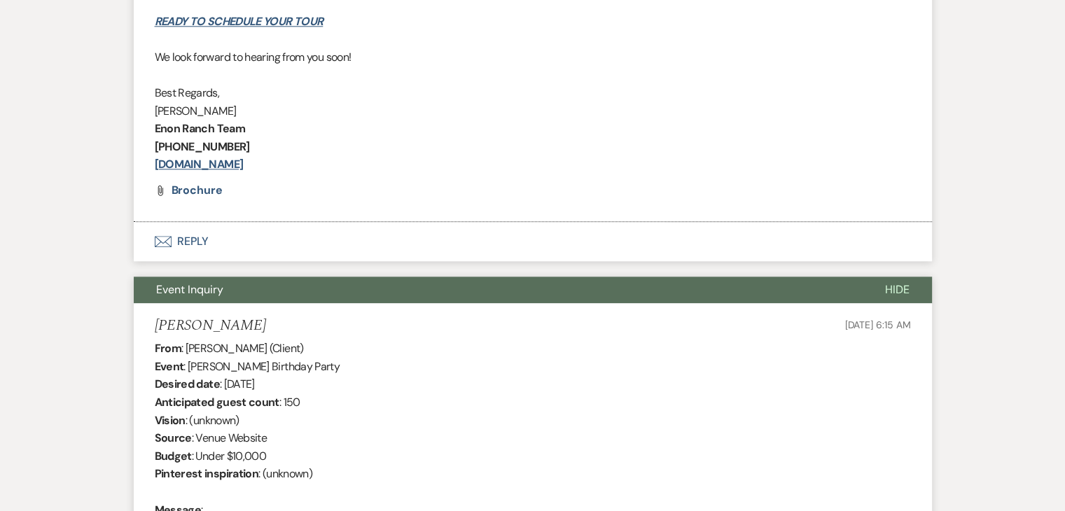
scroll to position [1676, 0]
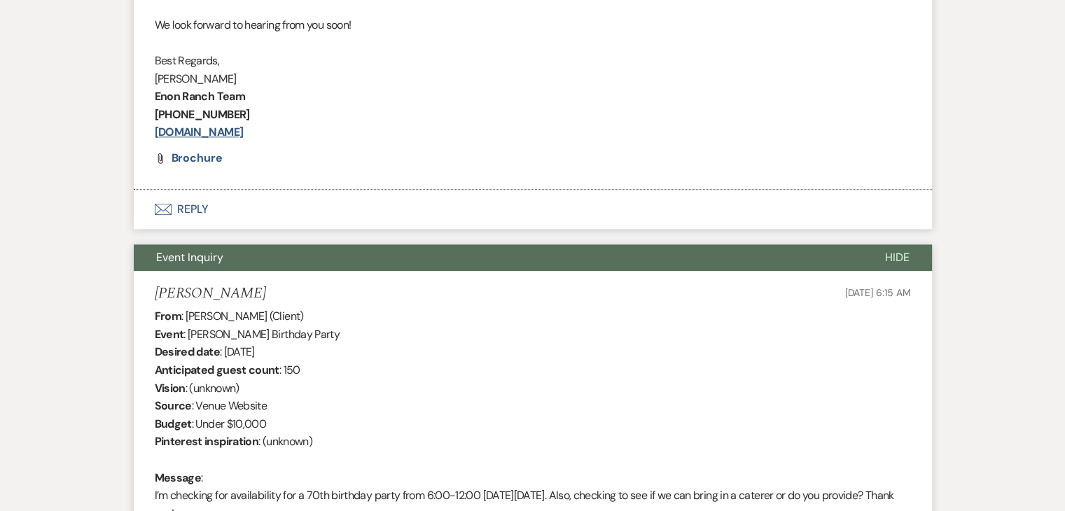
click at [280, 250] on button "Event Inquiry" at bounding box center [498, 257] width 729 height 27
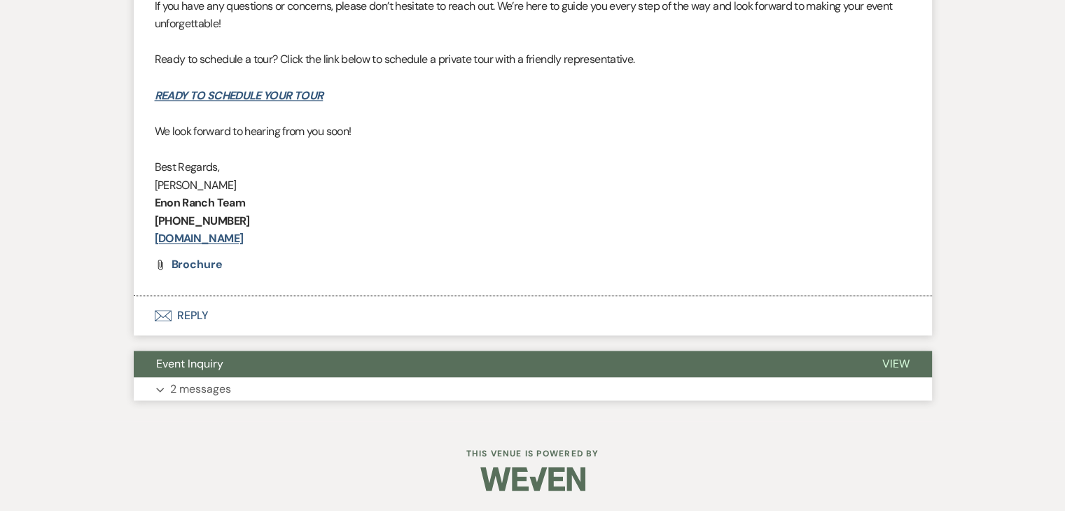
click at [315, 357] on button "Event Inquiry" at bounding box center [497, 364] width 726 height 27
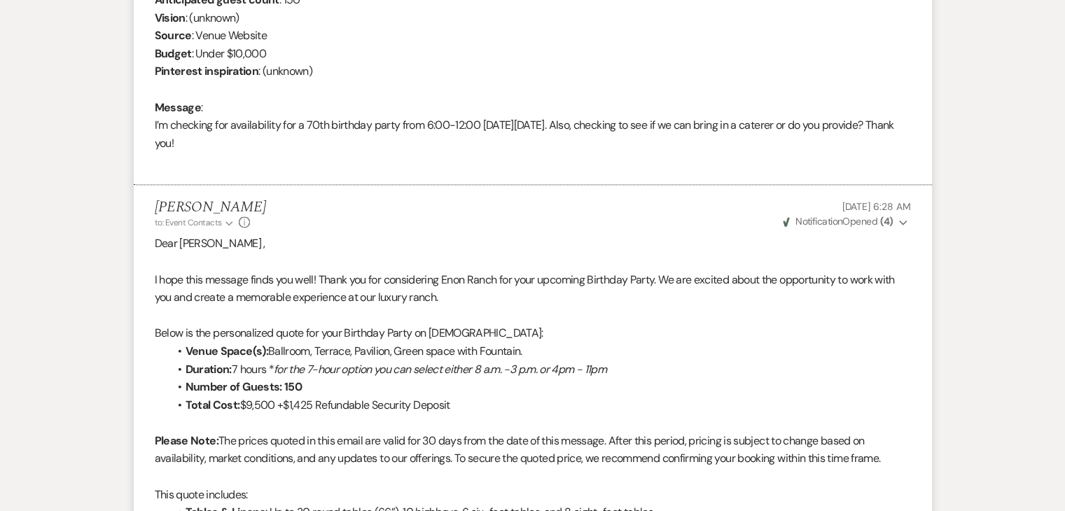
scroll to position [2048, 0]
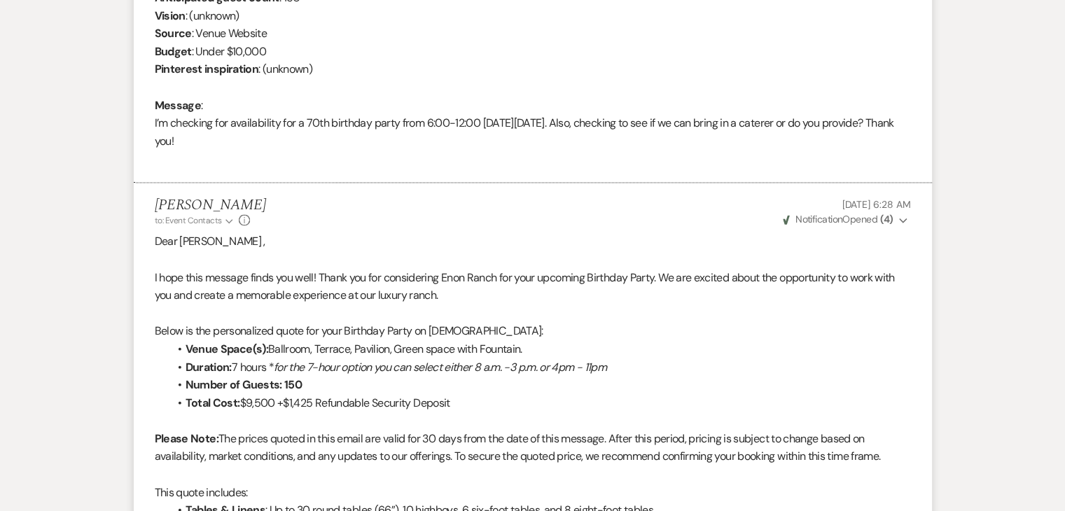
click at [315, 357] on li "Venue Space(s): Ballroom, Terrace, Pavilion, Green space with Fountain." at bounding box center [540, 349] width 743 height 18
click at [339, 365] on em "for the 7-hour option you can select either 8 a.m. -3 p.m. or 4pm - 11pm" at bounding box center [440, 367] width 333 height 15
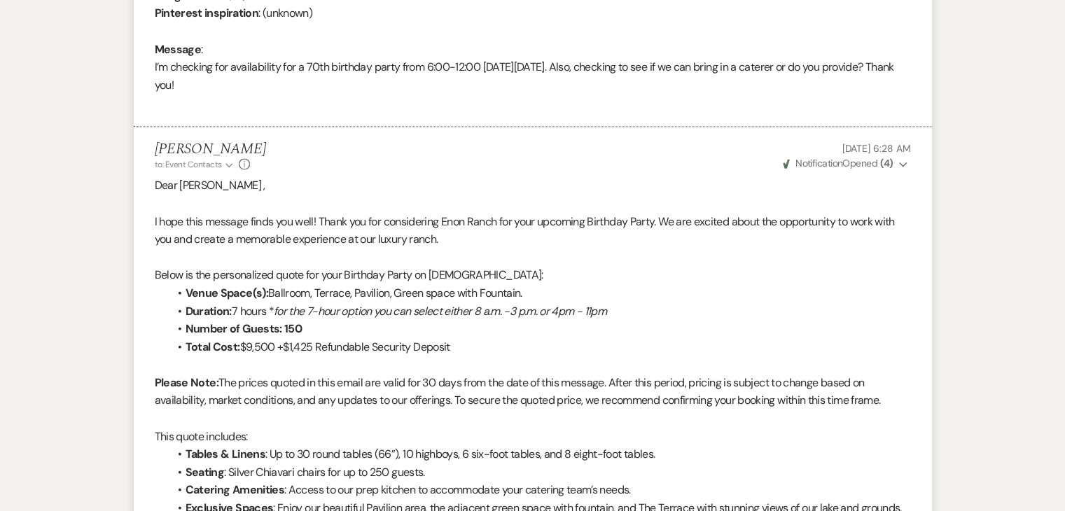
scroll to position [2105, 0]
click at [390, 184] on p "Dear [PERSON_NAME] ," at bounding box center [533, 185] width 757 height 18
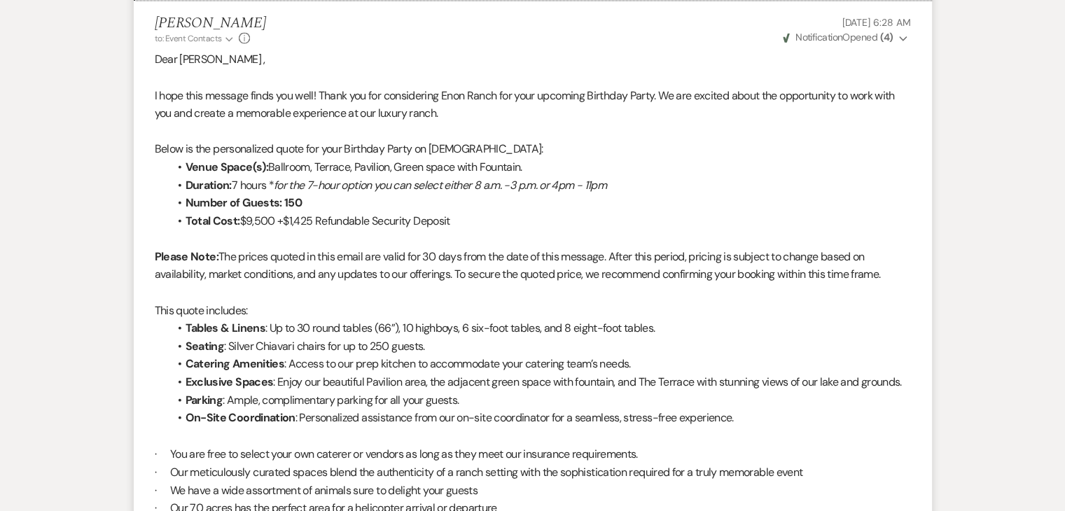
scroll to position [2231, 0]
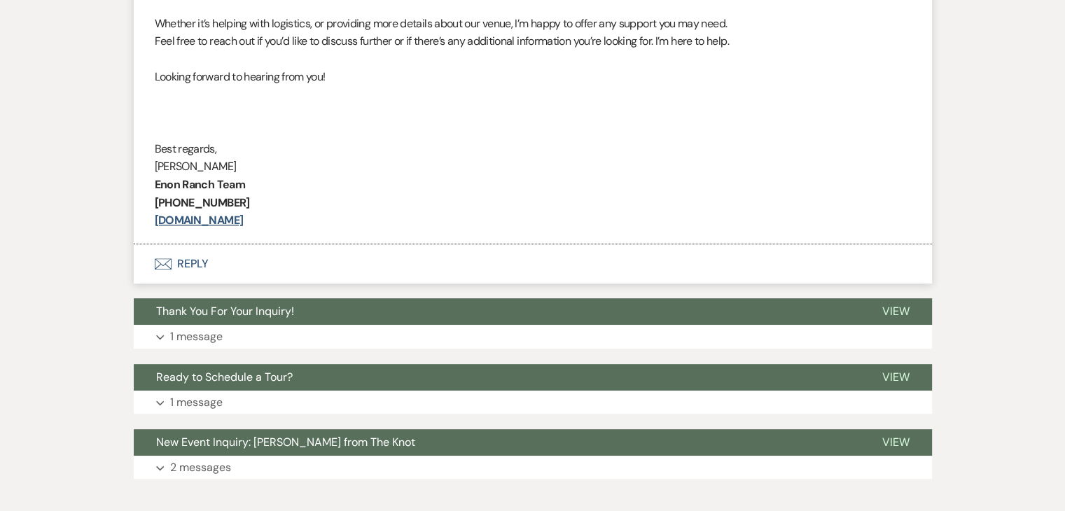
scroll to position [776, 0]
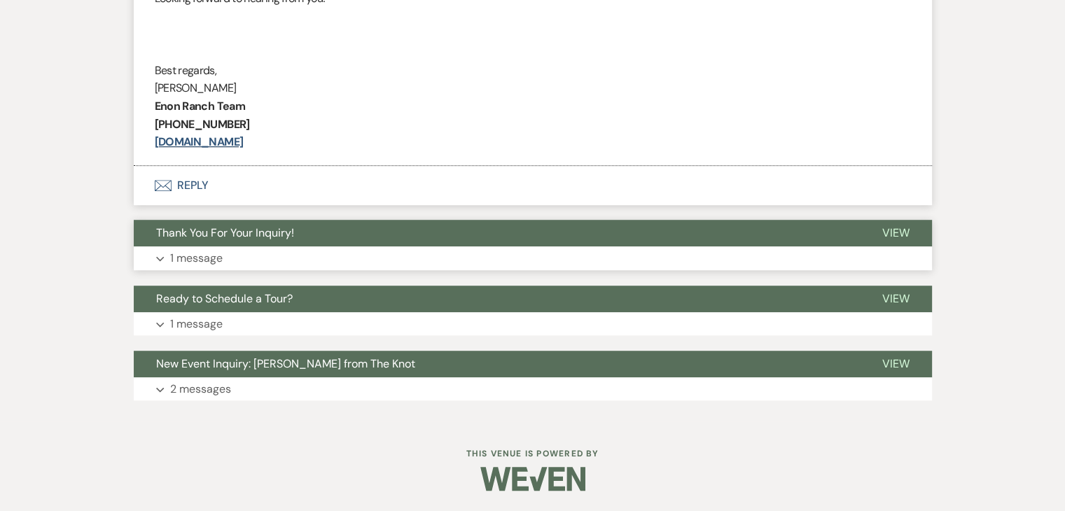
click at [259, 261] on button "Expand 1 message" at bounding box center [533, 259] width 799 height 24
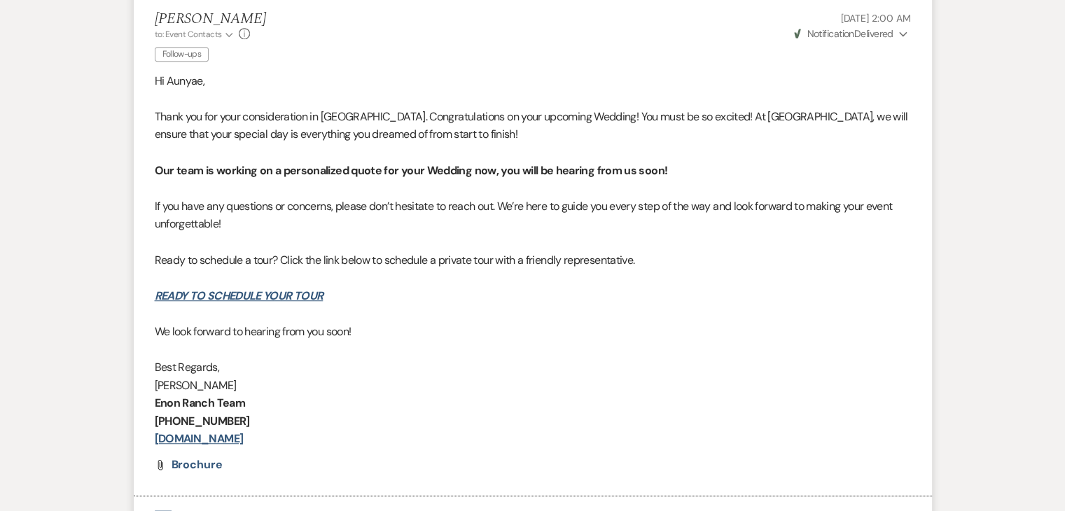
scroll to position [1026, 0]
click at [259, 261] on span "﻿Ready to schedule a tour? Click the link below to schedule a private tour with…" at bounding box center [395, 261] width 481 height 15
click at [326, 359] on p "Best Regards," at bounding box center [533, 368] width 757 height 18
click at [317, 348] on p at bounding box center [533, 350] width 757 height 18
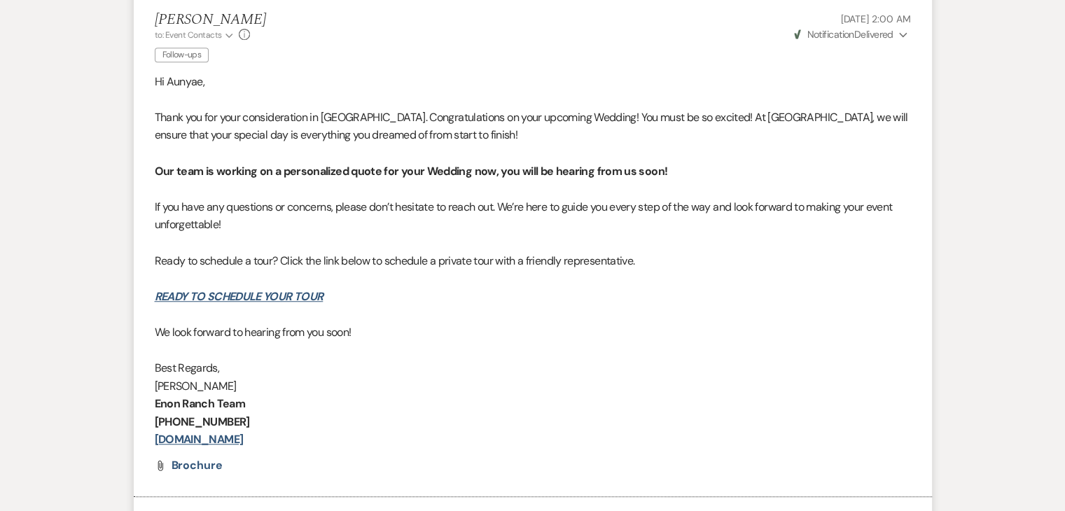
click at [317, 348] on p at bounding box center [533, 350] width 757 height 18
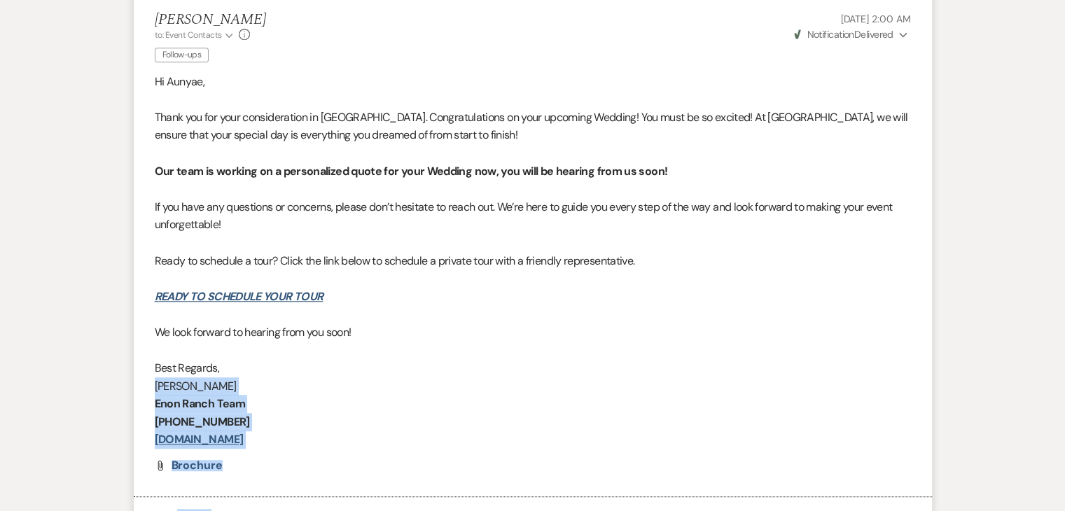
drag, startPoint x: 332, startPoint y: 361, endPoint x: 489, endPoint y: 544, distance: 240.9
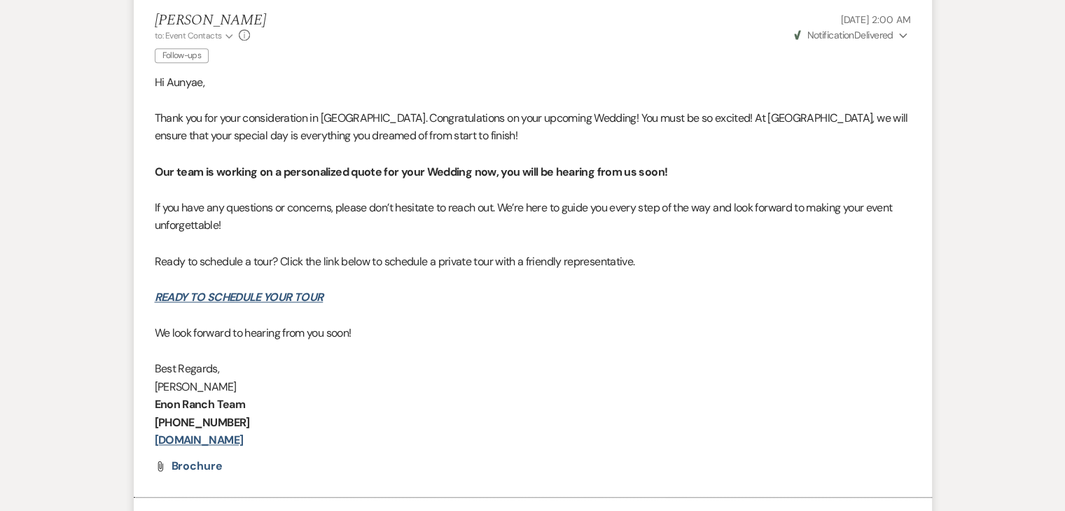
scroll to position [1023, 0]
click at [389, 223] on p "If you have any questions or concerns, please don’t hesitate to reach out. We’r…" at bounding box center [533, 218] width 757 height 36
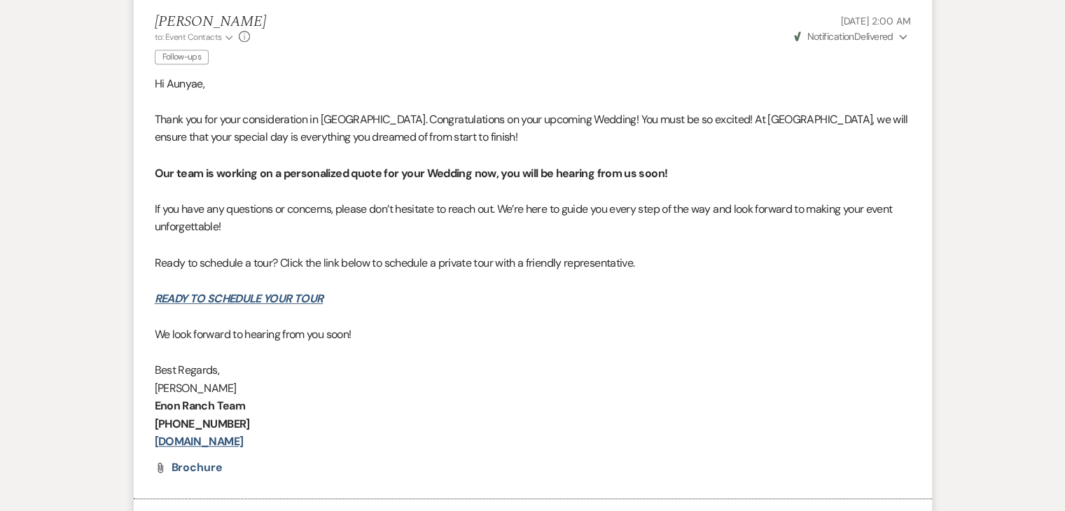
click at [389, 223] on p "If you have any questions or concerns, please don’t hesitate to reach out. We’r…" at bounding box center [533, 218] width 757 height 36
click at [389, 222] on p "If you have any questions or concerns, please don’t hesitate to reach out. We’r…" at bounding box center [533, 218] width 757 height 36
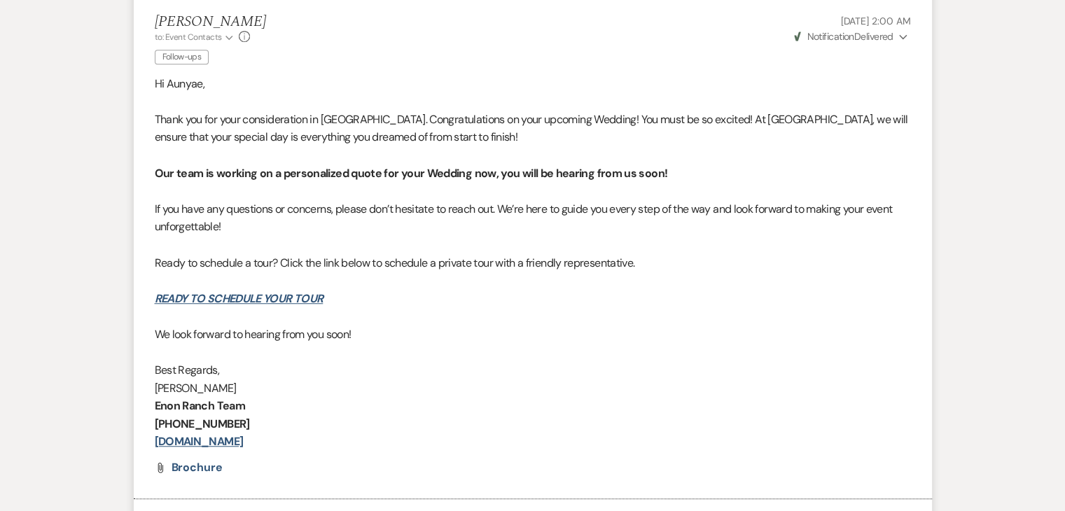
click at [389, 222] on p "If you have any questions or concerns, please don’t hesitate to reach out. We’r…" at bounding box center [533, 218] width 757 height 36
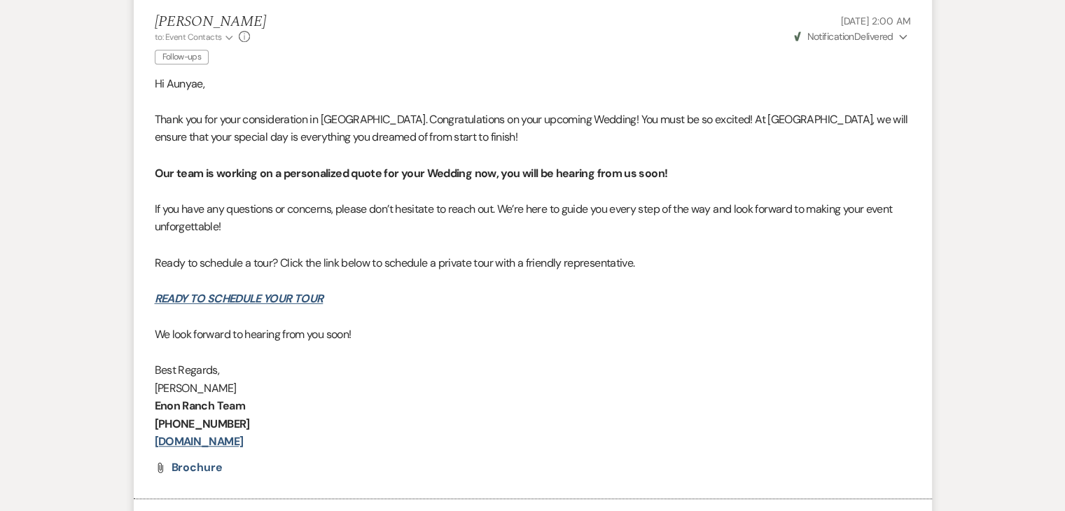
click at [389, 222] on p "If you have any questions or concerns, please don’t hesitate to reach out. We’r…" at bounding box center [533, 218] width 757 height 36
click at [387, 216] on p "If you have any questions or concerns, please don’t hesitate to reach out. We’r…" at bounding box center [533, 218] width 757 height 36
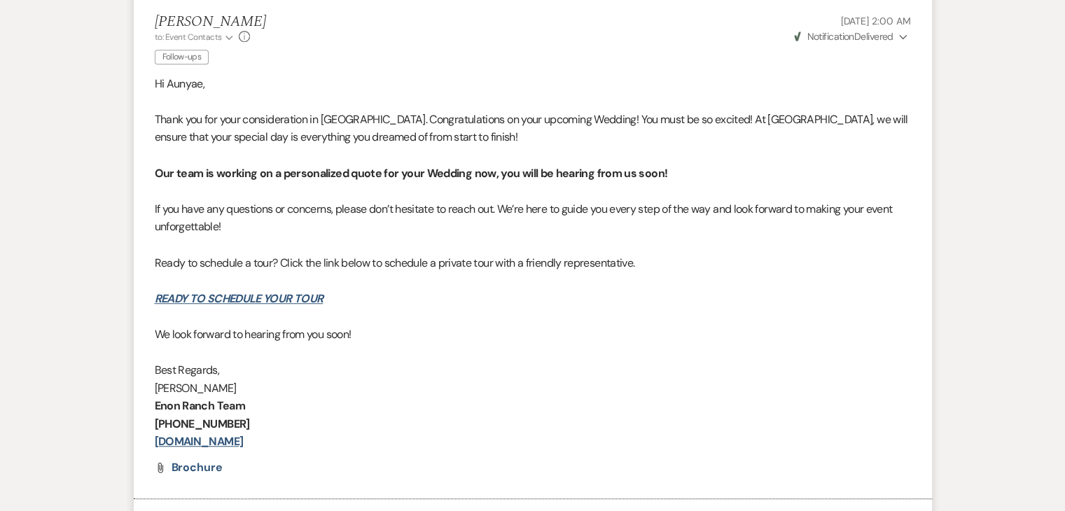
click at [365, 202] on p "If you have any questions or concerns, please don’t hesitate to reach out. We’r…" at bounding box center [533, 218] width 757 height 36
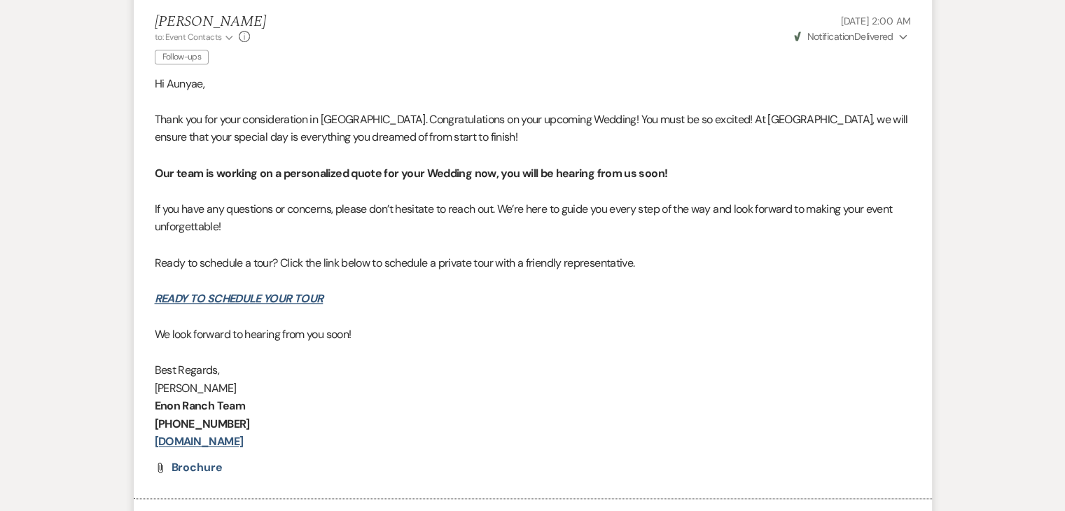
click at [365, 202] on p "If you have any questions or concerns, please don’t hesitate to reach out. We’r…" at bounding box center [533, 218] width 757 height 36
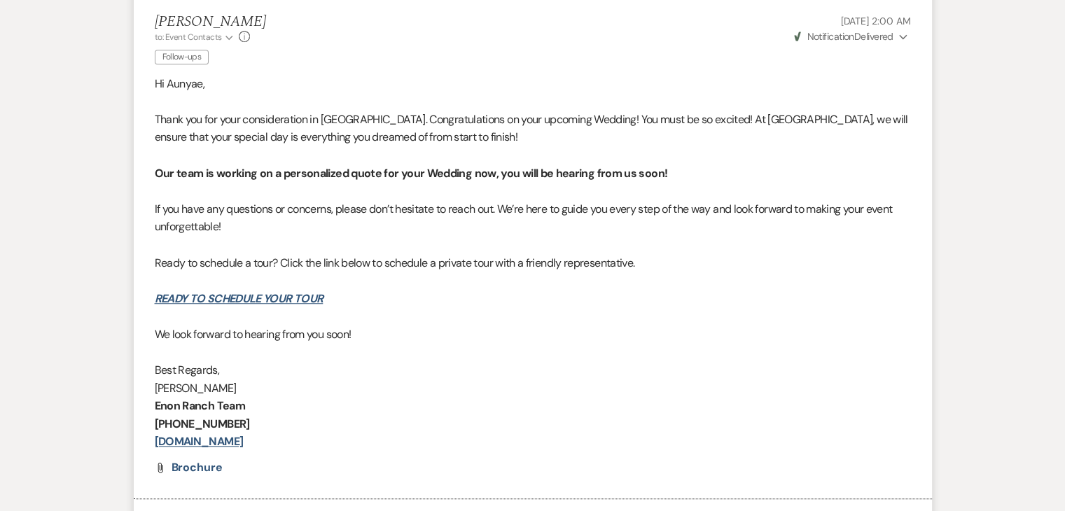
click at [365, 202] on p "If you have any questions or concerns, please don’t hesitate to reach out. We’r…" at bounding box center [533, 218] width 757 height 36
click at [339, 191] on p at bounding box center [533, 191] width 757 height 18
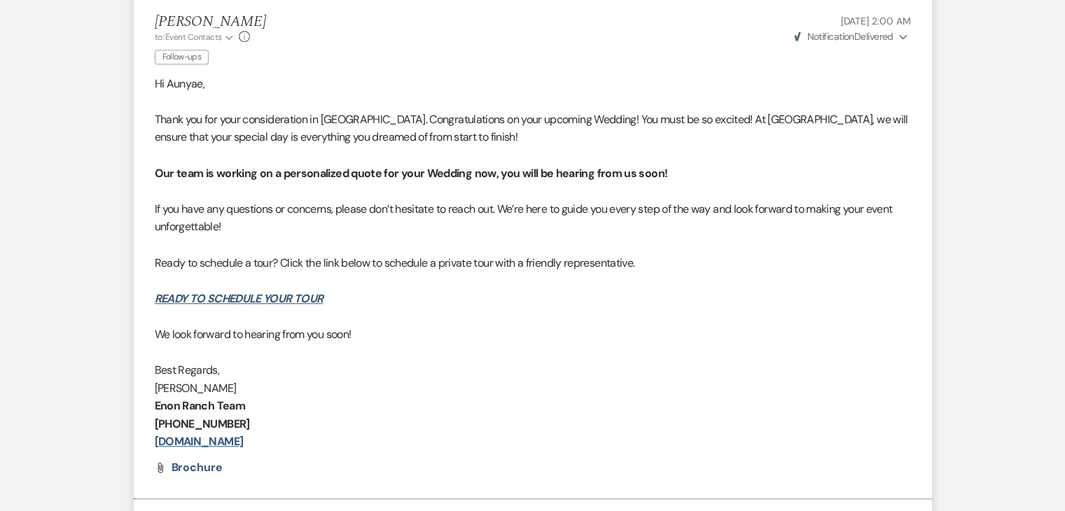
click at [339, 191] on p at bounding box center [533, 191] width 757 height 18
click at [337, 186] on p at bounding box center [533, 191] width 757 height 18
click at [384, 376] on p "Best Regards," at bounding box center [533, 370] width 757 height 18
click at [414, 394] on p "[PERSON_NAME]" at bounding box center [533, 389] width 757 height 18
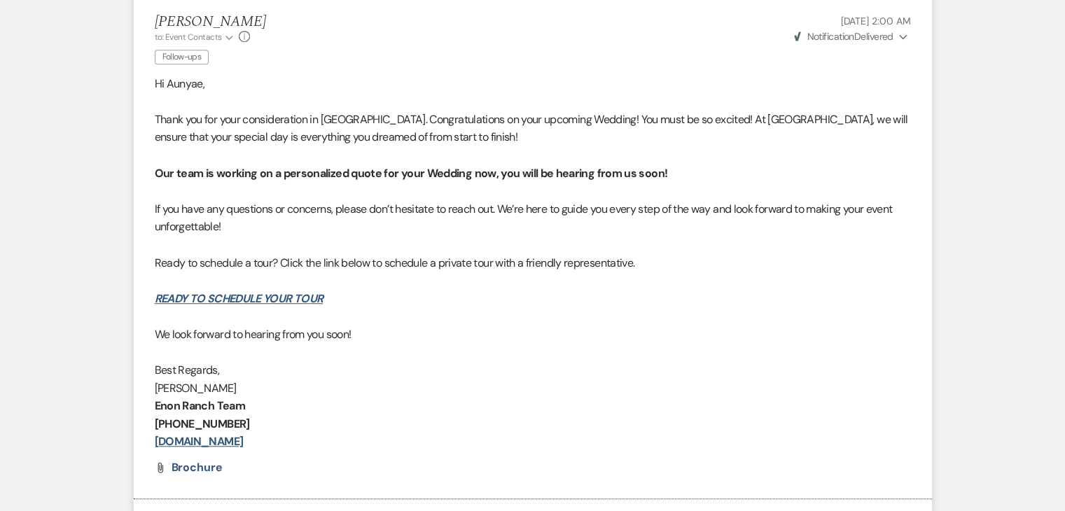
click at [414, 394] on p "[PERSON_NAME]" at bounding box center [533, 389] width 757 height 18
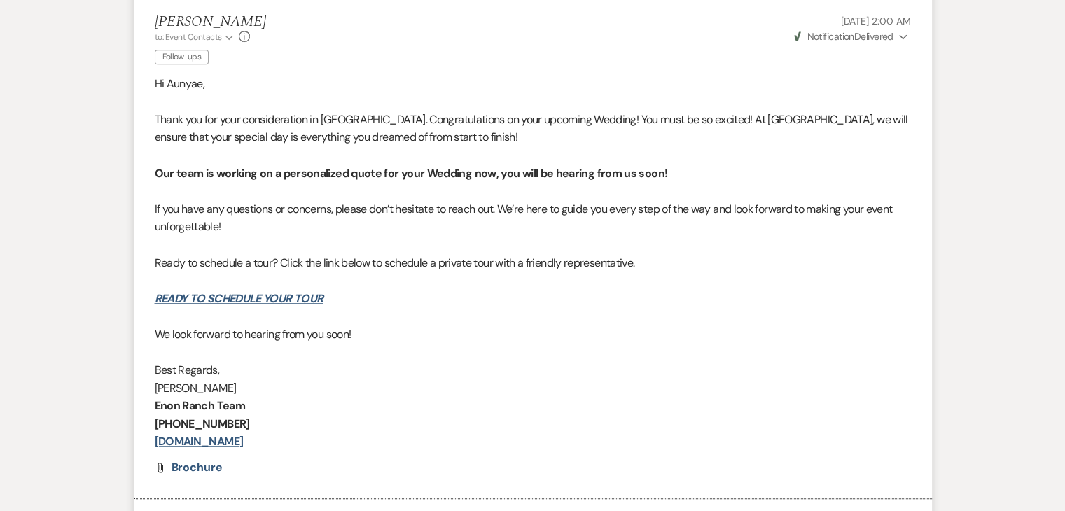
click at [414, 394] on p "[PERSON_NAME]" at bounding box center [533, 389] width 757 height 18
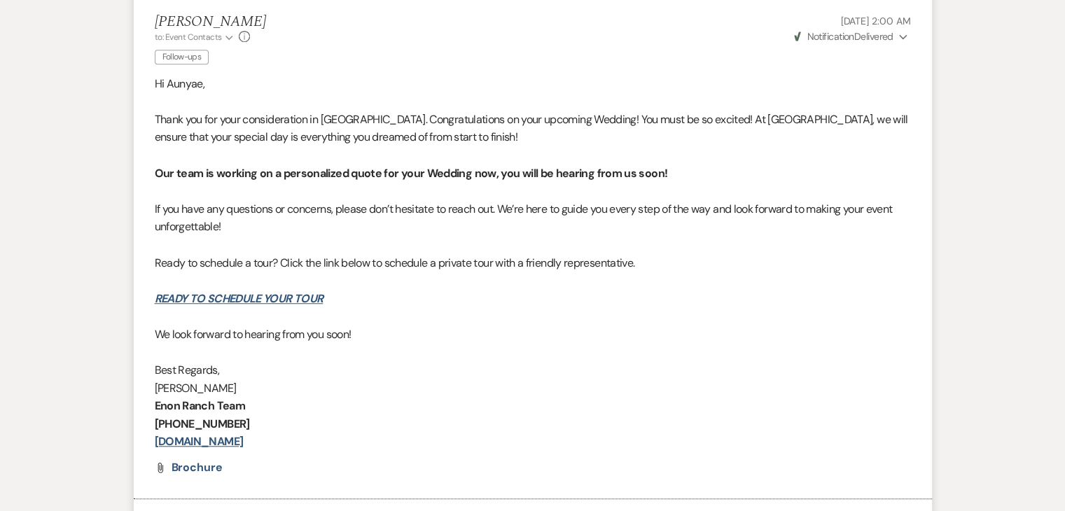
click at [414, 394] on p "[PERSON_NAME]" at bounding box center [533, 389] width 757 height 18
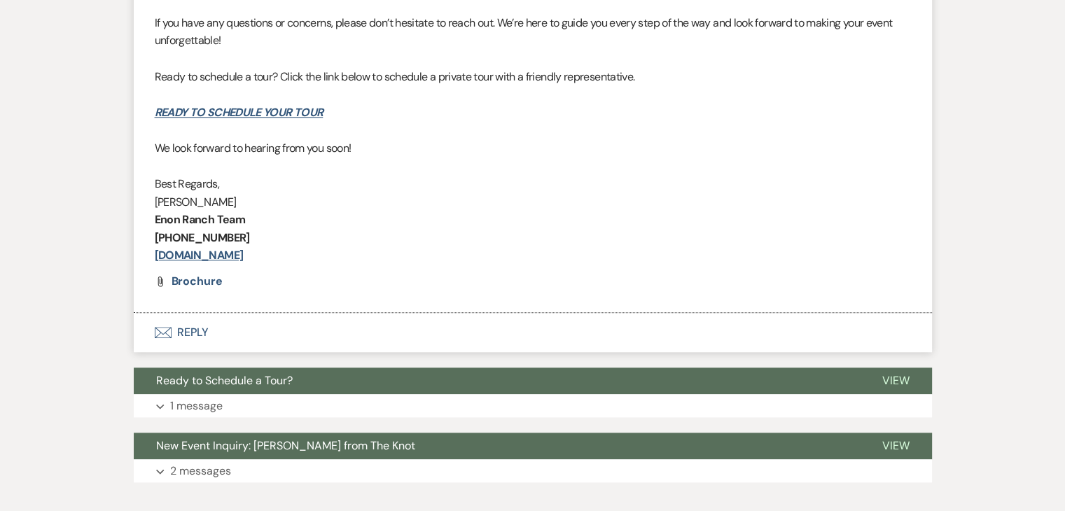
scroll to position [1222, 0]
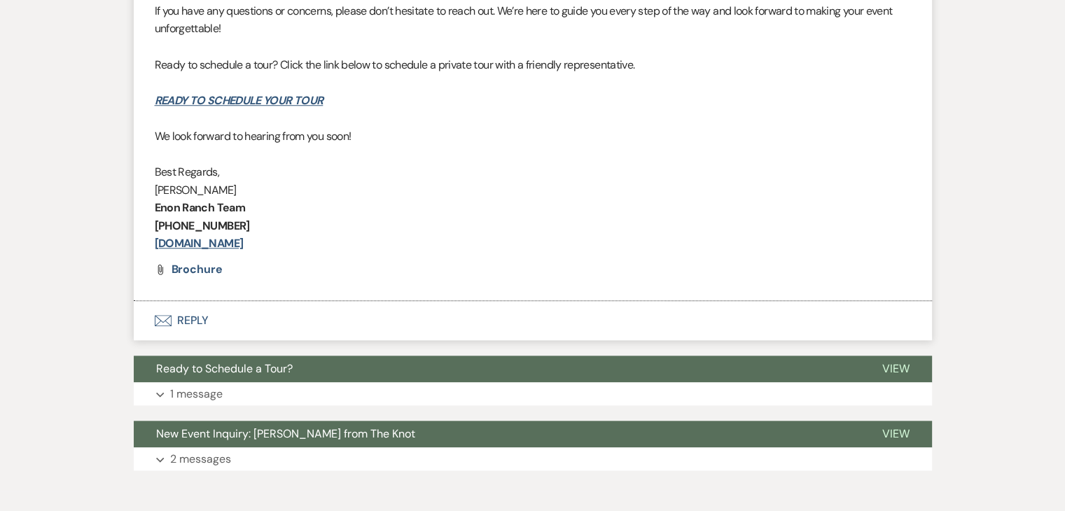
click at [370, 187] on p "[PERSON_NAME]" at bounding box center [533, 190] width 757 height 18
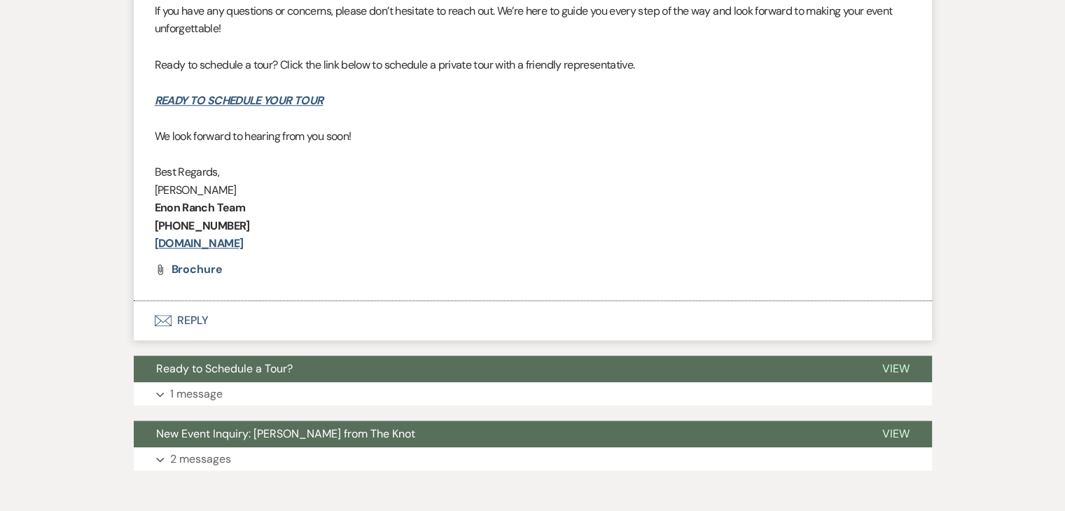
click at [370, 187] on p "[PERSON_NAME]" at bounding box center [533, 190] width 757 height 18
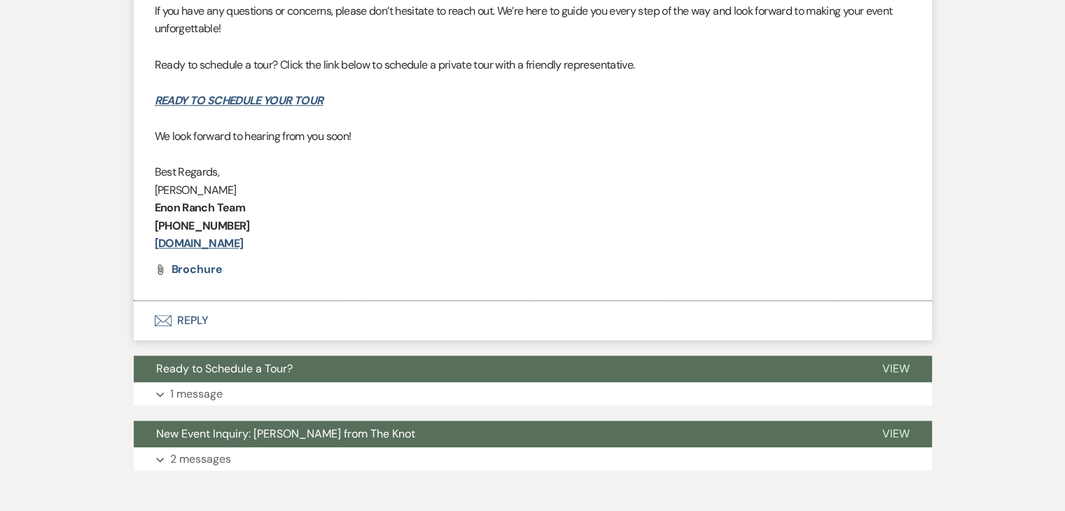
click at [370, 187] on p "[PERSON_NAME]" at bounding box center [533, 190] width 757 height 18
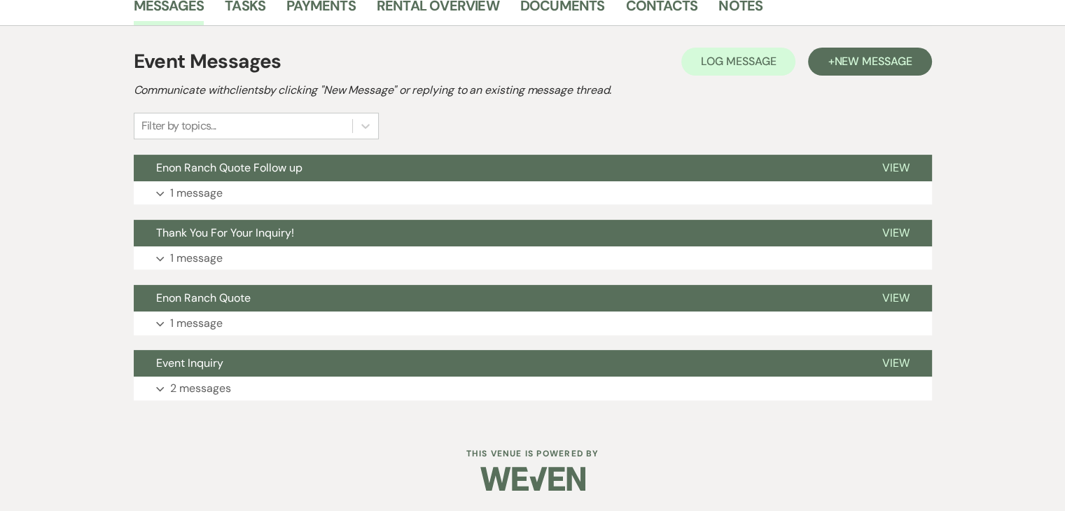
click at [316, 316] on button "Expand 1 message" at bounding box center [533, 324] width 799 height 24
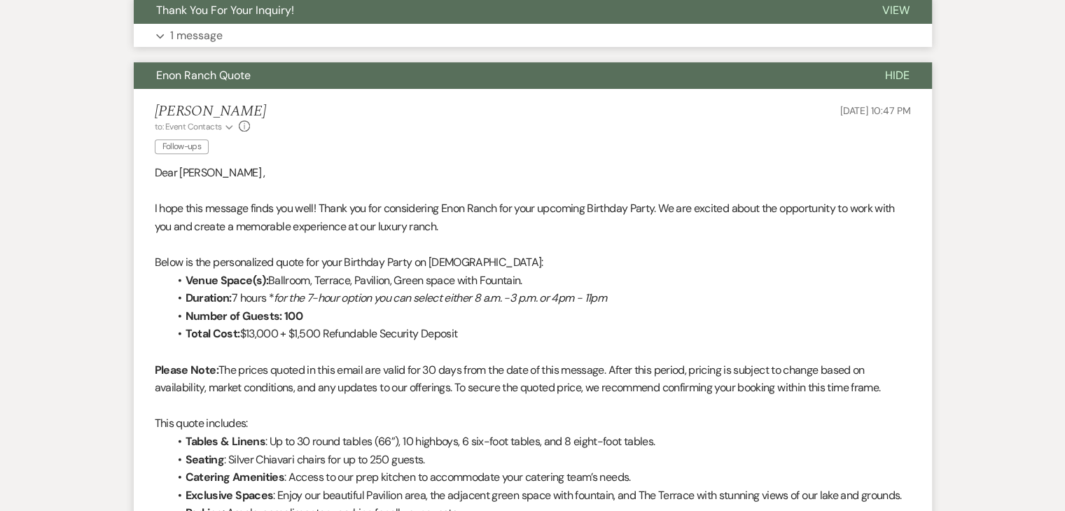
scroll to position [619, 0]
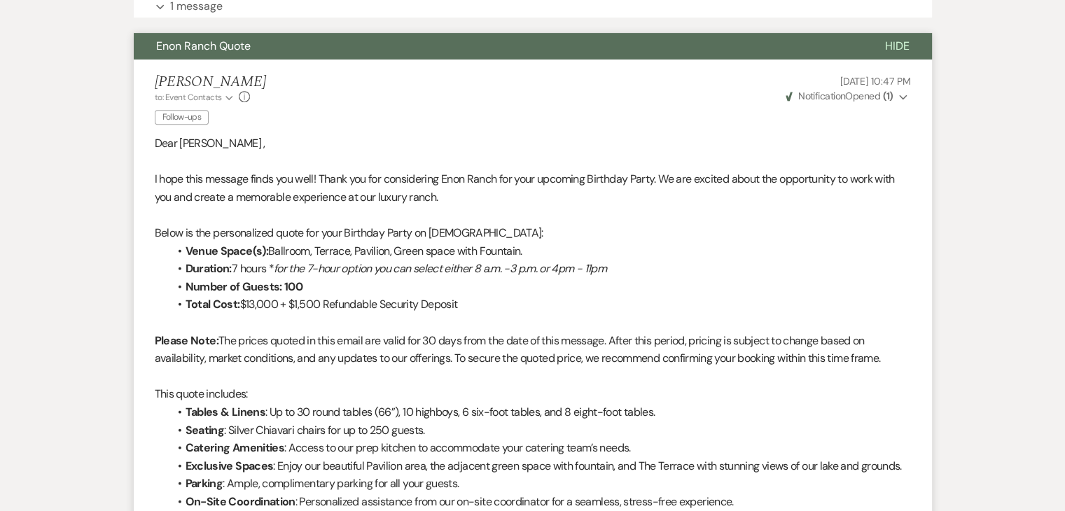
click at [421, 187] on p "I hope this message finds you well! Thank you for considering Enon Ranch for yo…" at bounding box center [533, 188] width 757 height 36
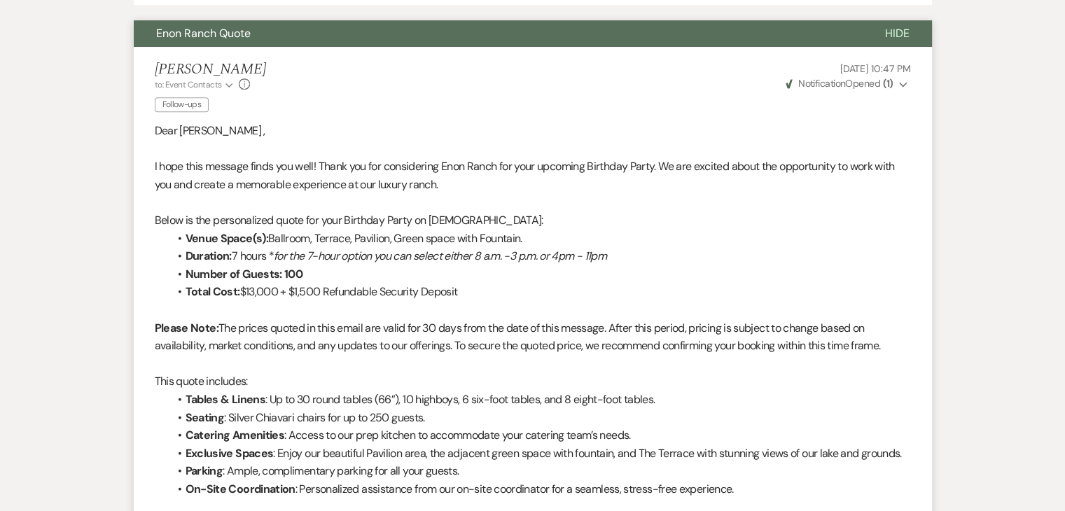
scroll to position [632, 0]
click at [421, 187] on p "I hope this message finds you well! Thank you for considering Enon Ranch for yo…" at bounding box center [533, 175] width 757 height 36
click at [436, 191] on p "I hope this message finds you well! Thank you for considering Enon Ranch for yo…" at bounding box center [533, 175] width 757 height 36
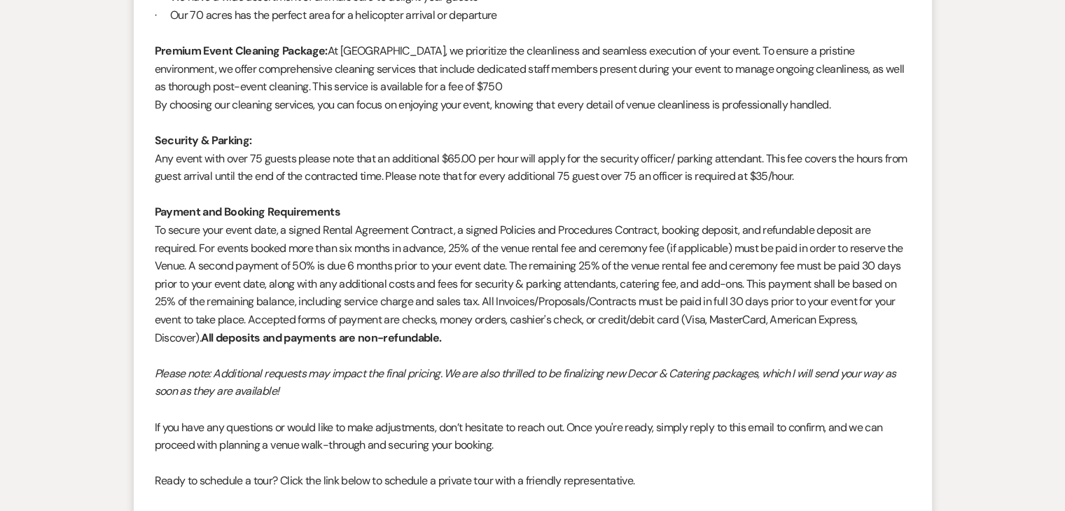
scroll to position [1222, 0]
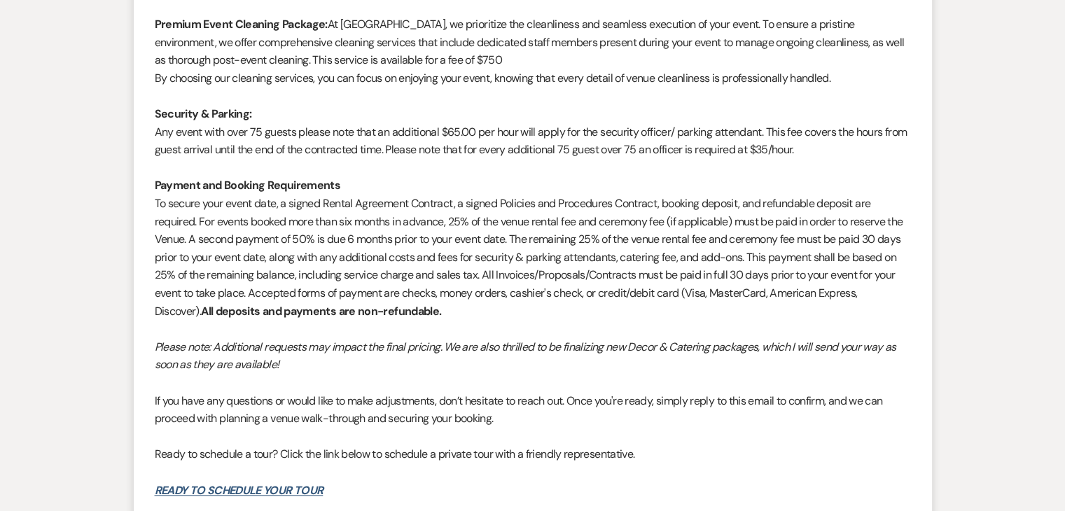
click at [436, 473] on p at bounding box center [533, 473] width 757 height 18
click at [426, 177] on p "Payment and Booking Requirements" at bounding box center [533, 186] width 757 height 18
click at [432, 183] on p "Payment and Booking Requirements" at bounding box center [533, 186] width 757 height 18
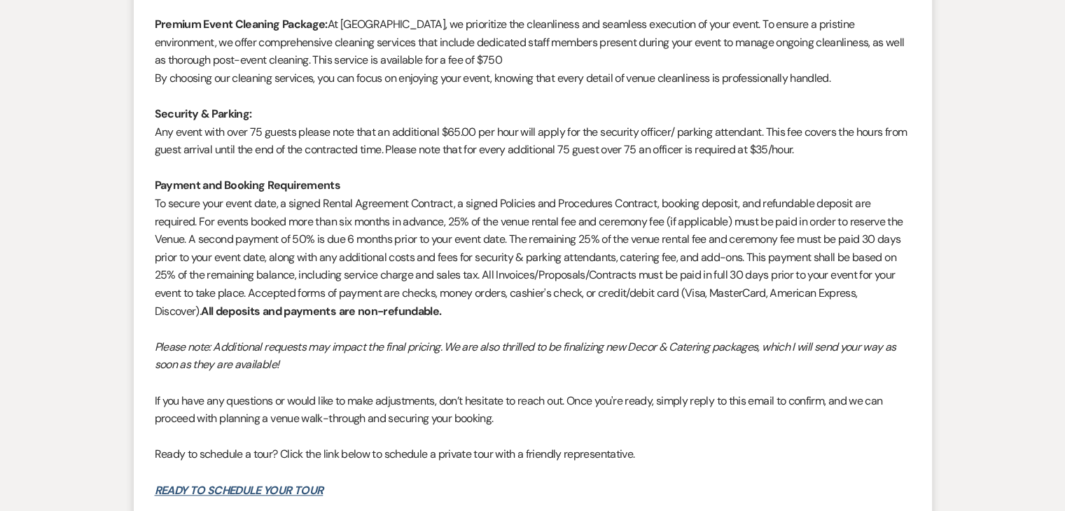
click at [432, 183] on p "Payment and Booking Requirements" at bounding box center [533, 186] width 757 height 18
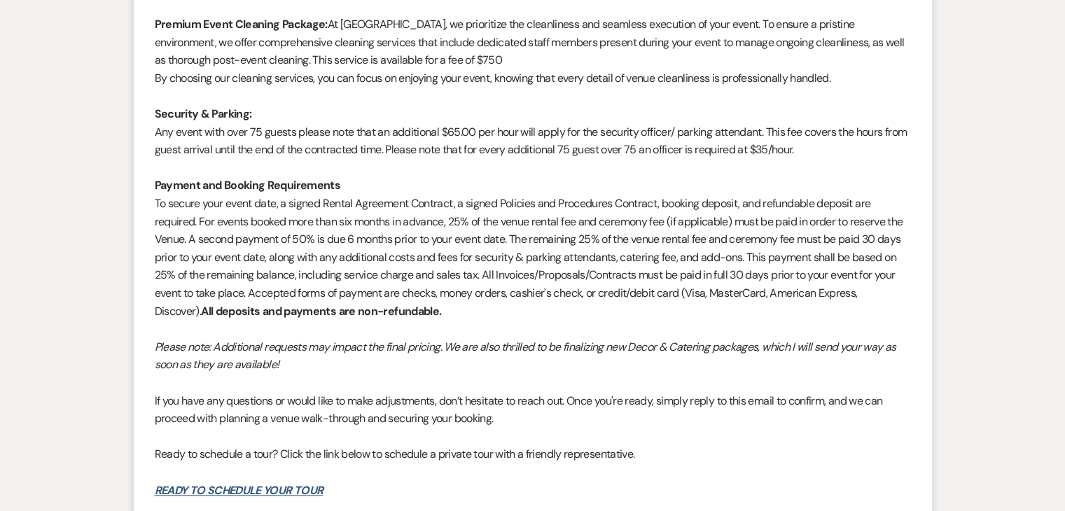
click at [432, 183] on p "Payment and Booking Requirements" at bounding box center [533, 186] width 757 height 18
click at [367, 167] on p at bounding box center [533, 168] width 757 height 18
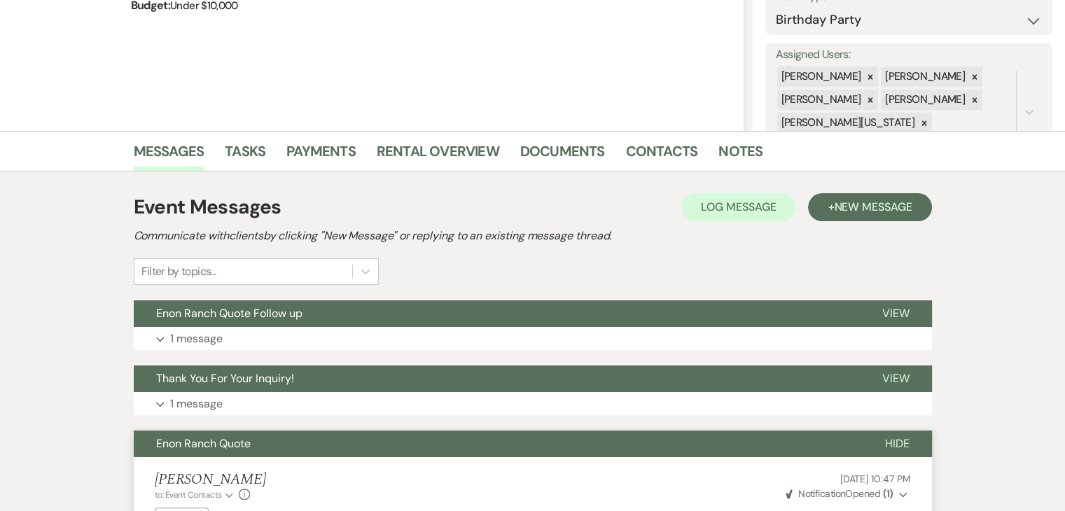
scroll to position [219, 0]
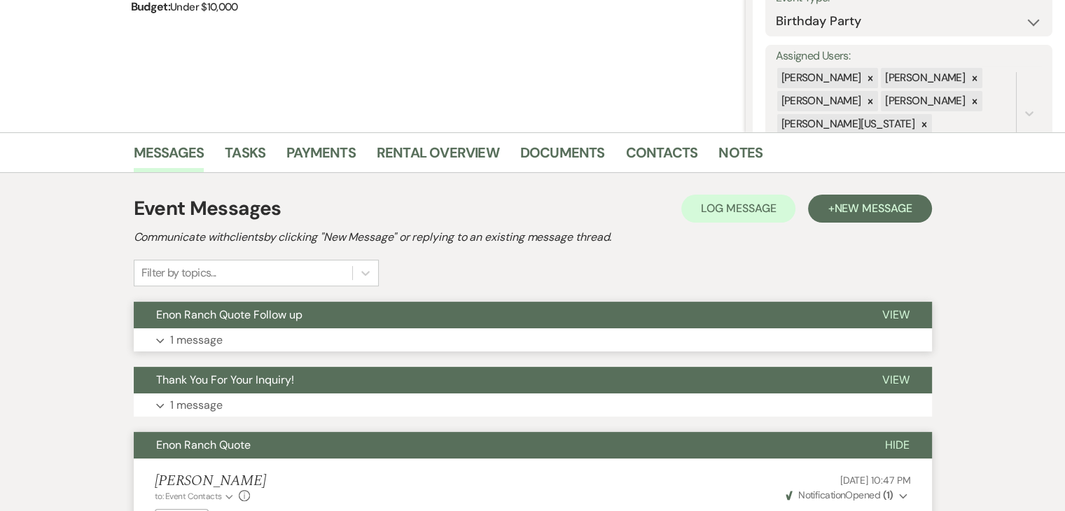
click at [380, 344] on button "Expand 1 message" at bounding box center [533, 341] width 799 height 24
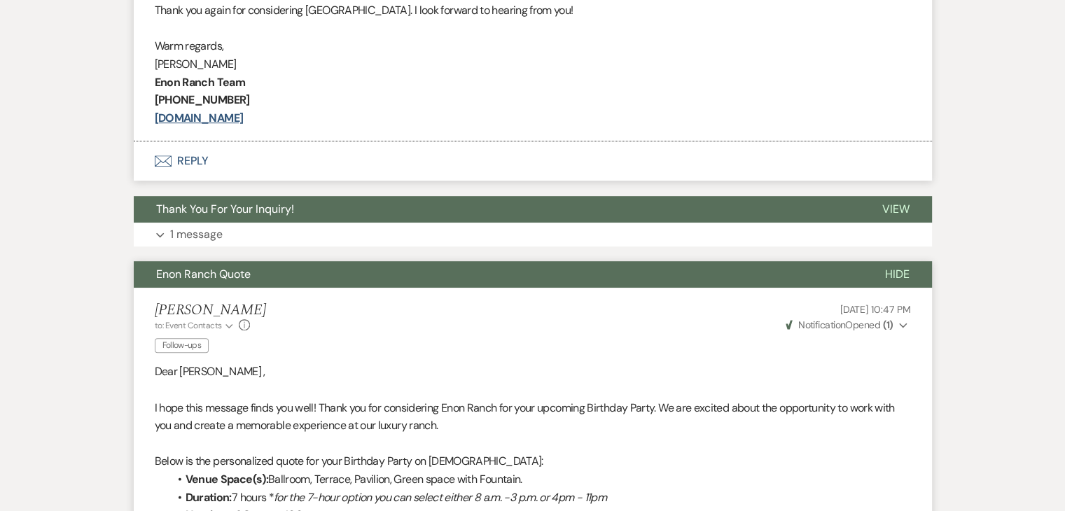
scroll to position [833, 0]
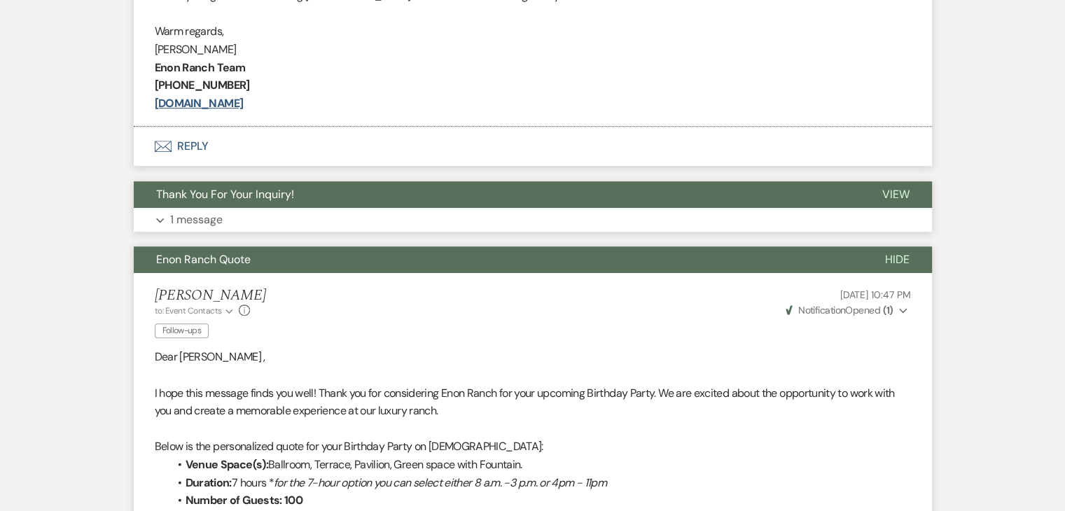
click at [321, 214] on button "Expand 1 message" at bounding box center [533, 220] width 799 height 24
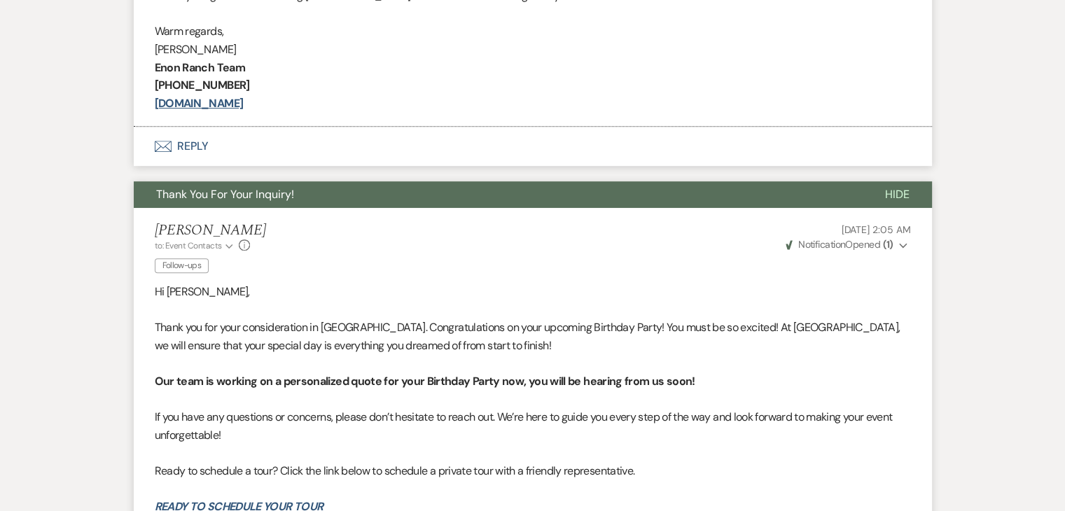
click at [434, 342] on span "Thank you for your consideration in Enon Ranch. Congratulations on your upcomin…" at bounding box center [528, 336] width 746 height 33
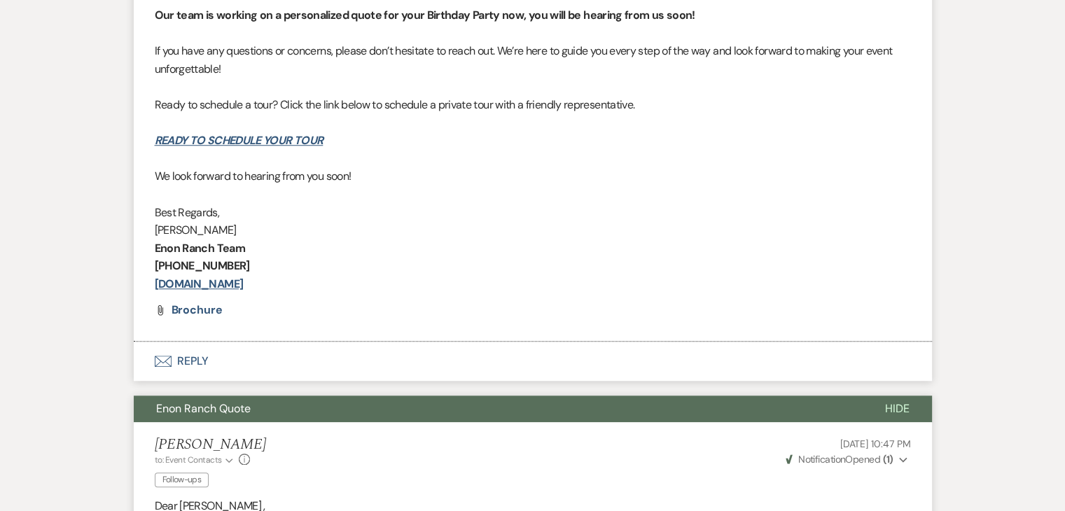
scroll to position [1224, 0]
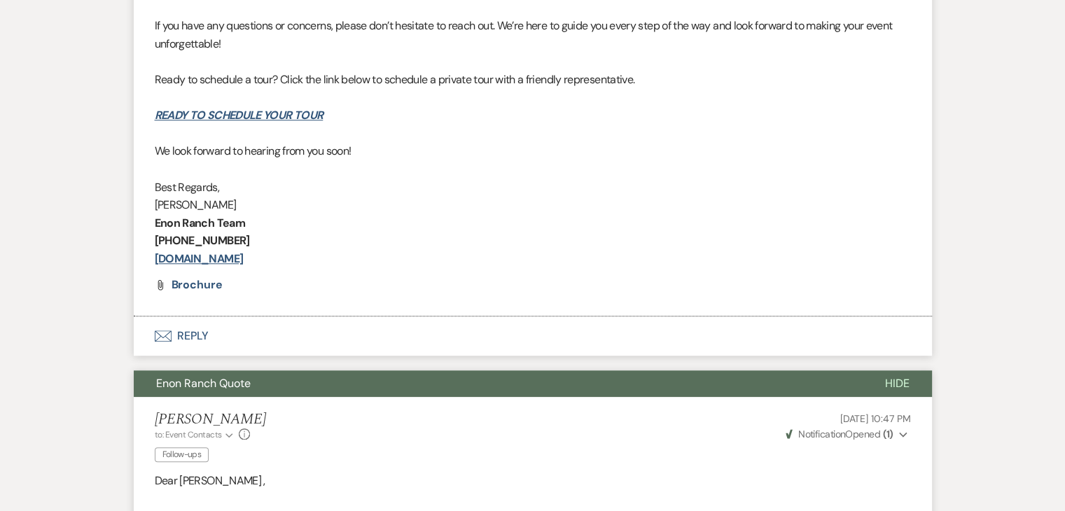
click at [739, 35] on p "If you have any questions or concerns, please don’t hesitate to reach out. We’r…" at bounding box center [533, 35] width 757 height 36
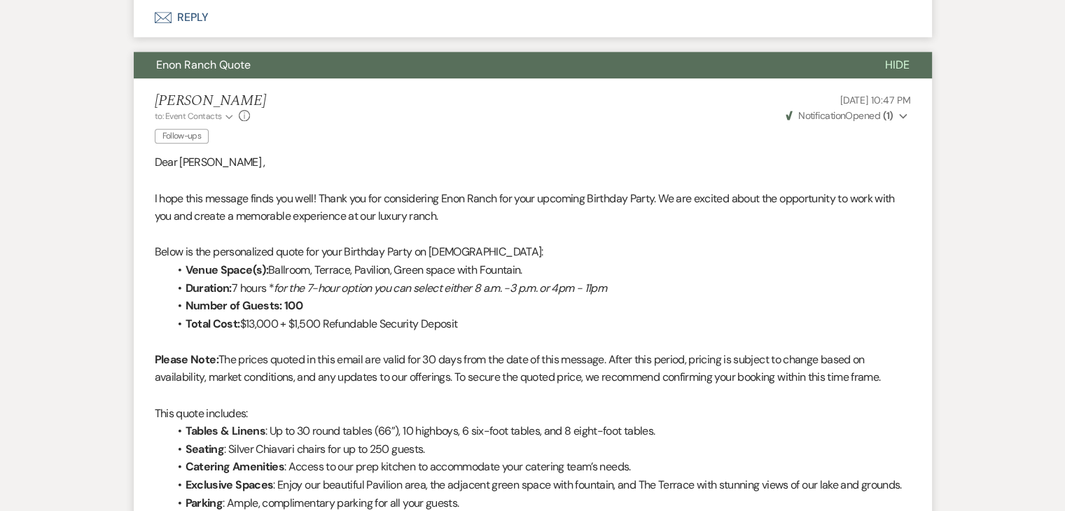
scroll to position [1550, 0]
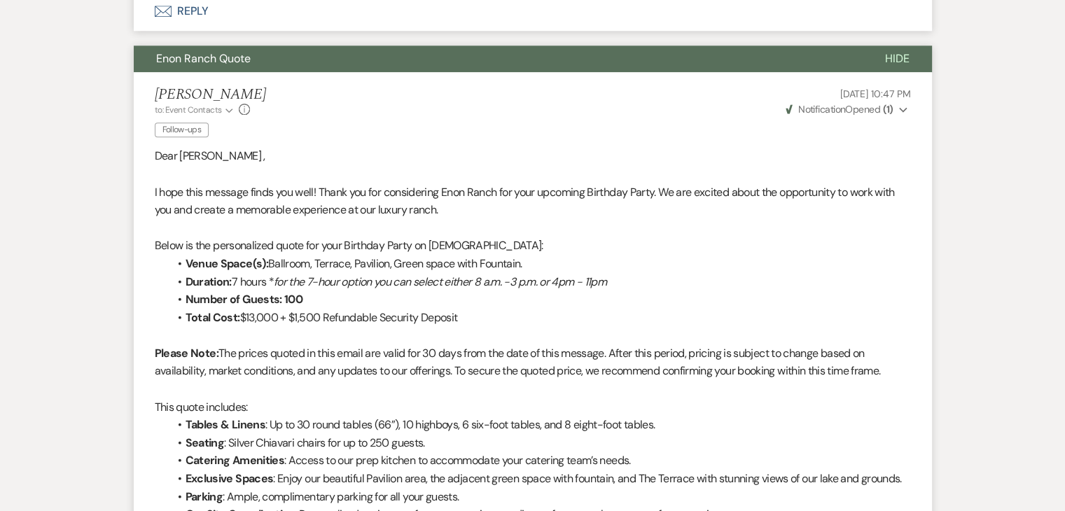
click at [746, 184] on p "I hope this message finds you well! Thank you for considering Enon Ranch for yo…" at bounding box center [533, 202] width 757 height 36
click at [483, 376] on p "Please Note: The prices quoted in this email are valid for 30 days from the dat…" at bounding box center [533, 363] width 757 height 36
click at [488, 310] on li "Total Cost: $13,000 + $1,500 Refundable Security Deposit" at bounding box center [540, 318] width 743 height 18
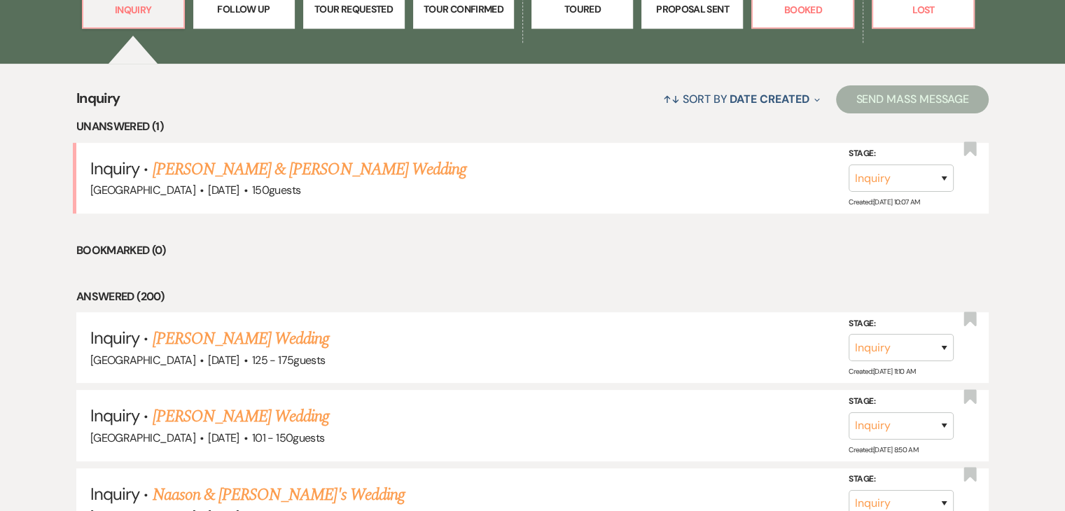
scroll to position [482, 0]
click at [219, 12] on p "Follow Up" at bounding box center [243, 9] width 83 height 15
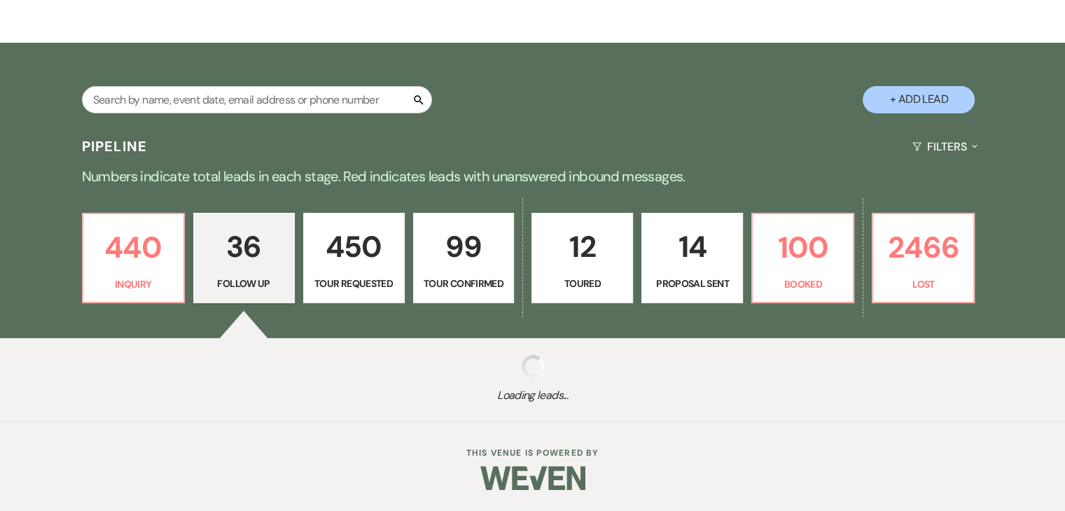
select select "9"
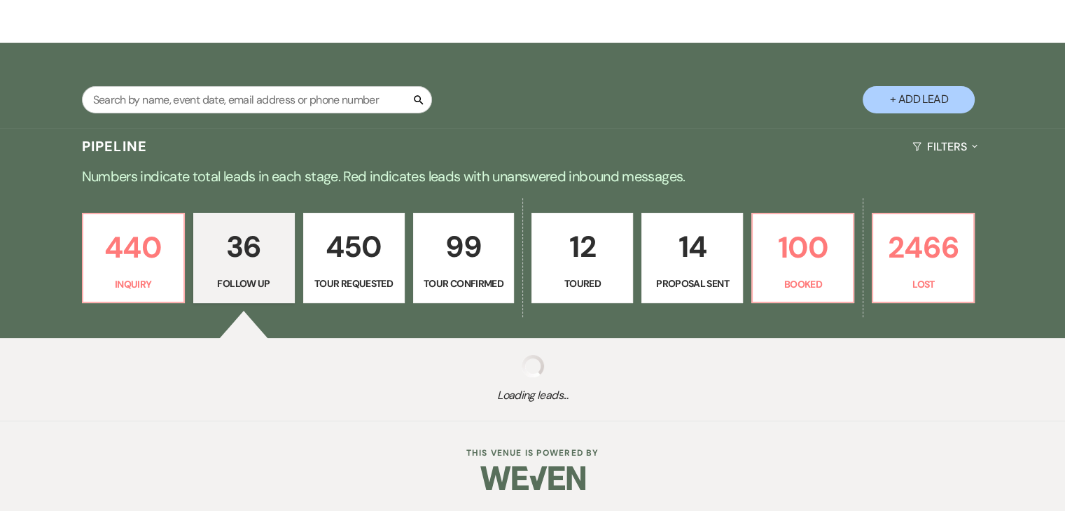
select select "9"
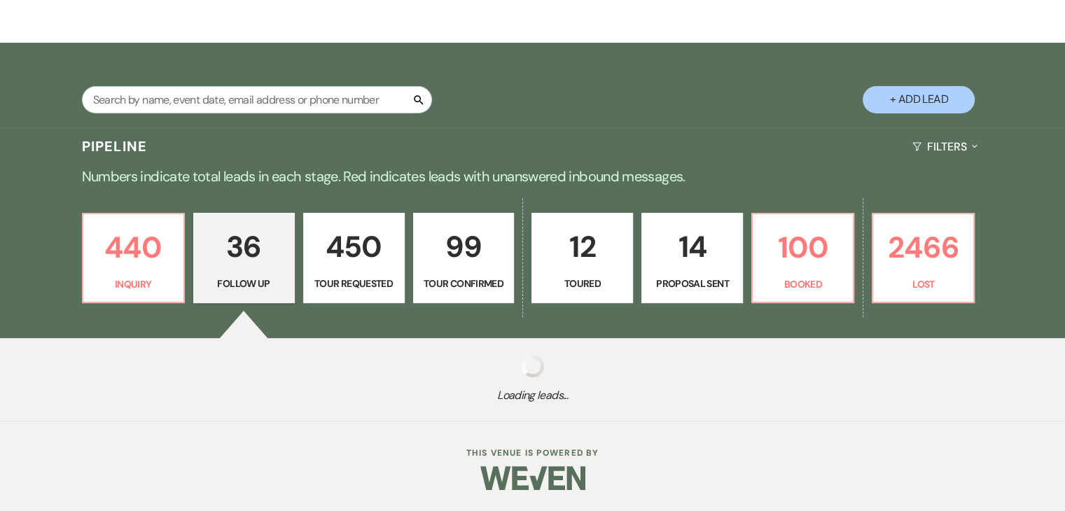
select select "9"
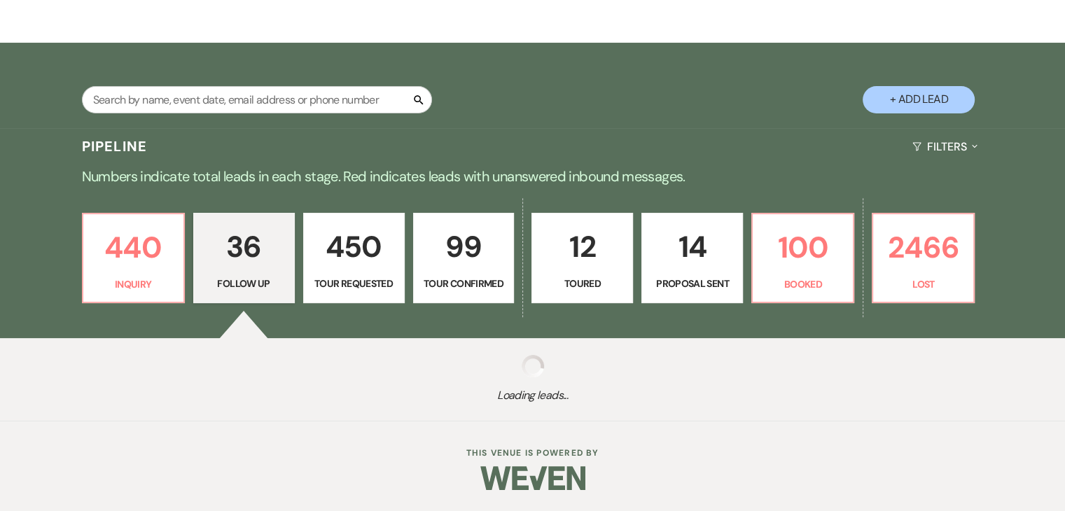
select select "9"
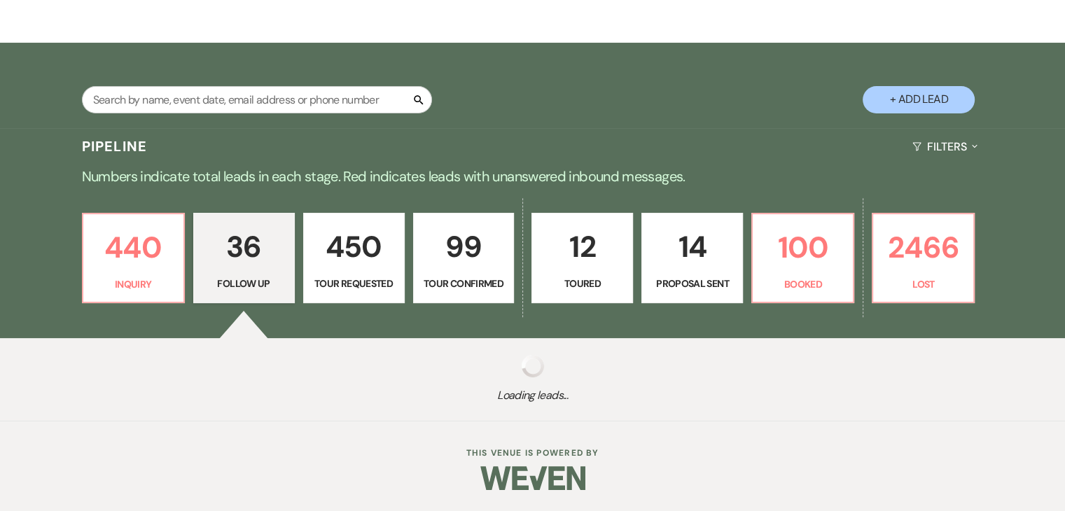
select select "9"
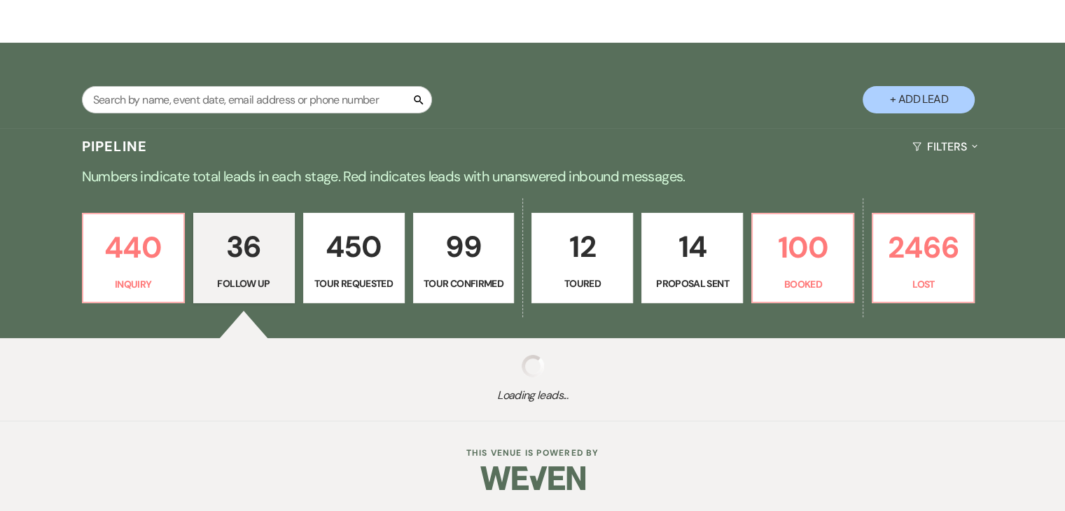
select select "9"
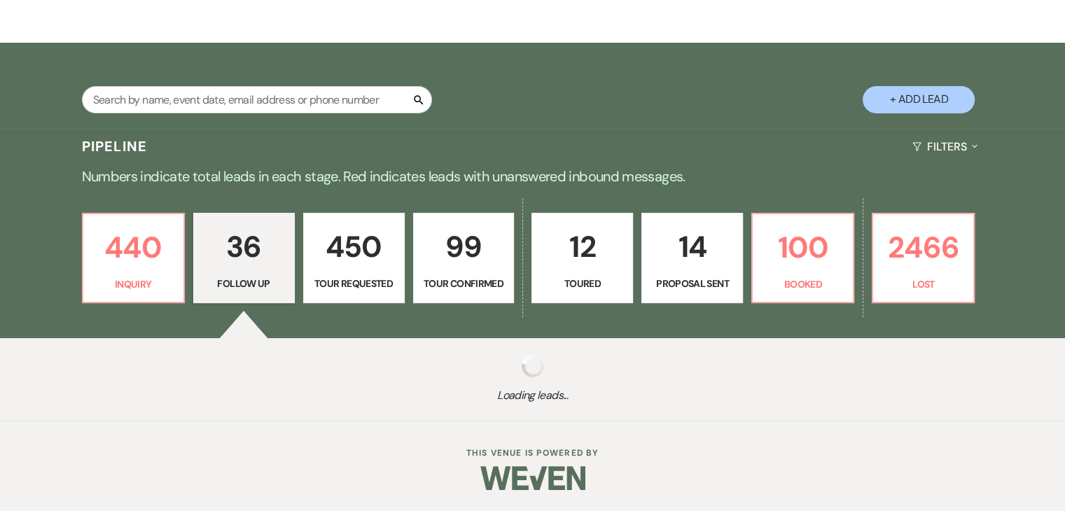
select select "9"
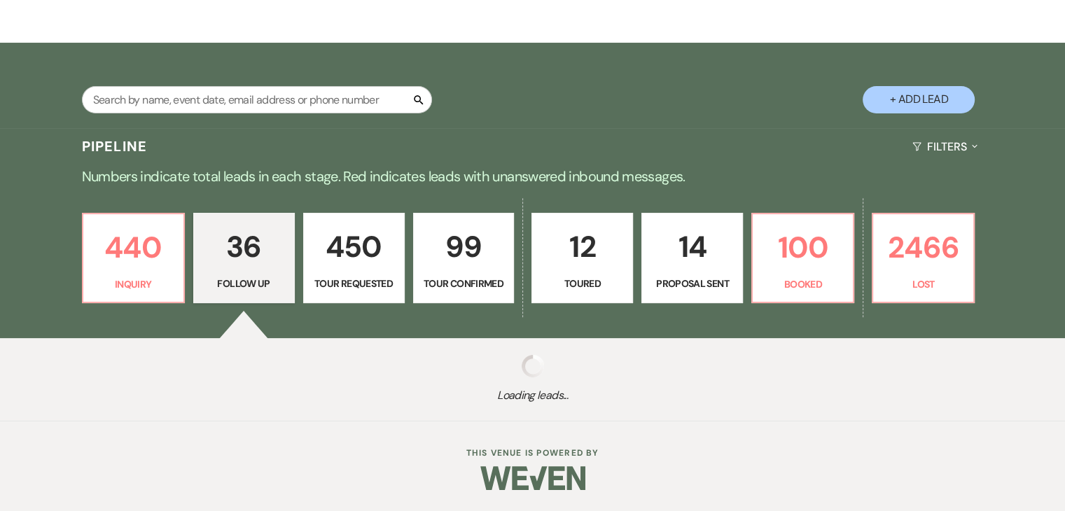
select select "9"
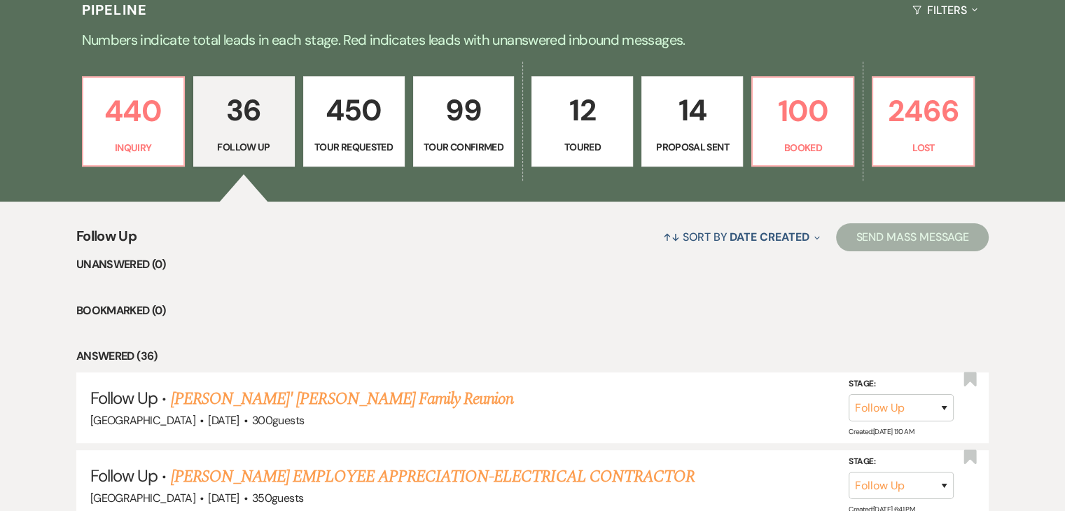
scroll to position [345, 0]
click at [177, 120] on link "440 Inquiry" at bounding box center [133, 121] width 103 height 91
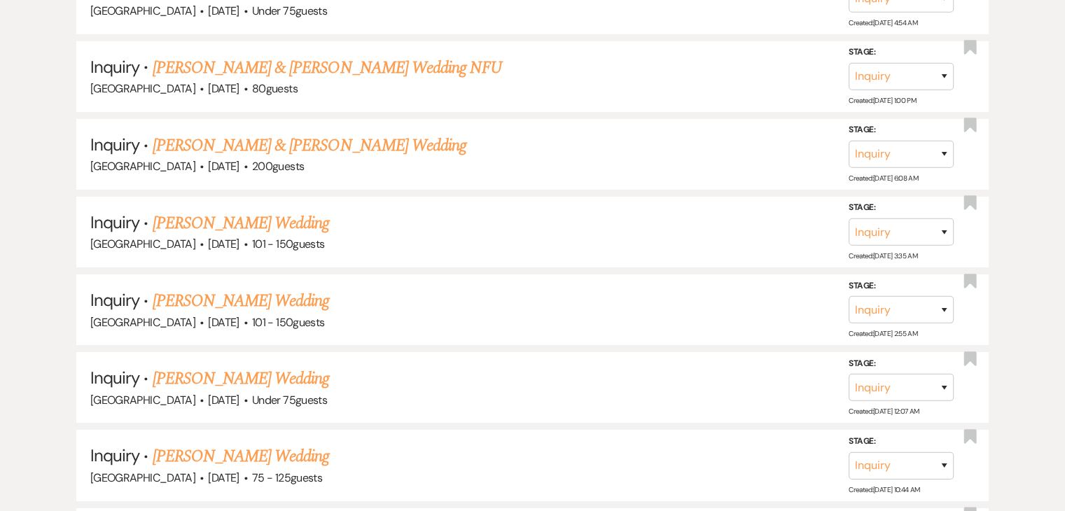
scroll to position [10224, 0]
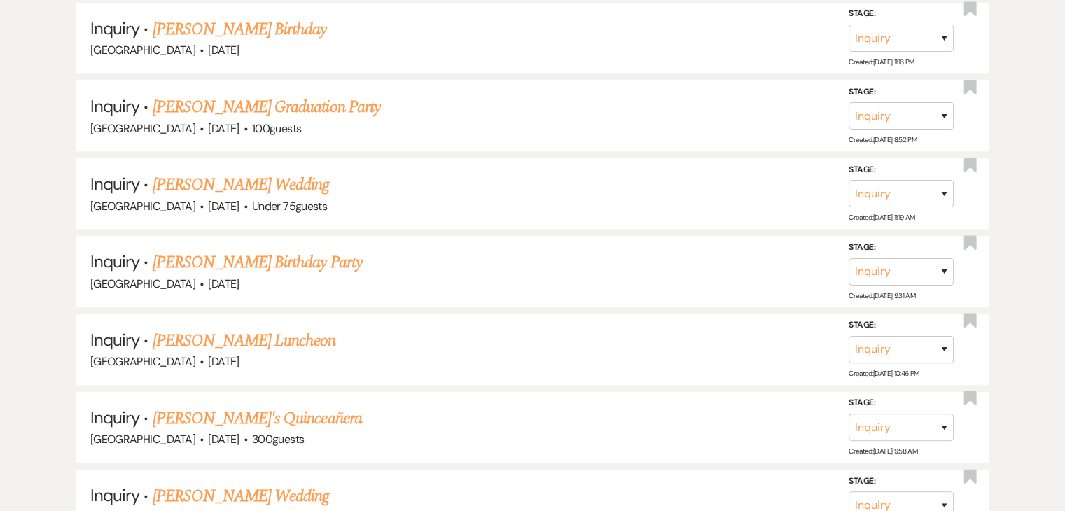
scroll to position [11469, 0]
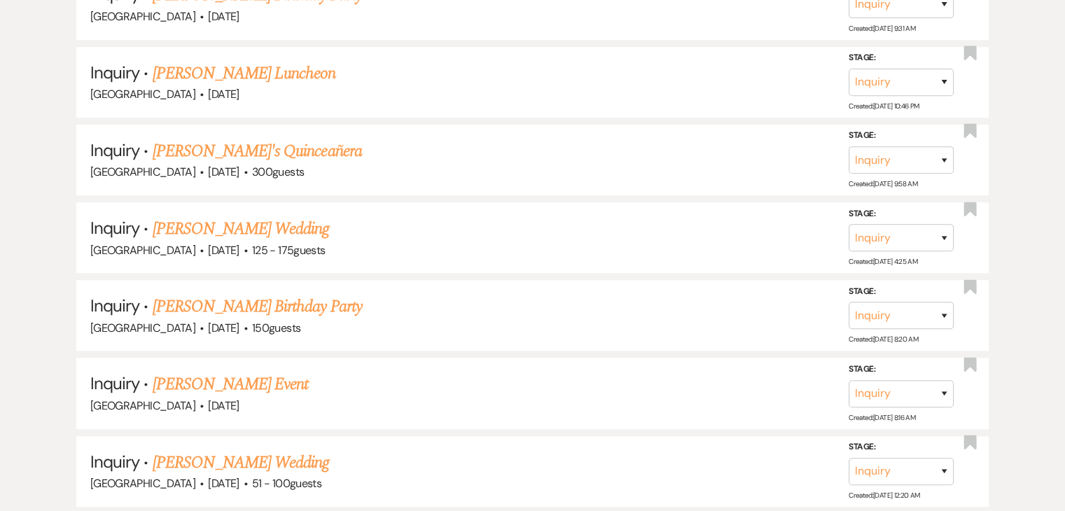
scroll to position [11733, 0]
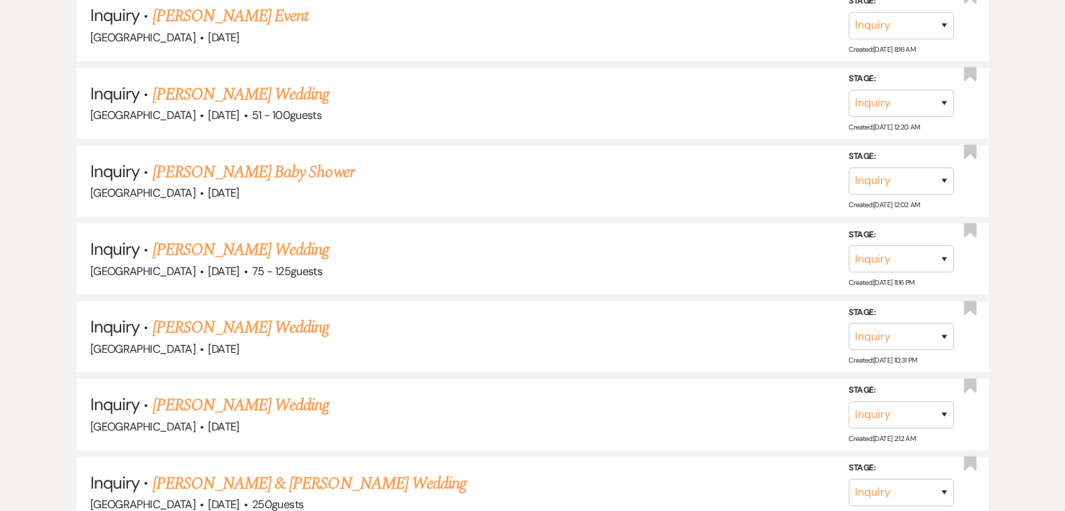
scroll to position [12102, 0]
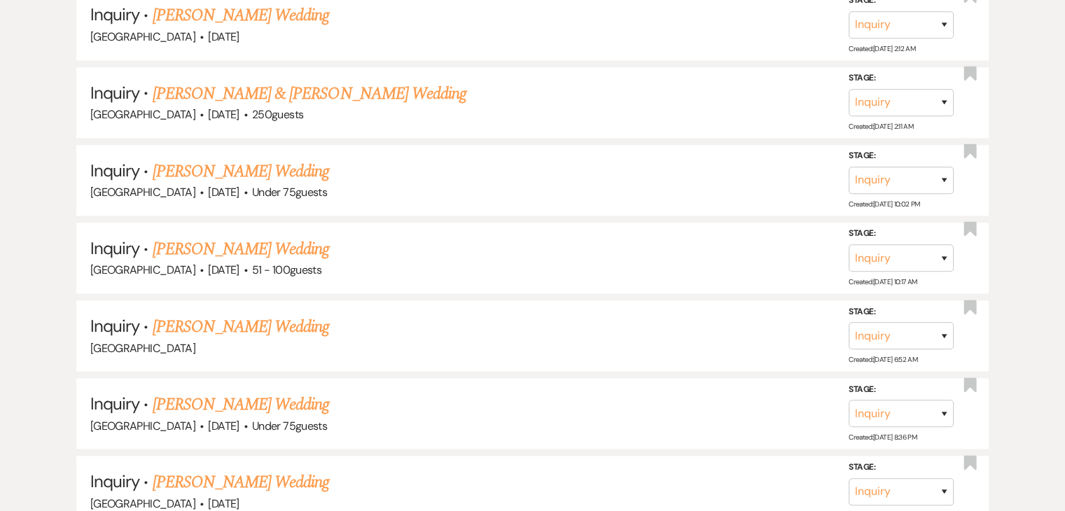
scroll to position [12491, 0]
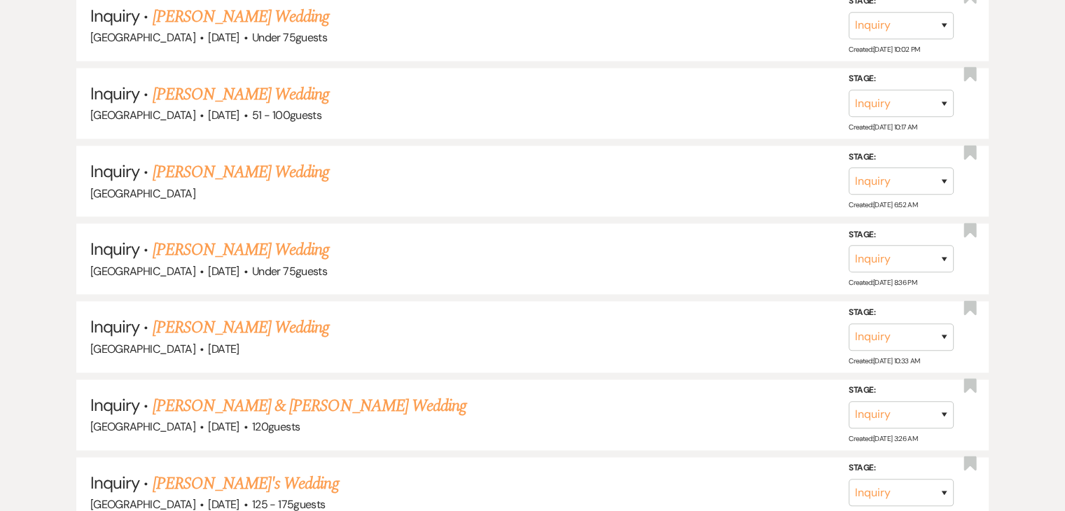
scroll to position [12645, 0]
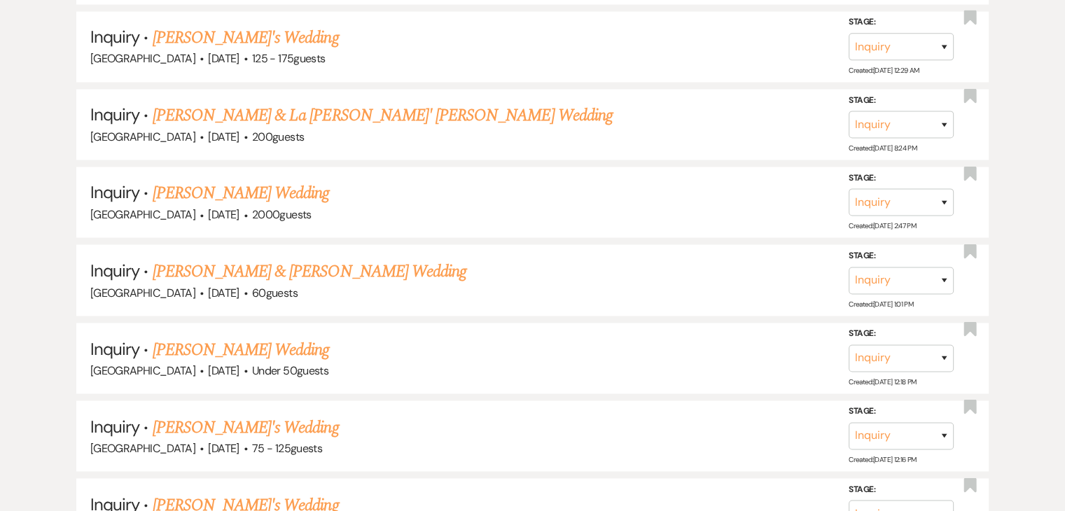
scroll to position [13099, 0]
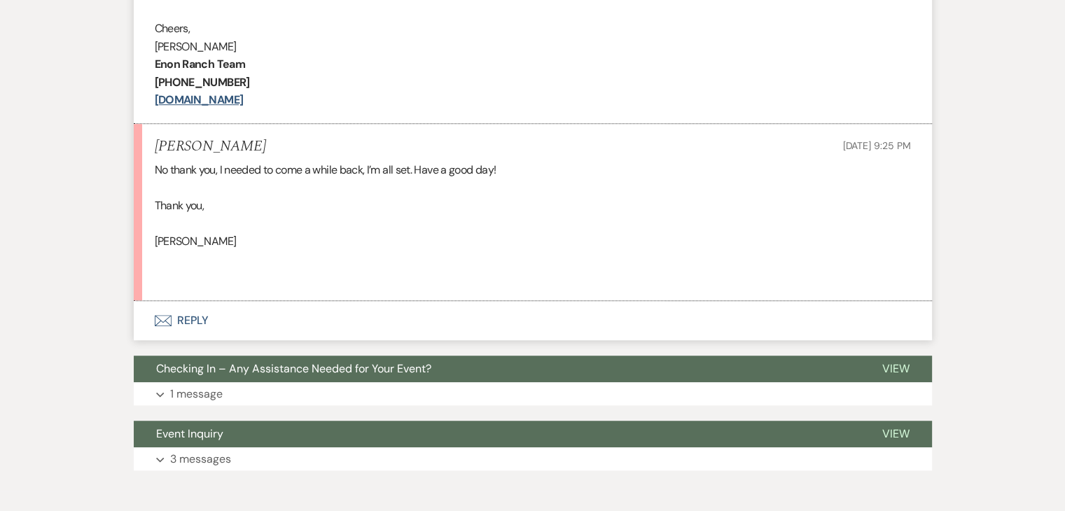
scroll to position [863, 0]
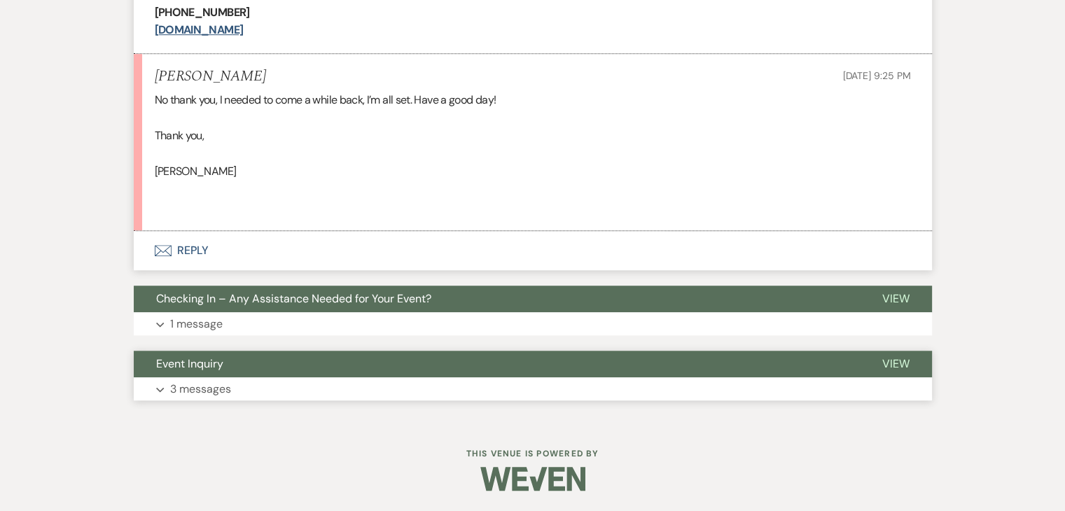
click at [535, 386] on button "Expand 3 messages" at bounding box center [533, 390] width 799 height 24
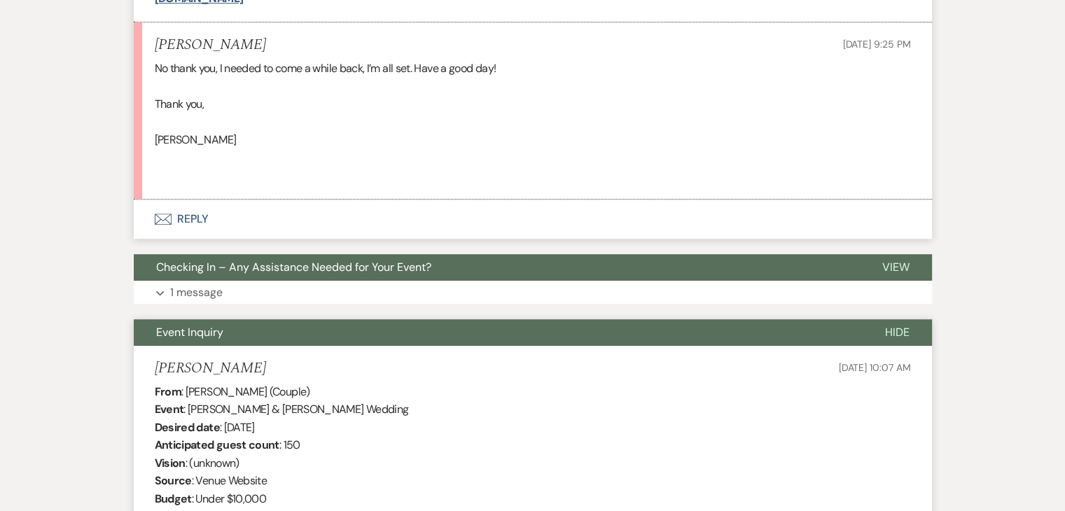
scroll to position [891, 0]
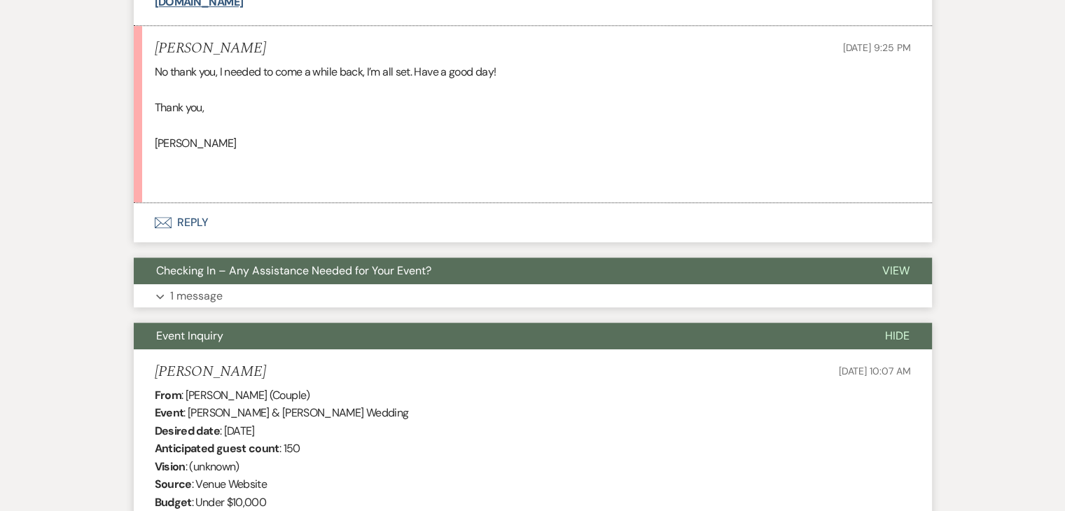
click at [511, 303] on button "Expand 1 message" at bounding box center [533, 296] width 799 height 24
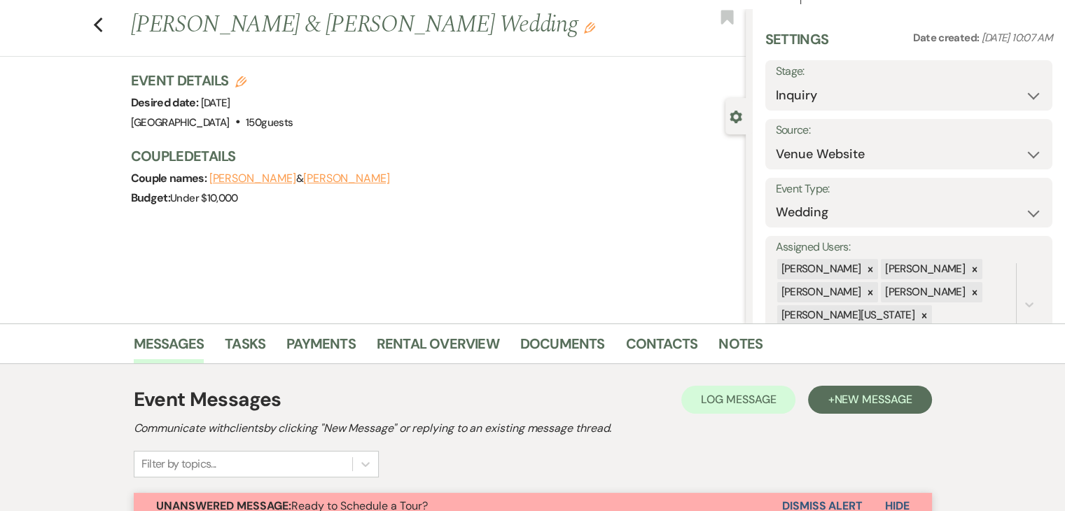
scroll to position [22, 0]
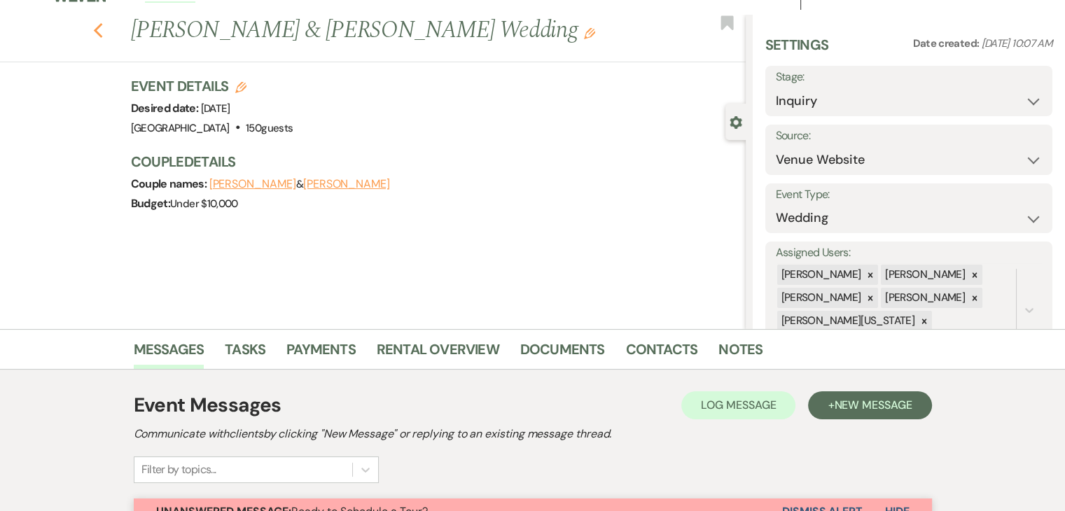
click at [102, 34] on use "button" at bounding box center [97, 30] width 9 height 15
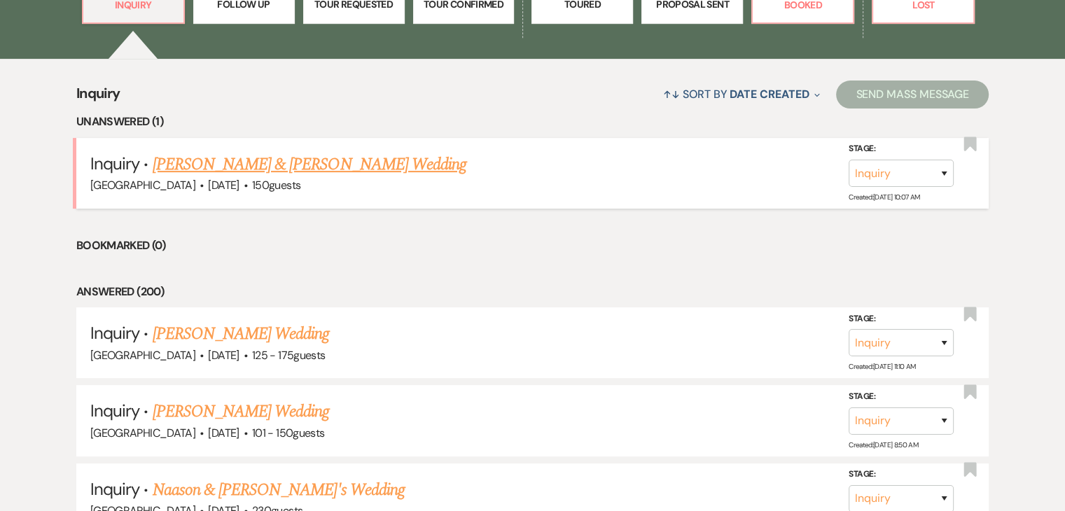
scroll to position [513, 0]
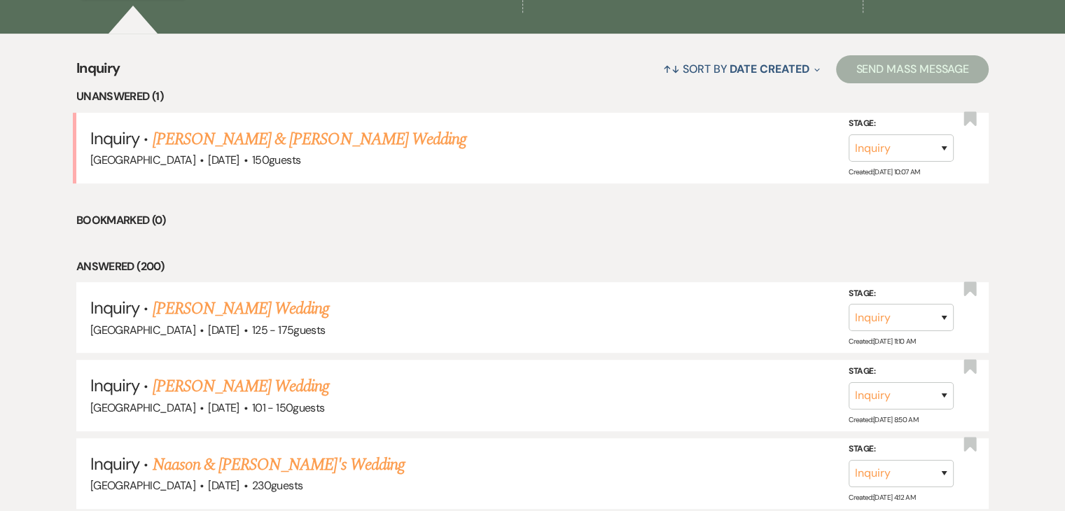
drag, startPoint x: 228, startPoint y: 199, endPoint x: 137, endPoint y: 191, distance: 91.5
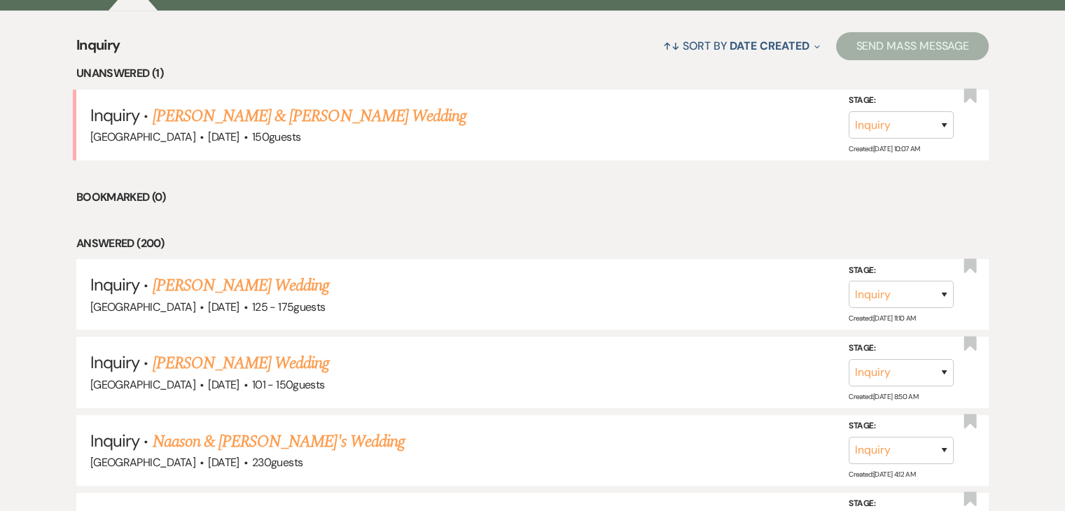
scroll to position [539, 0]
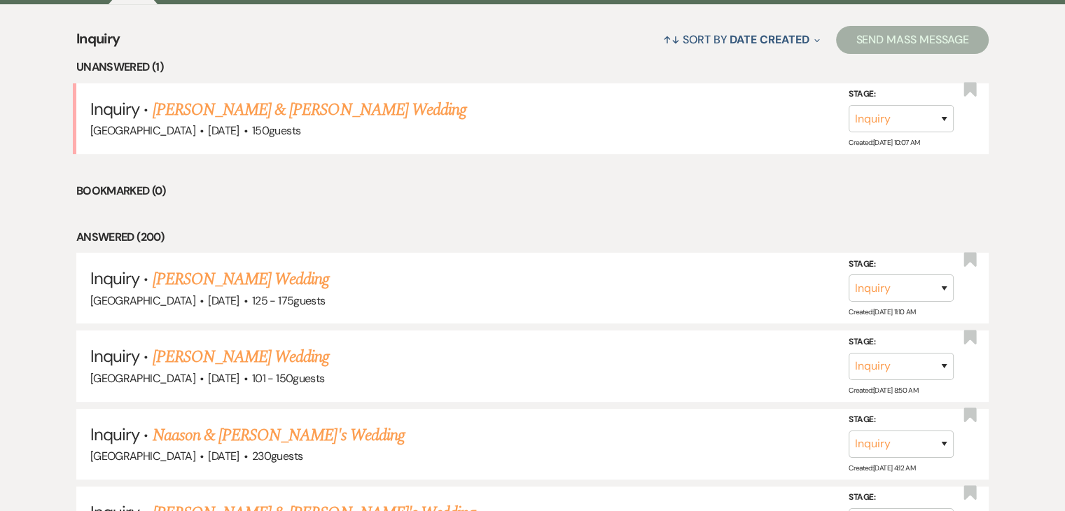
scroll to position [541, 0]
click at [388, 233] on li "Answered (200)" at bounding box center [532, 238] width 913 height 18
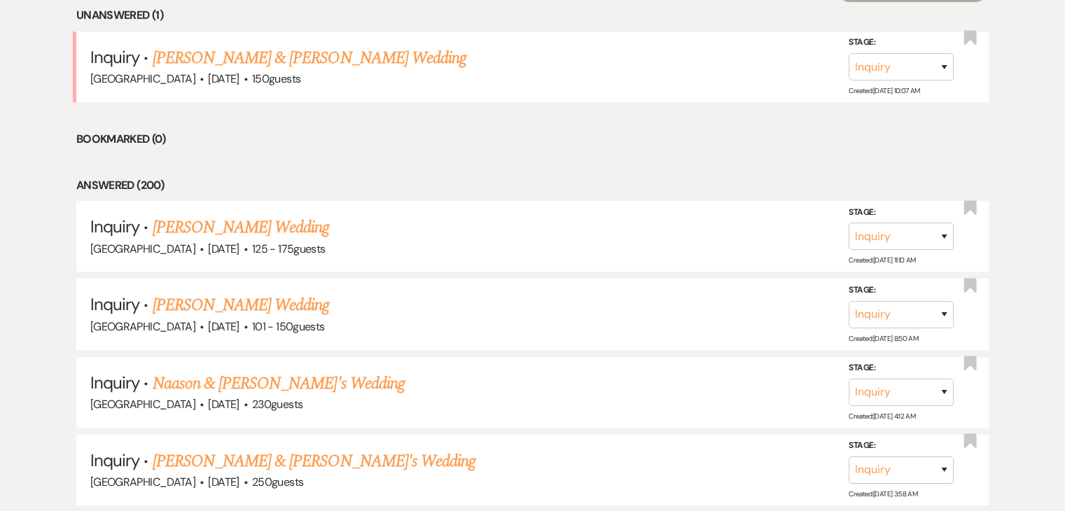
scroll to position [605, 0]
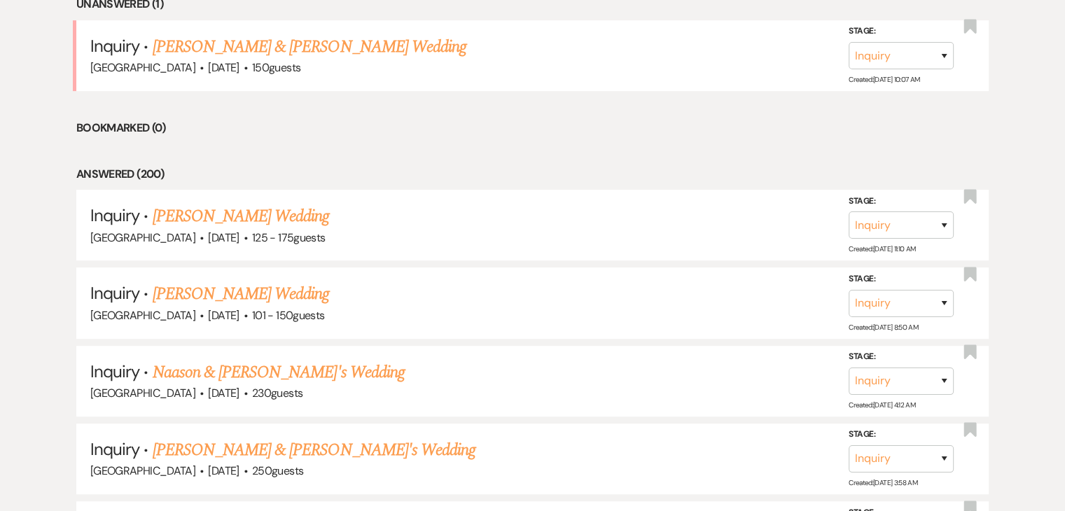
click at [325, 123] on li "Bookmarked (0)" at bounding box center [532, 128] width 913 height 18
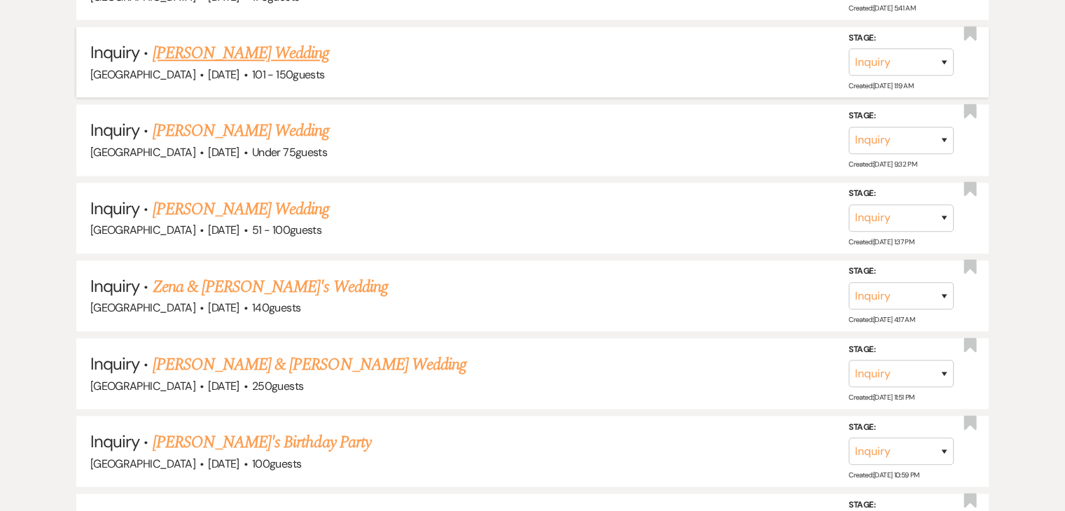
scroll to position [1643, 0]
